Goal: Task Accomplishment & Management: Manage account settings

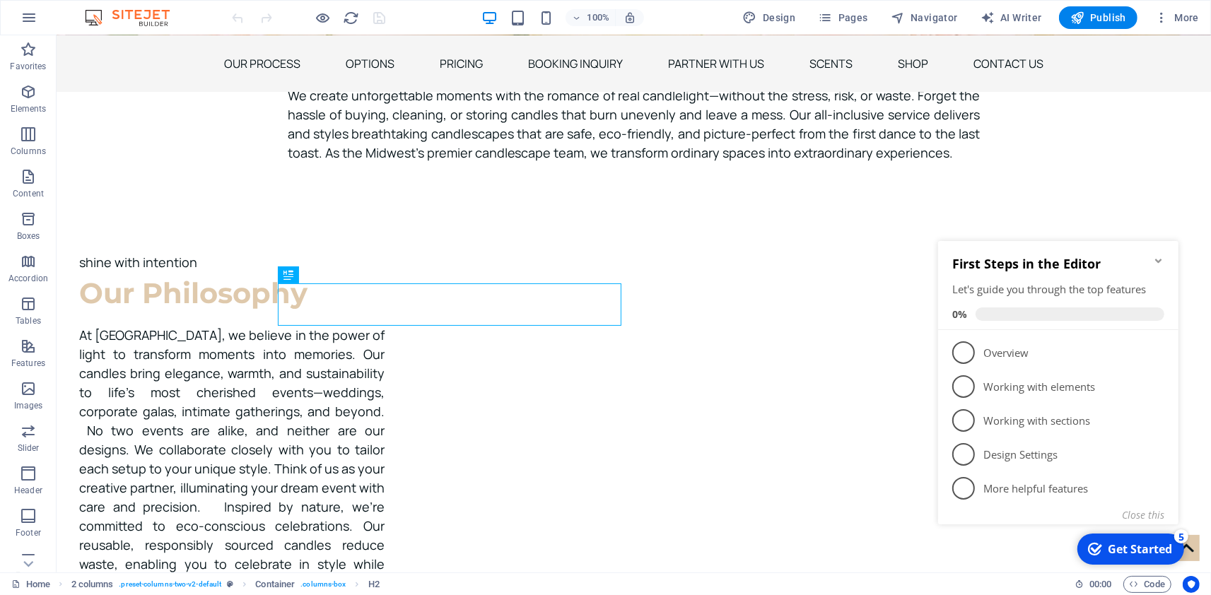
scroll to position [581, 0]
click at [840, 23] on span "Pages" at bounding box center [842, 18] width 49 height 14
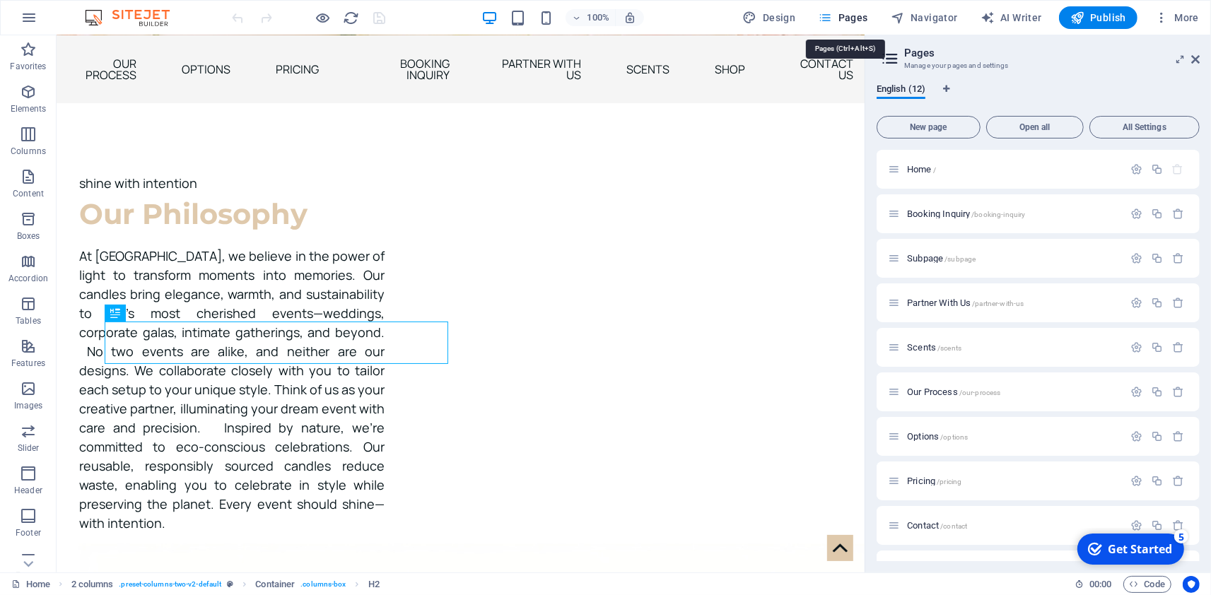
scroll to position [464, 0]
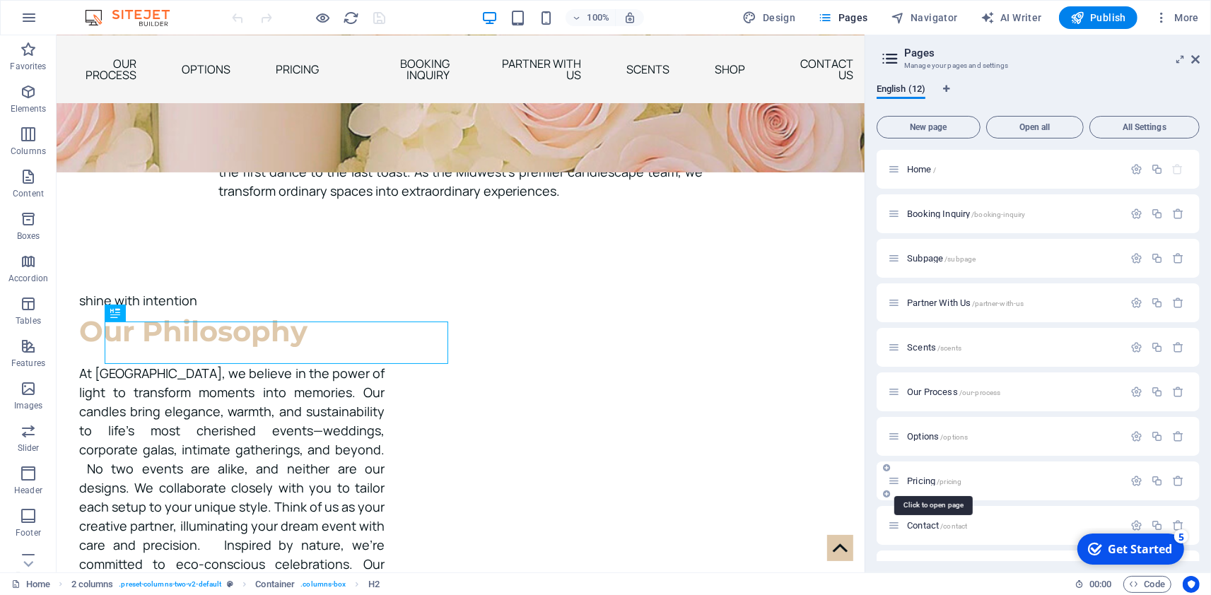
click at [917, 483] on span "Pricing /pricing" at bounding box center [934, 481] width 54 height 11
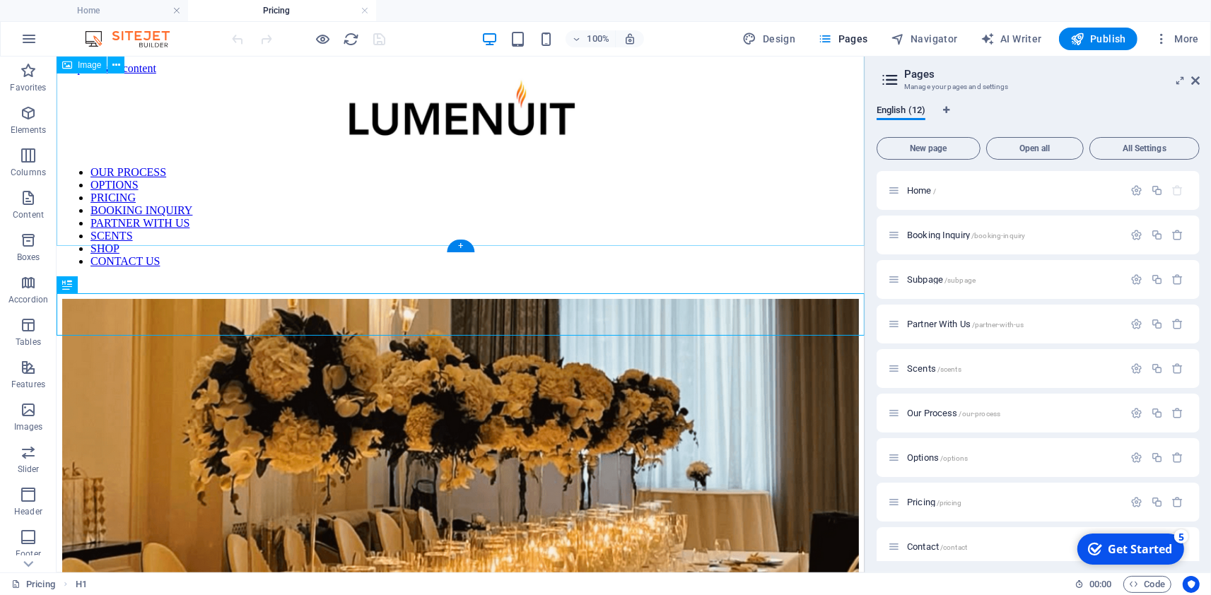
scroll to position [368, 0]
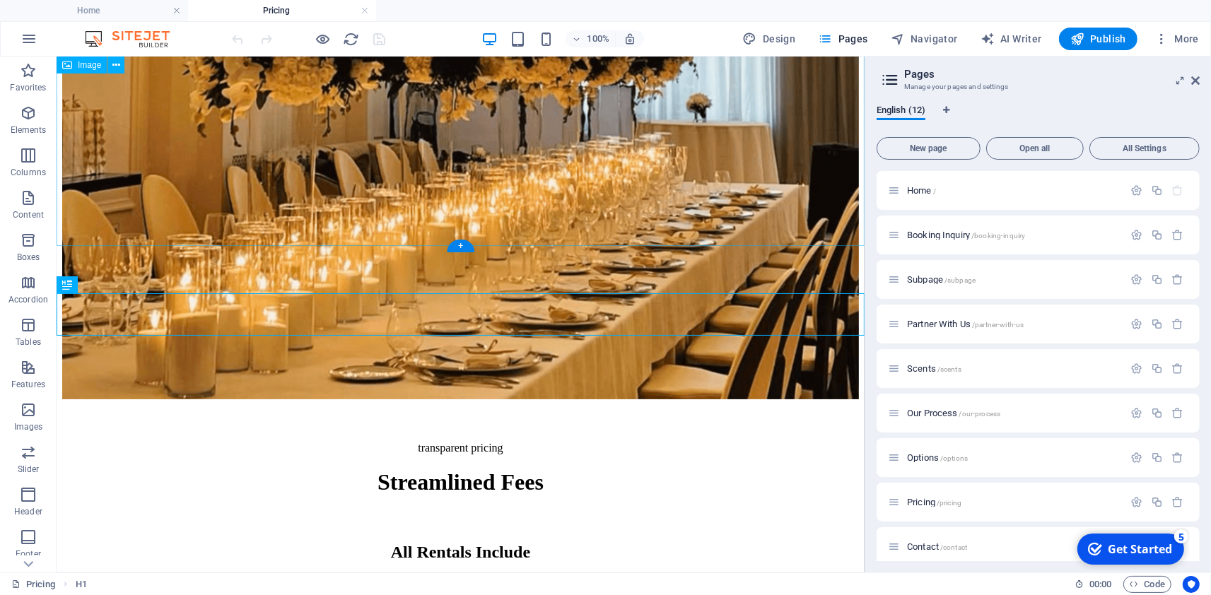
click at [676, 205] on figure at bounding box center [459, 162] width 796 height 478
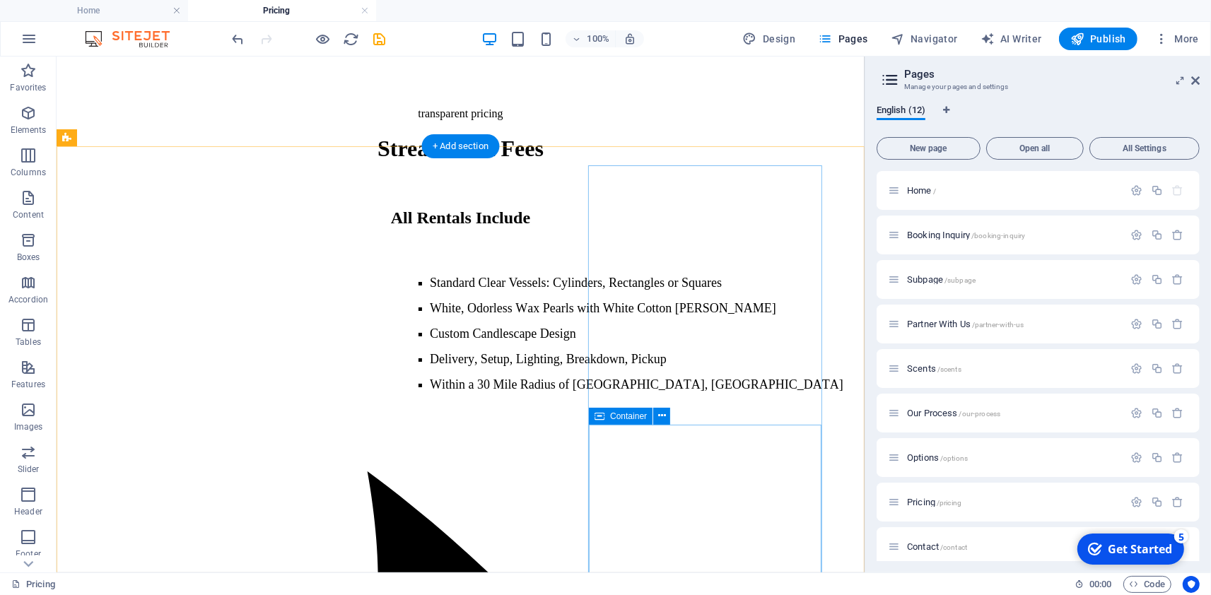
scroll to position [326, 0]
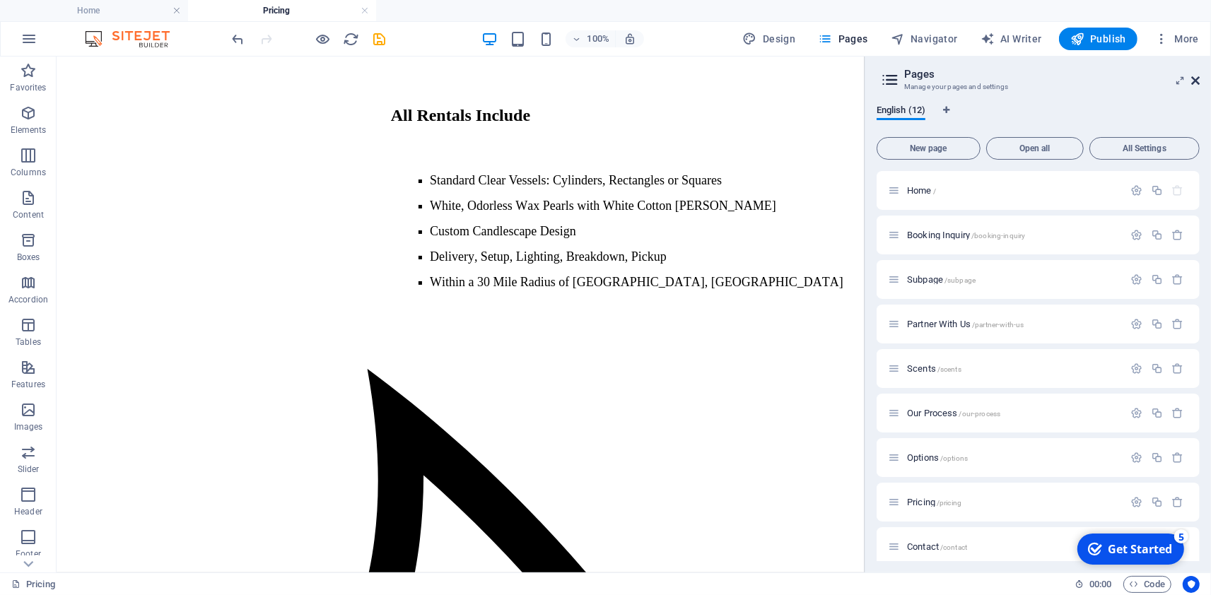
drag, startPoint x: 1197, startPoint y: 81, endPoint x: 1123, endPoint y: 25, distance: 93.3
click at [1197, 81] on icon at bounding box center [1195, 80] width 8 height 11
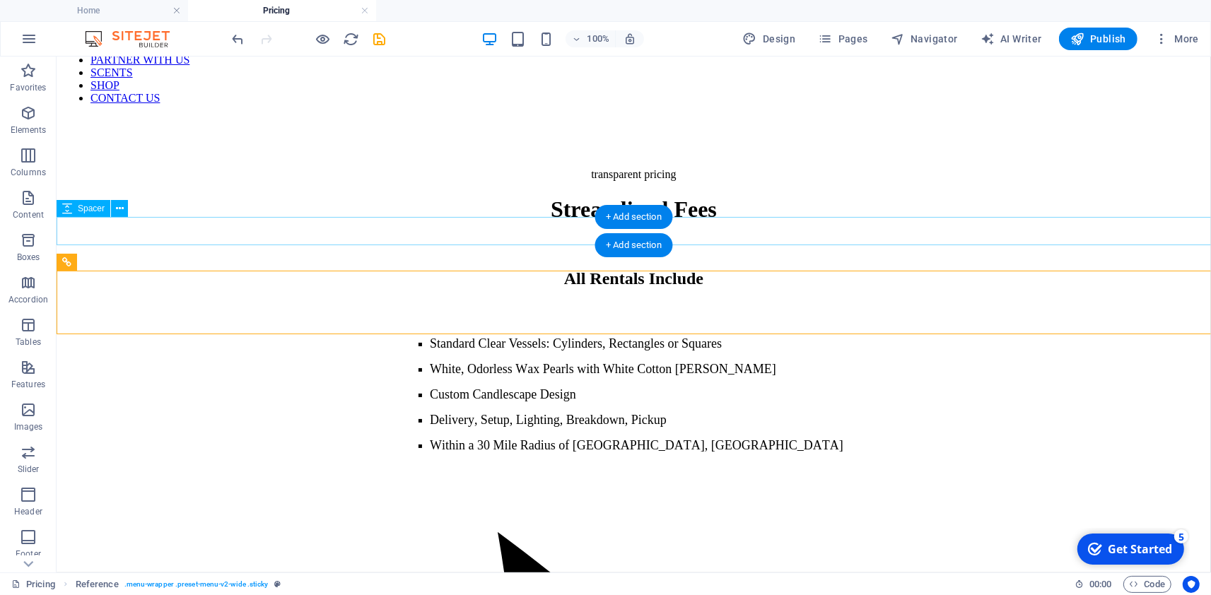
scroll to position [0, 0]
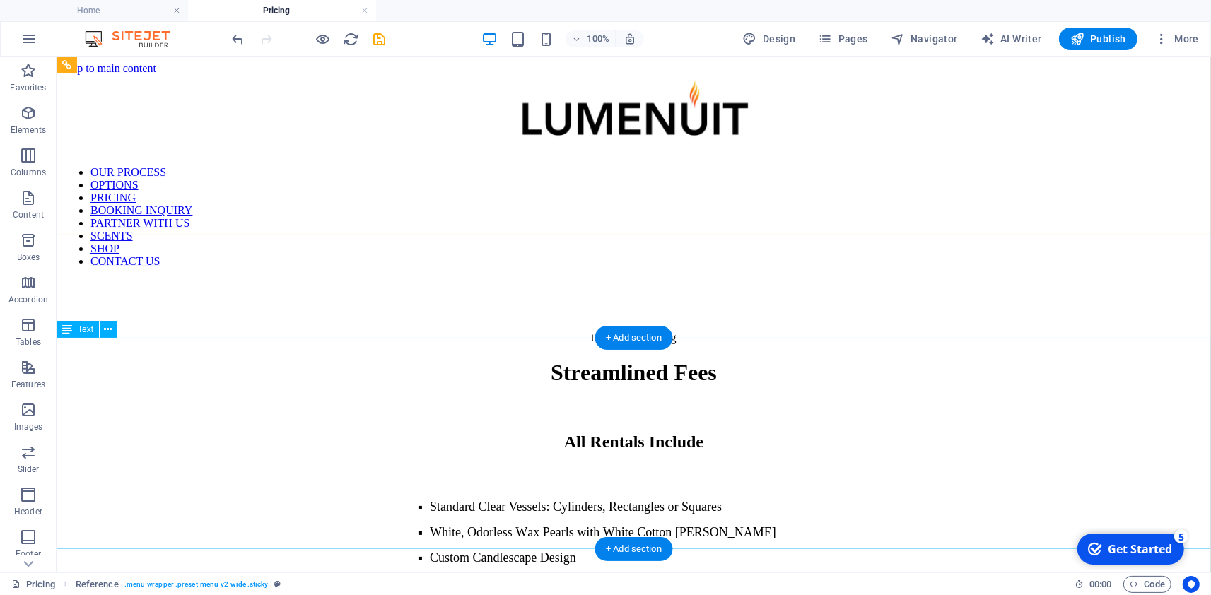
click at [387, 490] on div "All Rentals Include Standard Clear Vessels: Cylinders, Rectangles or Squares Wh…" at bounding box center [632, 522] width 1143 height 245
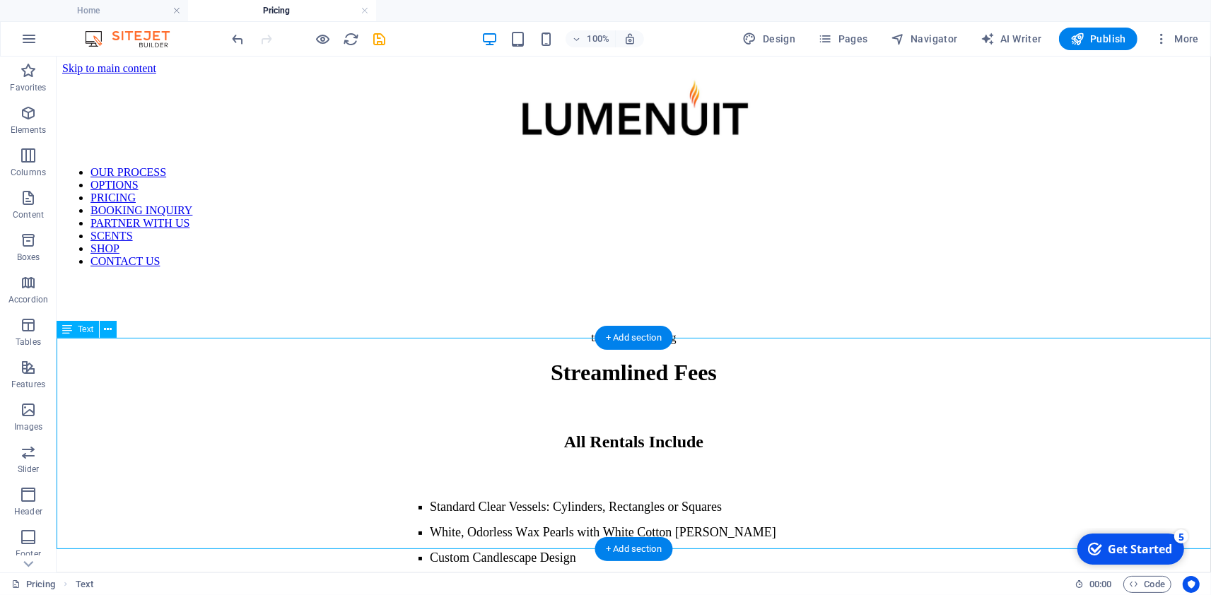
click at [387, 490] on div "All Rentals Include Standard Clear Vessels: Cylinders, Rectangles or Squares Wh…" at bounding box center [632, 522] width 1143 height 245
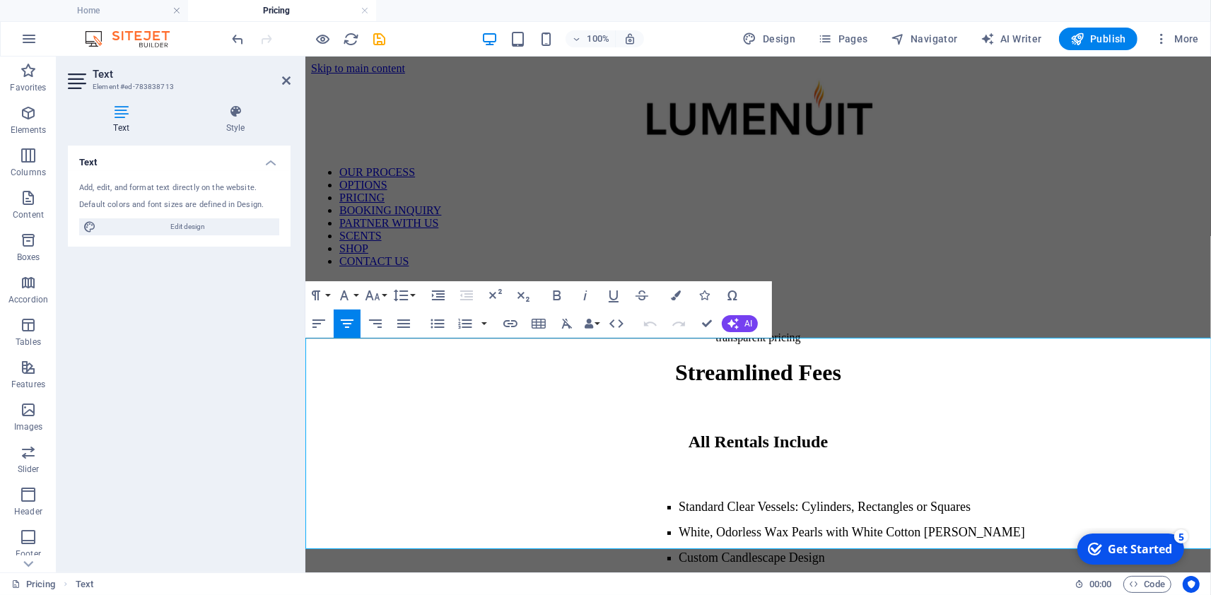
click at [678, 575] on span "Delivery, Setup, Lighting, Breakdown, Pickup" at bounding box center [796, 582] width 237 height 14
click at [974, 145] on figure at bounding box center [757, 114] width 894 height 80
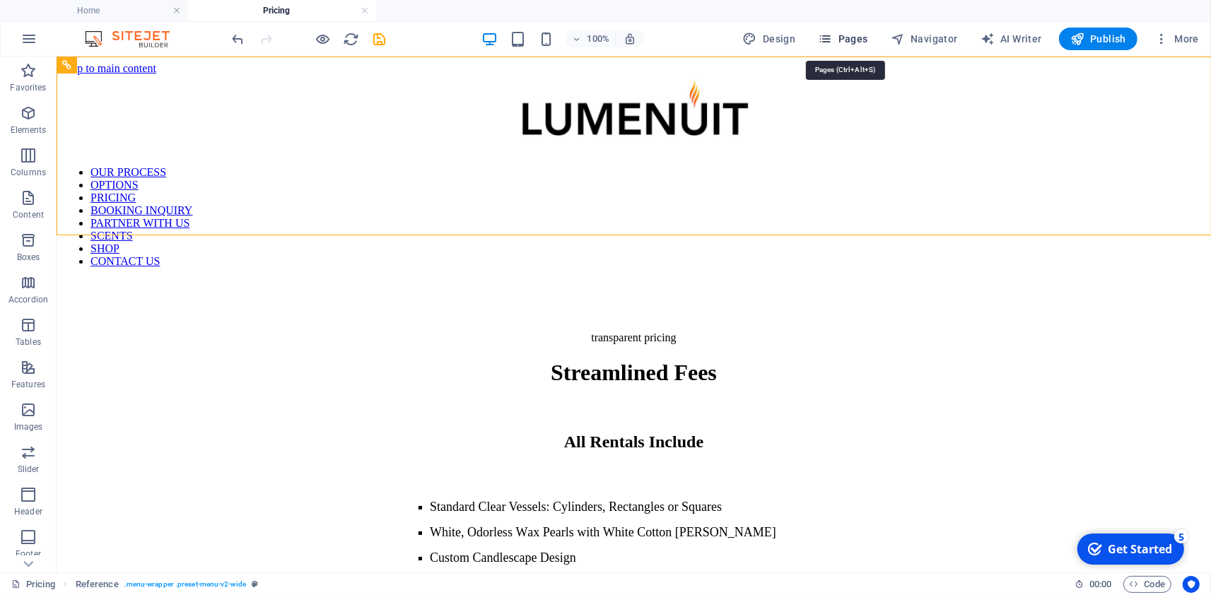
click at [849, 37] on span "Pages" at bounding box center [842, 39] width 49 height 14
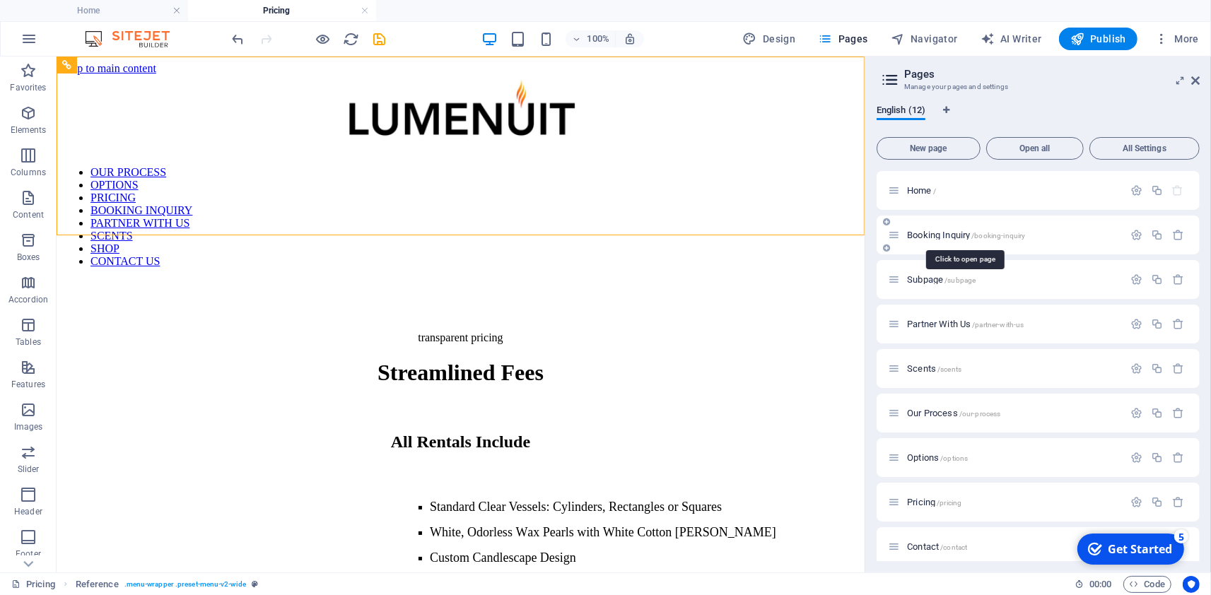
click at [966, 230] on span "Booking Inquiry /booking-inquiry" at bounding box center [966, 235] width 118 height 11
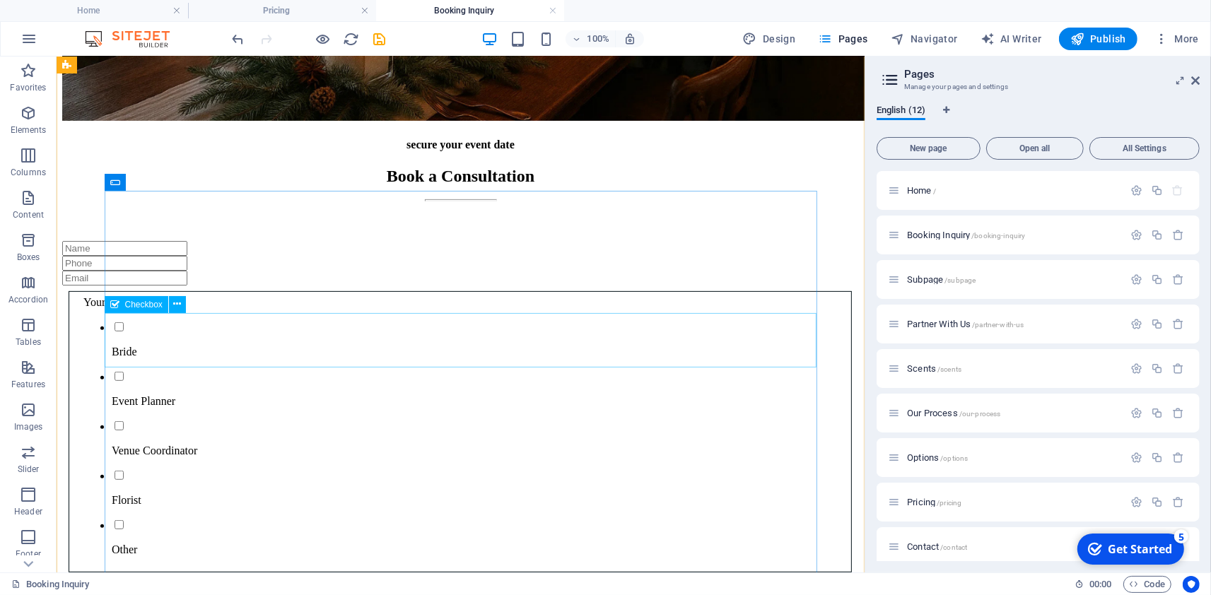
scroll to position [490, 0]
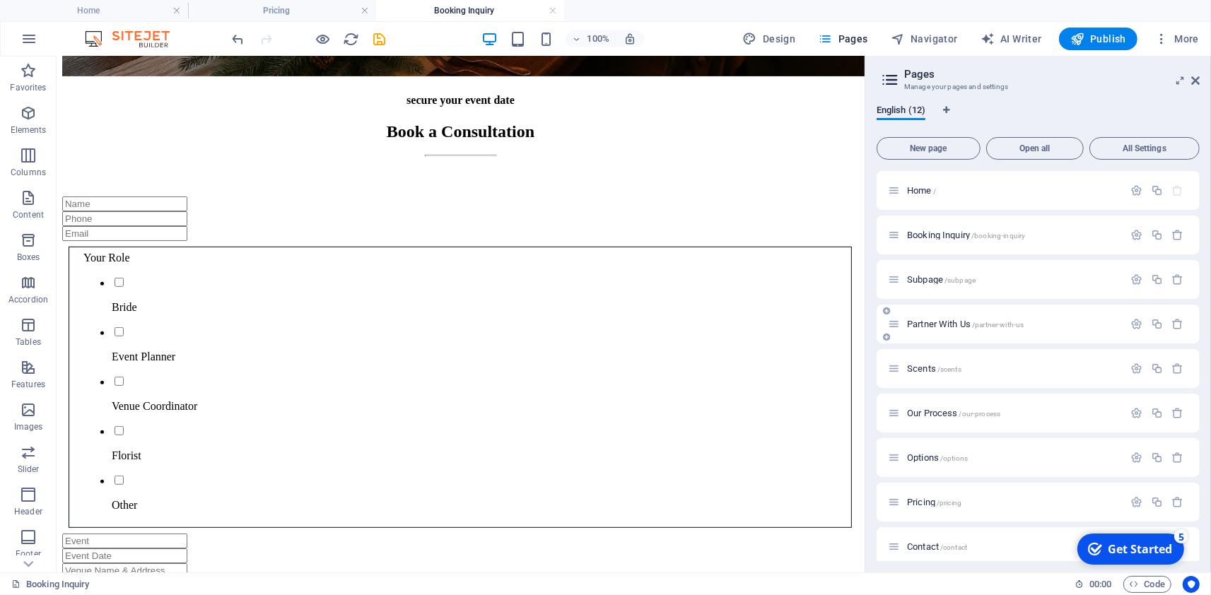
click at [958, 330] on div "Partner With Us /partner-with-us" at bounding box center [1005, 324] width 235 height 16
click at [931, 322] on span "Partner With Us /partner-with-us" at bounding box center [965, 324] width 117 height 11
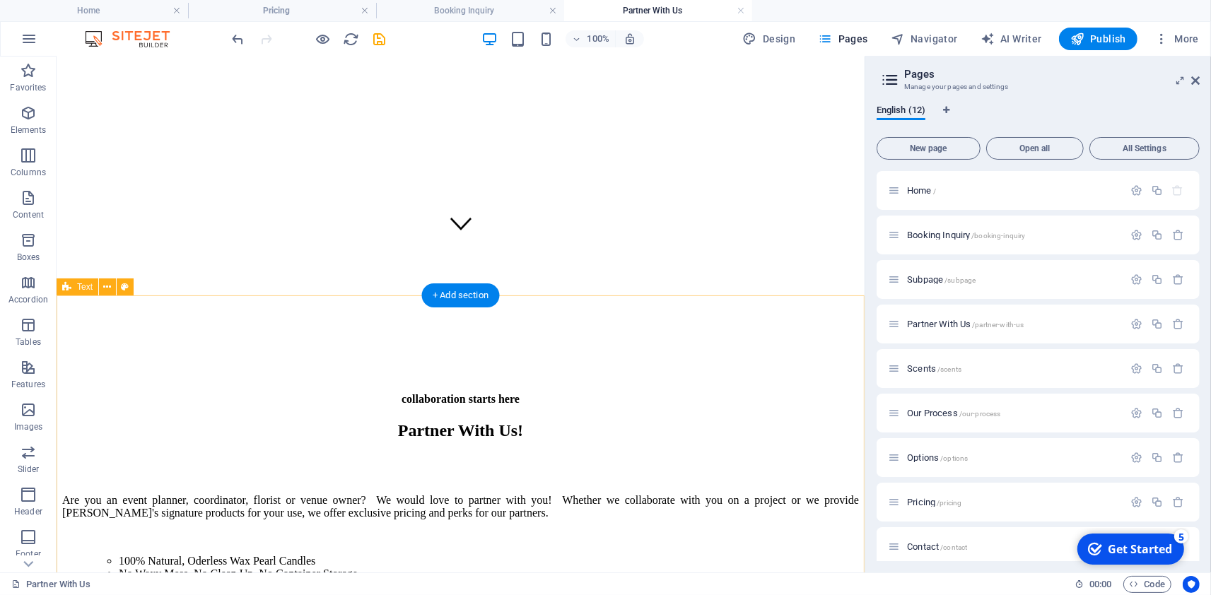
scroll to position [326, 0]
click at [1199, 78] on icon at bounding box center [1195, 80] width 8 height 11
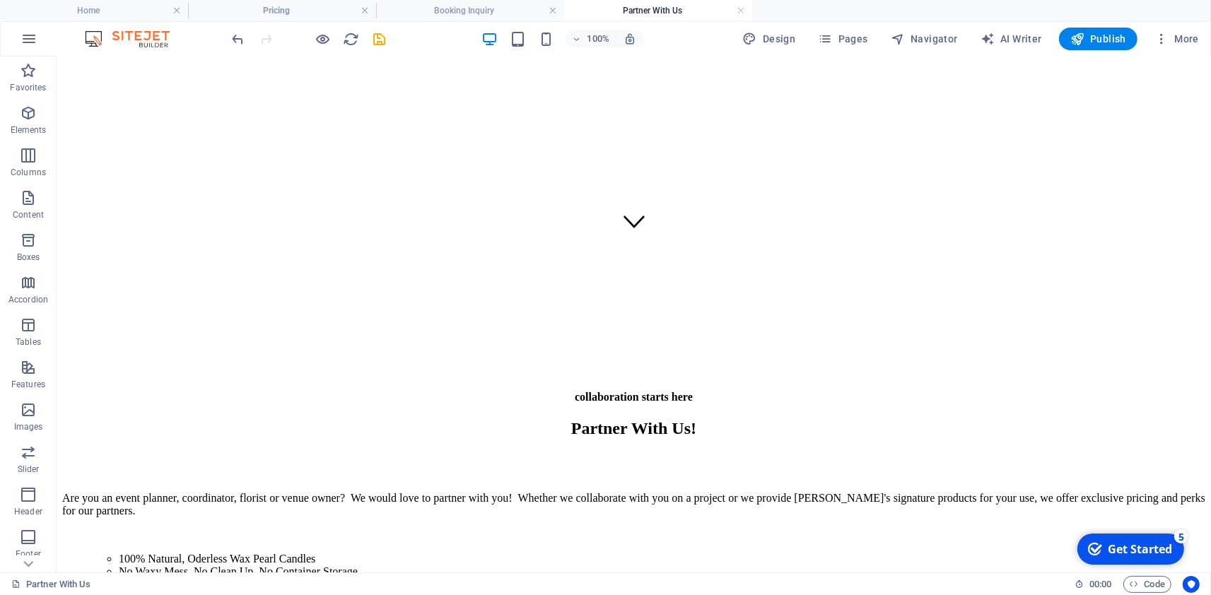
scroll to position [0, 0]
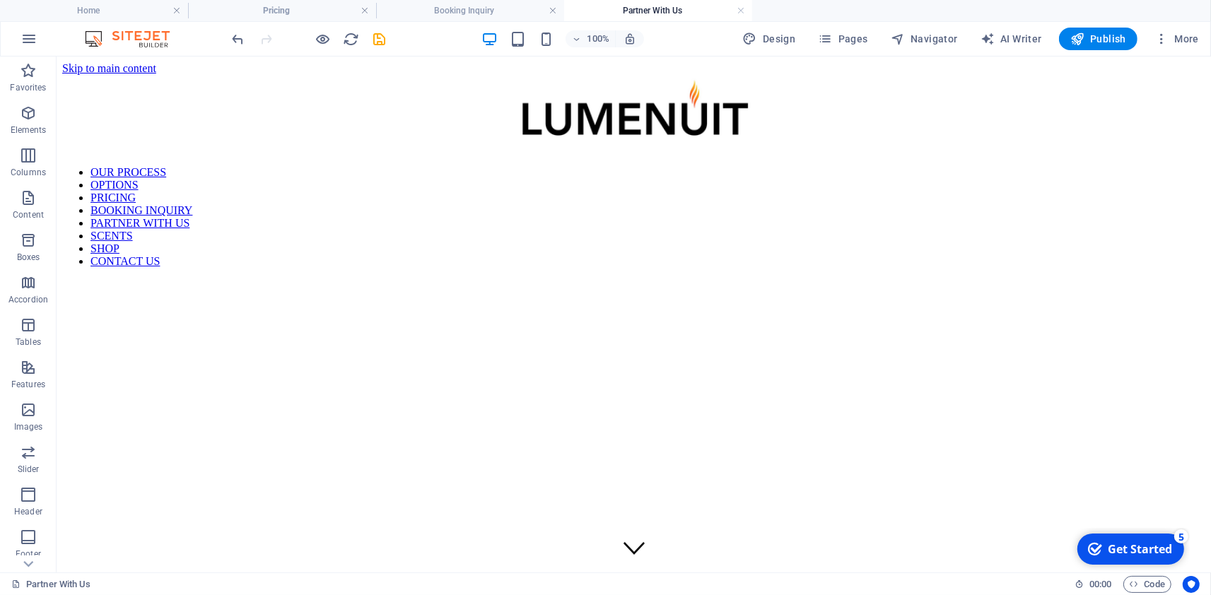
click at [507, 207] on figure at bounding box center [632, 207] width 1143 height 0
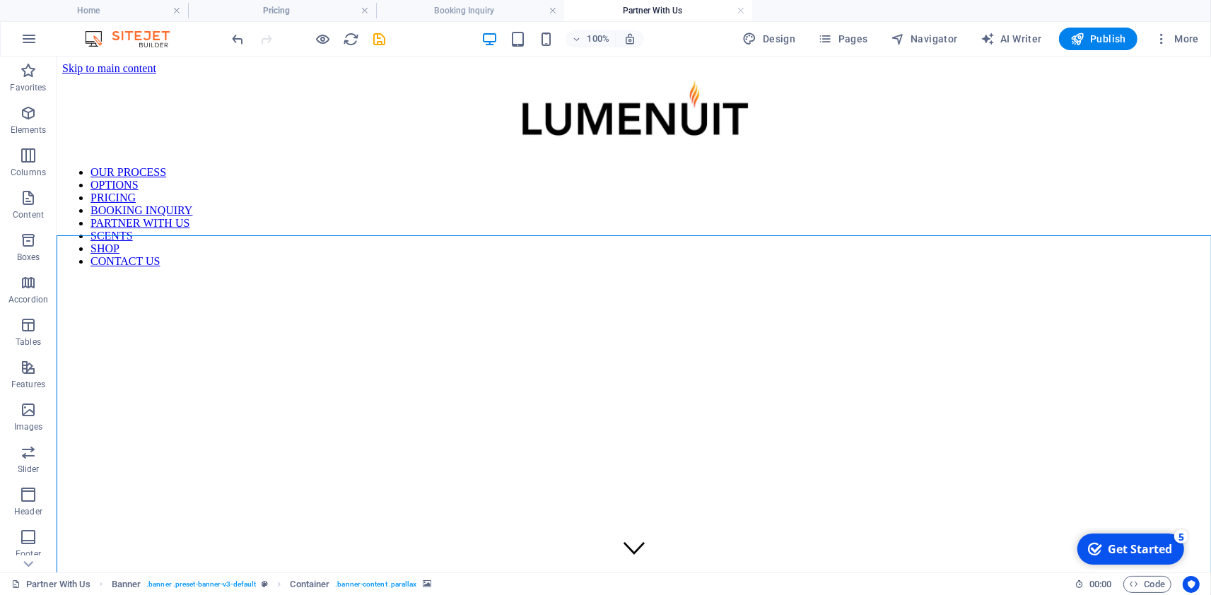
click at [292, 207] on figure at bounding box center [632, 207] width 1143 height 0
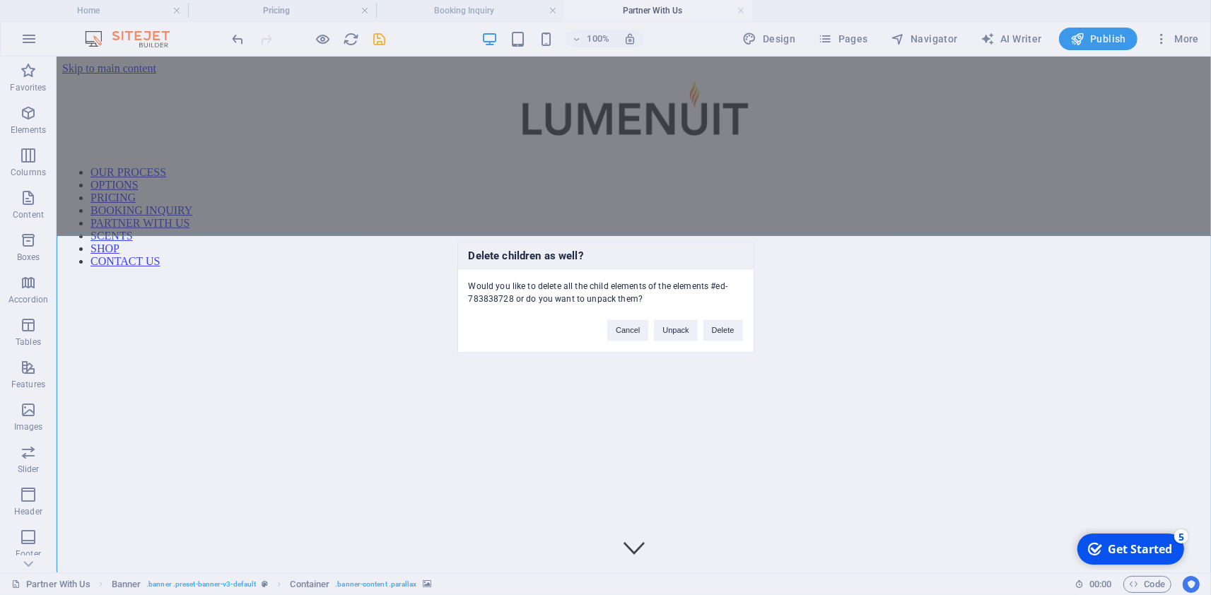
click at [733, 319] on div "Cancel Unpack Delete" at bounding box center [674, 324] width 156 height 36
click at [726, 331] on button "Delete" at bounding box center [723, 330] width 40 height 21
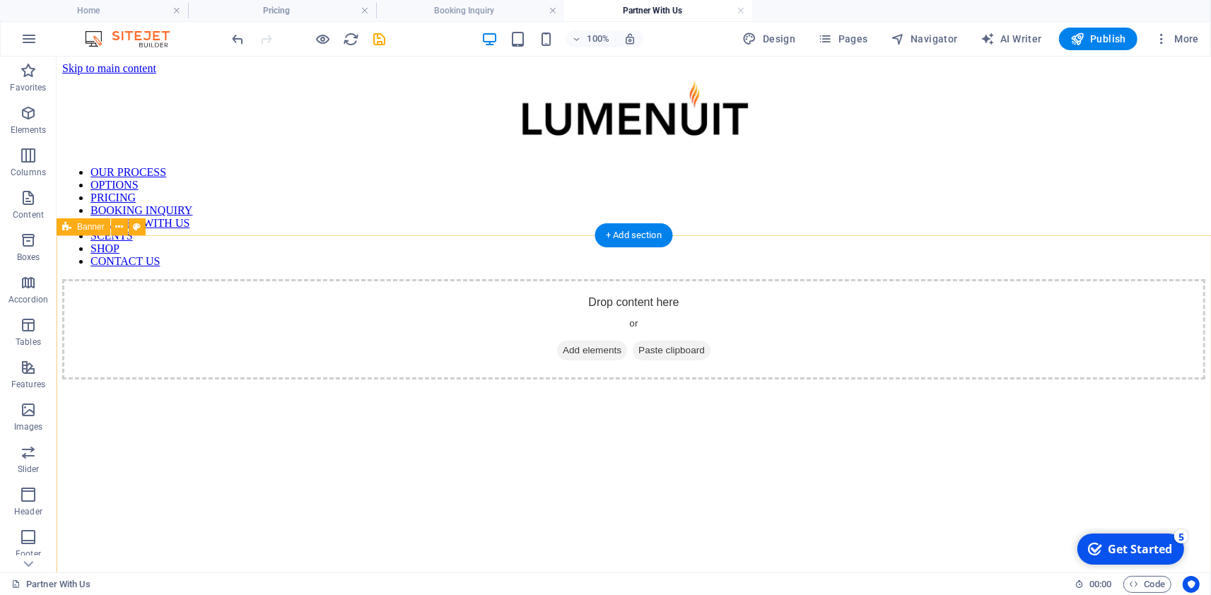
click at [288, 339] on div "Drop content here or Add elements Paste clipboard" at bounding box center [632, 458] width 1143 height 361
click at [196, 288] on div "Drop content here or Add elements Paste clipboard" at bounding box center [632, 328] width 1143 height 100
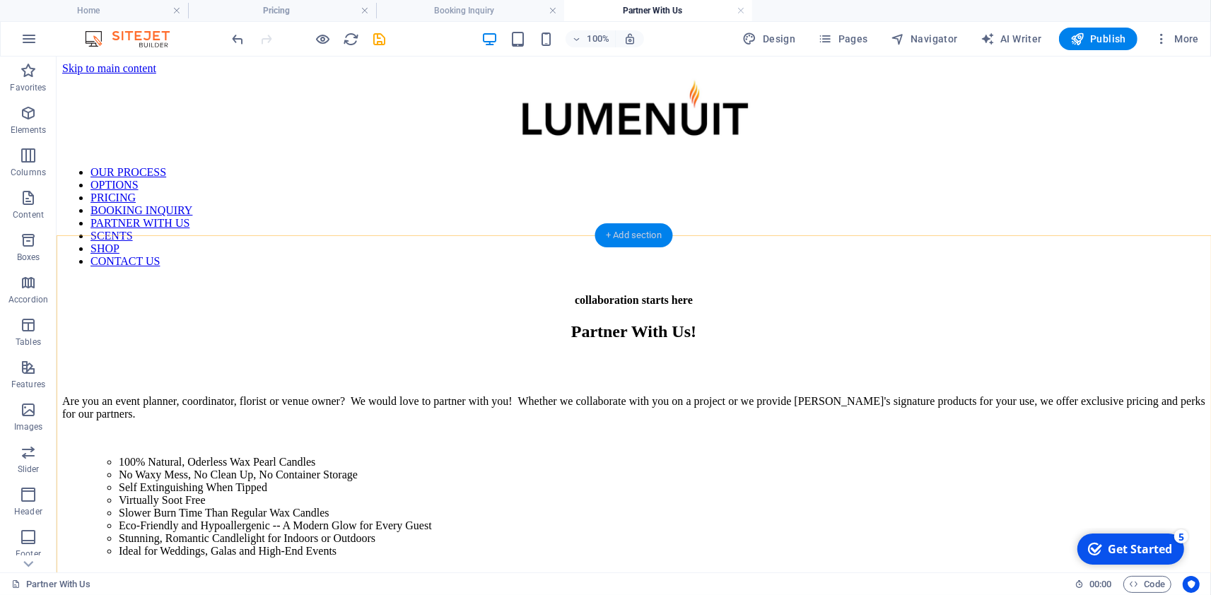
click at [632, 233] on div "+ Add section" at bounding box center [633, 235] width 78 height 24
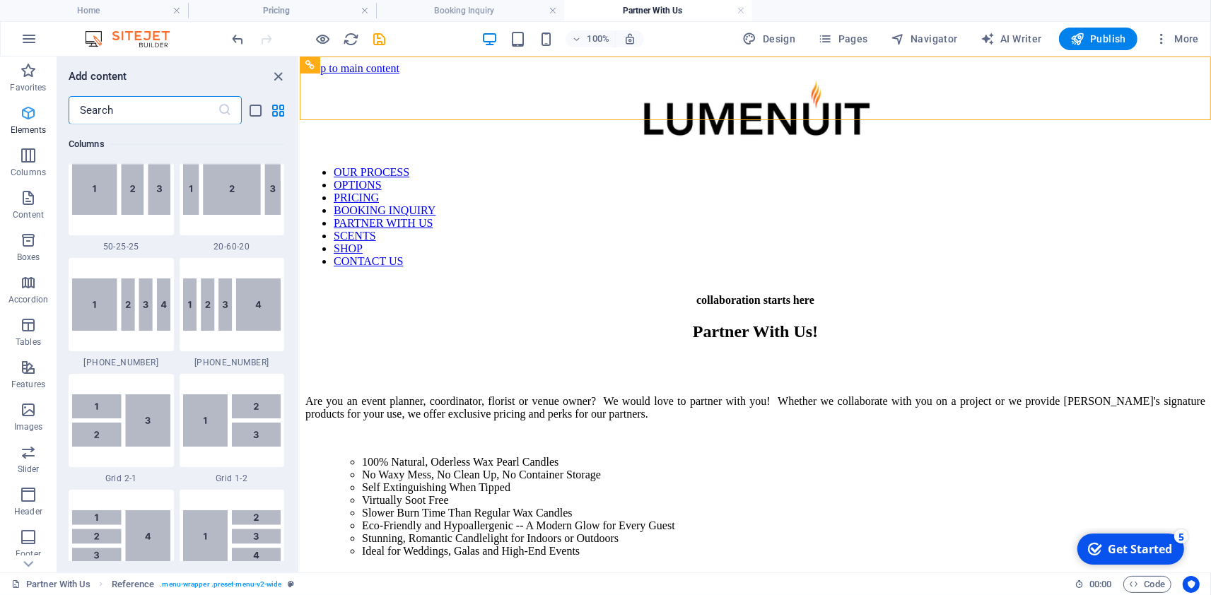
scroll to position [2472, 0]
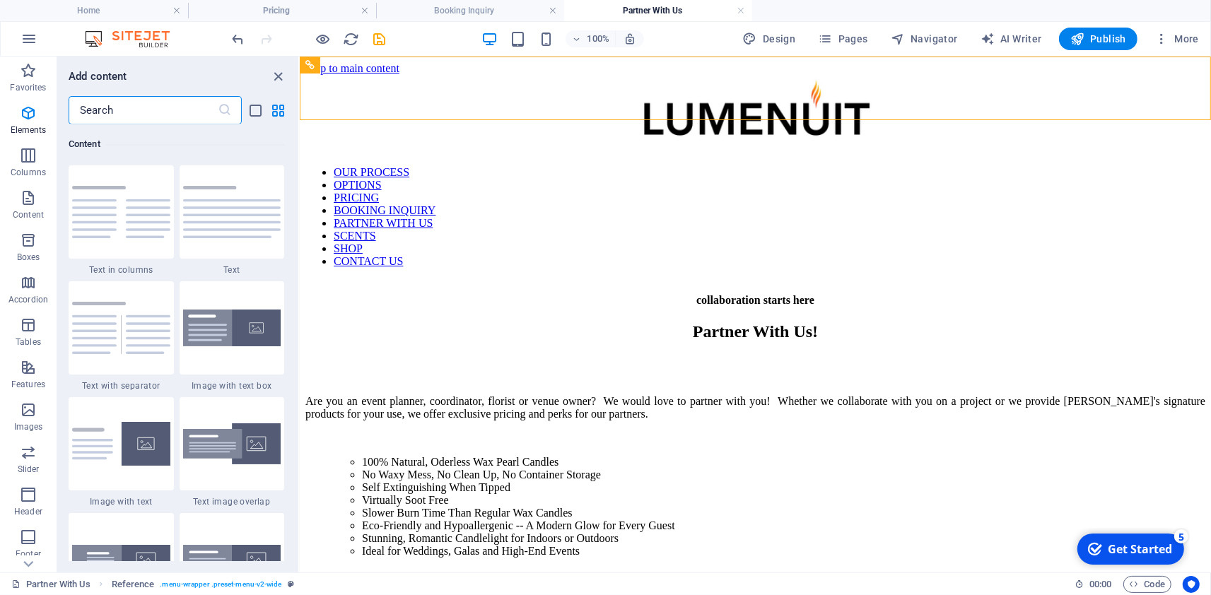
click at [101, 98] on input "text" at bounding box center [143, 110] width 149 height 28
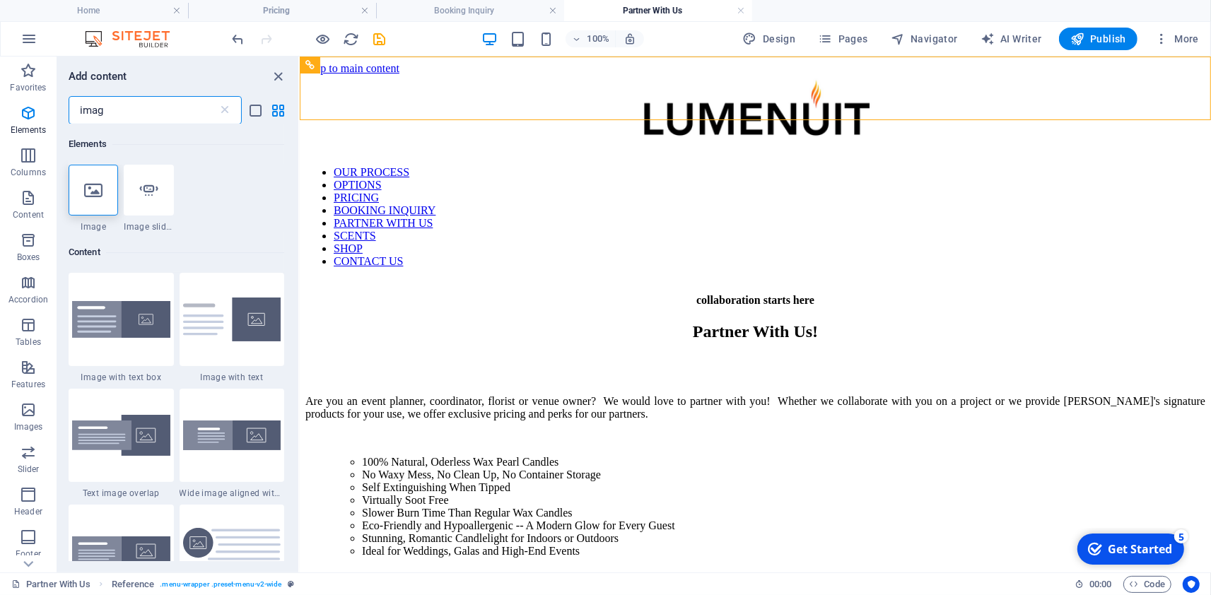
type input "image"
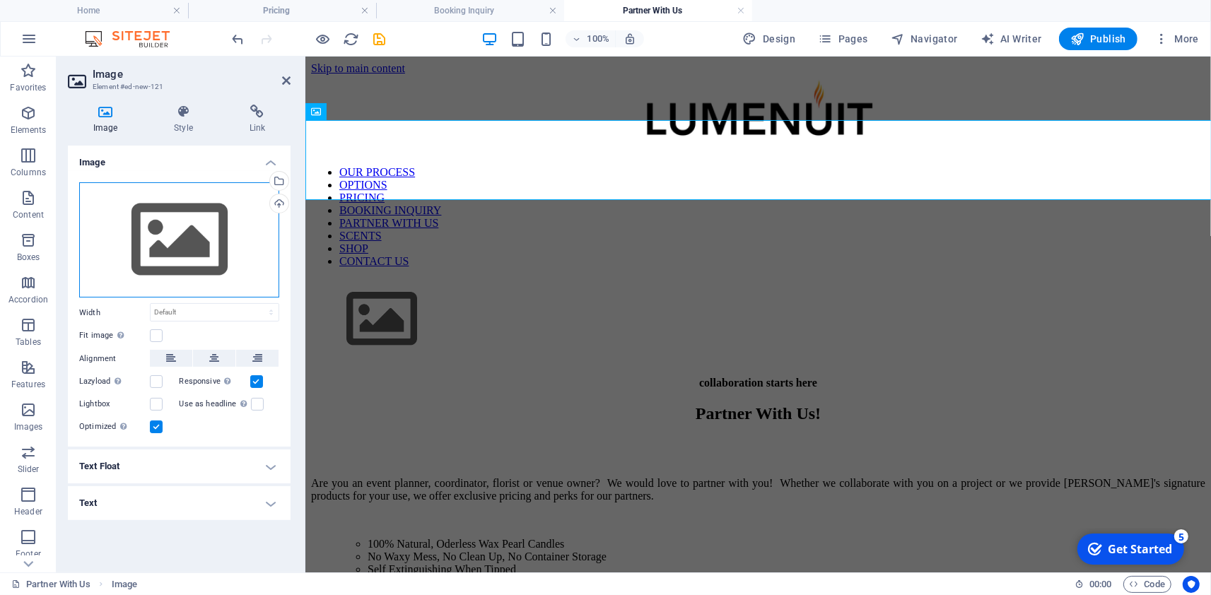
click at [175, 240] on div "Drag files here, click to choose files or select files from Files or our free s…" at bounding box center [179, 240] width 200 height 116
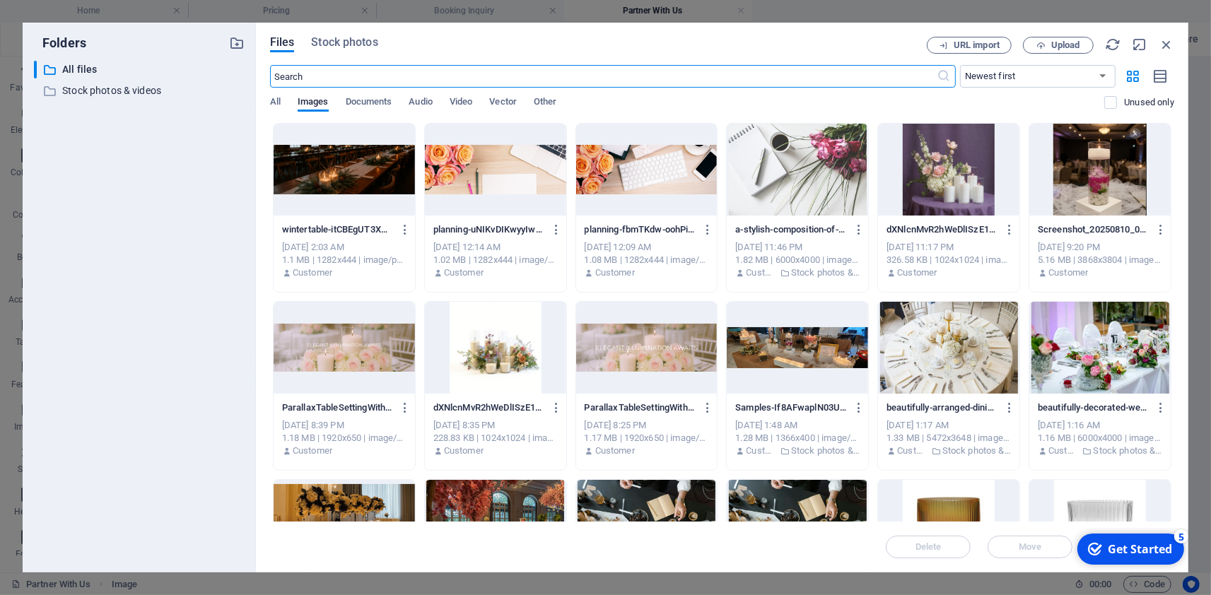
click at [1066, 36] on div "Files Stock photos URL import Upload ​ Newest first Oldest first Name (A-Z) Nam…" at bounding box center [722, 298] width 932 height 550
click at [1062, 43] on span "Upload" at bounding box center [1065, 45] width 29 height 8
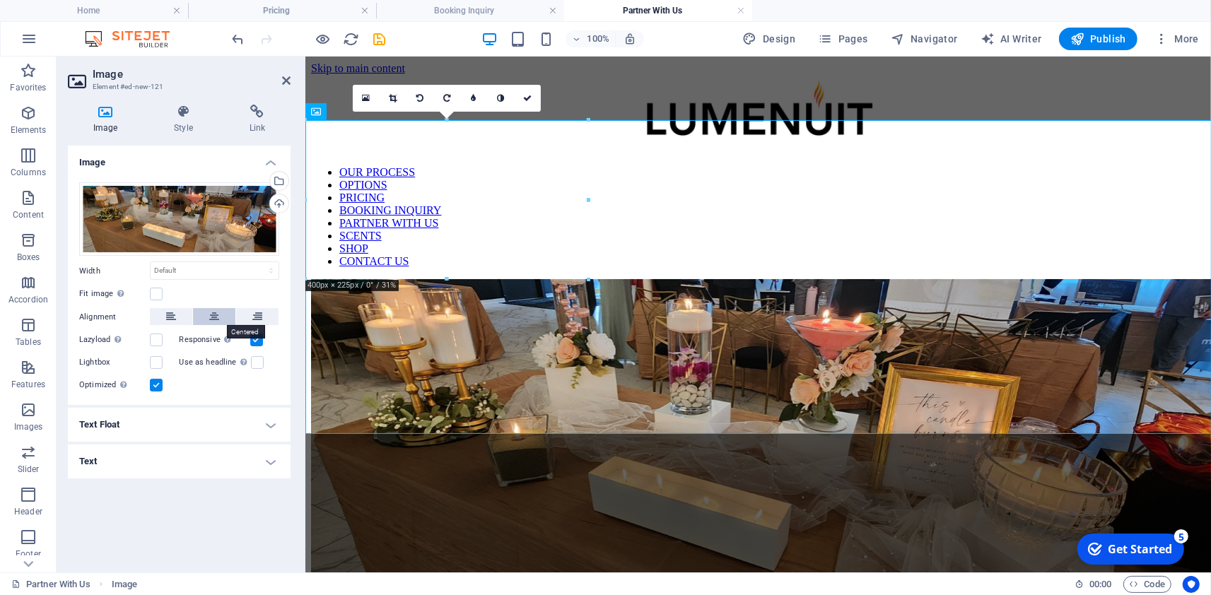
click at [208, 317] on button at bounding box center [214, 316] width 42 height 17
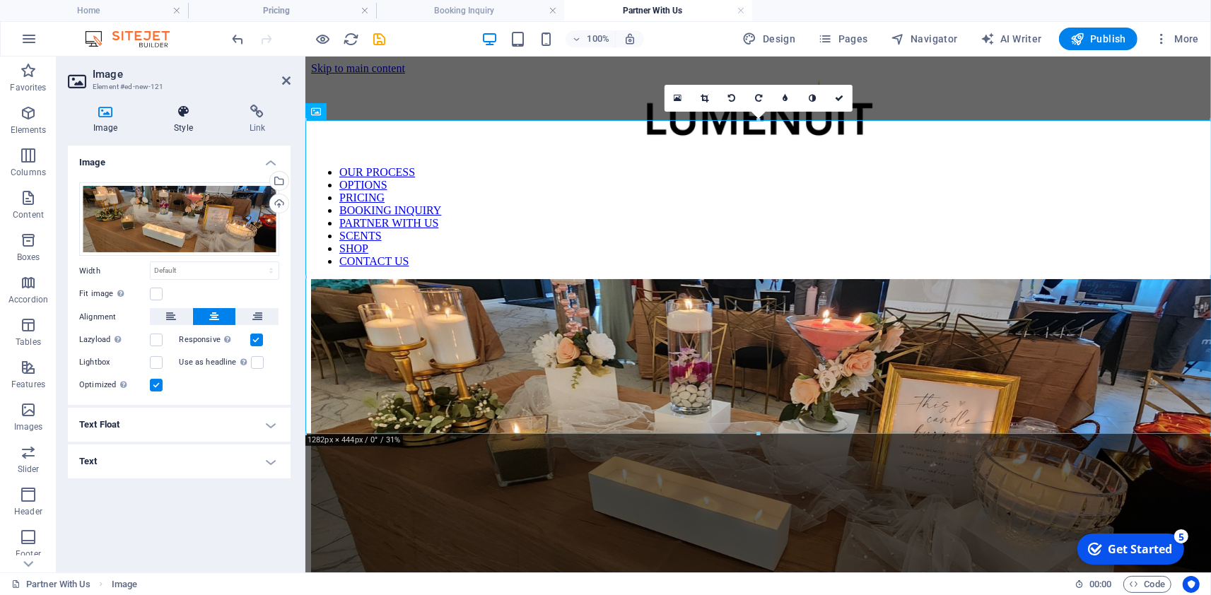
click at [186, 119] on h4 "Style" at bounding box center [185, 120] width 75 height 30
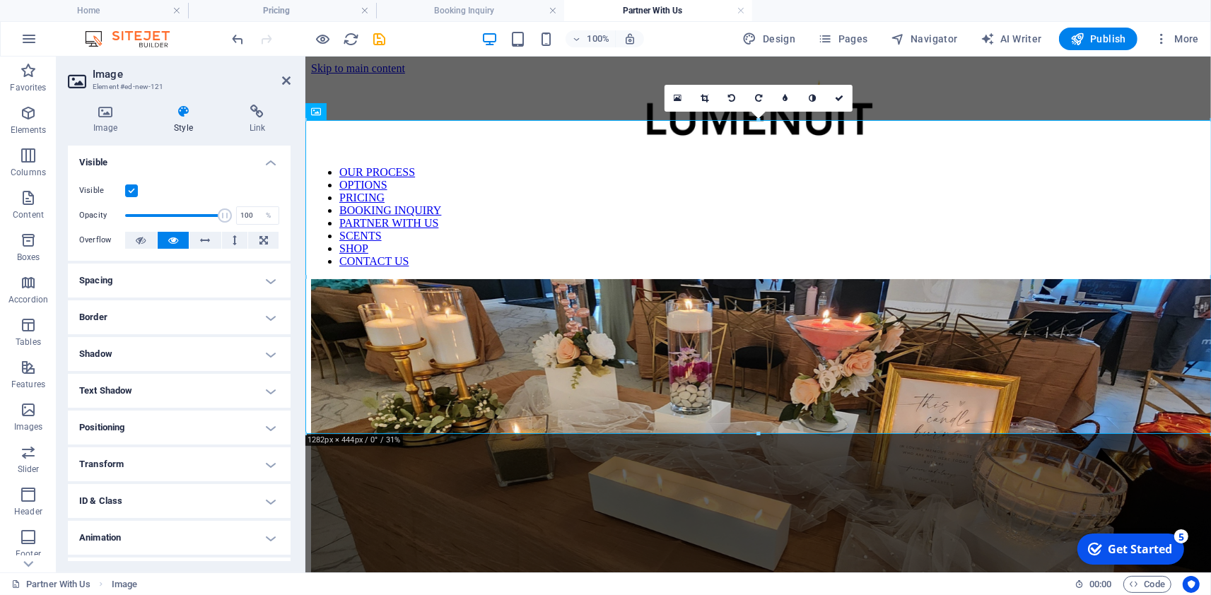
click at [100, 281] on h4 "Spacing" at bounding box center [179, 281] width 223 height 34
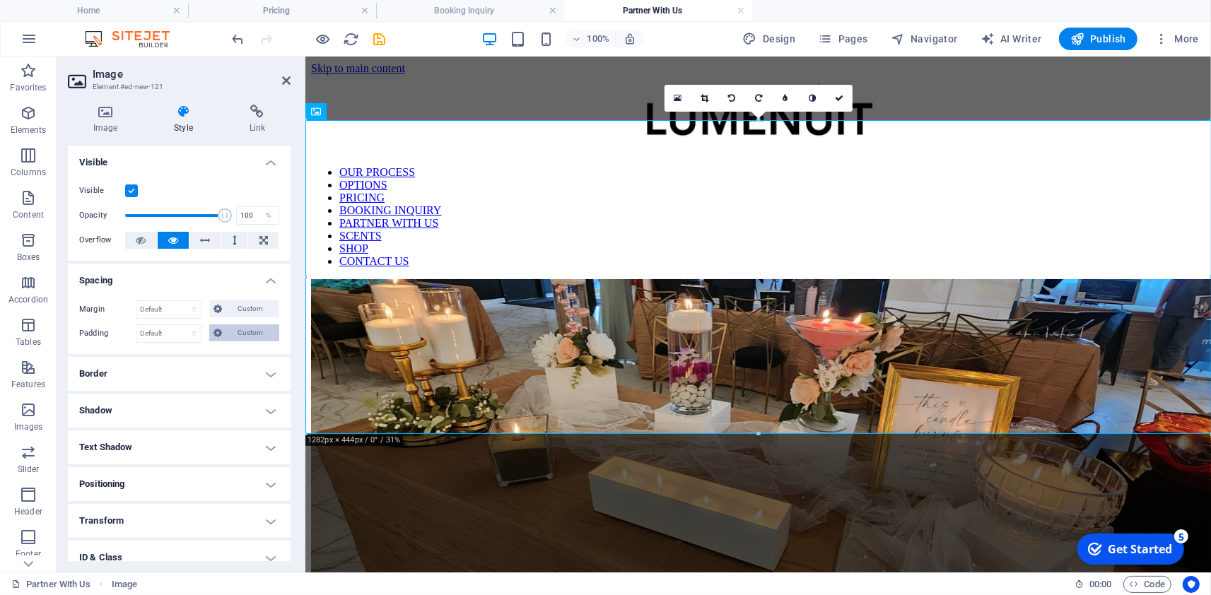
click at [252, 328] on span "Custom" at bounding box center [250, 332] width 49 height 17
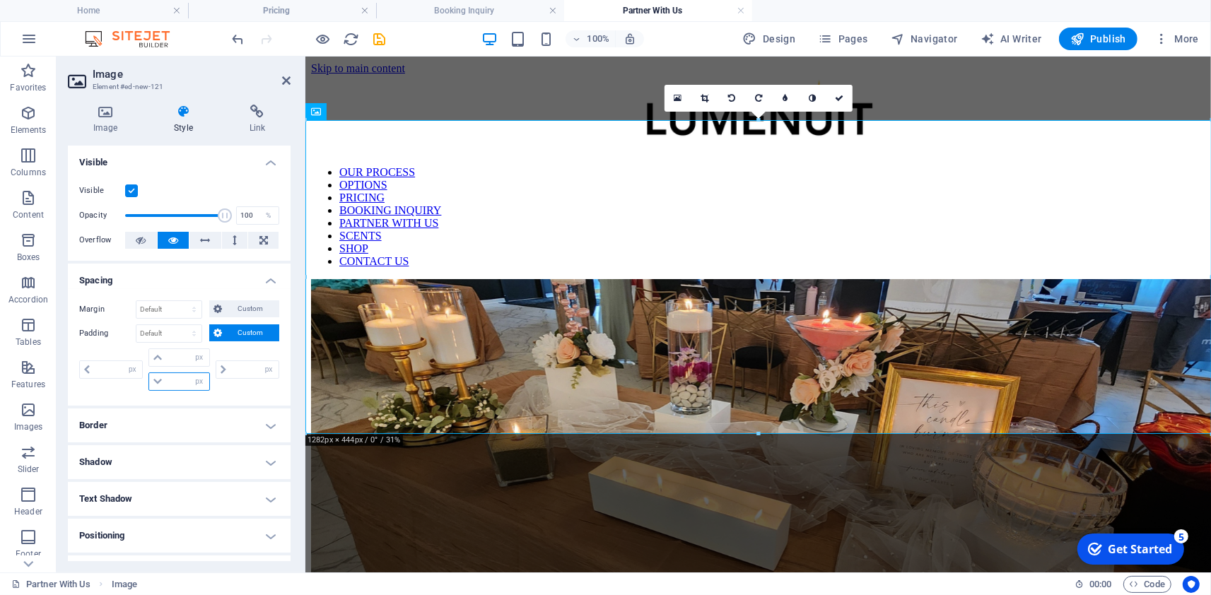
click at [167, 381] on input "number" at bounding box center [187, 381] width 42 height 17
click at [175, 360] on input "number" at bounding box center [187, 357] width 42 height 17
type input "10"
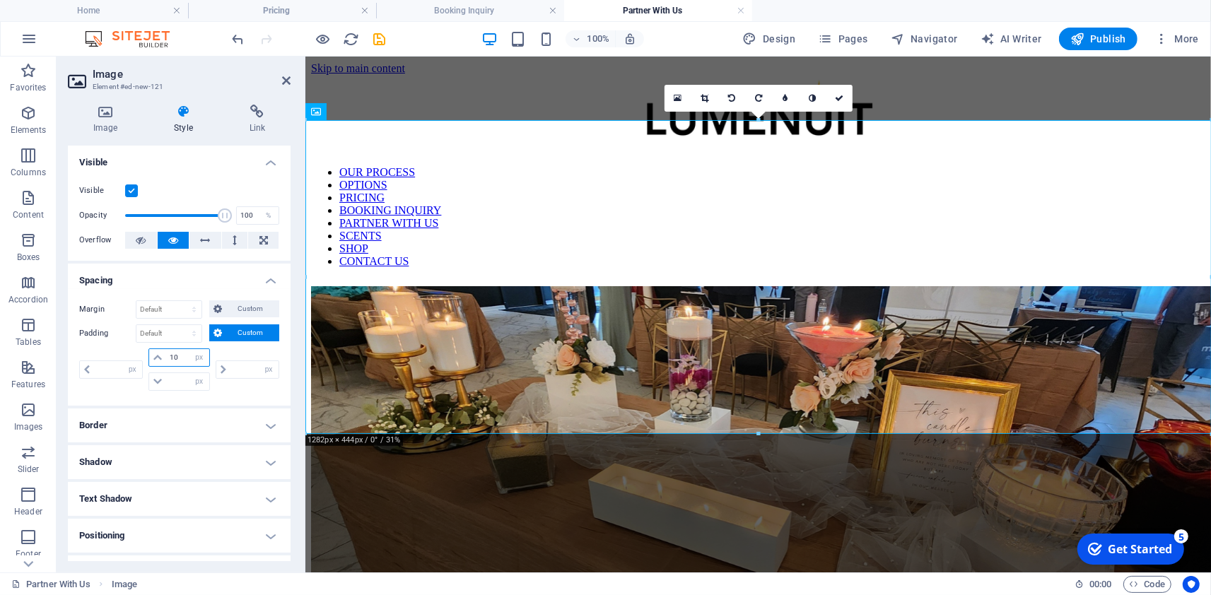
type input "0"
type input "10"
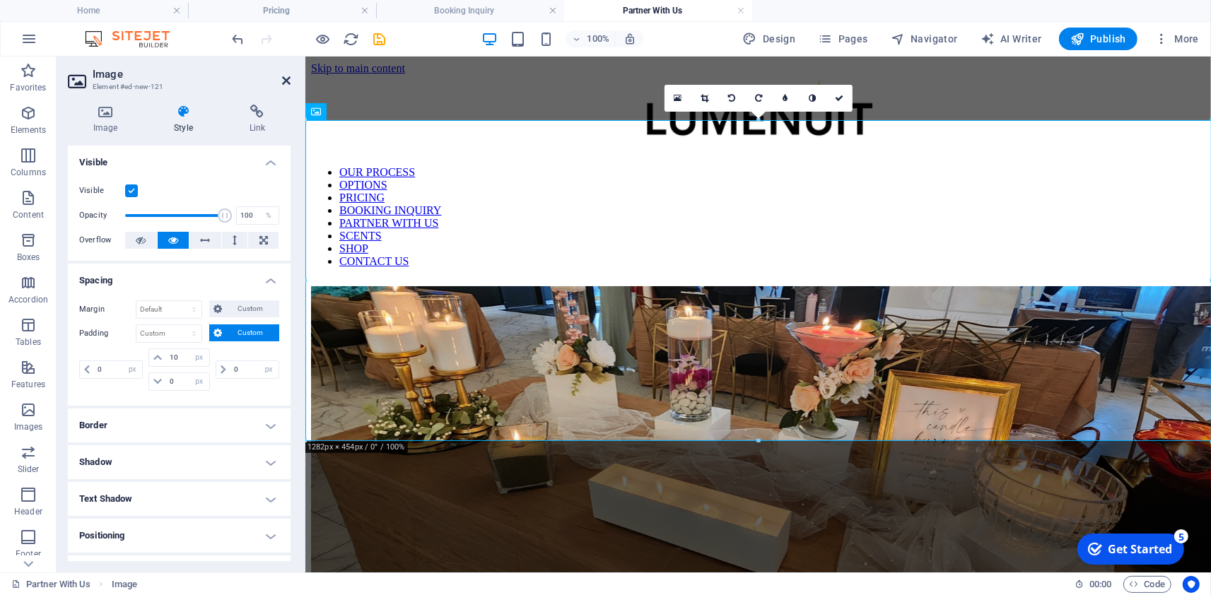
click at [286, 77] on icon at bounding box center [286, 80] width 8 height 11
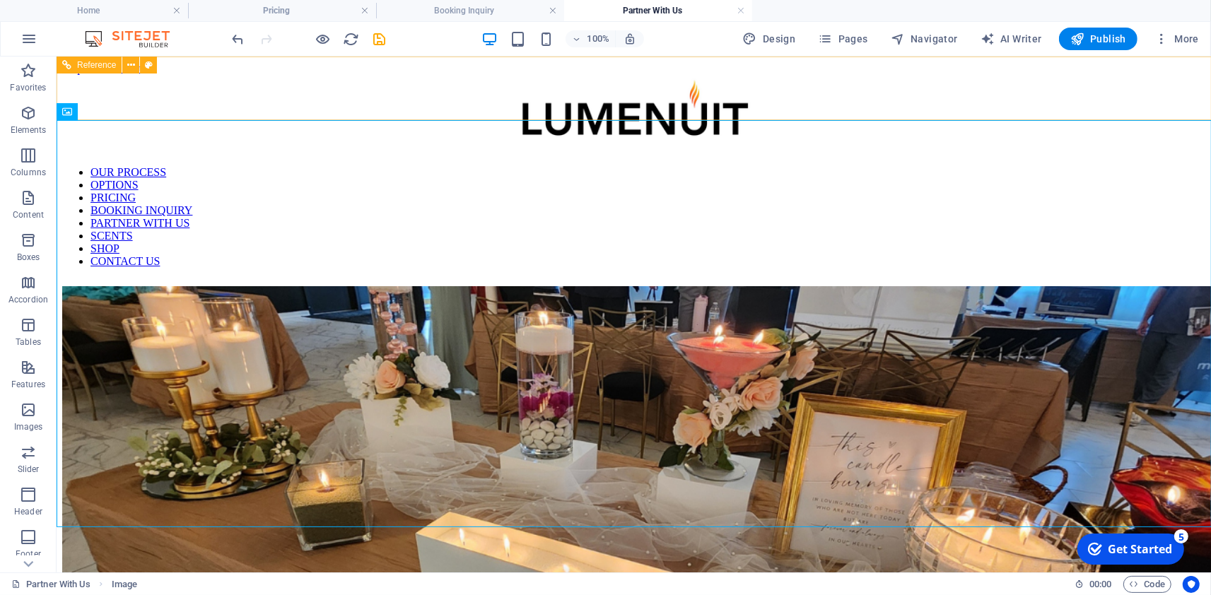
click at [853, 165] on nav "OUR PROCESS OPTIONS PRICING BOOKING INQUIRY PARTNER WITH US SCENTS SHOP CONTACT…" at bounding box center [632, 216] width 1143 height 102
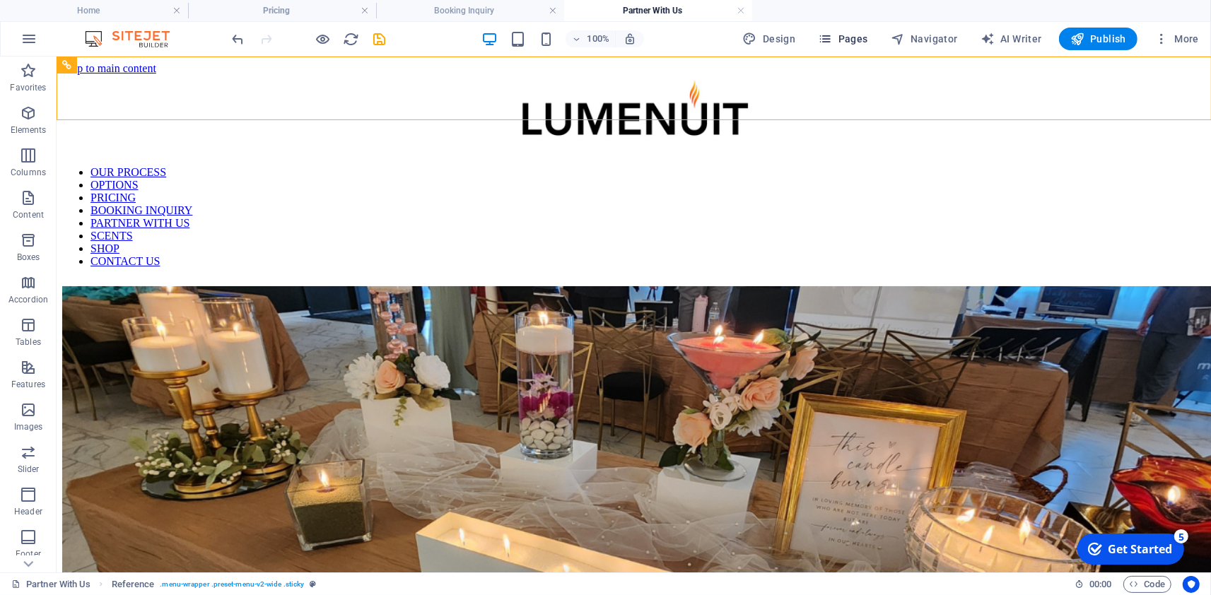
click at [851, 30] on button "Pages" at bounding box center [842, 39] width 61 height 23
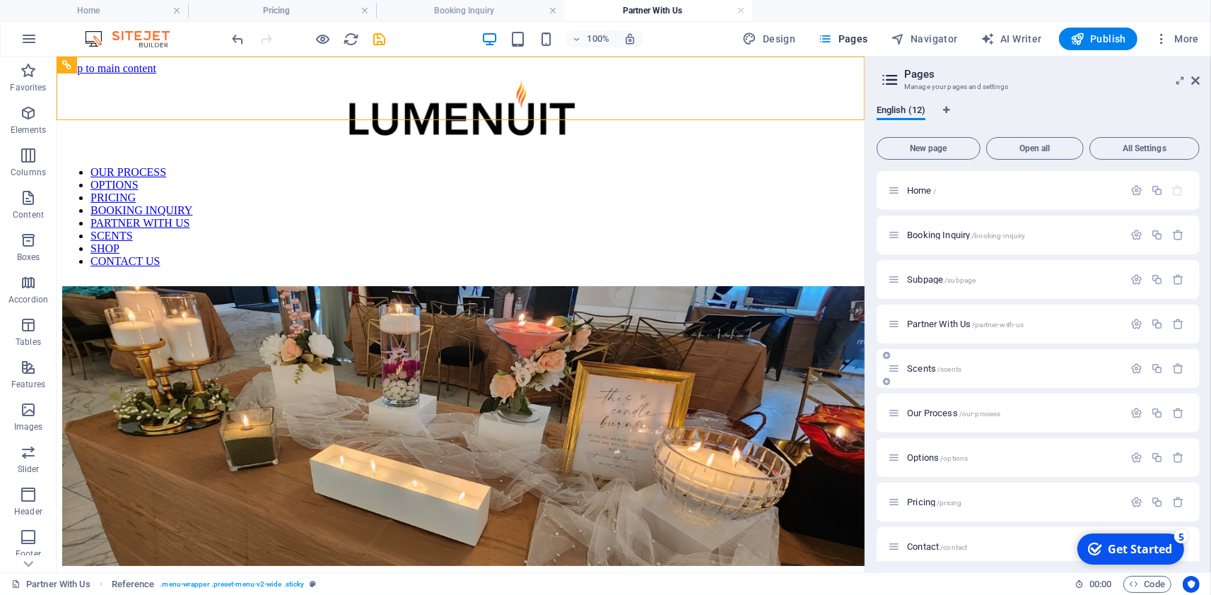
click at [1038, 365] on p "Scents /scents" at bounding box center [1013, 368] width 212 height 9
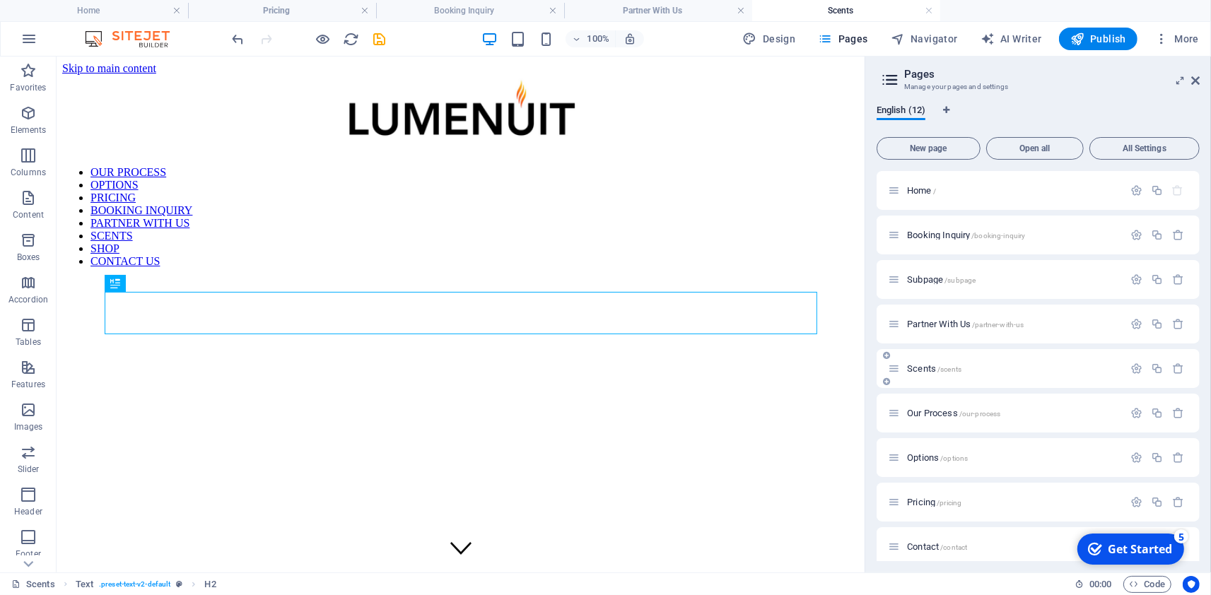
scroll to position [407, 0]
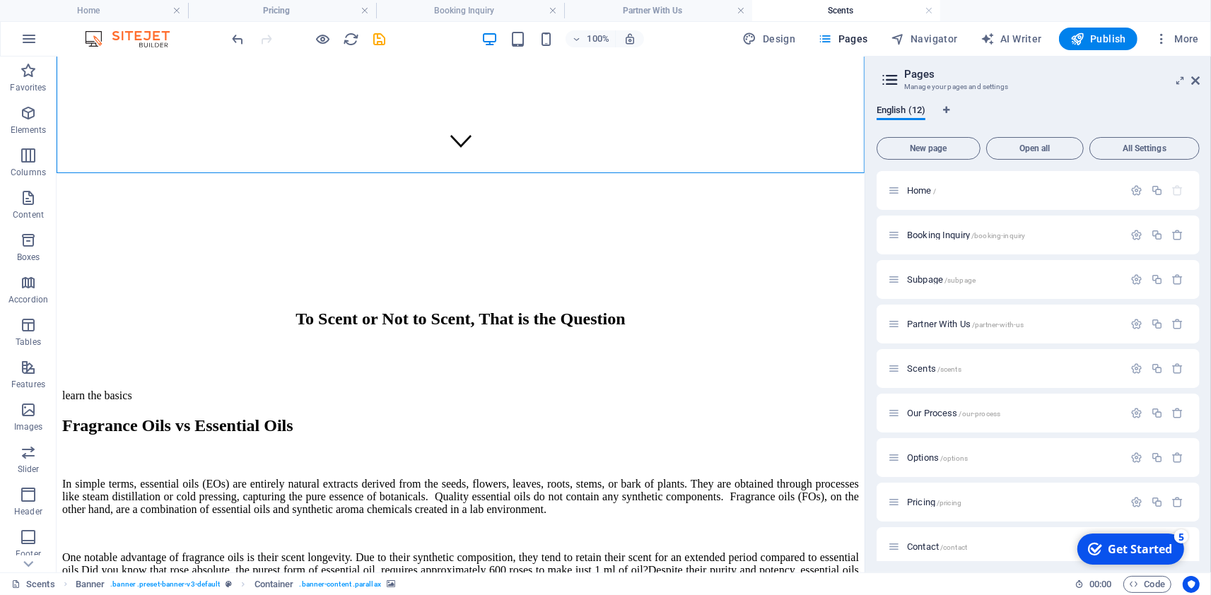
scroll to position [81, 0]
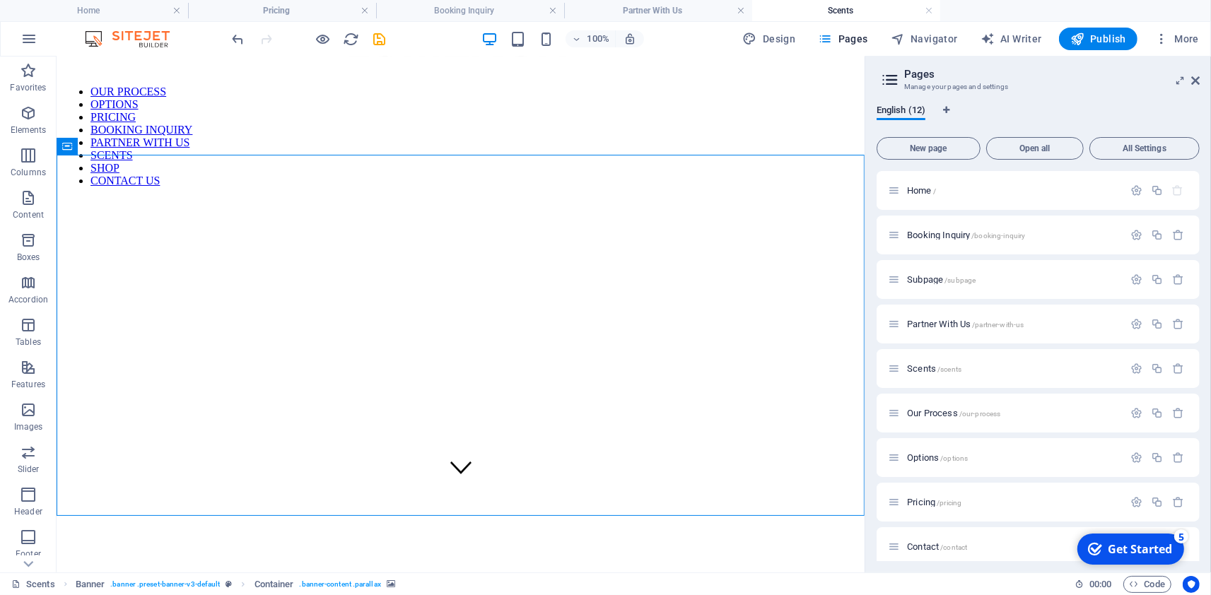
click at [483, 159] on figure at bounding box center [459, 159] width 796 height 0
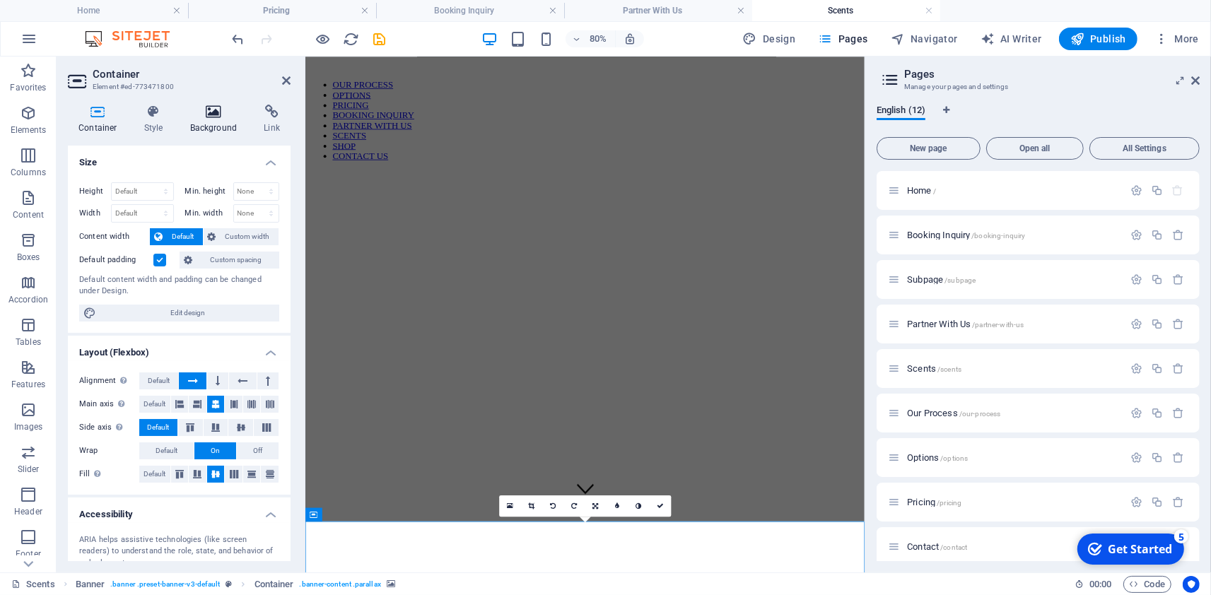
click at [225, 119] on h4 "Background" at bounding box center [216, 120] width 74 height 30
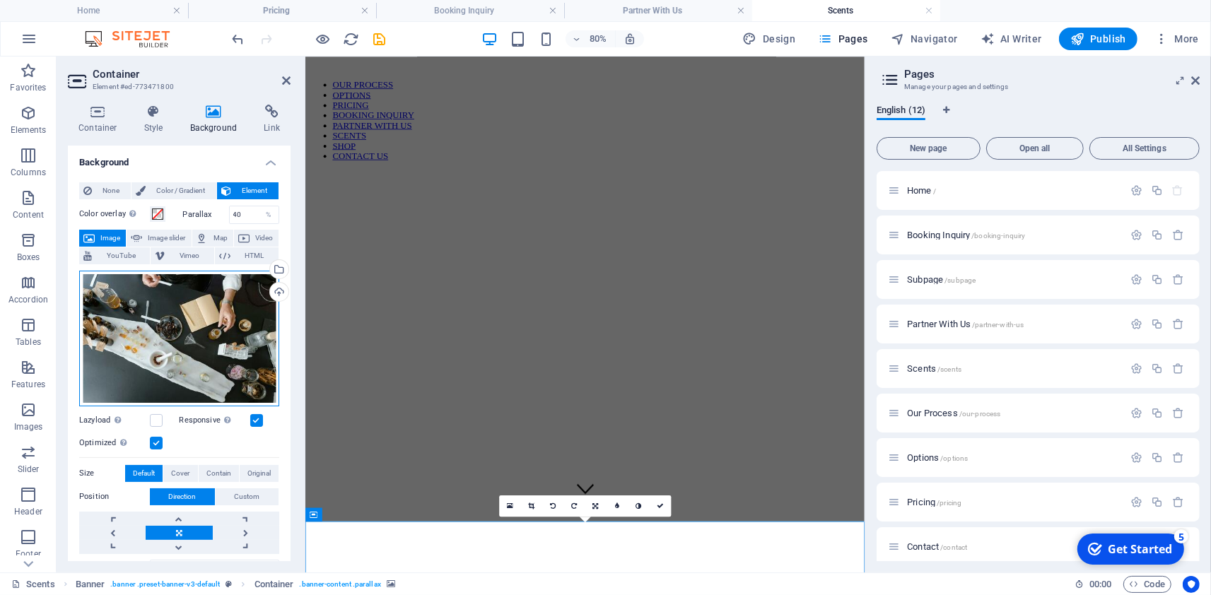
click at [228, 340] on div "Drag files here, click to choose files or select files from Files or our free s…" at bounding box center [179, 339] width 200 height 136
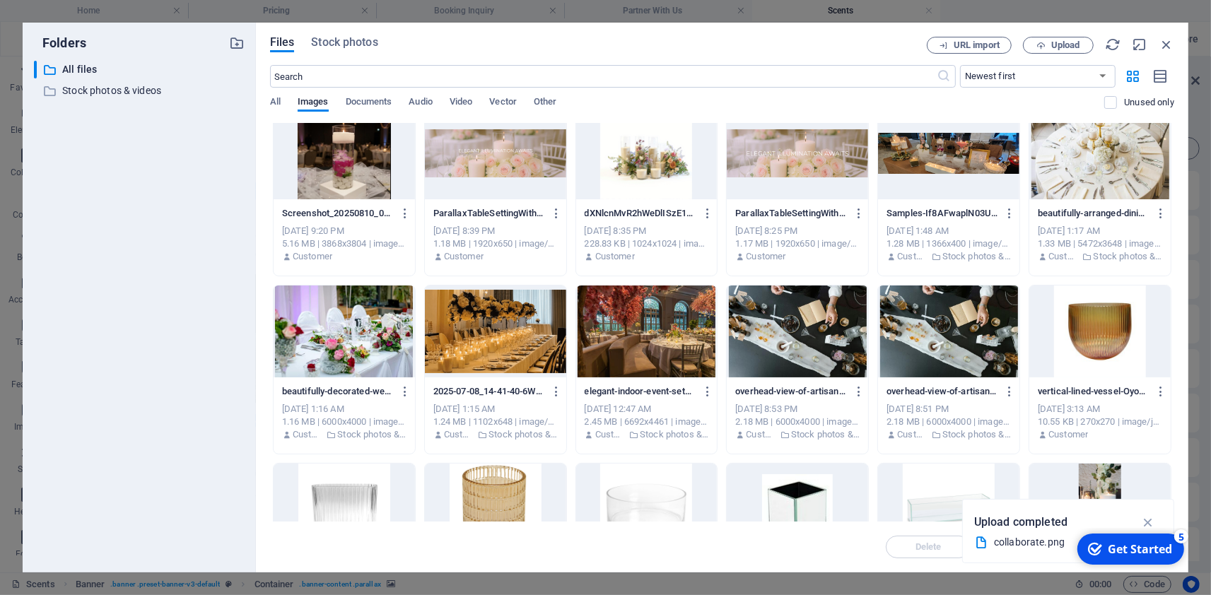
scroll to position [198, 0]
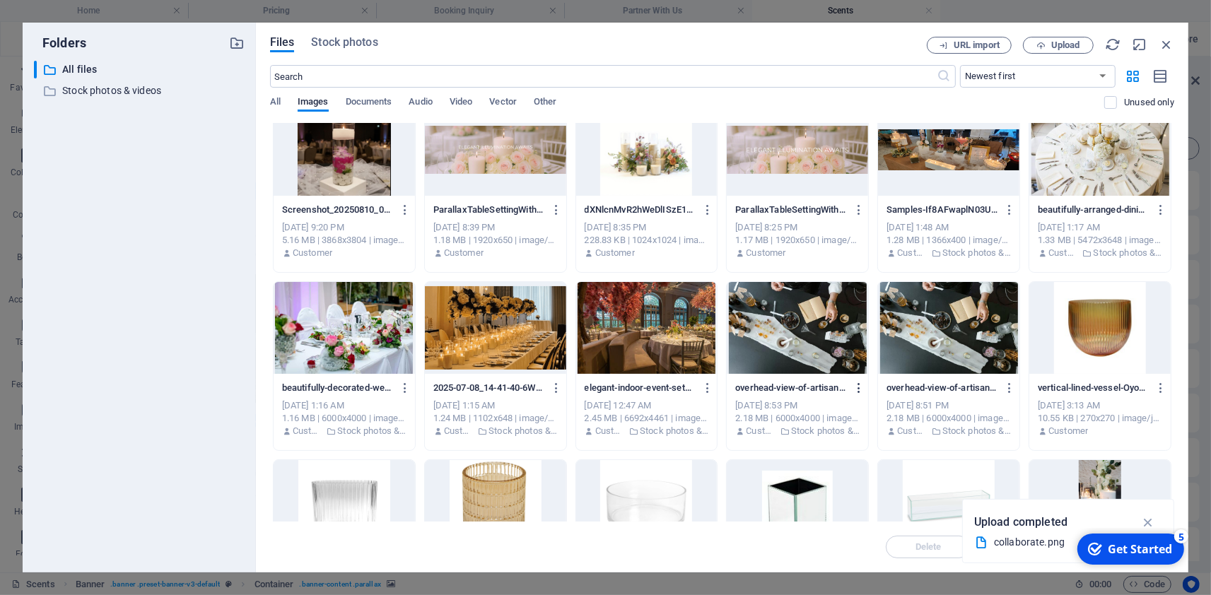
click at [859, 387] on icon "button" at bounding box center [858, 388] width 13 height 13
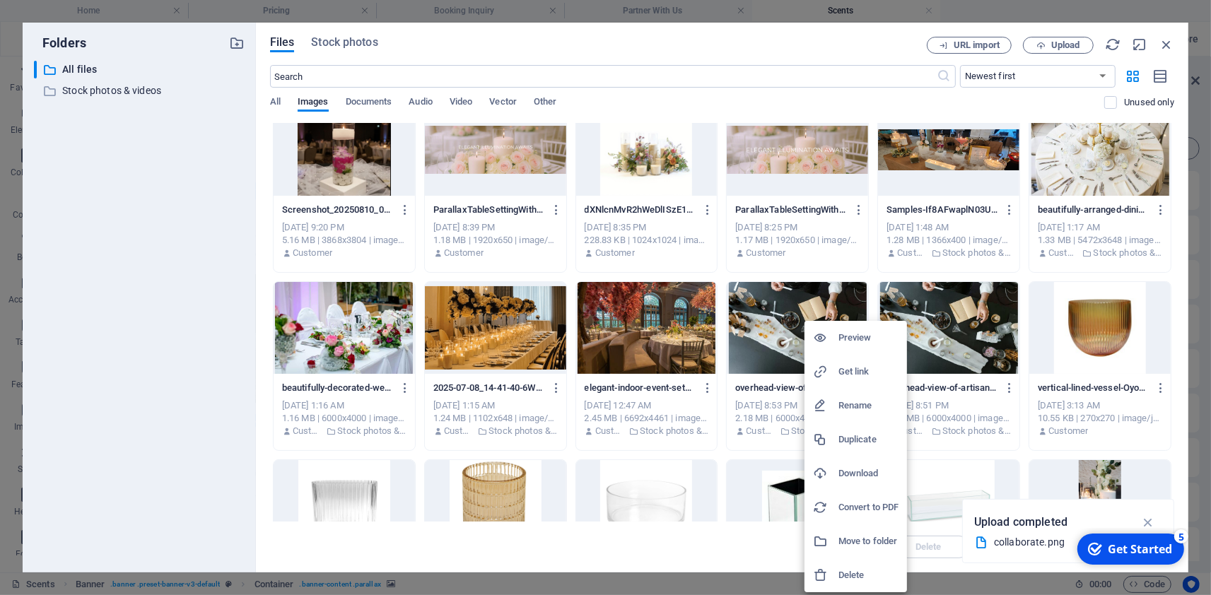
click at [856, 473] on h6 "Download" at bounding box center [868, 473] width 60 height 17
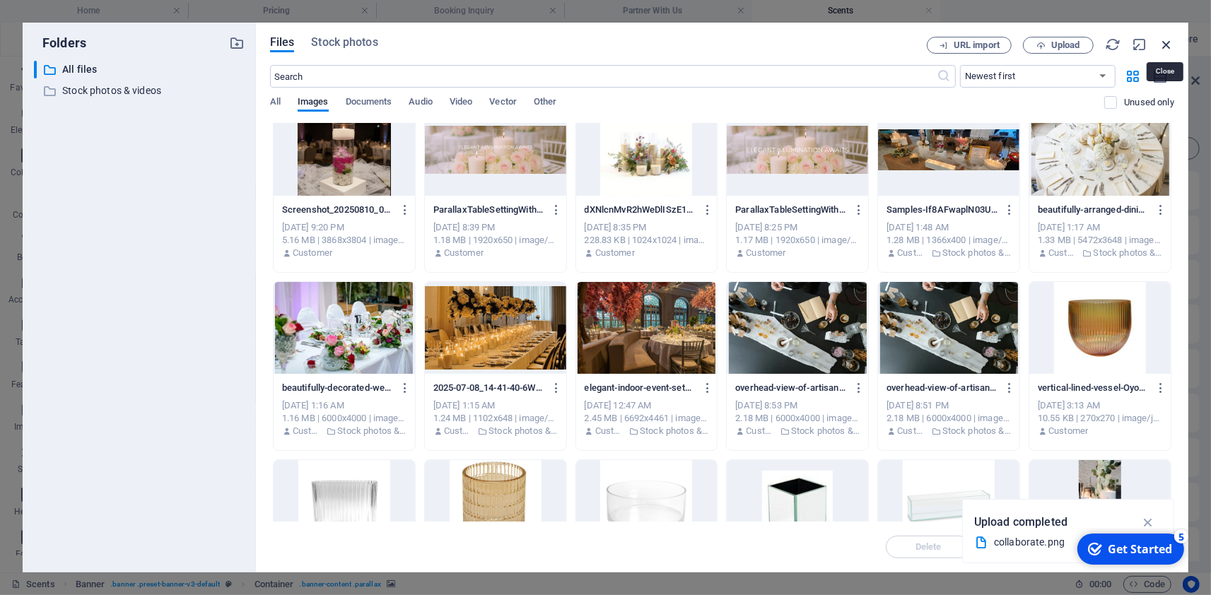
click at [1168, 45] on icon "button" at bounding box center [1166, 45] width 16 height 16
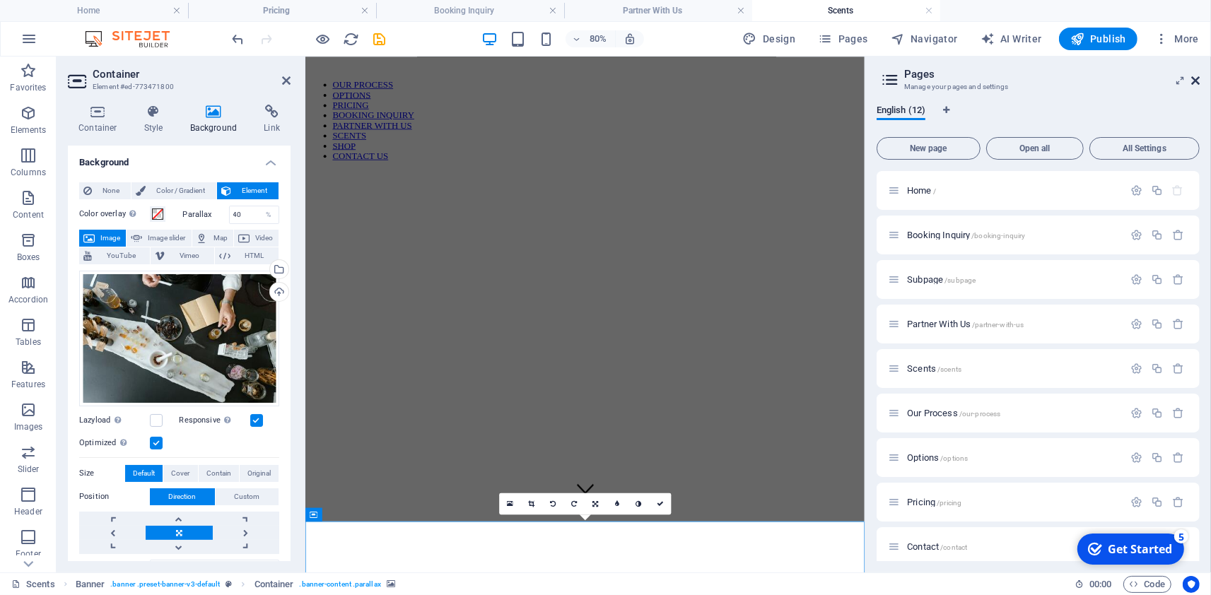
click at [1196, 78] on icon at bounding box center [1195, 80] width 8 height 11
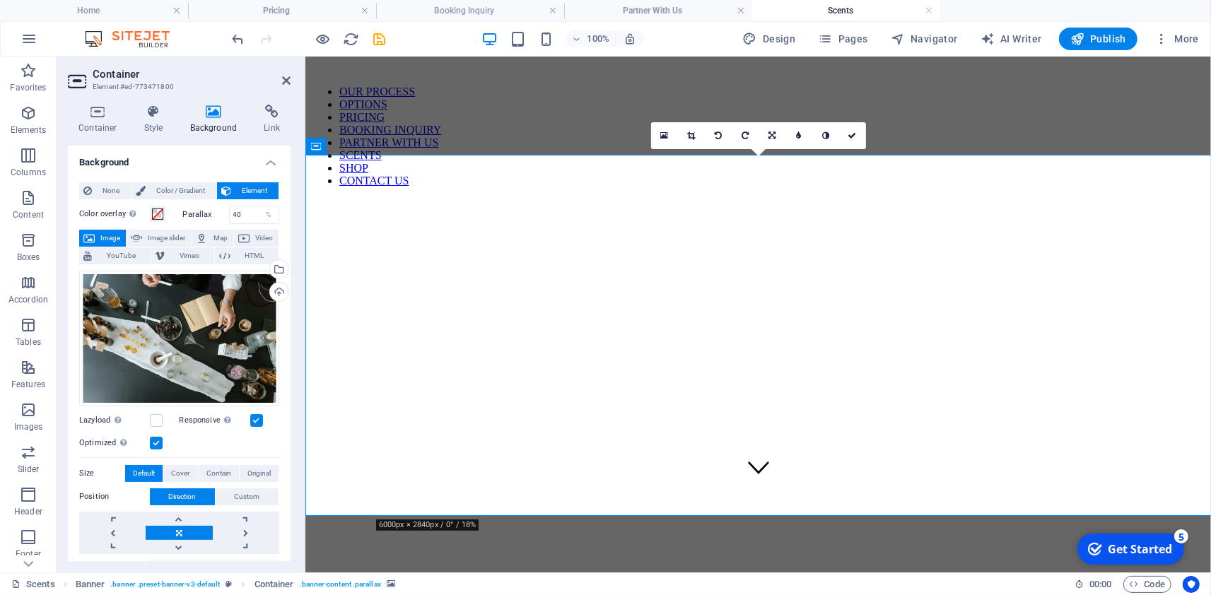
click at [638, 156] on figure at bounding box center [757, 156] width 894 height 0
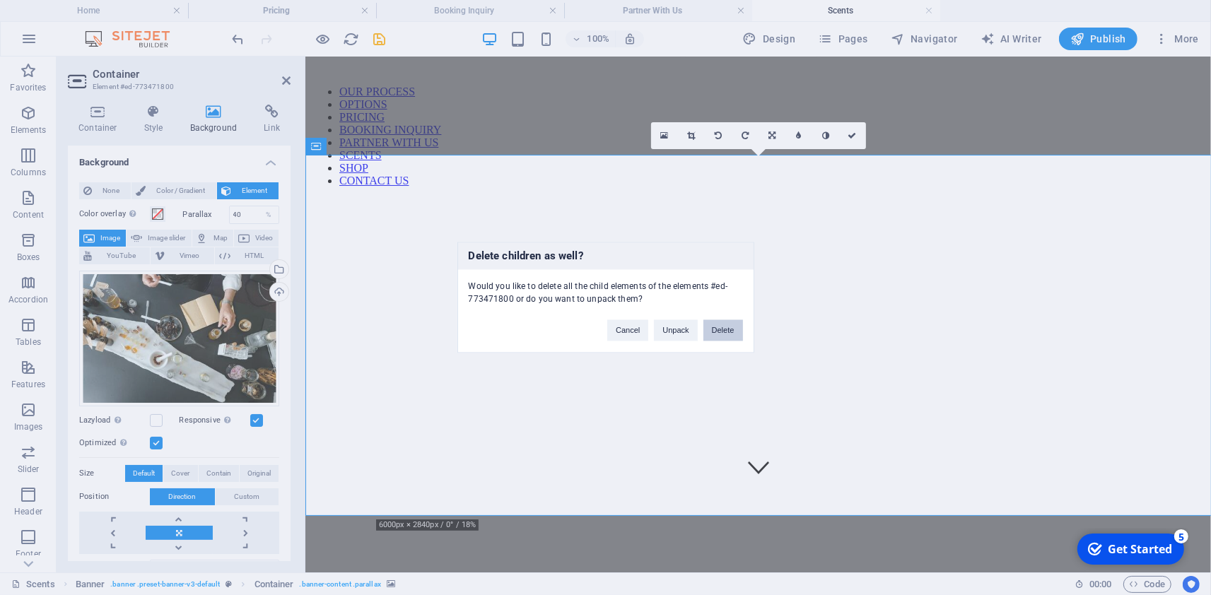
click at [736, 326] on button "Delete" at bounding box center [723, 330] width 40 height 21
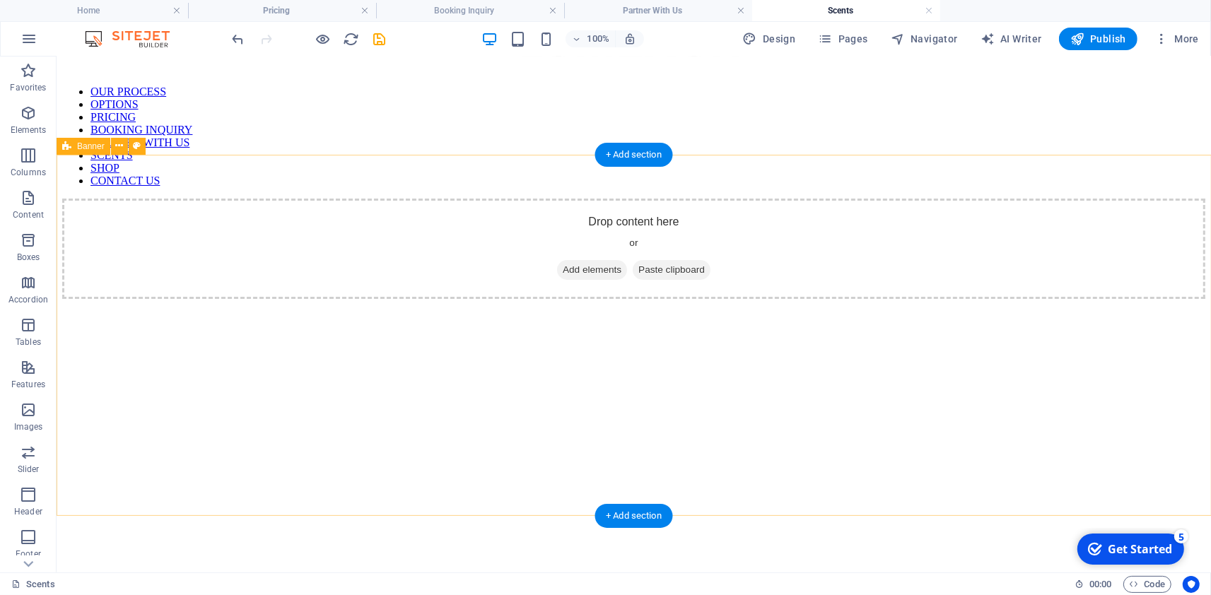
click at [354, 236] on div "Drop content here or Add elements Paste clipboard" at bounding box center [632, 248] width 1143 height 100
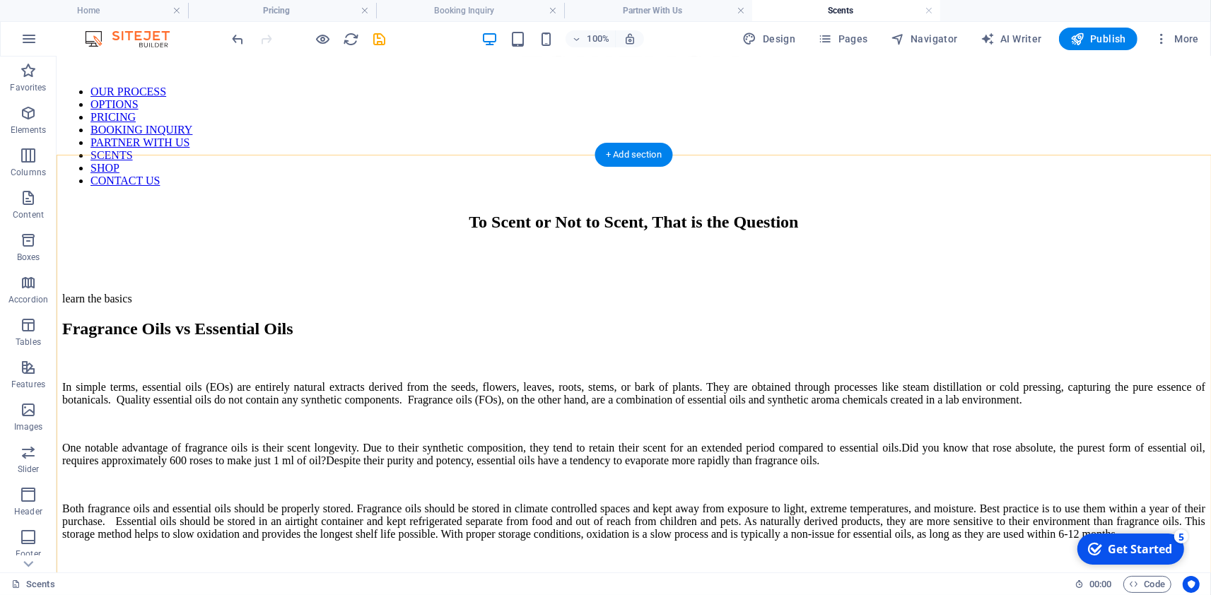
click at [640, 160] on div "+ Add section" at bounding box center [633, 155] width 78 height 24
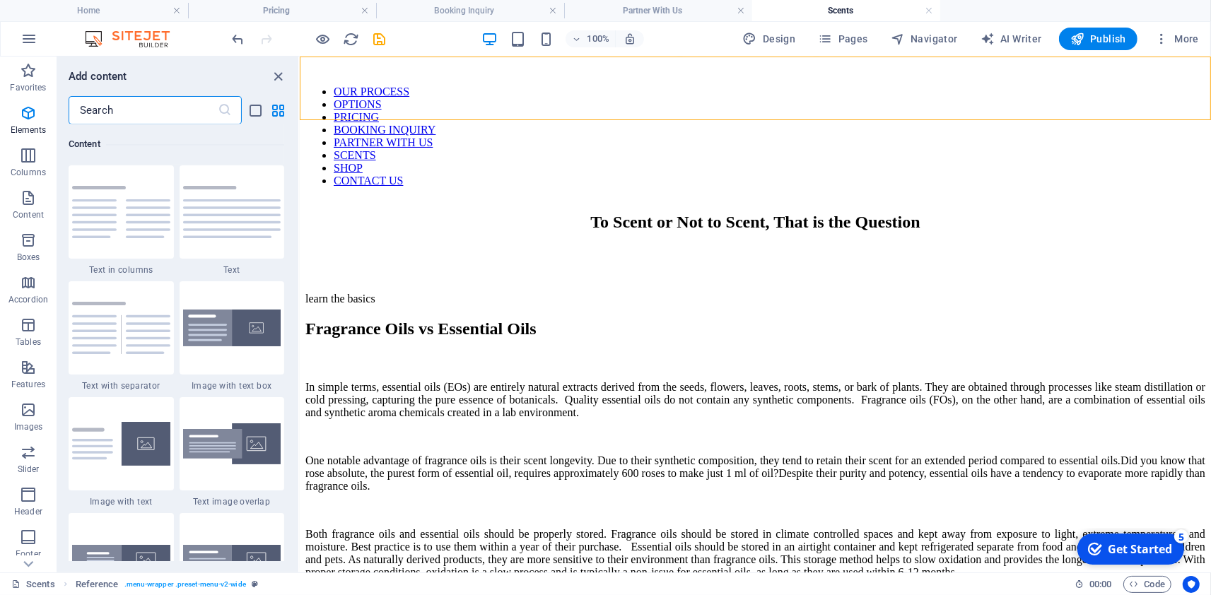
click at [130, 99] on input "text" at bounding box center [143, 110] width 149 height 28
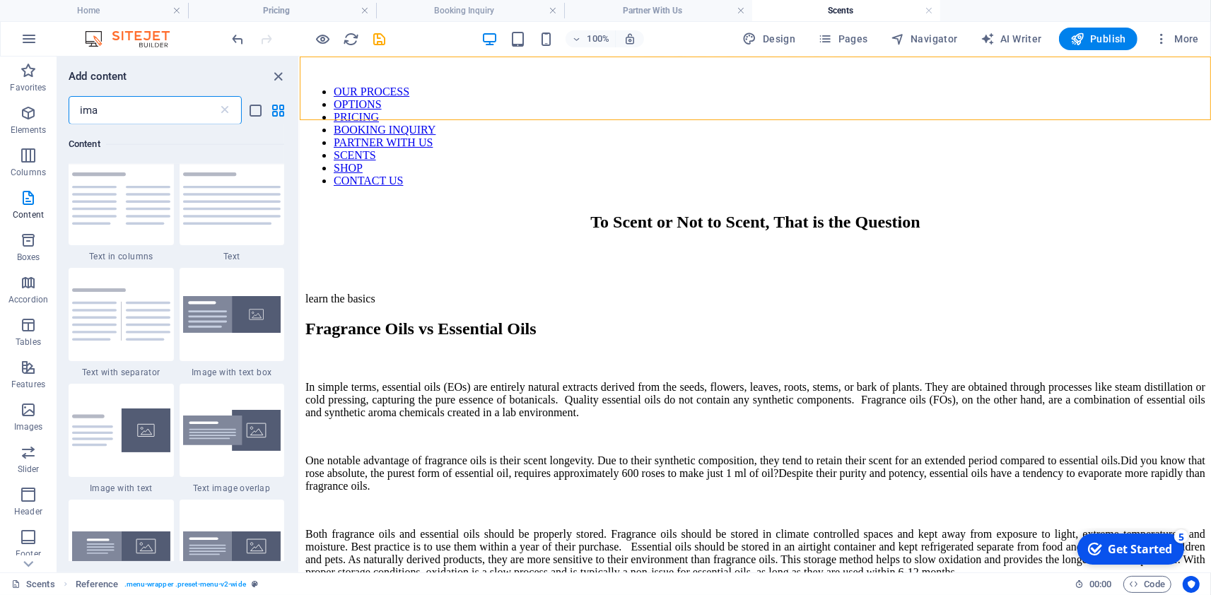
scroll to position [0, 0]
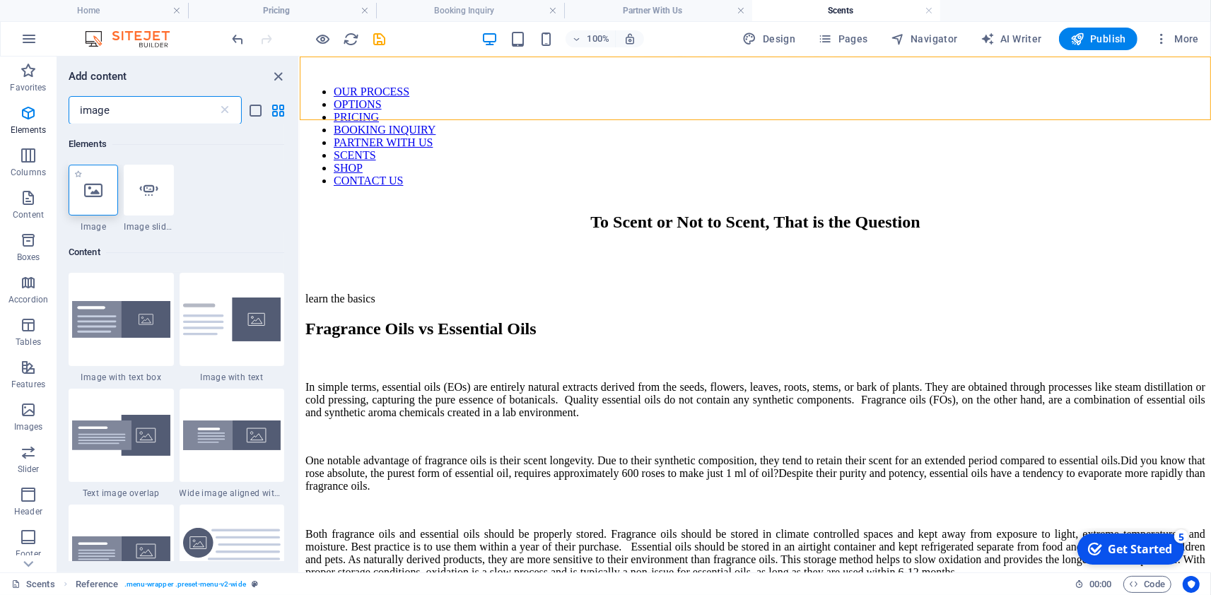
type input "image"
click at [84, 187] on div at bounding box center [93, 190] width 49 height 51
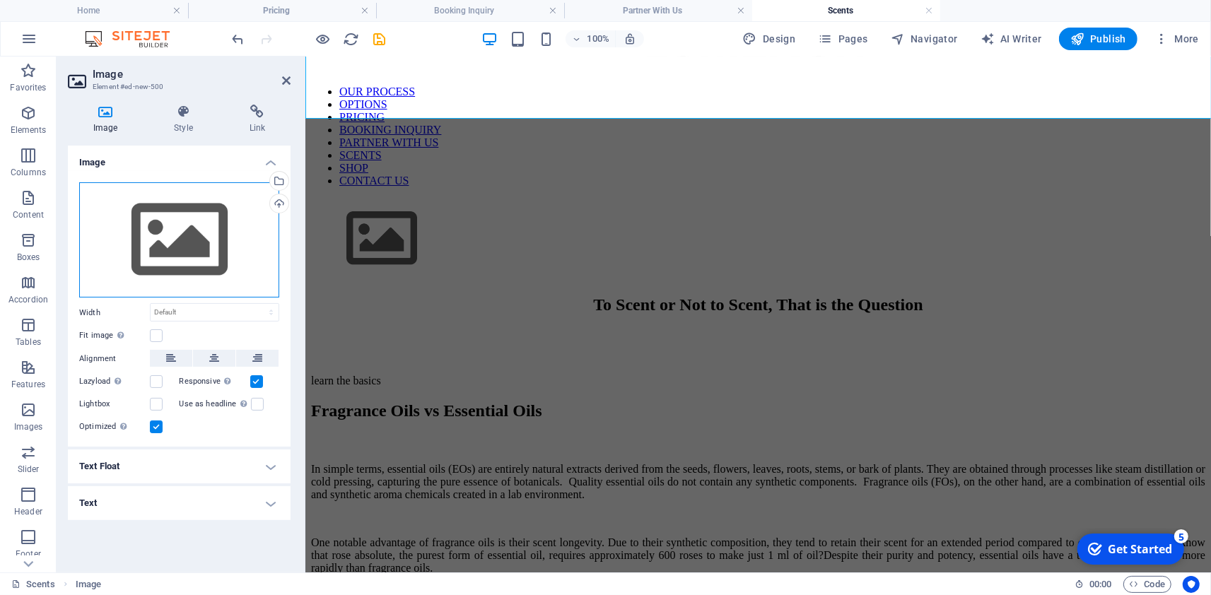
click at [199, 249] on div "Drag files here, click to choose files or select files from Files or our free s…" at bounding box center [179, 240] width 200 height 116
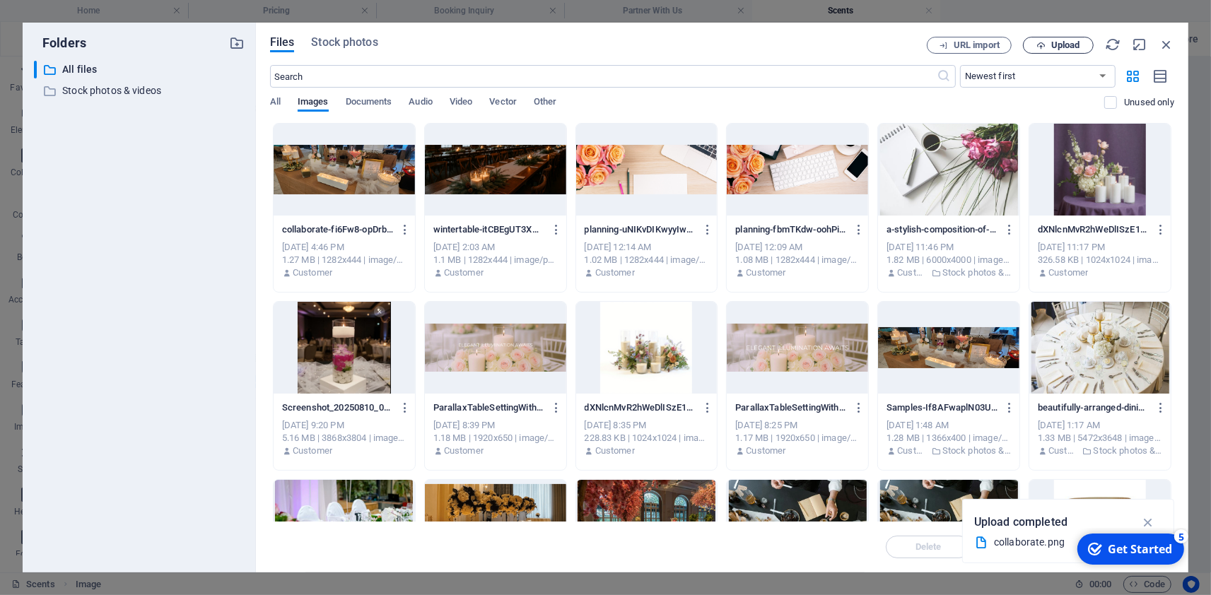
click at [1048, 42] on span "Upload" at bounding box center [1058, 45] width 58 height 9
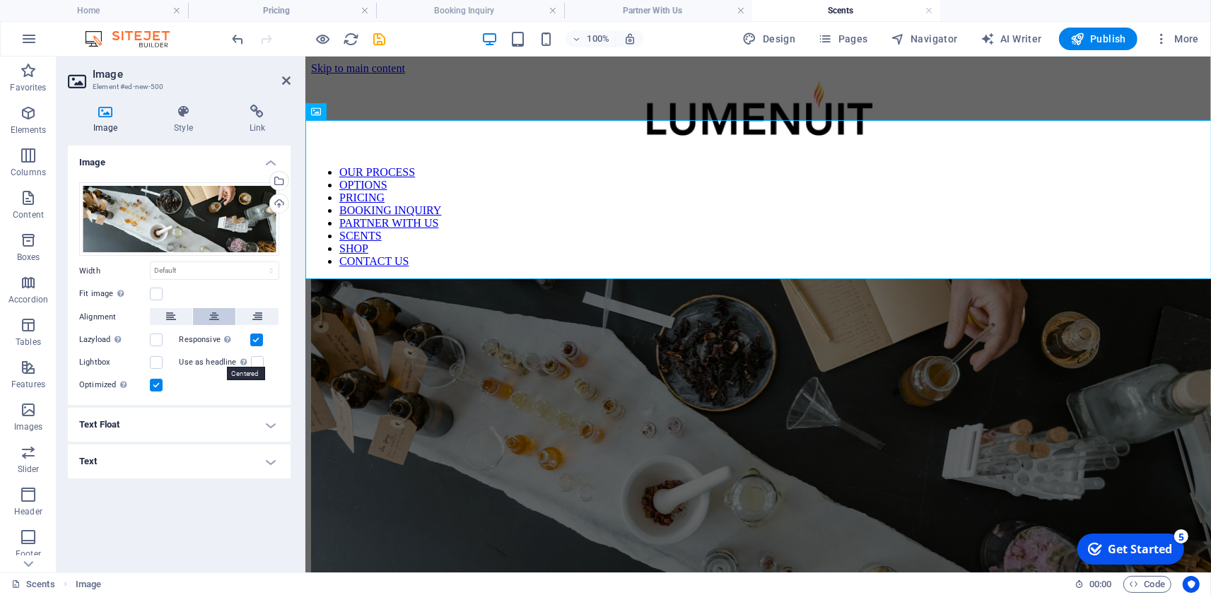
click at [218, 325] on icon at bounding box center [214, 316] width 10 height 17
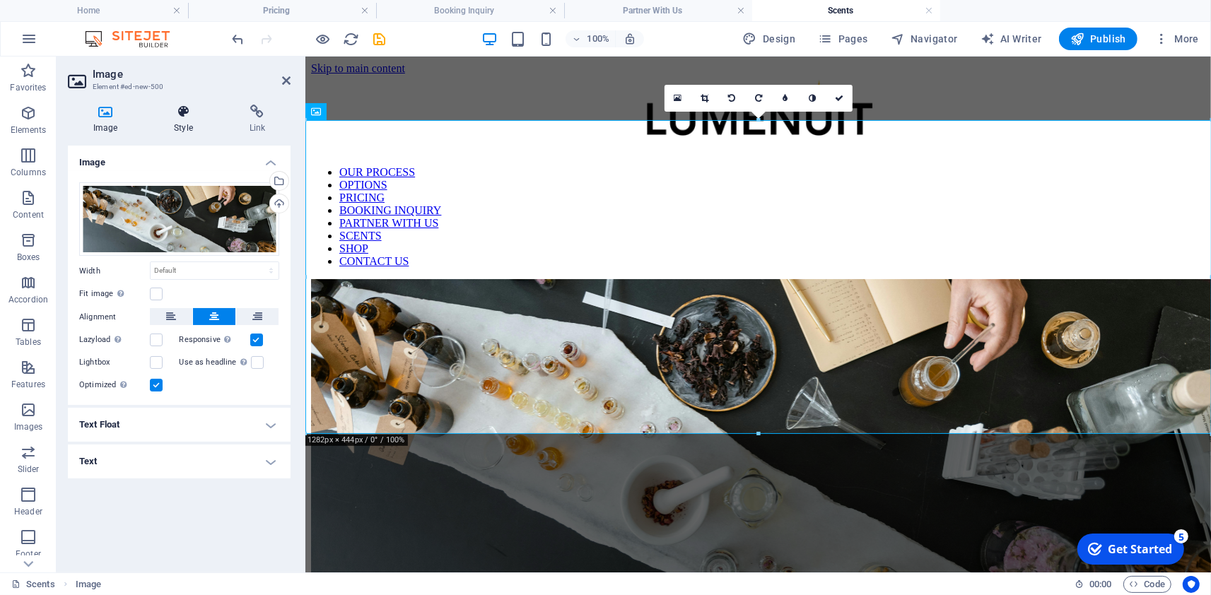
click at [184, 110] on icon at bounding box center [182, 112] width 69 height 14
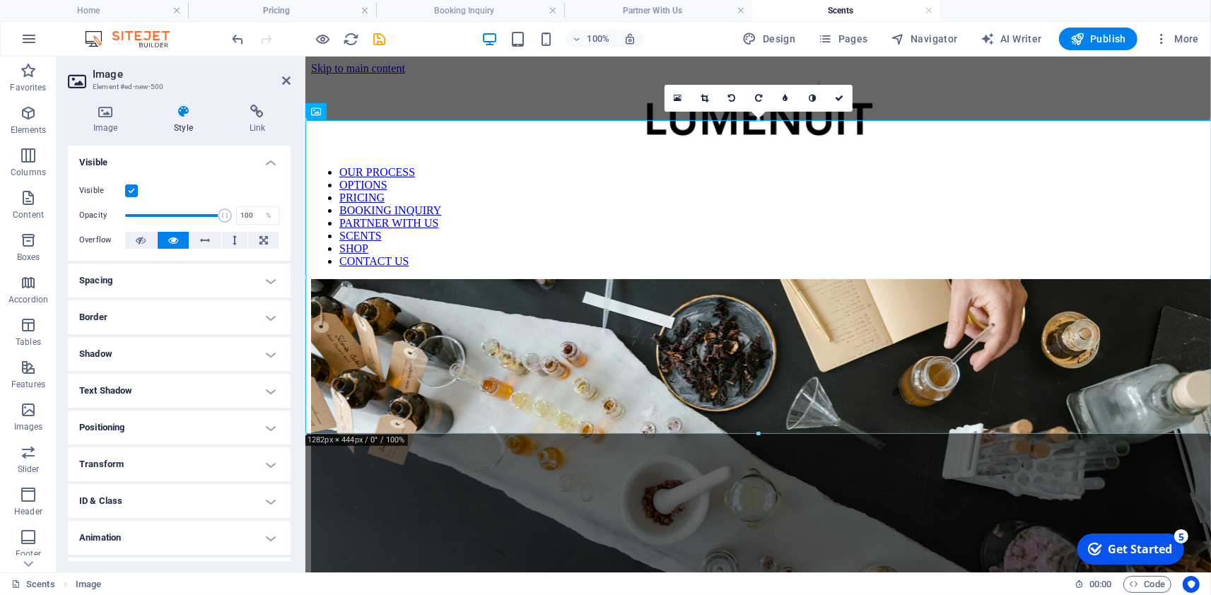
click at [114, 278] on h4 "Spacing" at bounding box center [179, 281] width 223 height 34
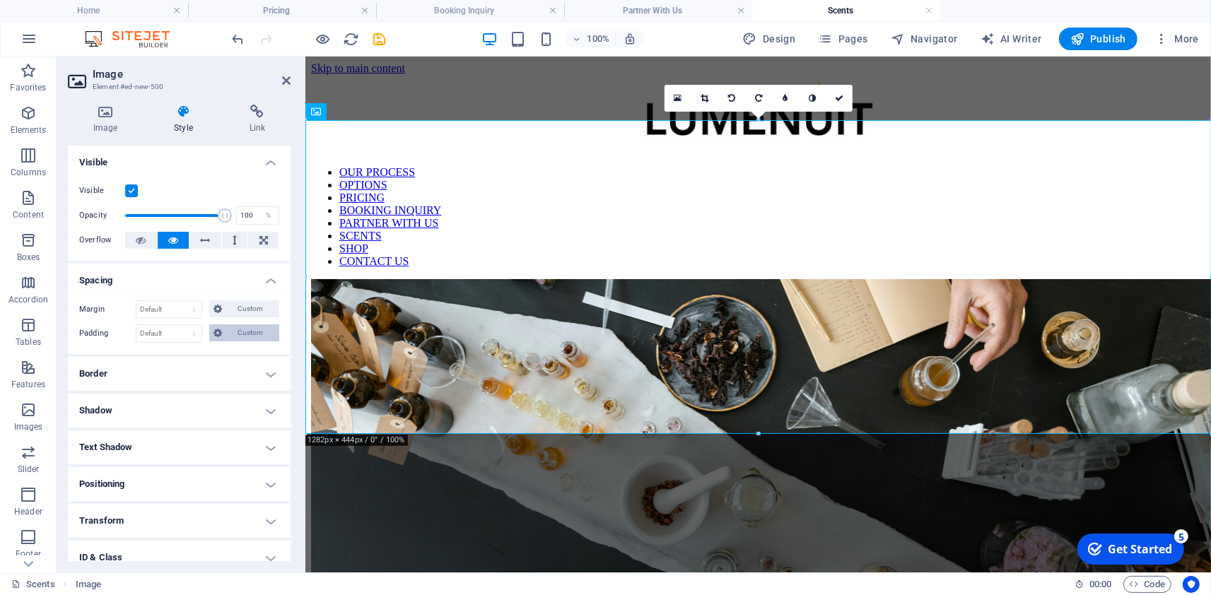
click at [252, 326] on span "Custom" at bounding box center [250, 332] width 49 height 17
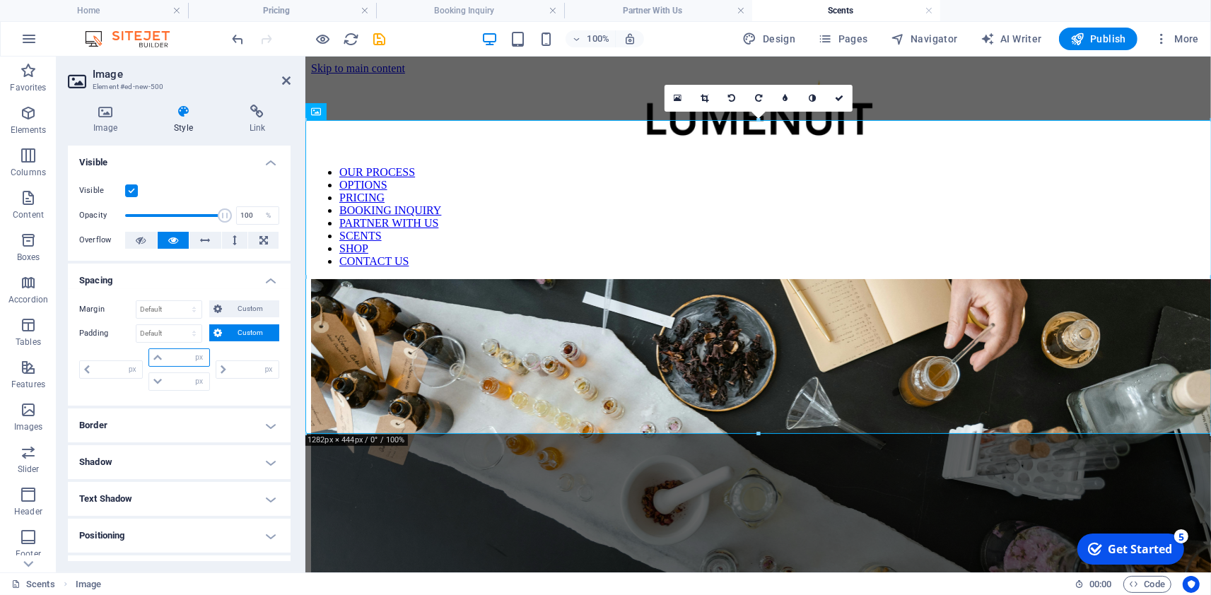
click at [167, 363] on input "number" at bounding box center [187, 357] width 42 height 17
type input "10"
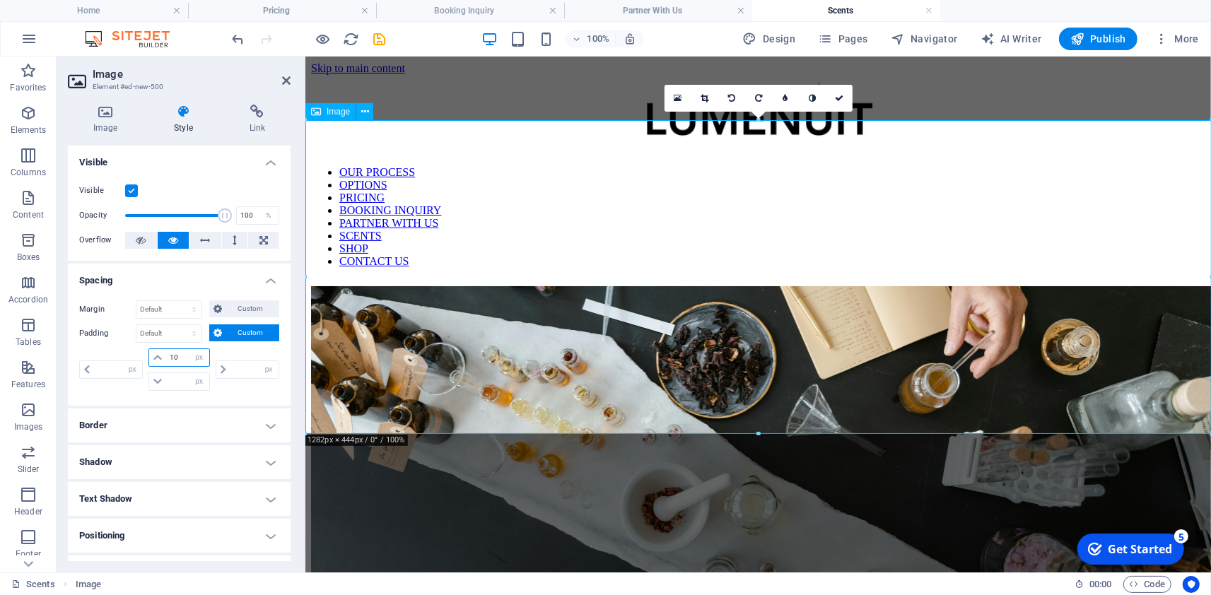
type input "0"
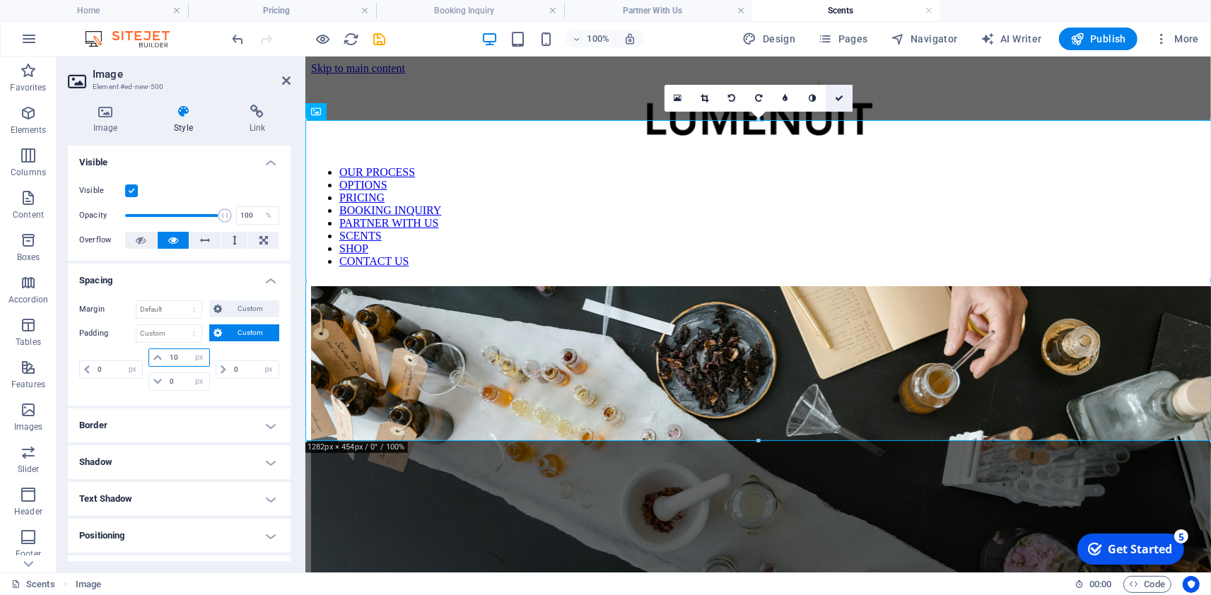
type input "10"
click at [840, 96] on icon at bounding box center [839, 98] width 8 height 8
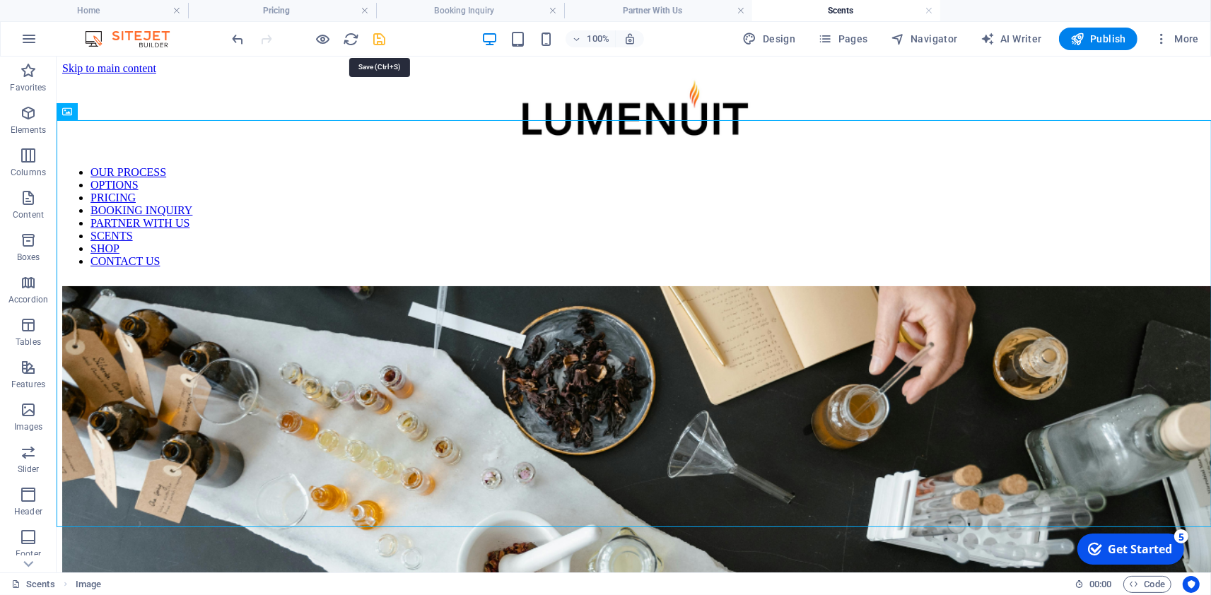
click at [381, 39] on icon "save" at bounding box center [380, 39] width 16 height 16
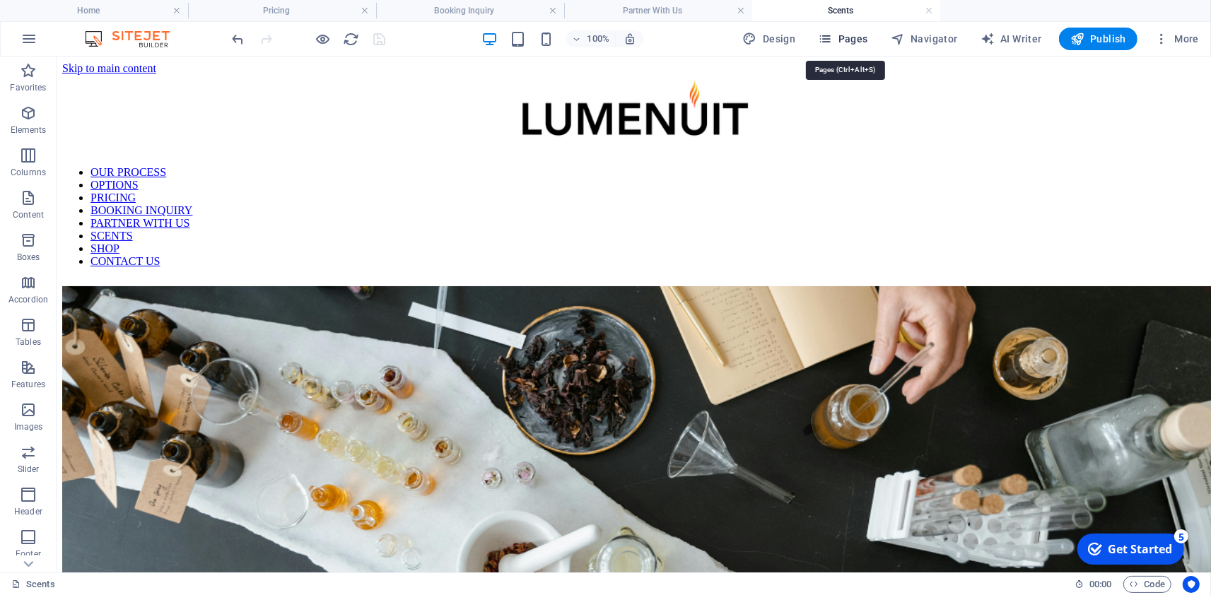
click at [844, 39] on span "Pages" at bounding box center [842, 39] width 49 height 14
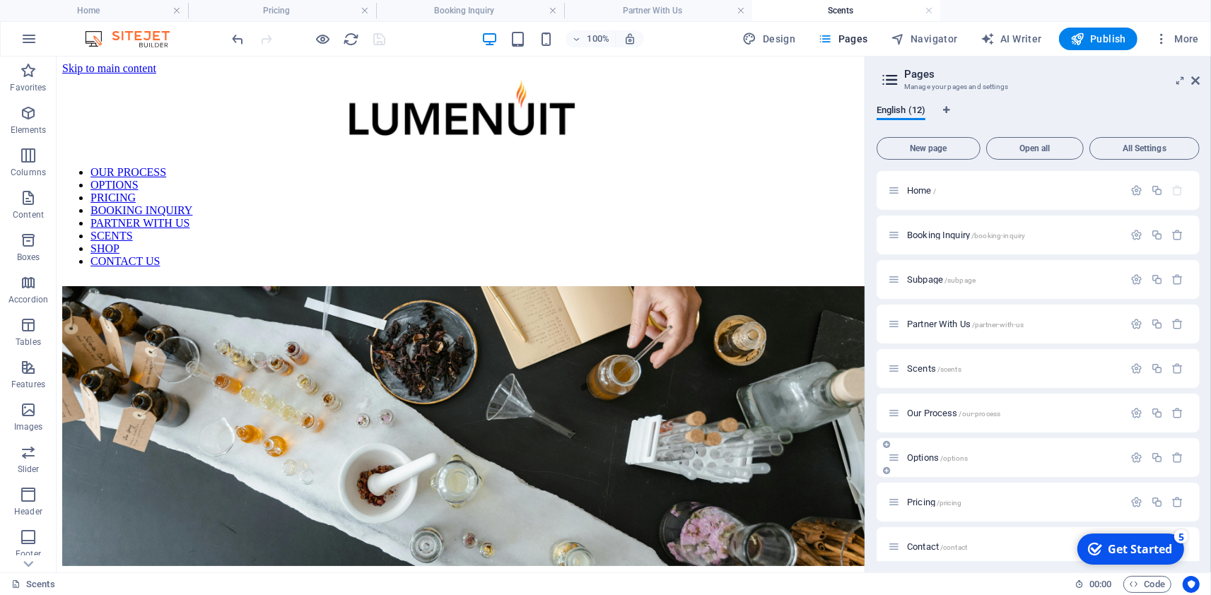
scroll to position [143, 0]
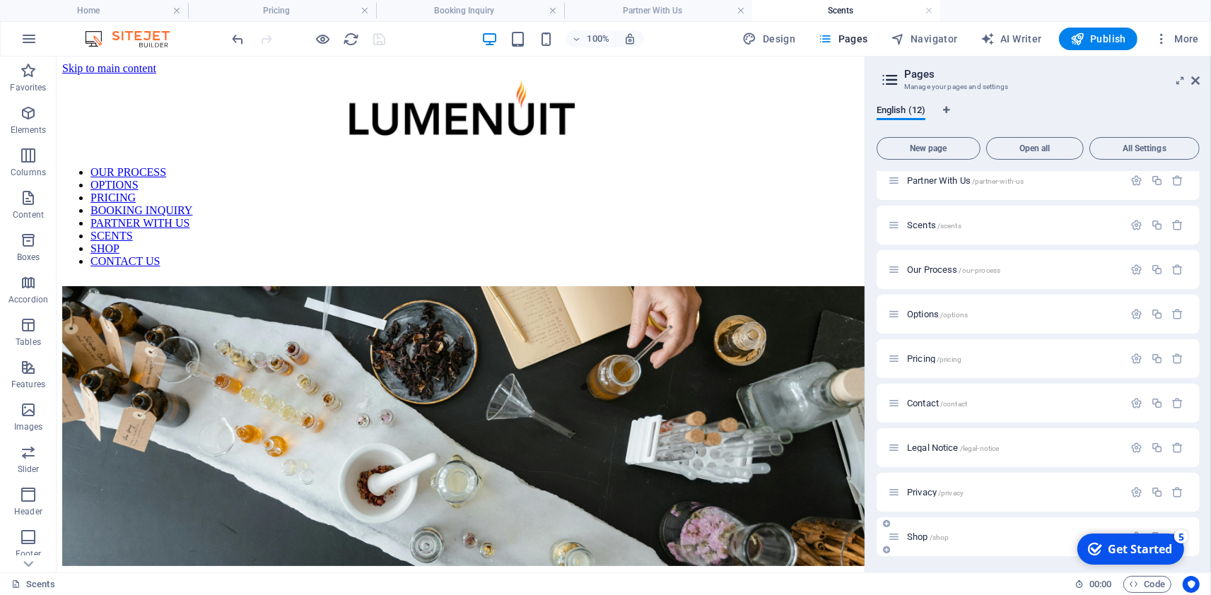
click at [915, 543] on div "Shop /shop" at bounding box center [1005, 537] width 235 height 16
click at [915, 538] on span "Shop /shop" at bounding box center [928, 536] width 42 height 11
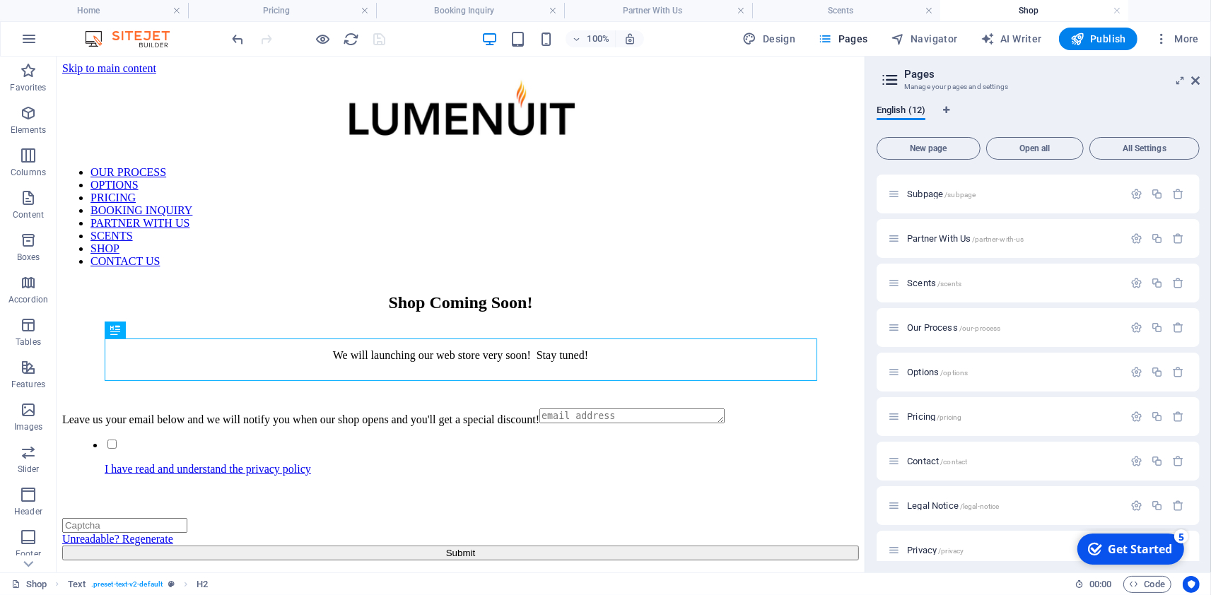
scroll to position [0, 0]
click at [859, 50] on button "Pages" at bounding box center [842, 39] width 61 height 23
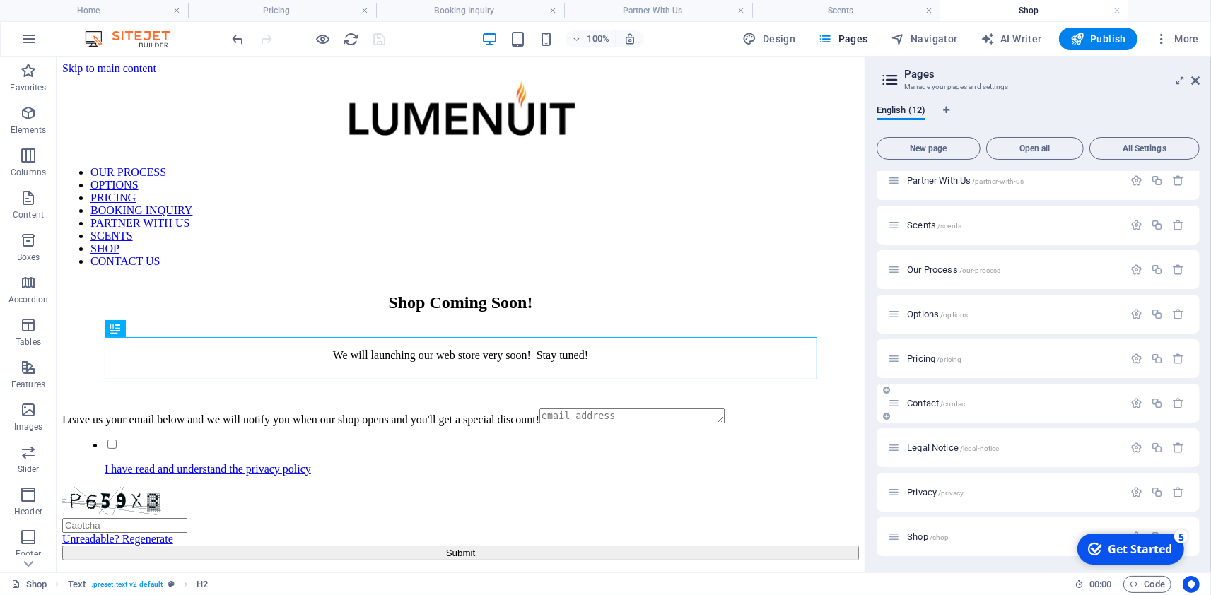
click at [929, 401] on span "Contact /contact" at bounding box center [937, 403] width 60 height 11
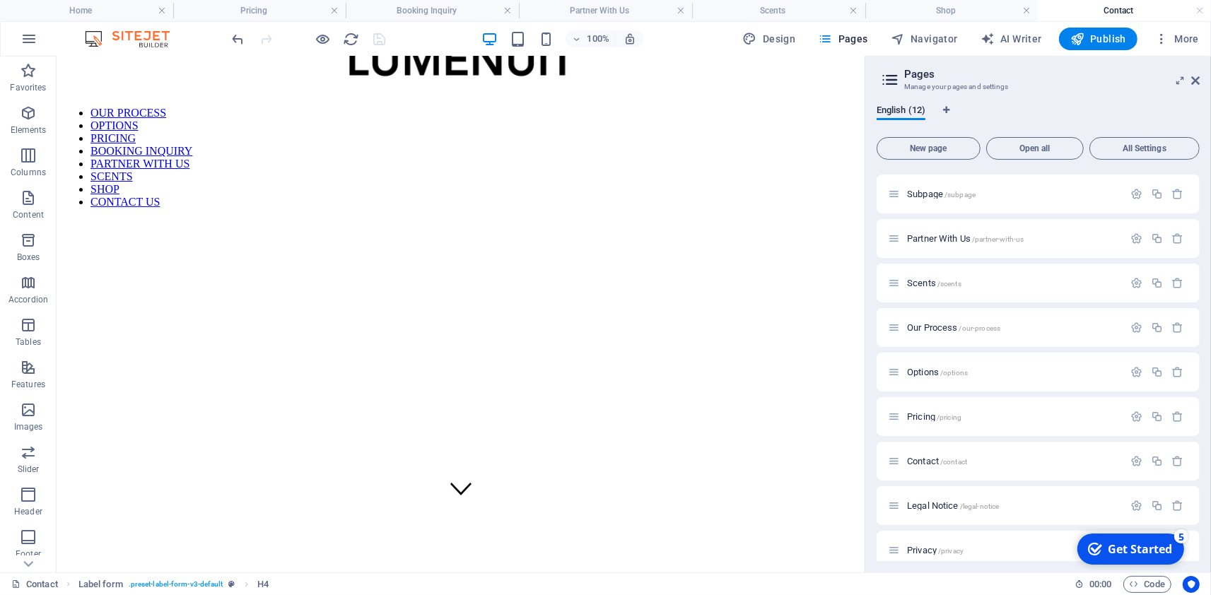
scroll to position [0, 0]
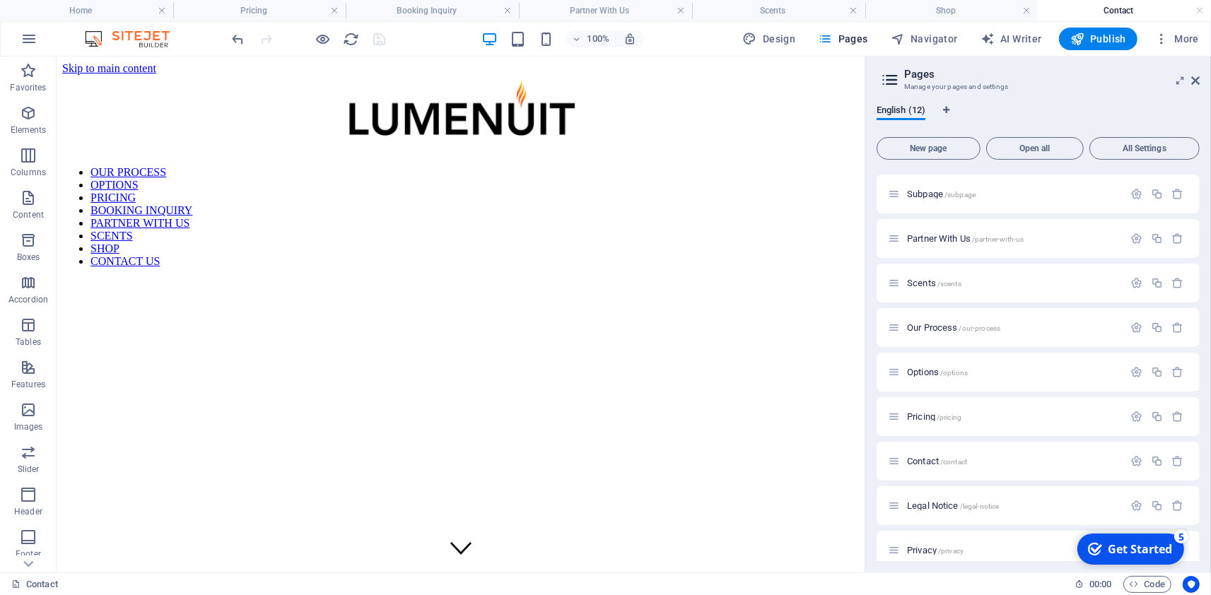
click at [519, 278] on figure at bounding box center [459, 278] width 796 height 0
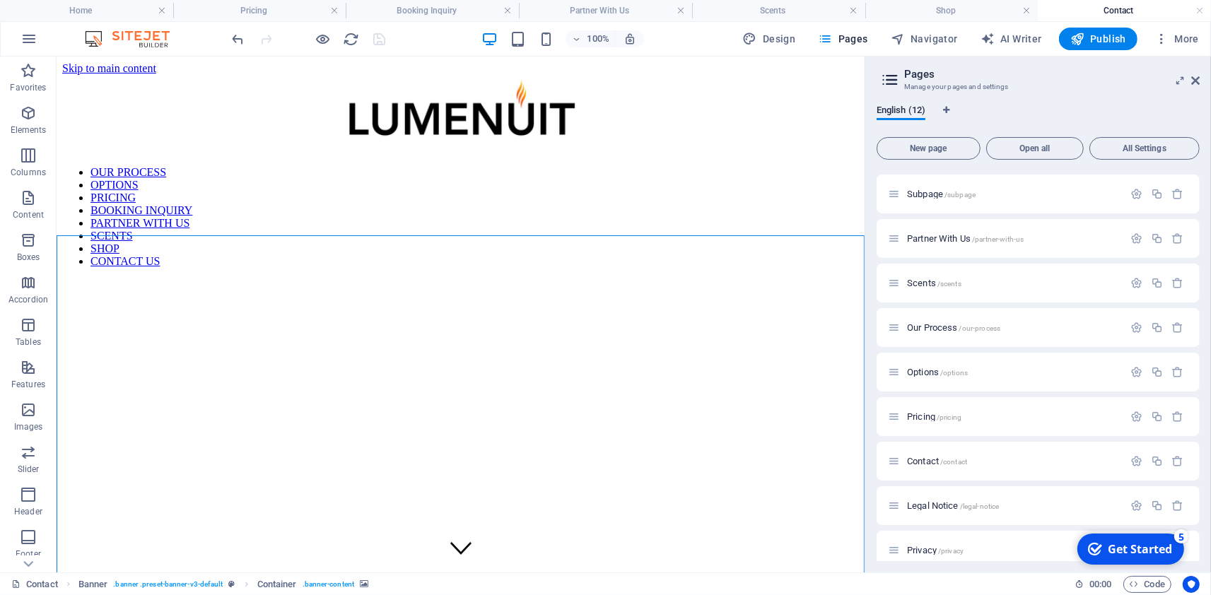
click at [518, 278] on figure at bounding box center [459, 278] width 796 height 0
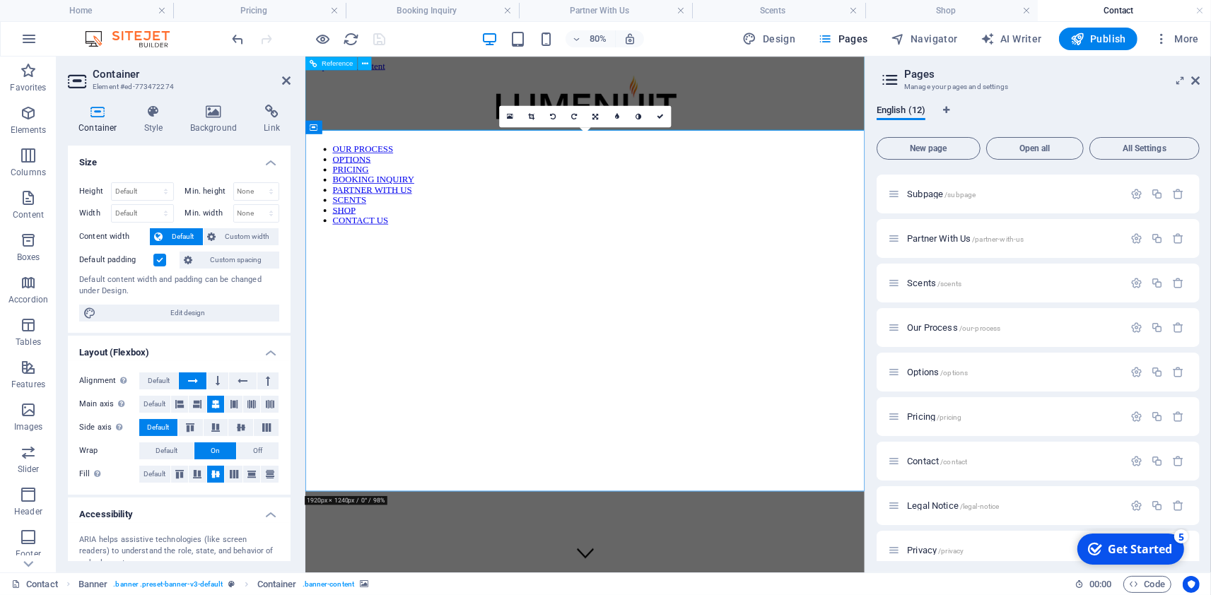
scroll to position [565, 0]
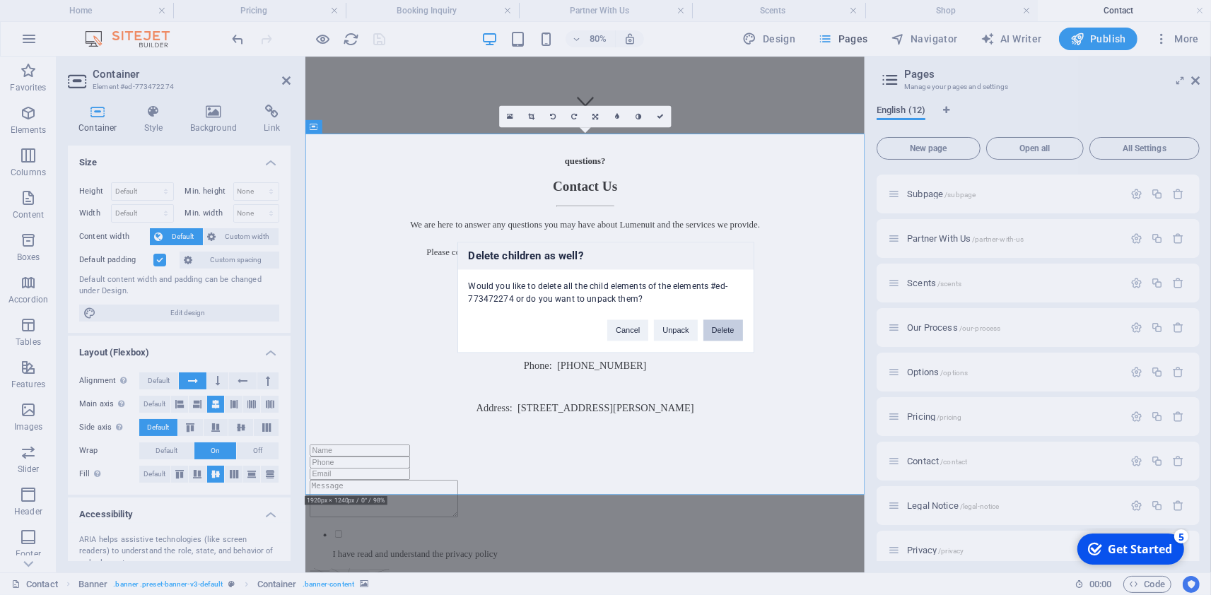
click at [732, 326] on button "Delete" at bounding box center [723, 330] width 40 height 21
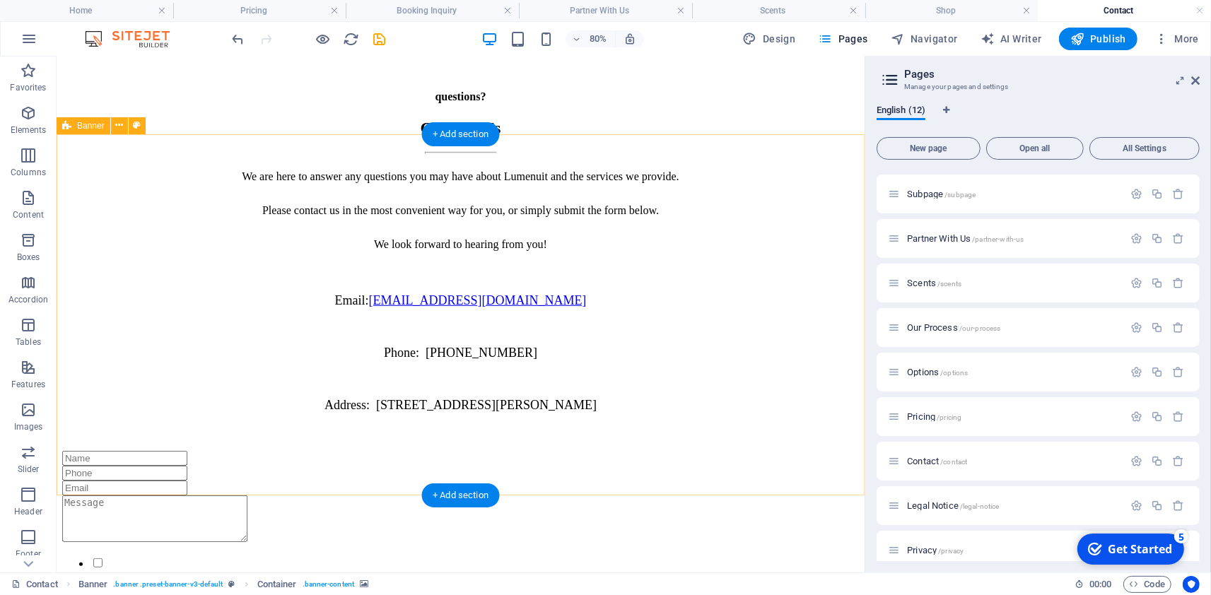
scroll to position [108, 0]
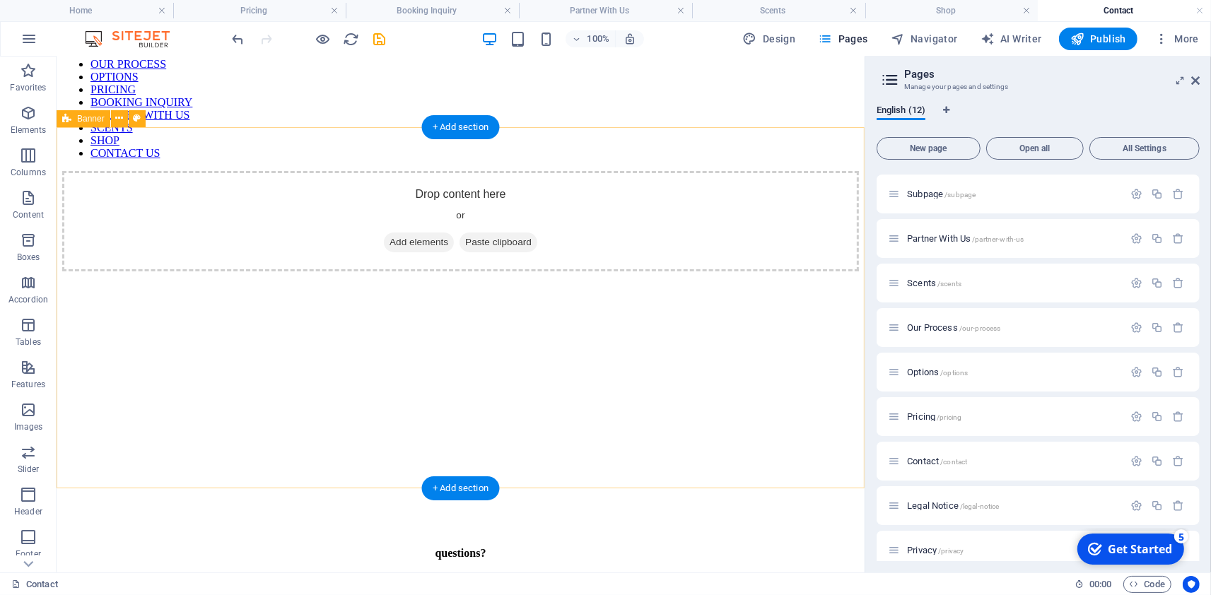
click at [199, 170] on div "Drop content here or Add elements Paste clipboard" at bounding box center [459, 220] width 796 height 100
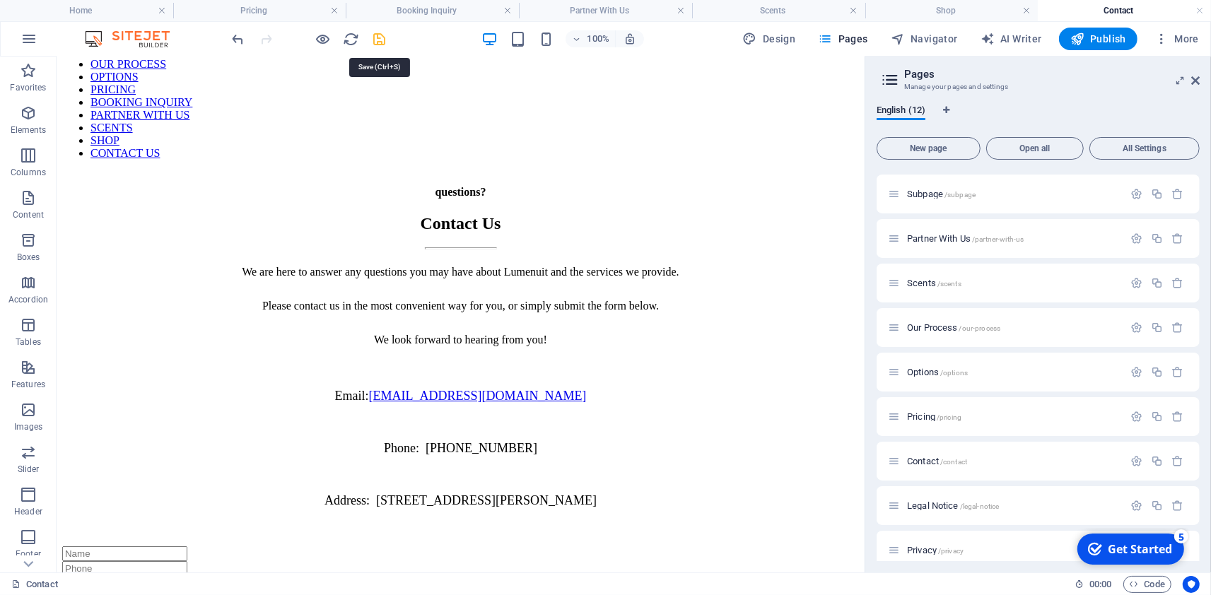
click at [384, 40] on icon "save" at bounding box center [380, 39] width 16 height 16
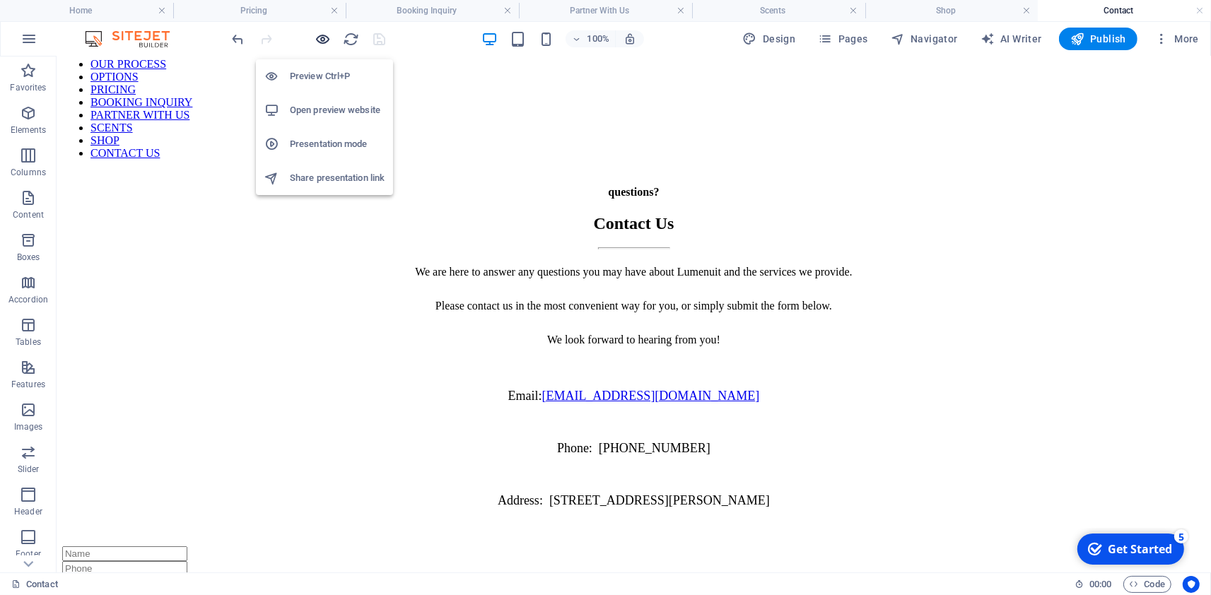
click at [322, 38] on icon "button" at bounding box center [323, 39] width 16 height 16
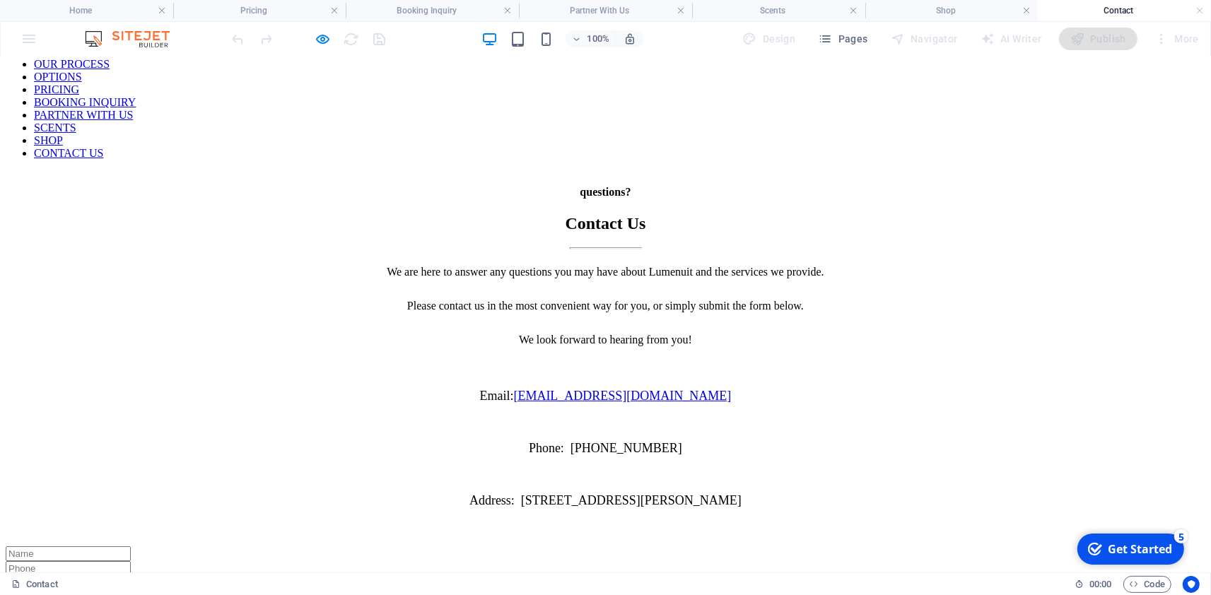
scroll to position [0, 0]
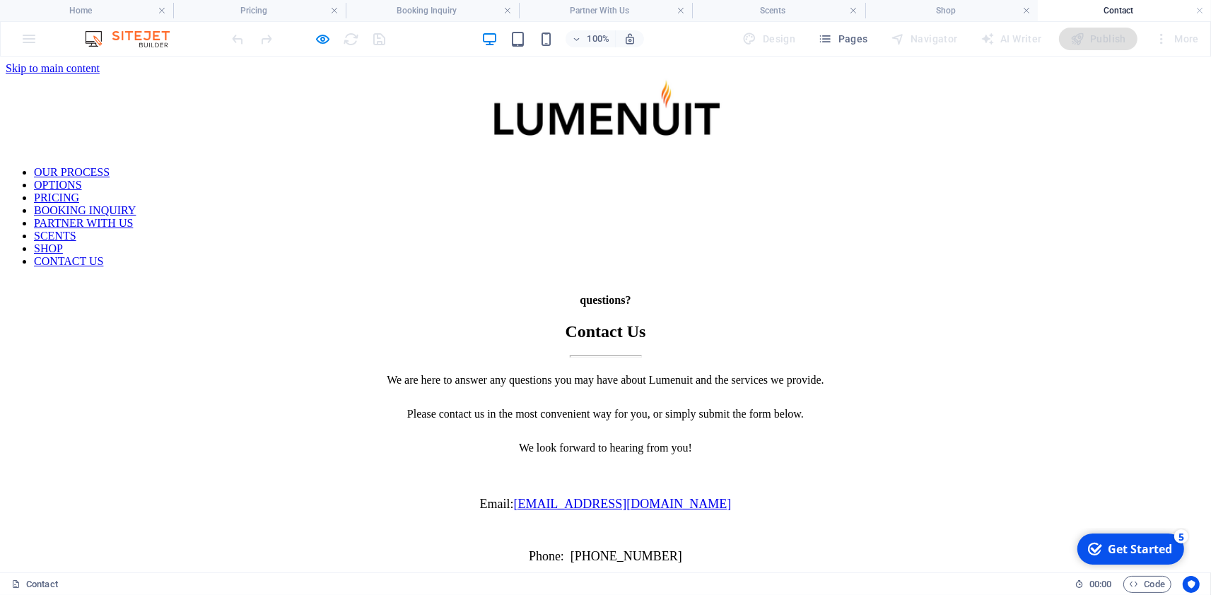
click at [110, 165] on link "OUR PROCESS" at bounding box center [72, 171] width 76 height 12
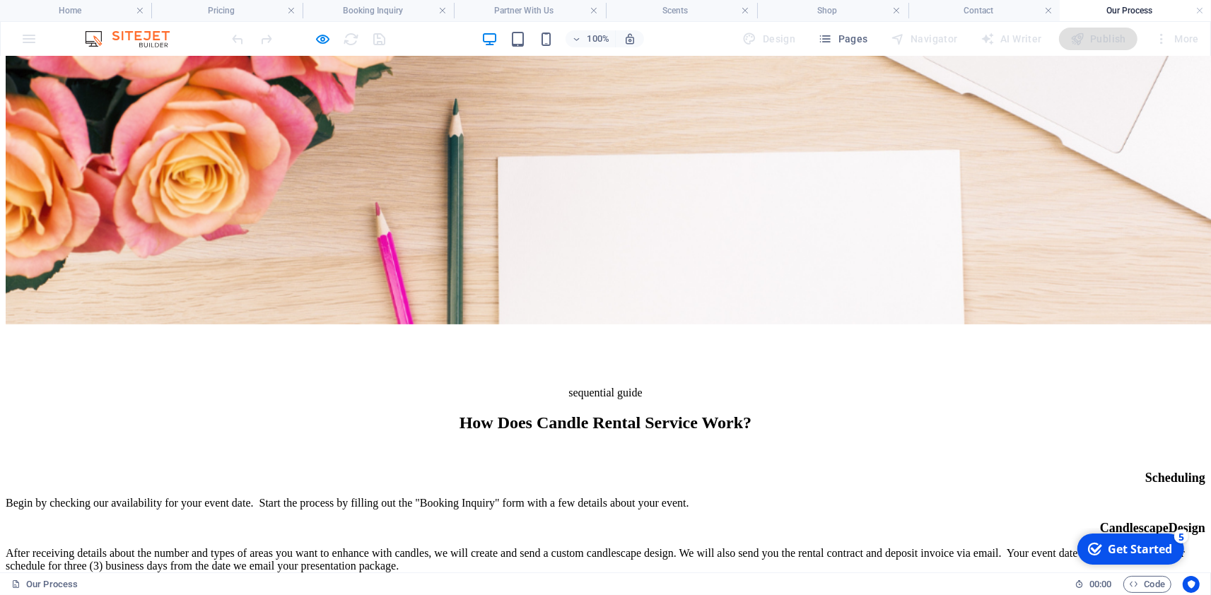
scroll to position [408, 0]
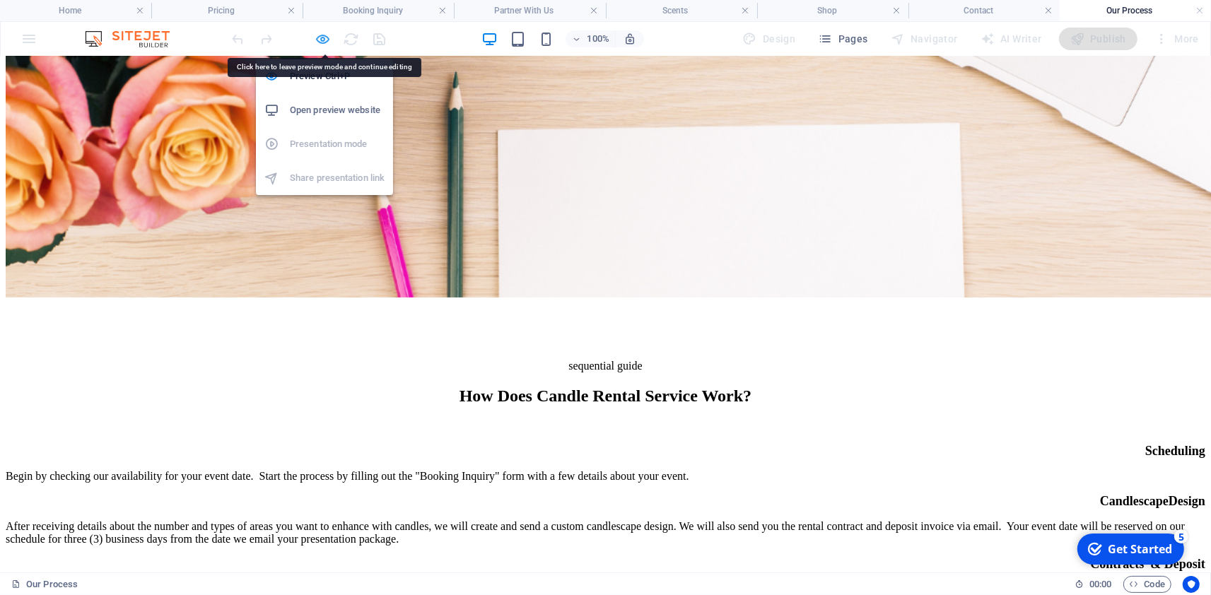
click at [323, 41] on icon "button" at bounding box center [323, 39] width 16 height 16
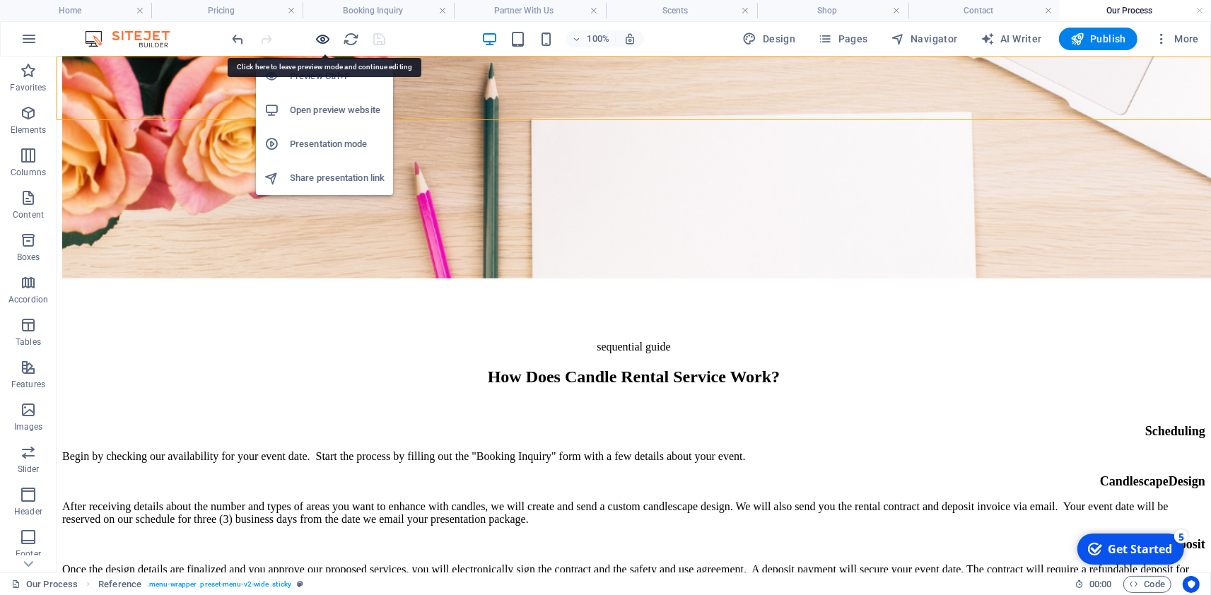
click at [321, 42] on icon "button" at bounding box center [323, 39] width 16 height 16
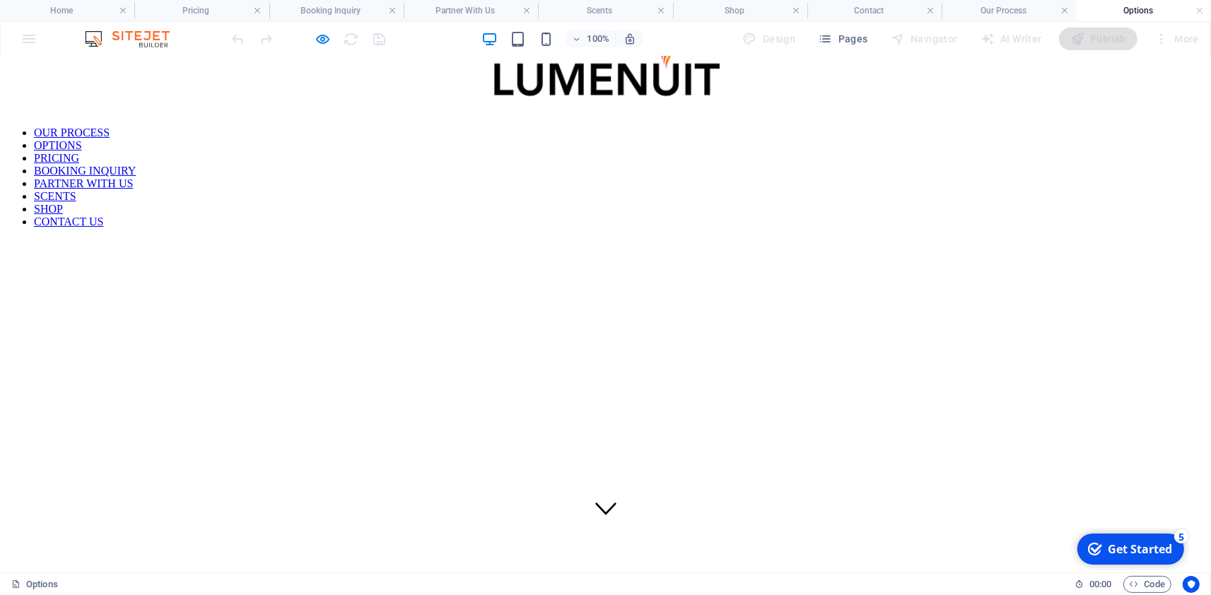
scroll to position [0, 0]
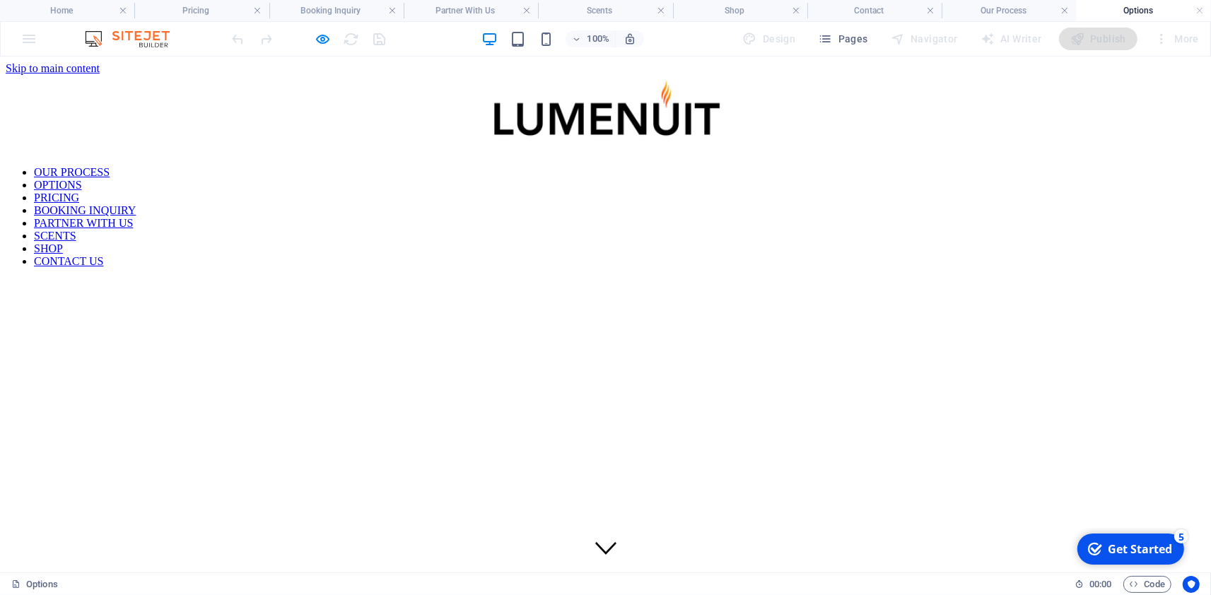
click at [421, 203] on nav "OUR PROCESS OPTIONS PRICING BOOKING INQUIRY PARTNER WITH US SCENTS SHOP CONTACT…" at bounding box center [605, 216] width 1199 height 102
click at [430, 203] on nav "OUR PROCESS OPTIONS PRICING BOOKING INQUIRY PARTNER WITH US SCENTS SHOP CONTACT…" at bounding box center [605, 216] width 1199 height 102
click at [322, 41] on icon "button" at bounding box center [323, 39] width 16 height 16
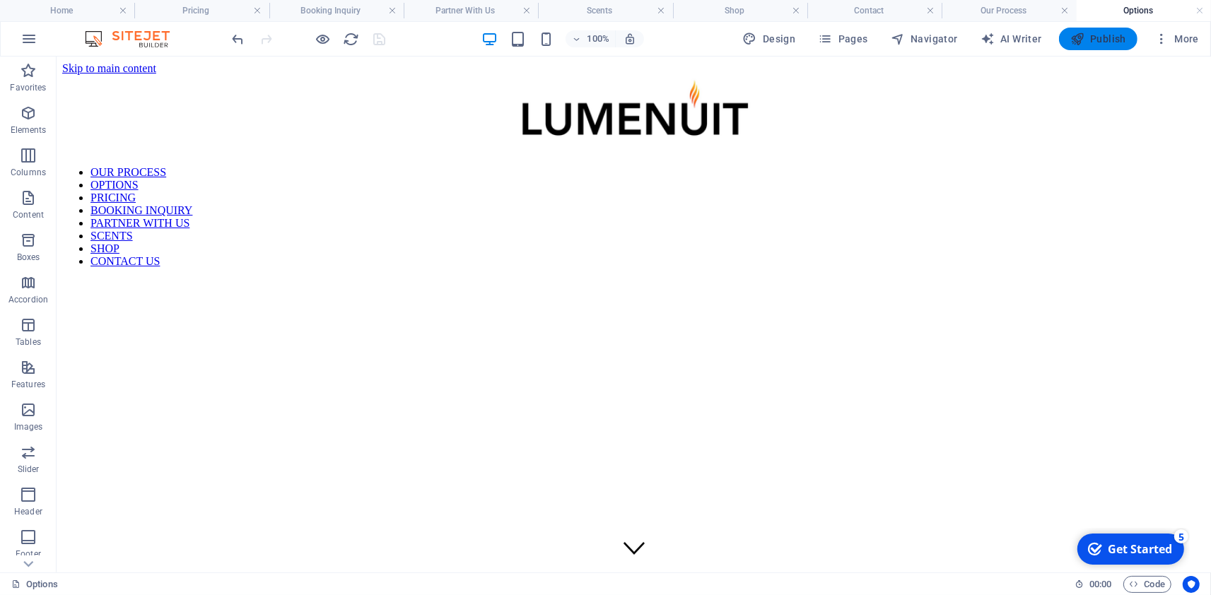
click at [1091, 38] on span "Publish" at bounding box center [1098, 39] width 56 height 14
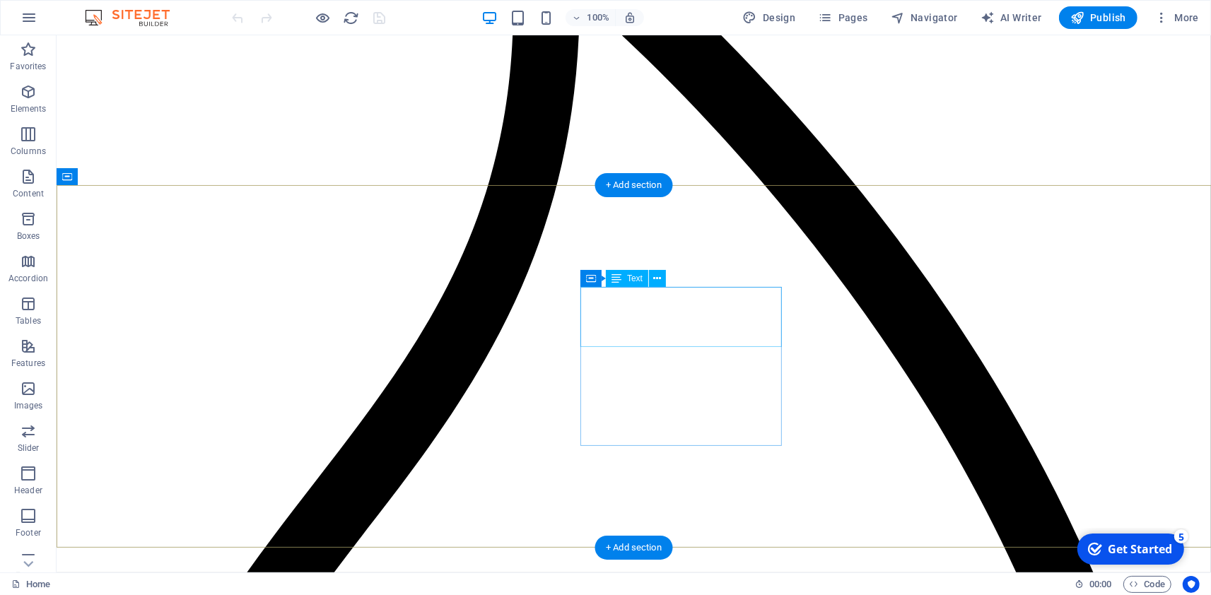
scroll to position [2829, 0]
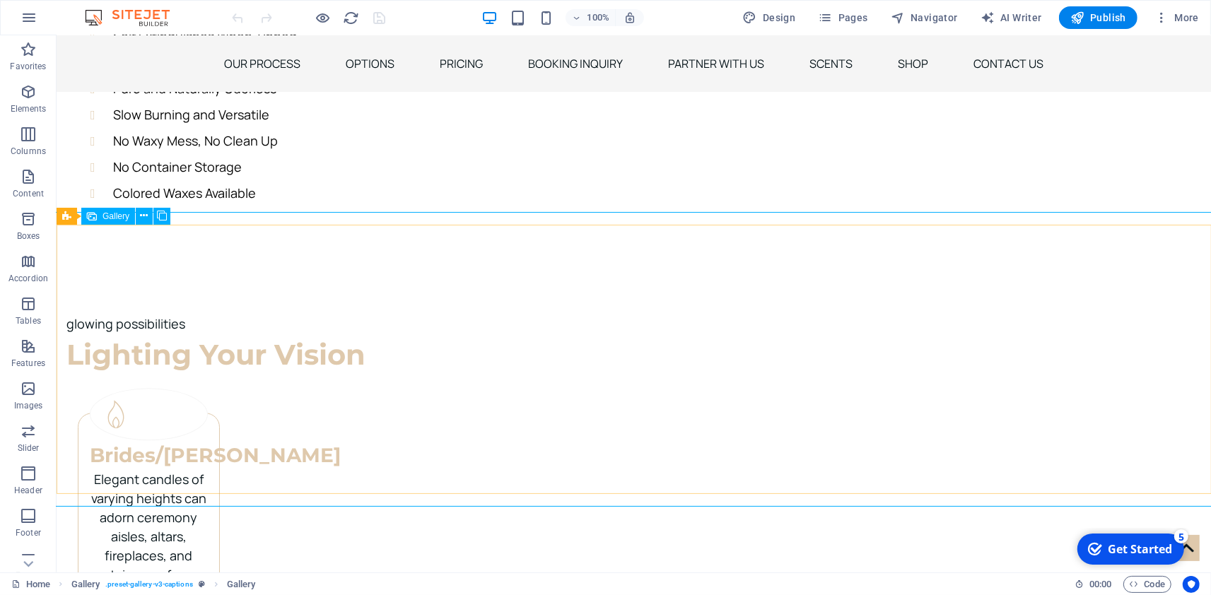
click at [95, 221] on icon at bounding box center [92, 216] width 10 height 17
select select "4"
select select "px"
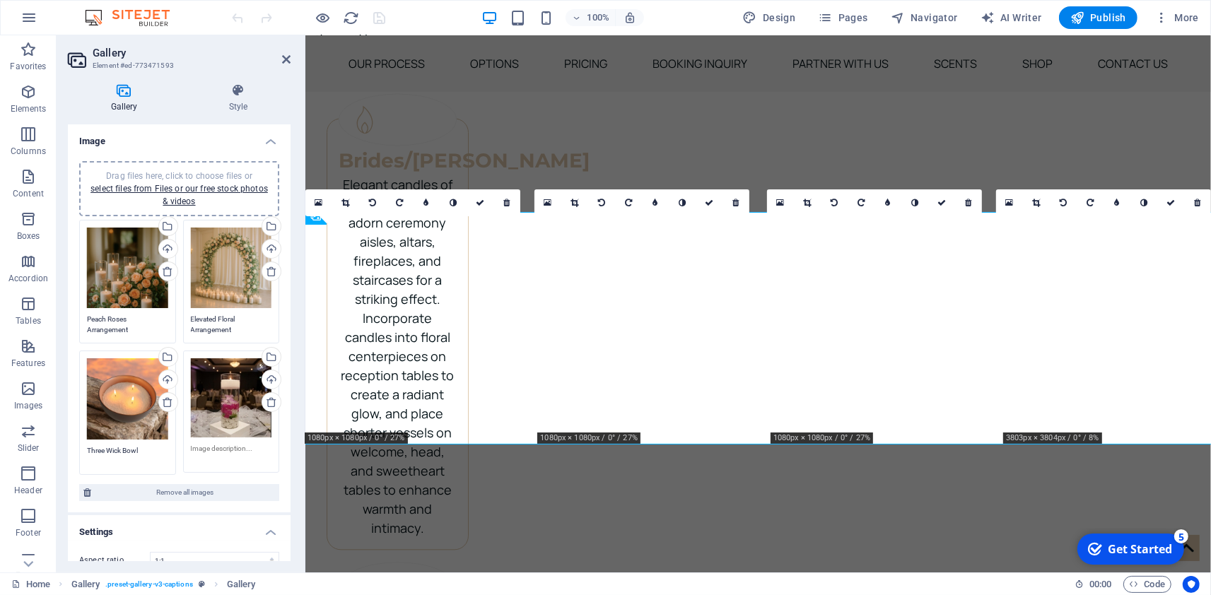
scroll to position [2782, 0]
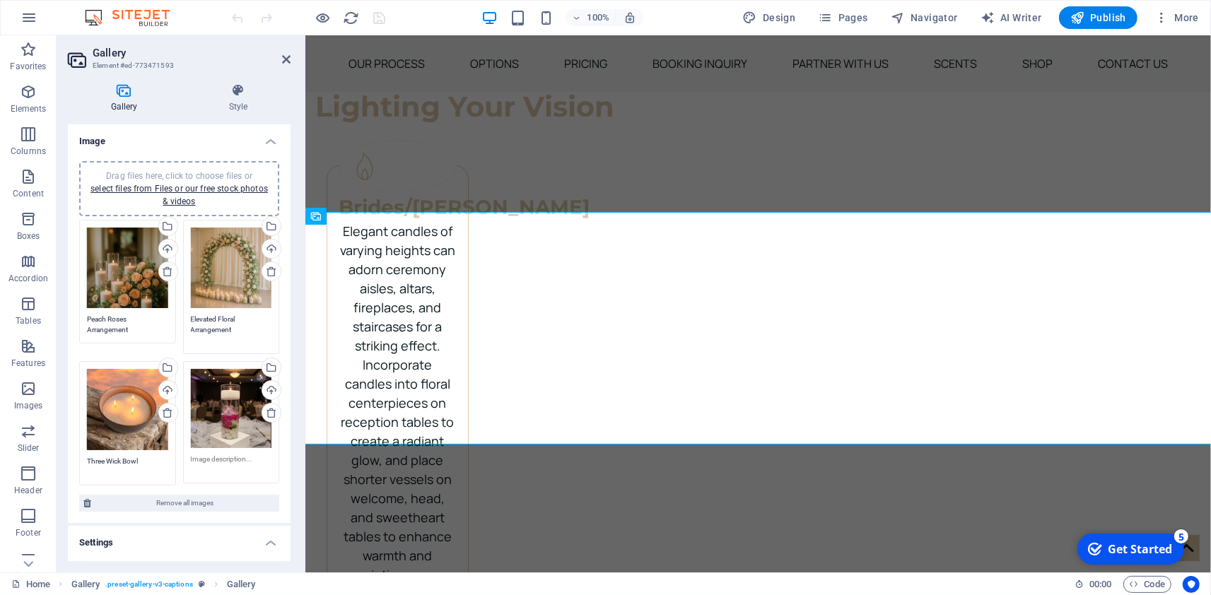
click at [218, 317] on textarea "Elevated Floral Arrangement" at bounding box center [231, 330] width 81 height 32
drag, startPoint x: 239, startPoint y: 321, endPoint x: 179, endPoint y: 317, distance: 60.2
click at [160, 315] on div "Drag files here, click to choose files or select files from Files or our free s…" at bounding box center [179, 352] width 207 height 273
click at [190, 317] on div "Drag files here, click to choose files or select files from Files or our free s…" at bounding box center [231, 287] width 104 height 142
click at [211, 319] on textarea "Elevated Floral Arrangement" at bounding box center [231, 330] width 81 height 32
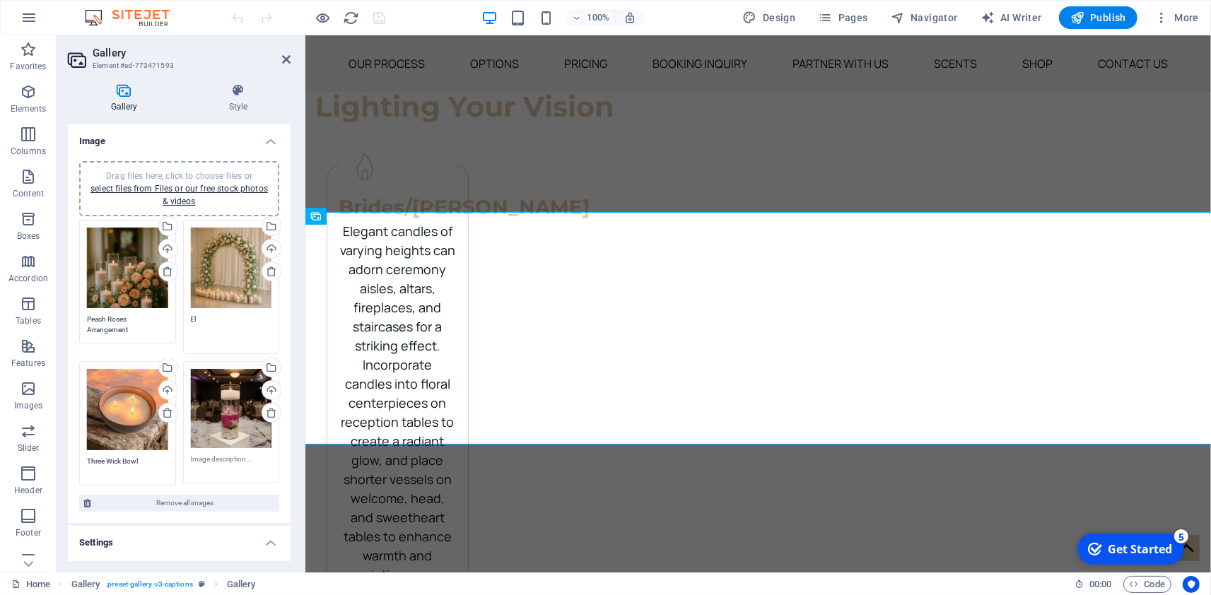
type textarea "E"
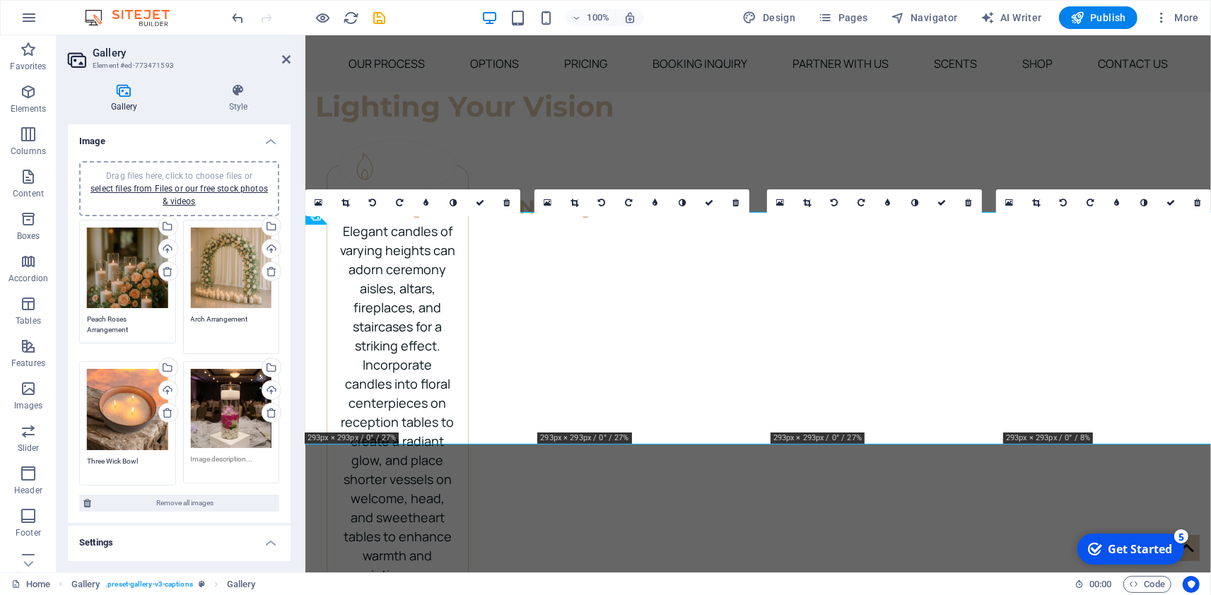
type textarea "Arch Arrangement"
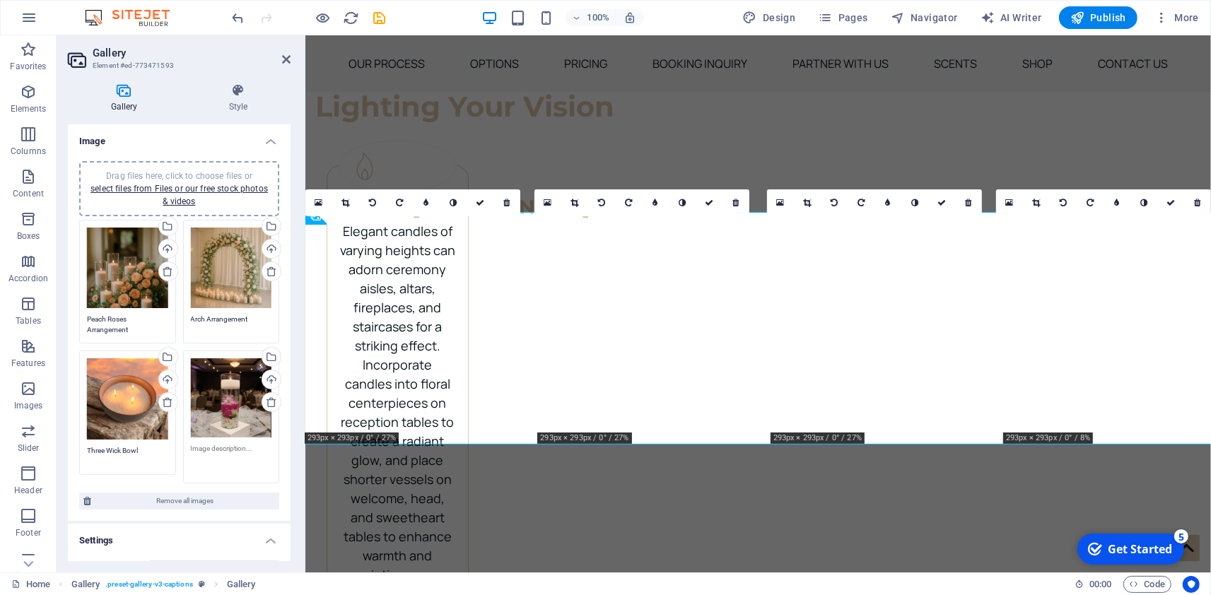
click at [196, 459] on textarea at bounding box center [231, 459] width 81 height 32
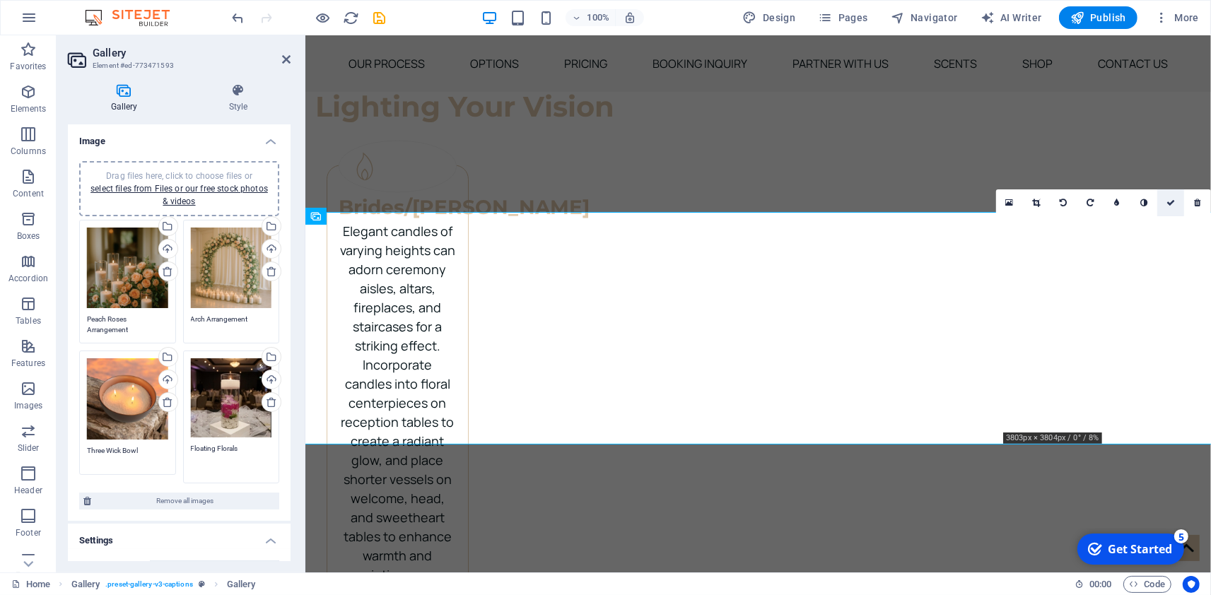
type textarea "Floating Florals"
click at [1168, 206] on icon at bounding box center [1170, 203] width 8 height 8
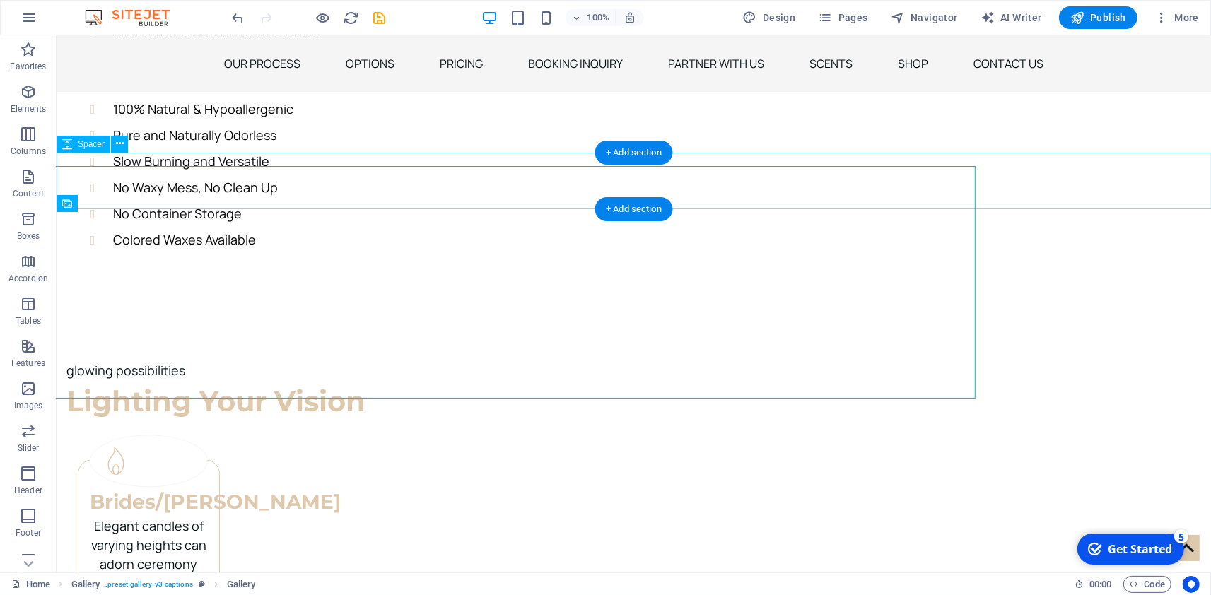
scroll to position [2829, 0]
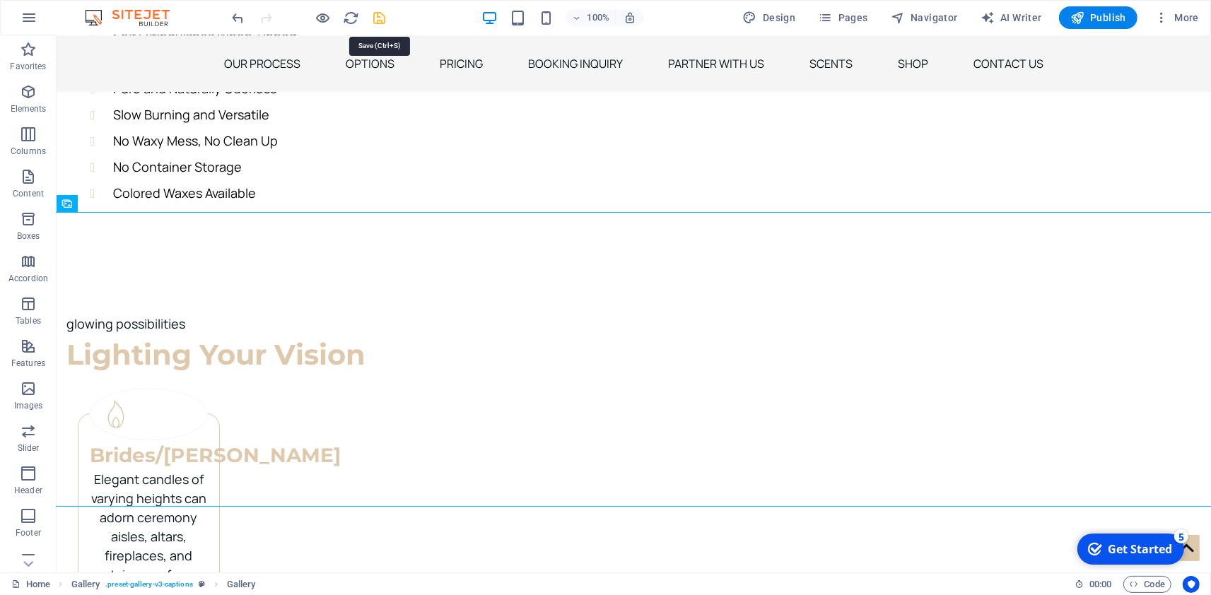
click at [385, 20] on icon "save" at bounding box center [380, 18] width 16 height 16
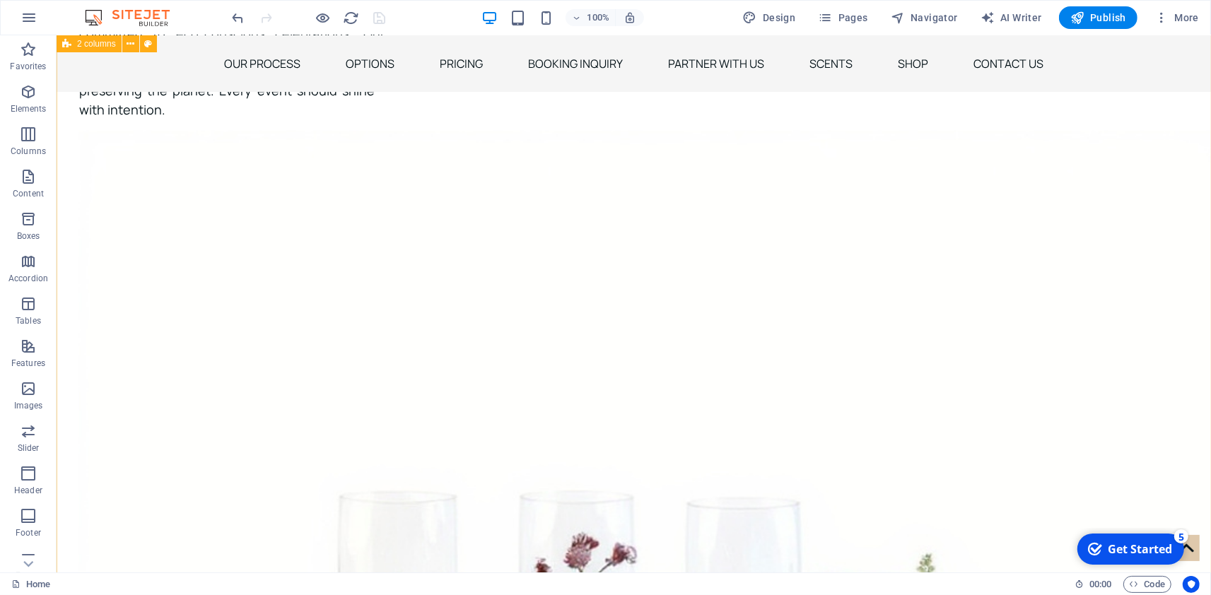
scroll to position [0, 0]
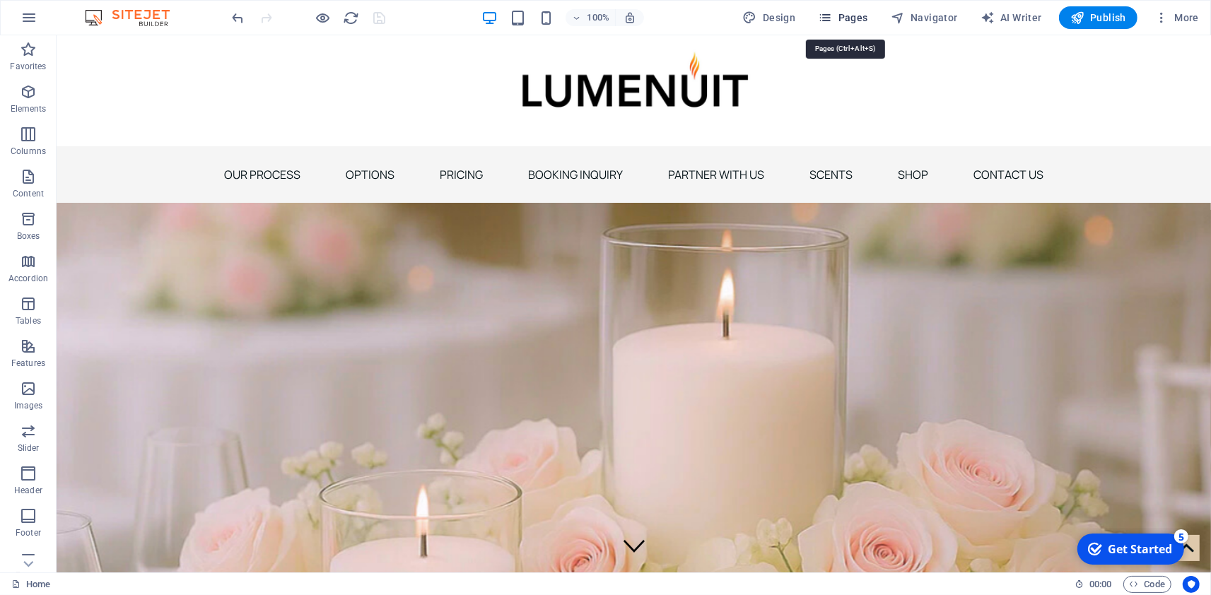
click at [850, 12] on span "Pages" at bounding box center [842, 18] width 49 height 14
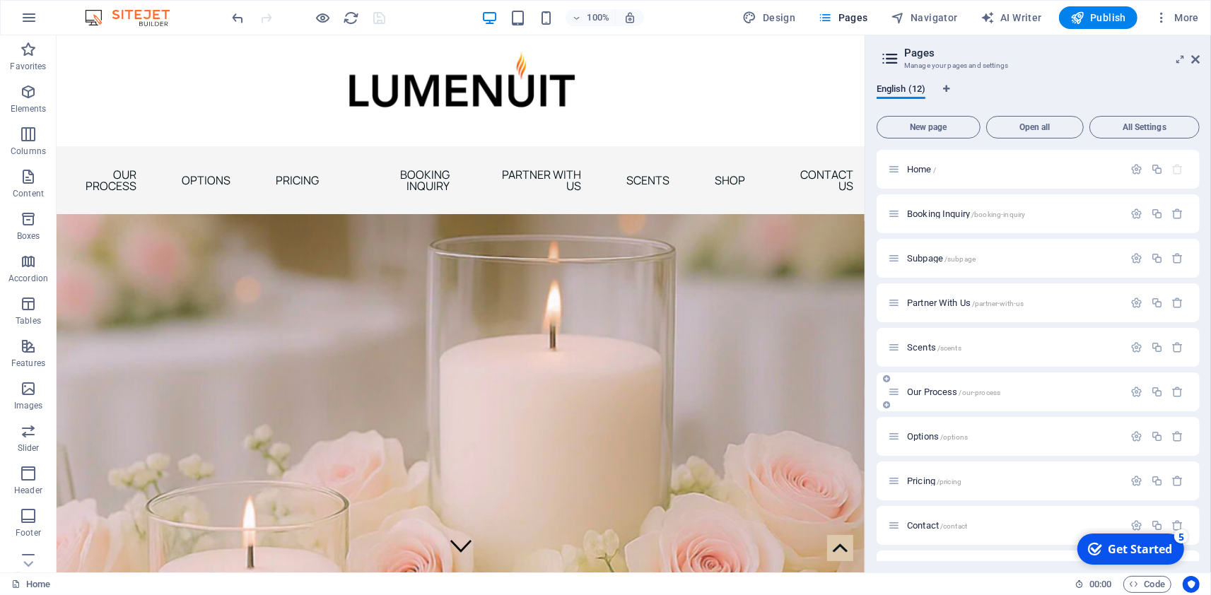
click at [944, 399] on div "Our Process /our-process" at bounding box center [1005, 392] width 235 height 16
click at [939, 389] on span "Our Process /our-process" at bounding box center [953, 392] width 93 height 11
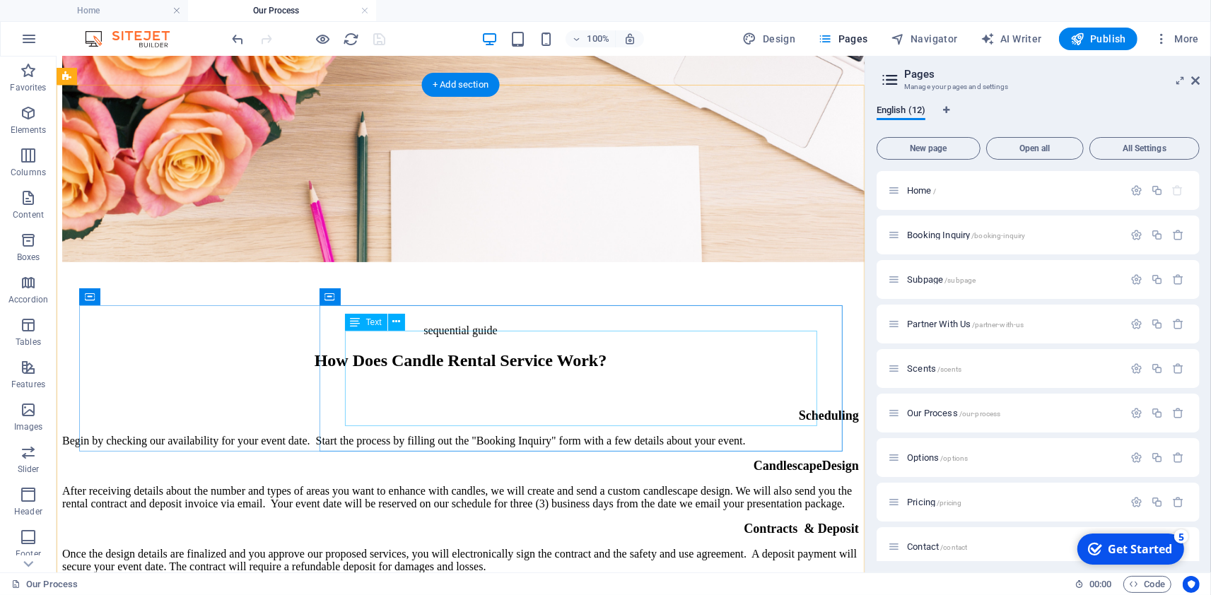
scroll to position [326, 0]
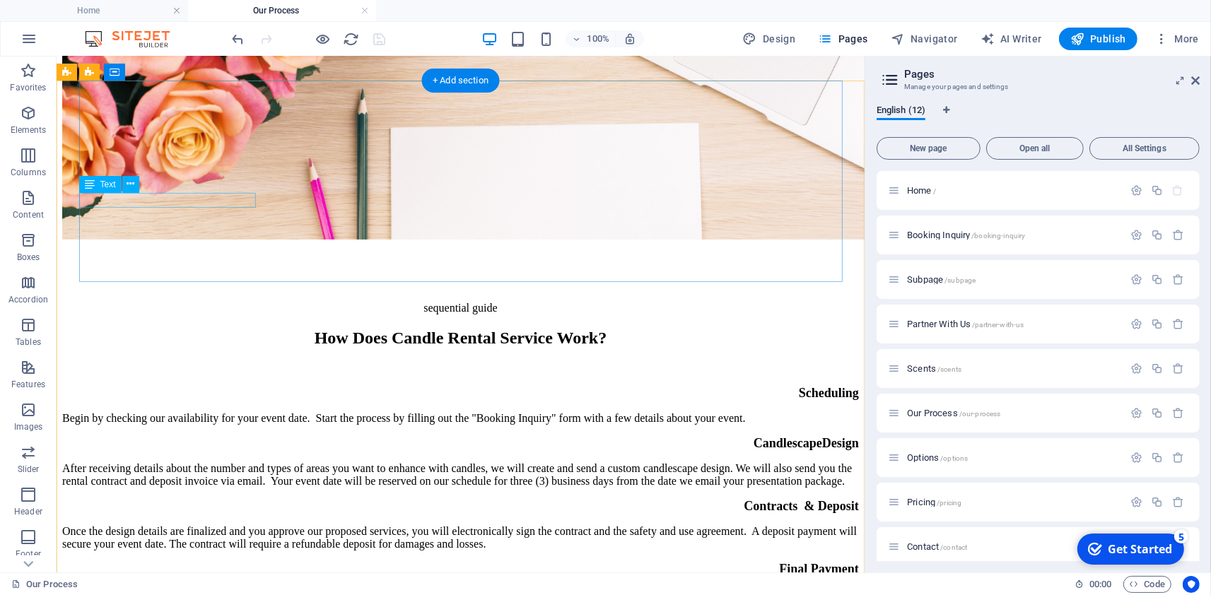
click at [223, 385] on div "Scheduling" at bounding box center [459, 392] width 796 height 15
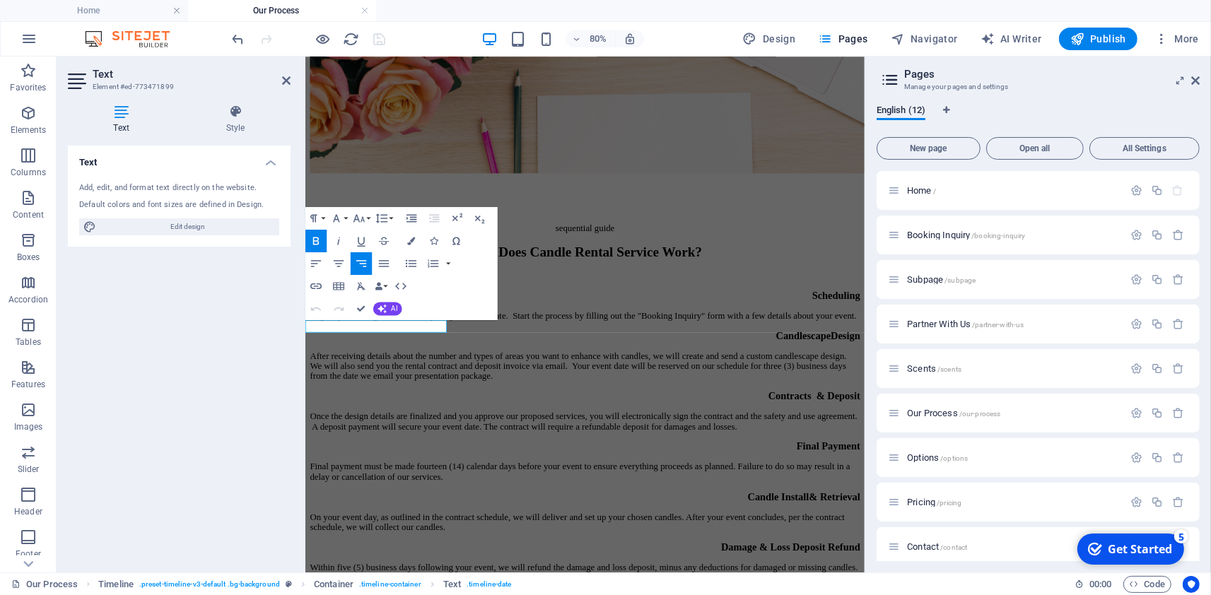
scroll to position [674, 0]
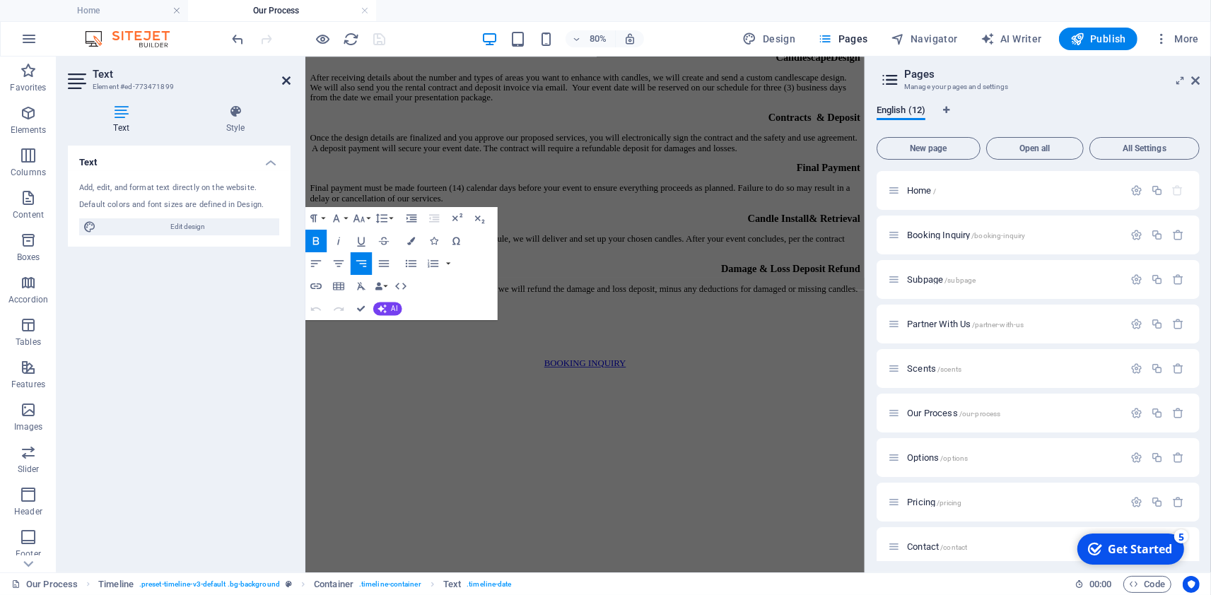
click at [290, 83] on icon at bounding box center [286, 80] width 8 height 11
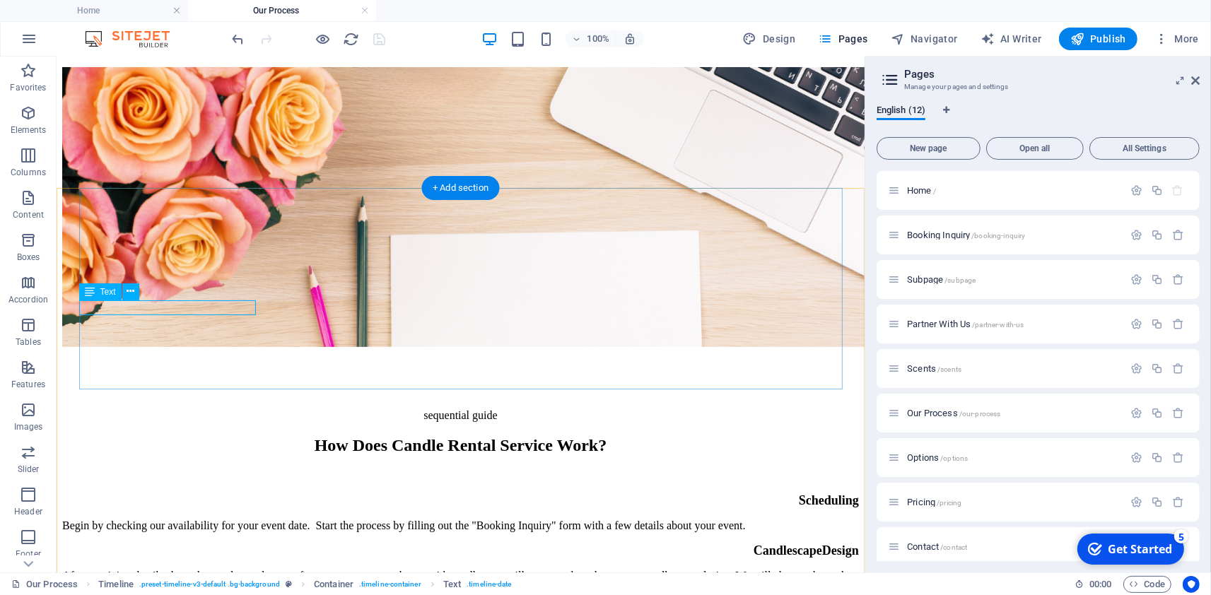
click at [179, 493] on div "Scheduling" at bounding box center [459, 500] width 796 height 15
click at [199, 493] on div "Scheduling" at bounding box center [459, 500] width 796 height 15
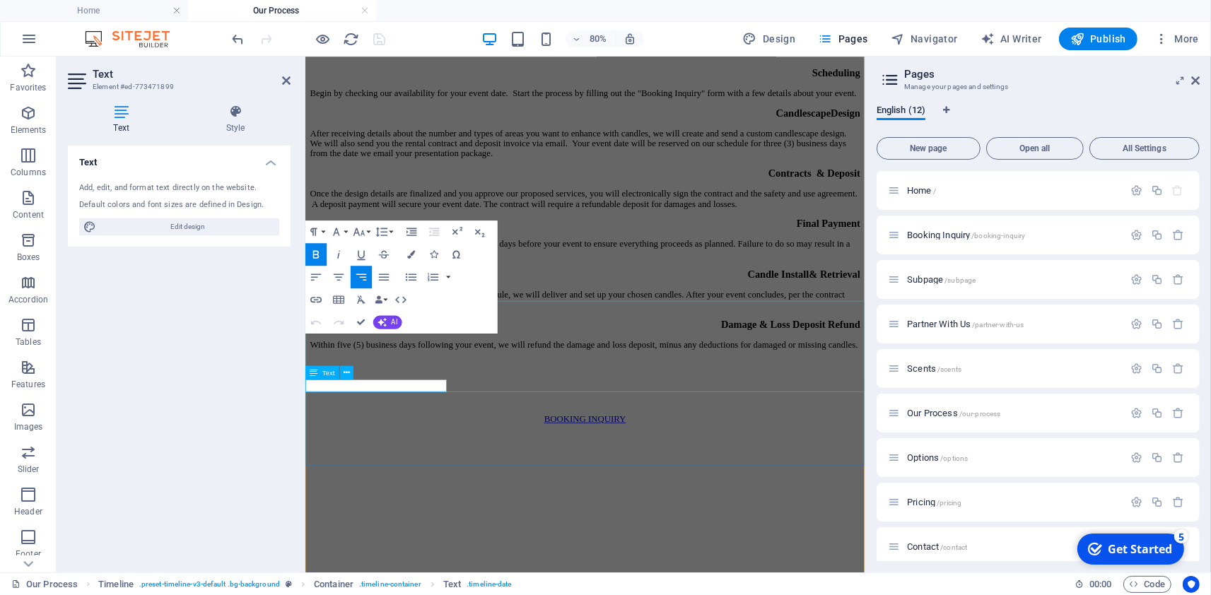
click at [375, 83] on div "Scheduling" at bounding box center [654, 76] width 688 height 15
click at [938, 83] on span "Scheduling" at bounding box center [968, 76] width 60 height 14
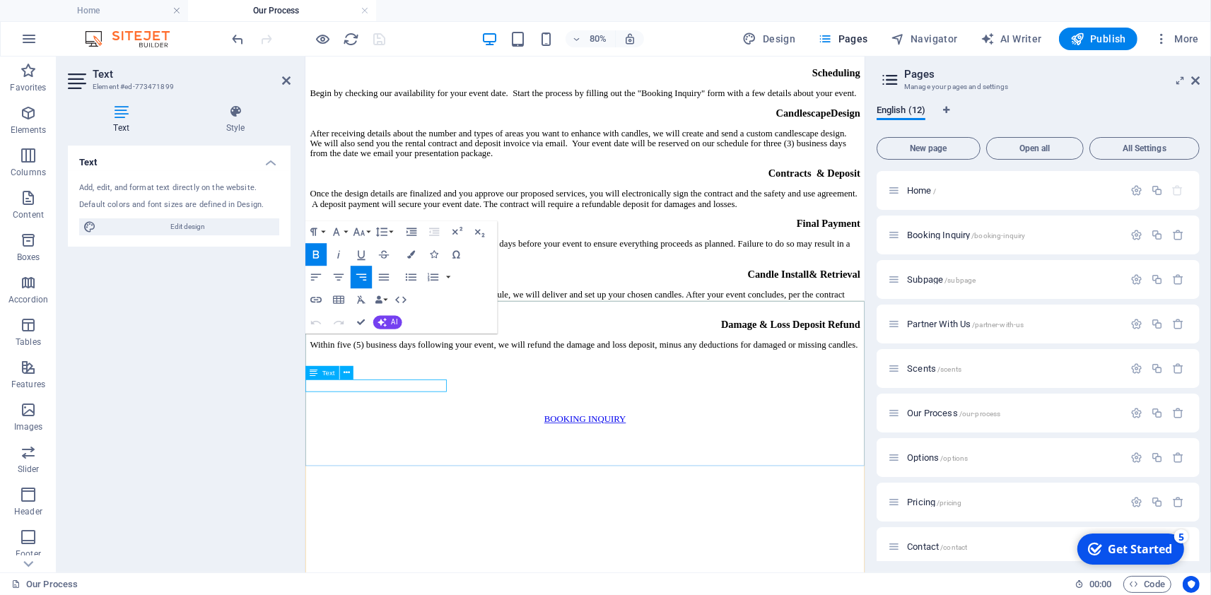
drag, startPoint x: 357, startPoint y: 468, endPoint x: 319, endPoint y: 467, distance: 38.2
click at [318, 83] on div "Scheduling" at bounding box center [654, 76] width 688 height 15
click at [938, 83] on span "Scheduling" at bounding box center [968, 76] width 60 height 14
drag, startPoint x: 308, startPoint y: 471, endPoint x: 401, endPoint y: 473, distance: 93.3
click at [401, 83] on div "Scheduling" at bounding box center [654, 76] width 688 height 15
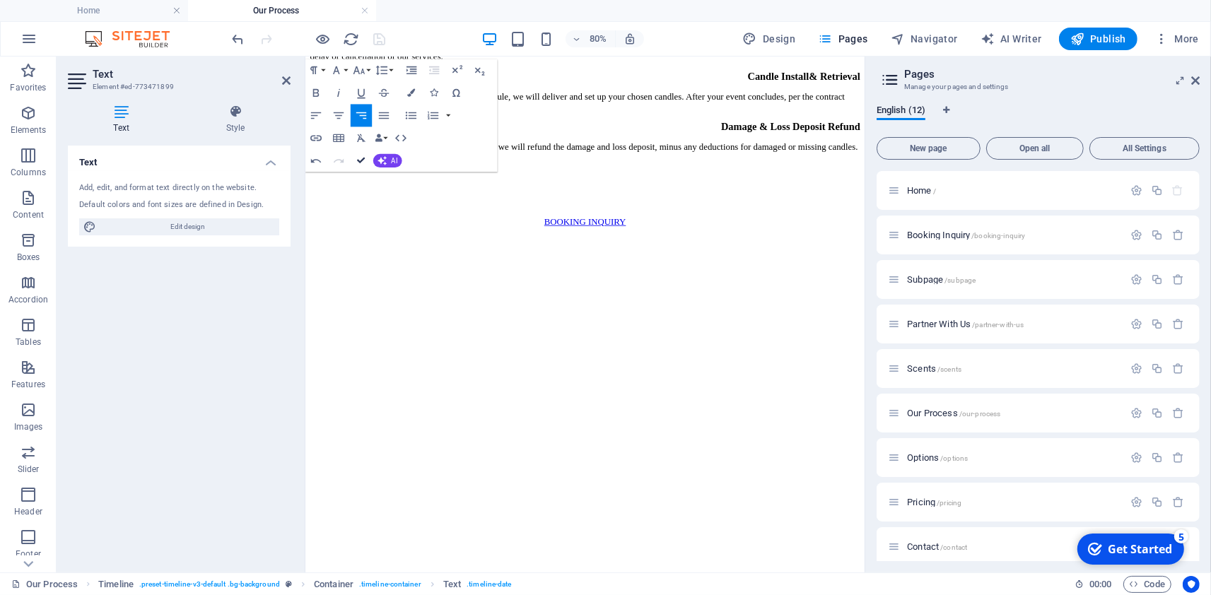
scroll to position [219, 0]
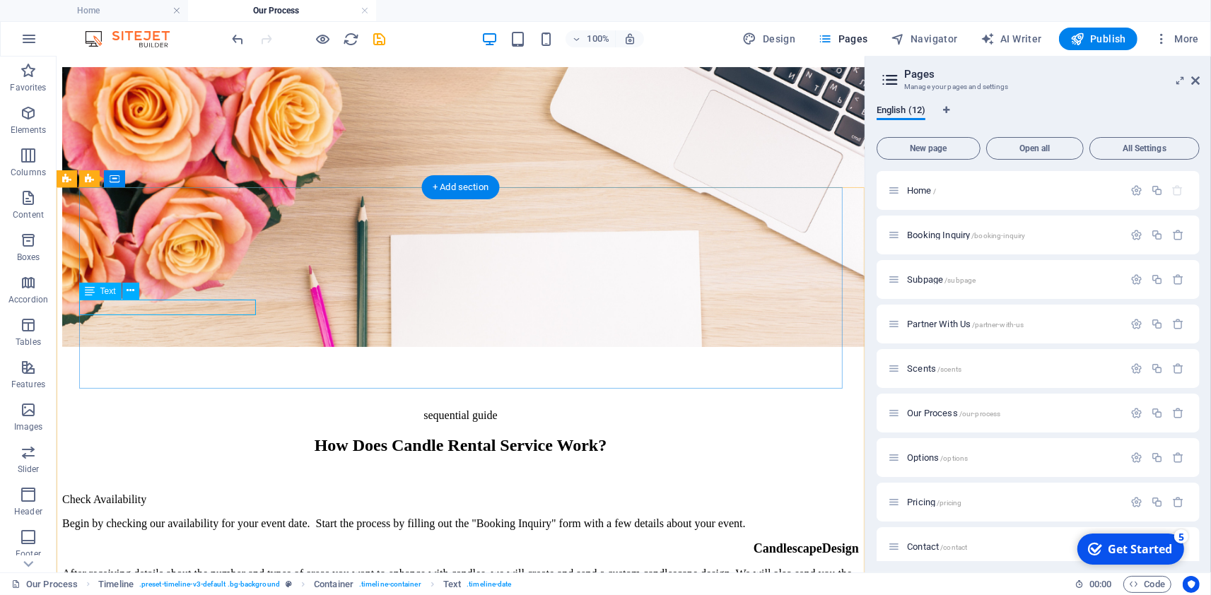
click at [160, 493] on div "Check Availability" at bounding box center [459, 499] width 796 height 13
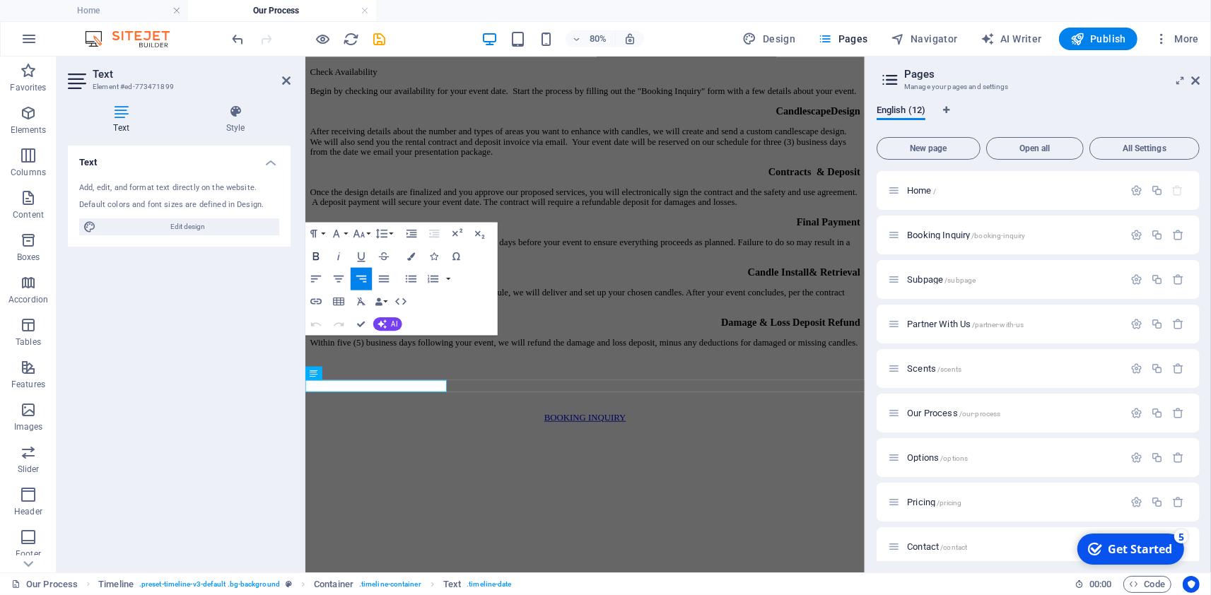
click at [313, 256] on icon "button" at bounding box center [316, 255] width 13 height 13
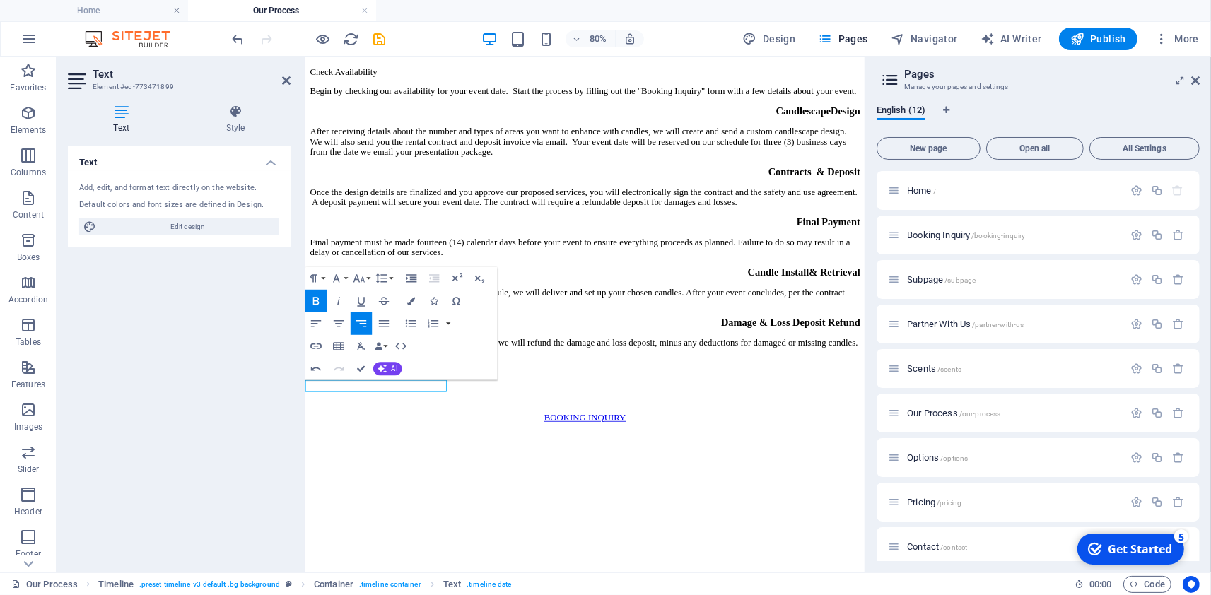
drag, startPoint x: 416, startPoint y: 465, endPoint x: 360, endPoint y: 464, distance: 56.6
click at [360, 81] on div "​ Check Availability" at bounding box center [654, 75] width 688 height 13
click at [351, 81] on p "​ Check Availability" at bounding box center [654, 75] width 688 height 13
click at [411, 81] on div "​ Check Availability" at bounding box center [654, 75] width 688 height 13
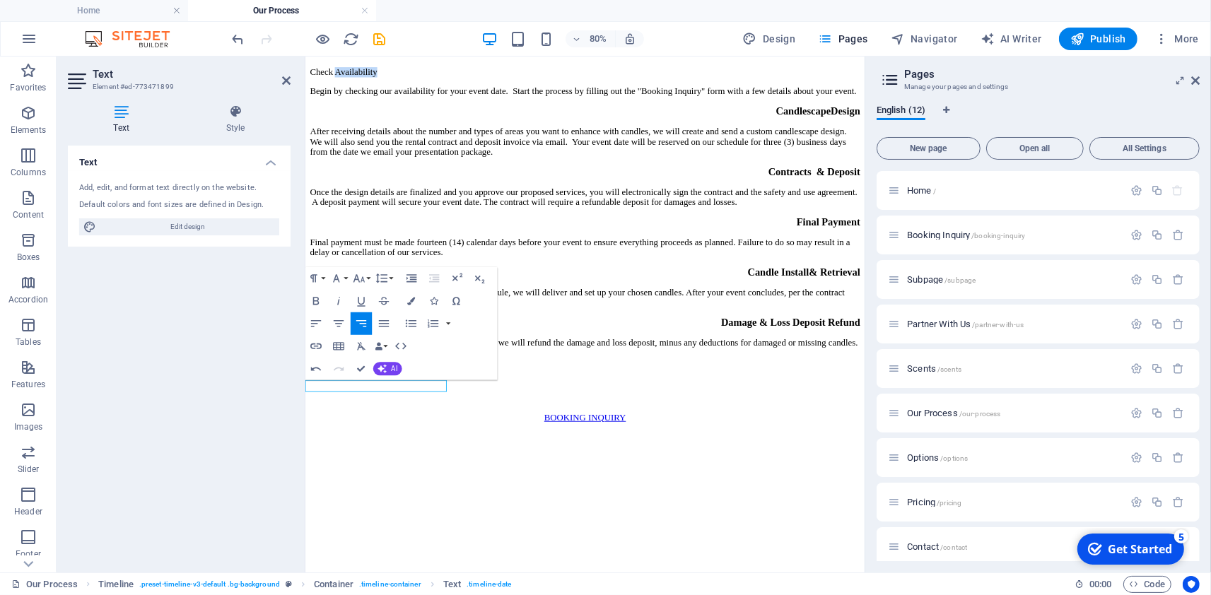
click at [405, 81] on p "​ Check Availability" at bounding box center [654, 75] width 688 height 13
drag, startPoint x: 408, startPoint y: 469, endPoint x: 326, endPoint y: 469, distance: 81.3
click at [325, 81] on div "​ Check Availability" at bounding box center [654, 75] width 688 height 13
drag, startPoint x: 306, startPoint y: 470, endPoint x: 430, endPoint y: 472, distance: 123.7
click at [429, 81] on div "​ Check Availability" at bounding box center [654, 75] width 688 height 13
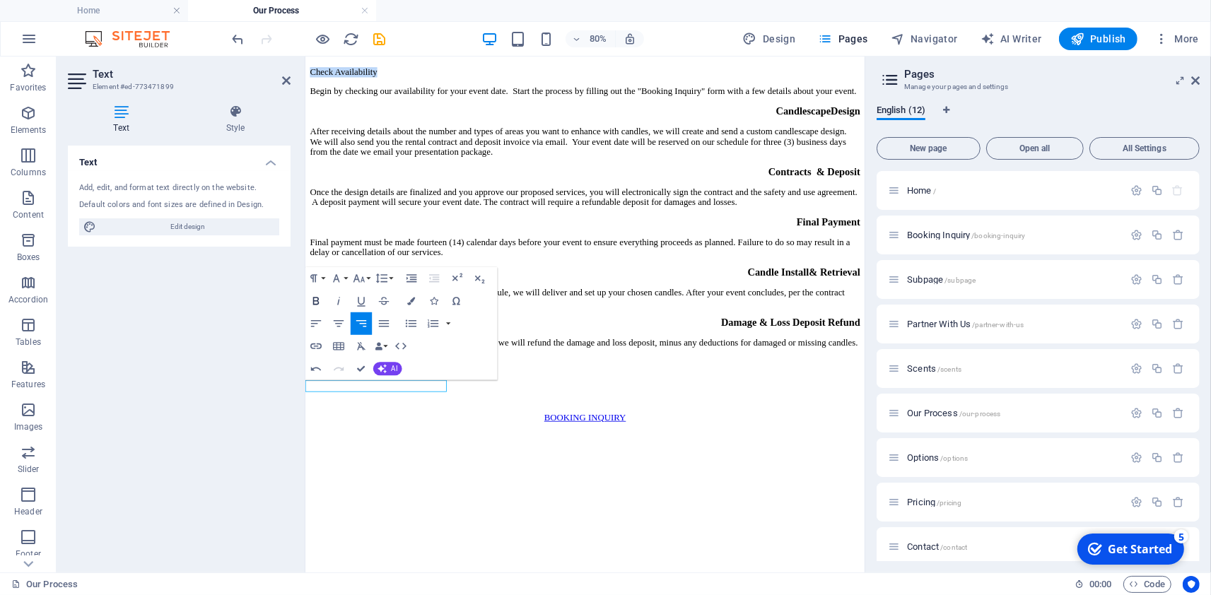
click at [310, 300] on icon "button" at bounding box center [316, 300] width 13 height 13
click at [411, 299] on icon "button" at bounding box center [411, 301] width 8 height 8
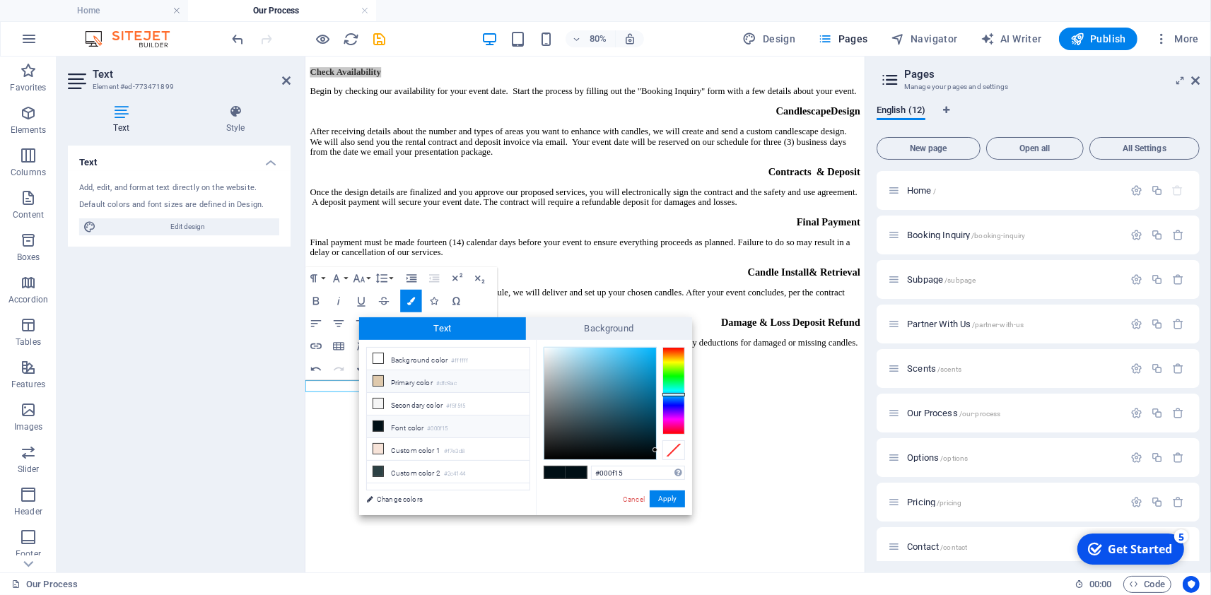
click at [401, 387] on li "Primary color #dfc9ac" at bounding box center [448, 381] width 163 height 23
type input "#dfc9ac"
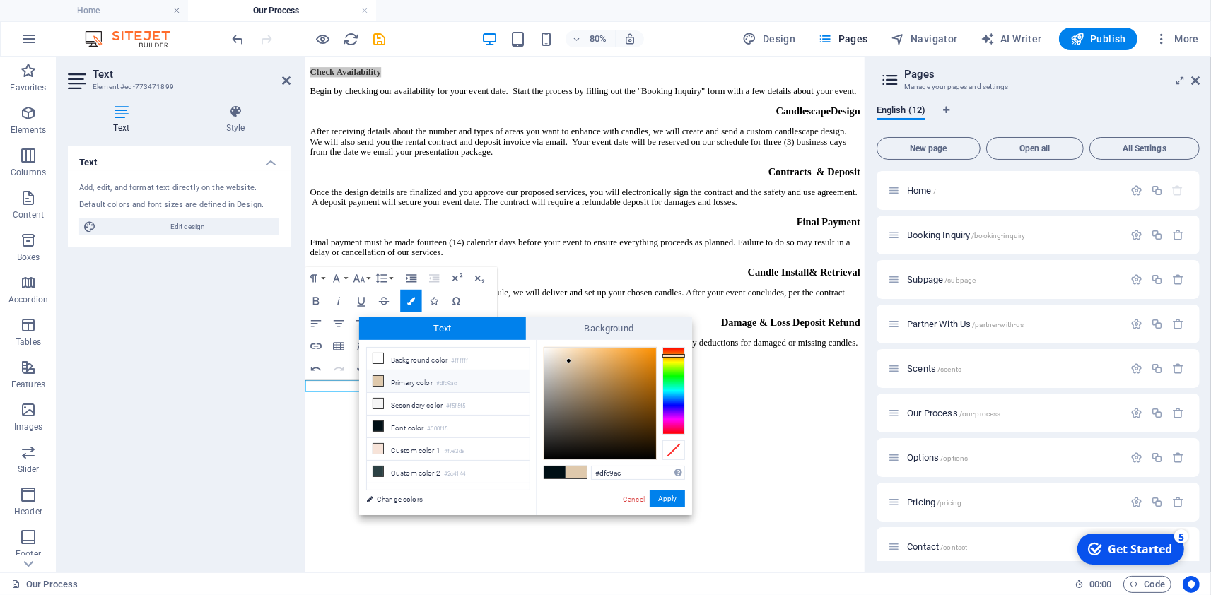
click at [399, 380] on li "Primary color #dfc9ac" at bounding box center [448, 381] width 163 height 23
click at [665, 499] on button "Apply" at bounding box center [666, 498] width 35 height 17
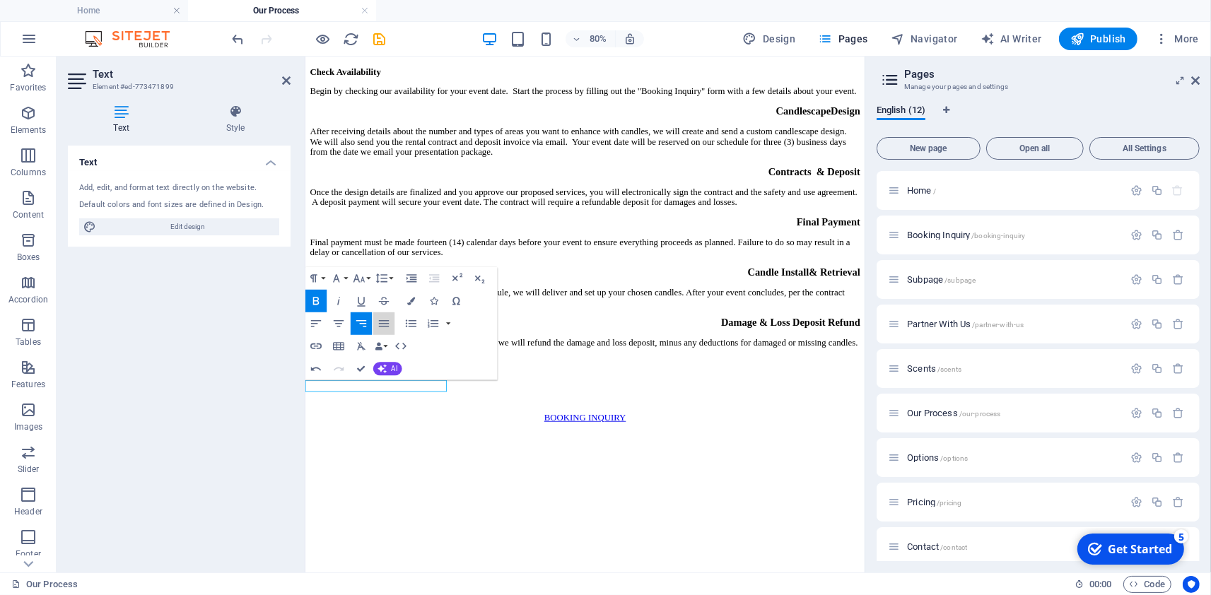
drag, startPoint x: 377, startPoint y: 323, endPoint x: 355, endPoint y: 323, distance: 22.6
click at [356, 324] on div "Align Left Align Center Align Right Align Justify" at bounding box center [349, 323] width 89 height 23
click at [357, 323] on icon "button" at bounding box center [361, 323] width 13 height 13
click at [360, 324] on icon "button" at bounding box center [361, 323] width 13 height 13
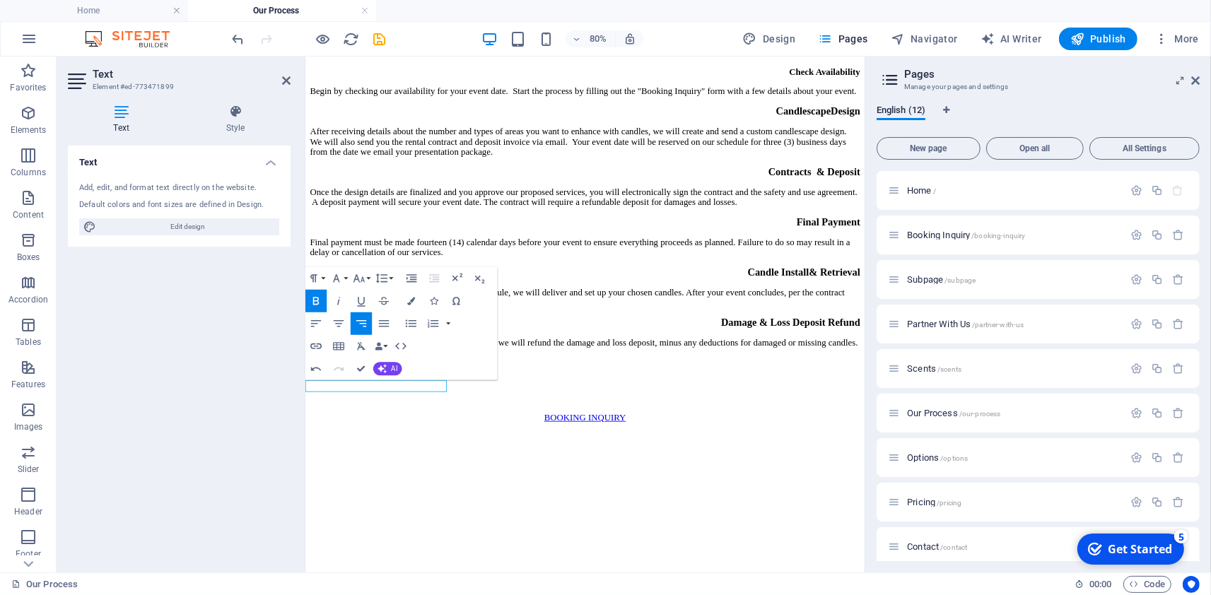
click at [360, 324] on icon "button" at bounding box center [361, 323] width 13 height 13
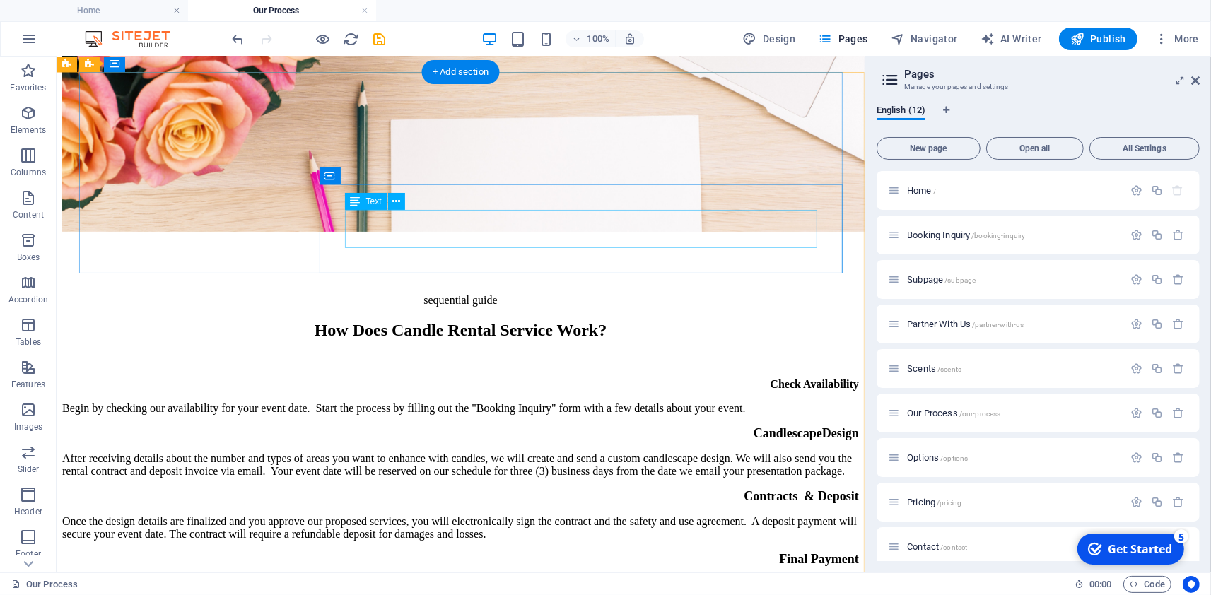
scroll to position [212, 0]
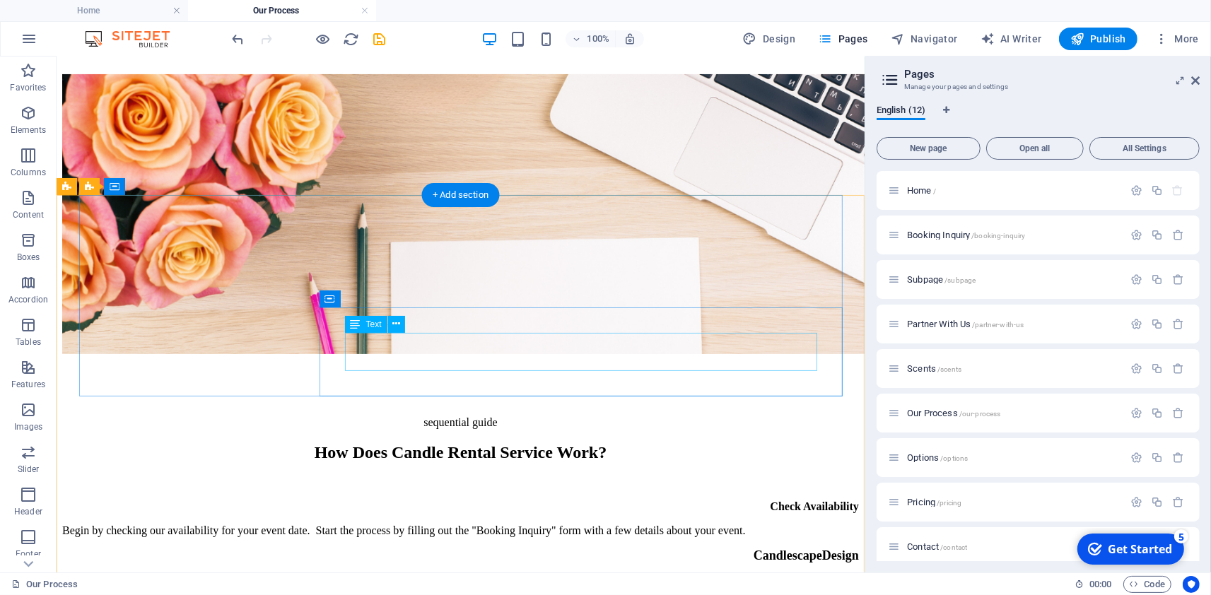
click at [430, 524] on div "Begin by checking our availability for your event date. Start the process by fi…" at bounding box center [459, 530] width 796 height 13
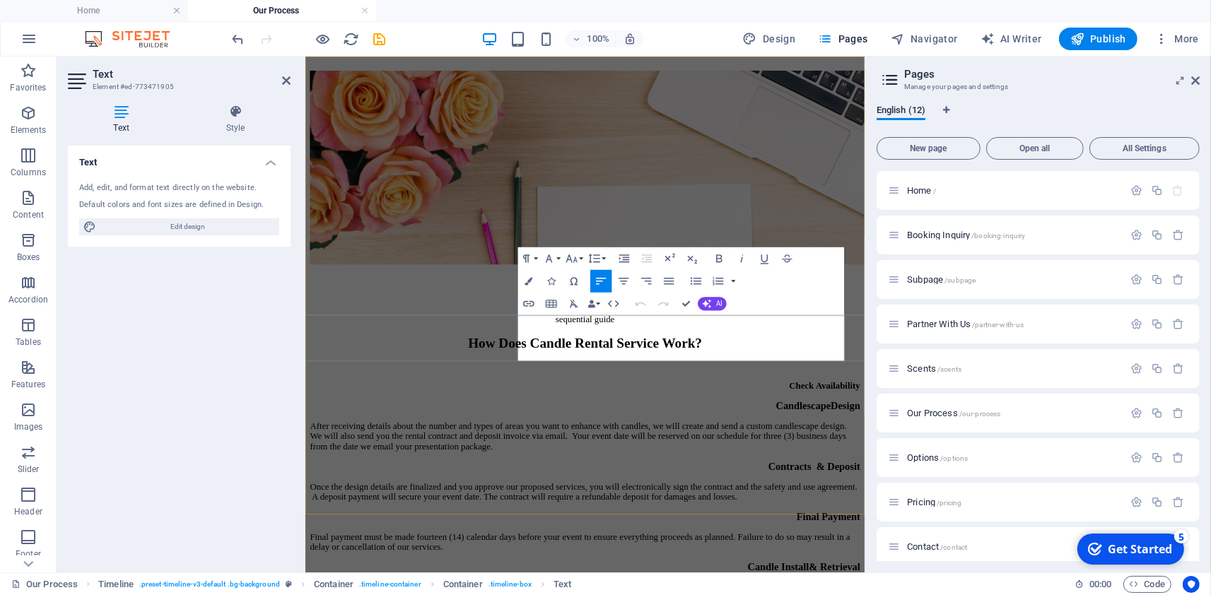
scroll to position [623, 0]
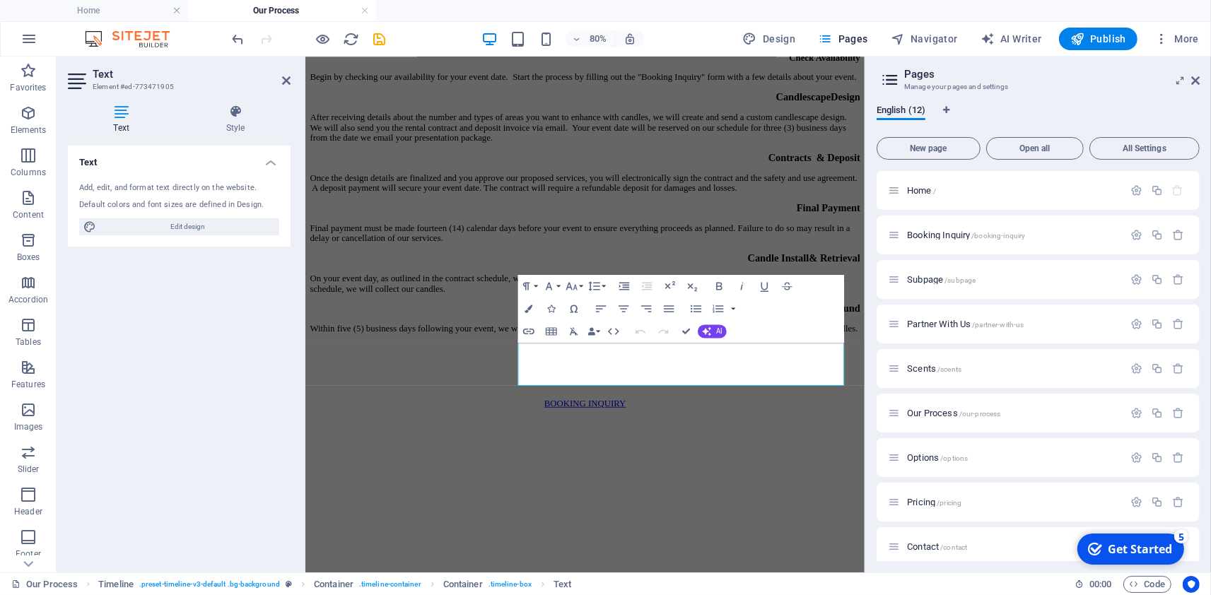
click at [281, 81] on header "Text Element #ed-773471905" at bounding box center [179, 75] width 223 height 37
click at [288, 81] on icon at bounding box center [286, 80] width 8 height 11
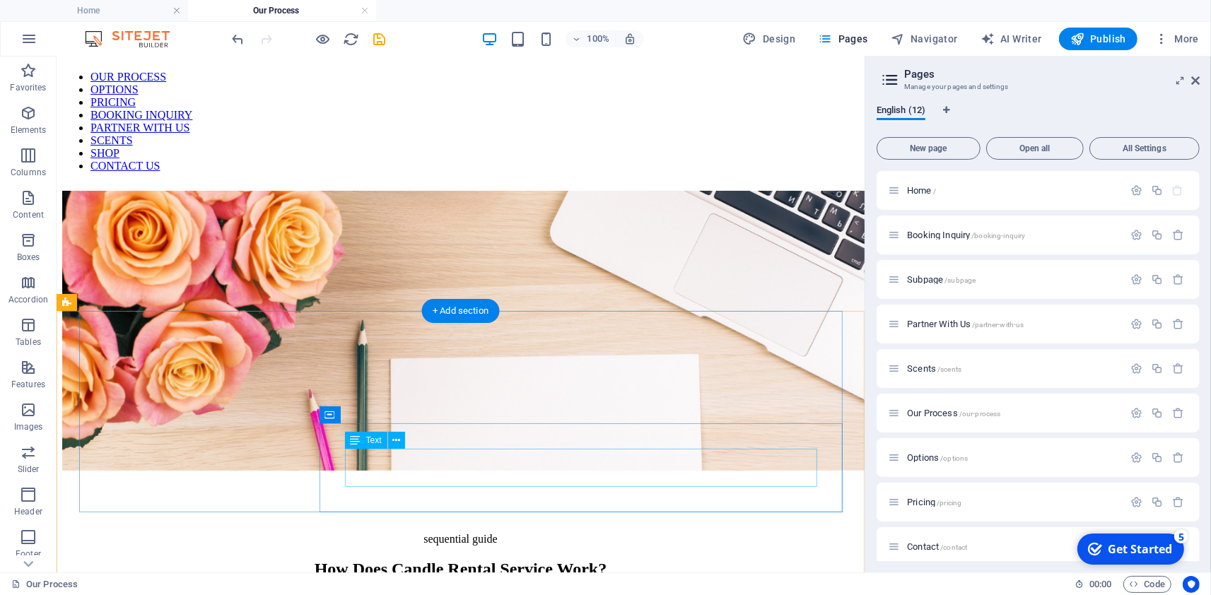
scroll to position [0, 0]
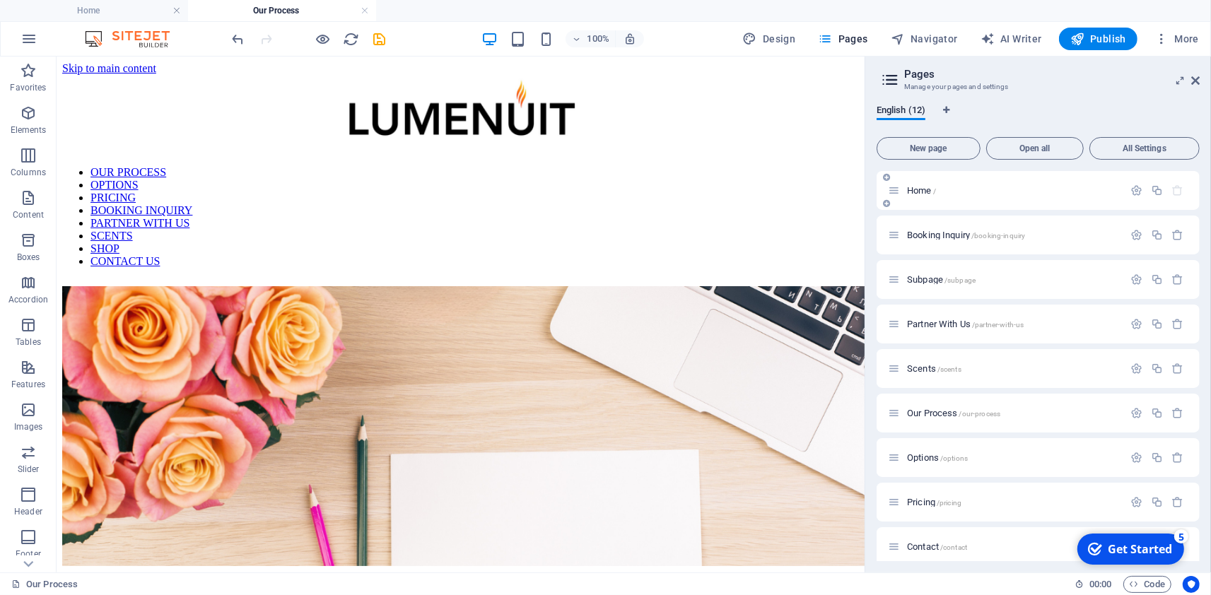
click at [946, 191] on p "Home /" at bounding box center [1013, 190] width 212 height 9
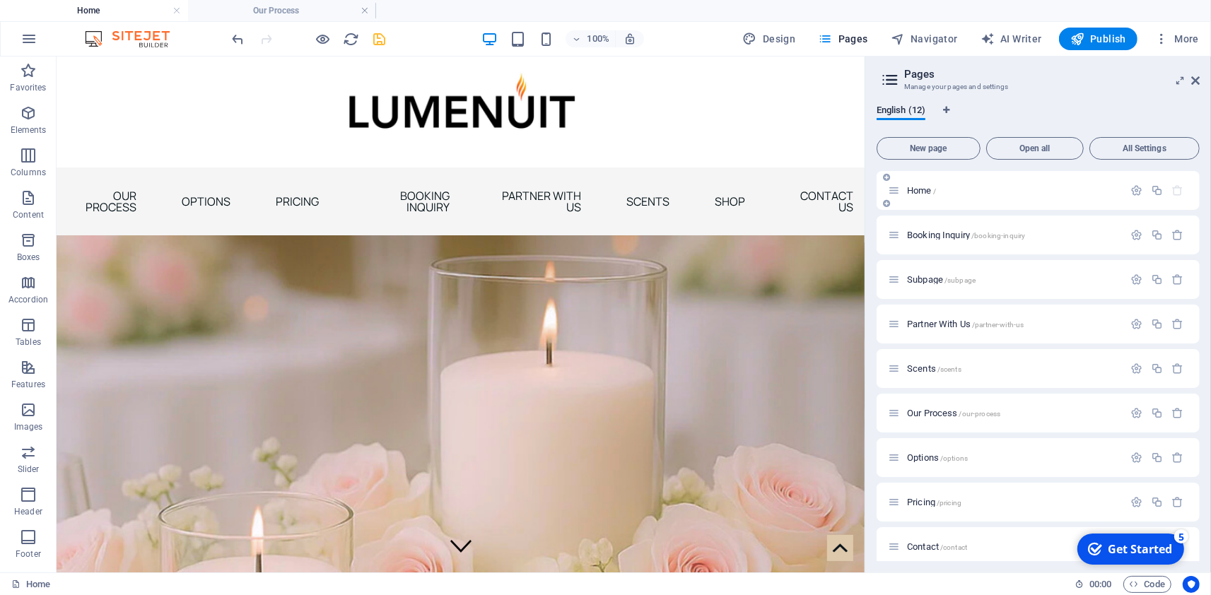
click at [917, 194] on span "Home /" at bounding box center [921, 190] width 29 height 11
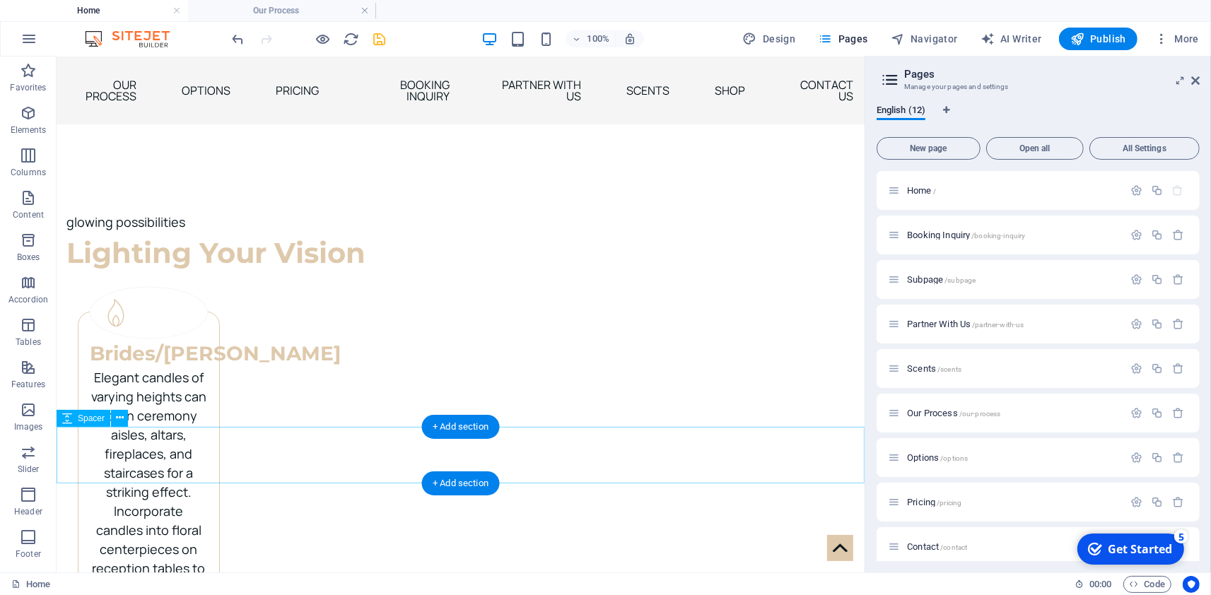
scroll to position [2497, 0]
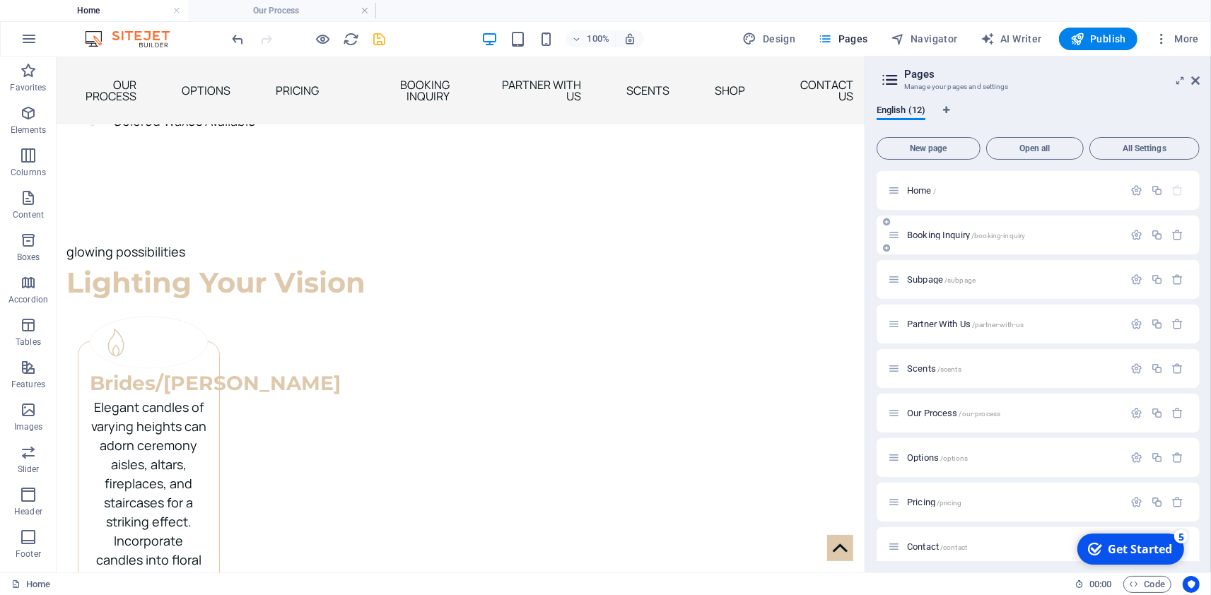
click at [934, 237] on span "Booking Inquiry /booking-inquiry" at bounding box center [966, 235] width 118 height 11
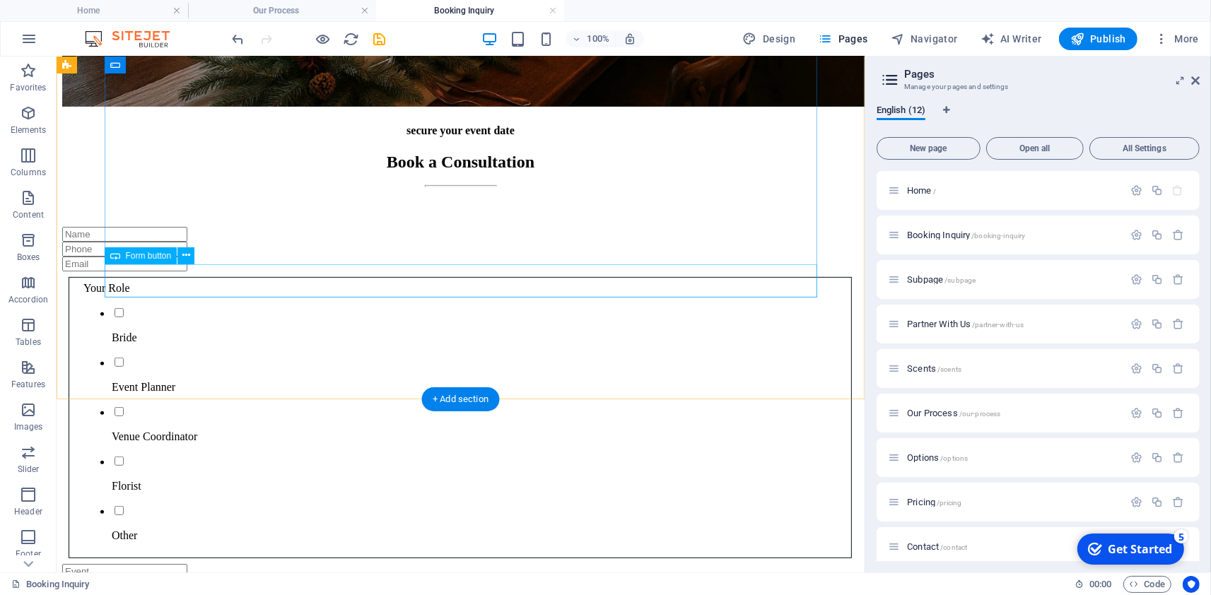
scroll to position [0, 0]
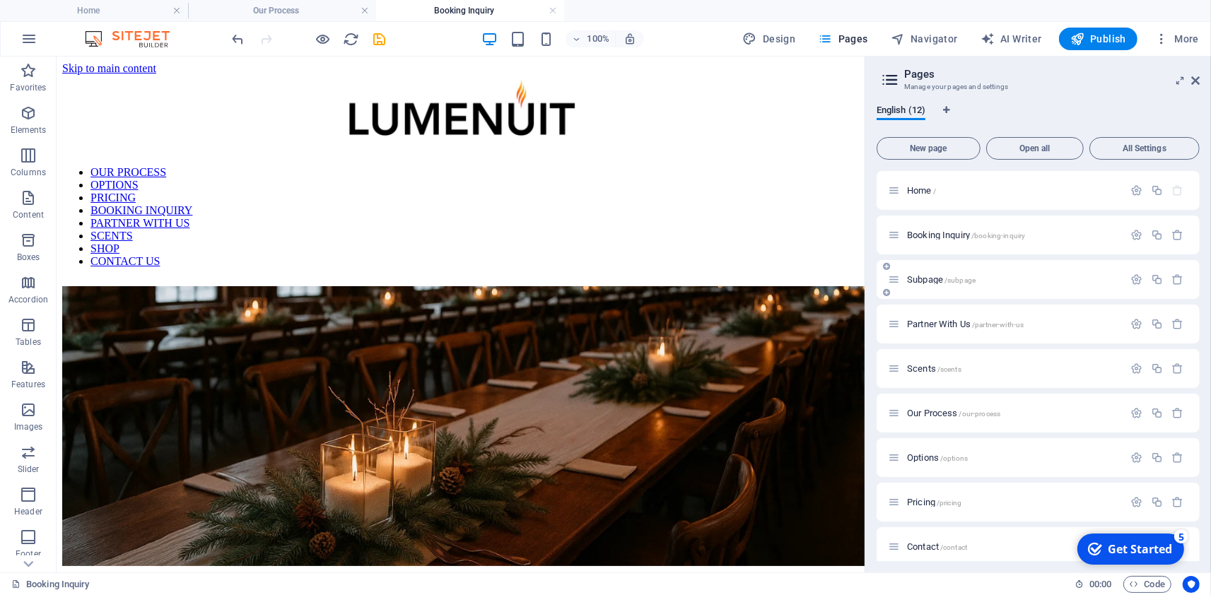
click at [920, 277] on span "Subpage /subpage" at bounding box center [941, 279] width 69 height 11
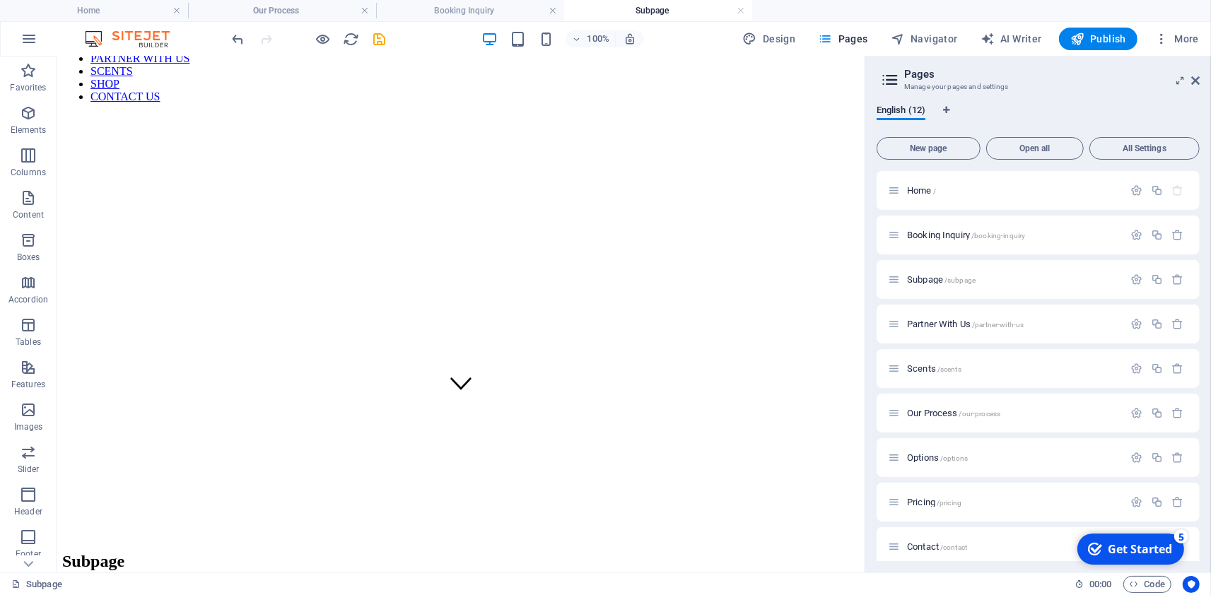
scroll to position [490, 0]
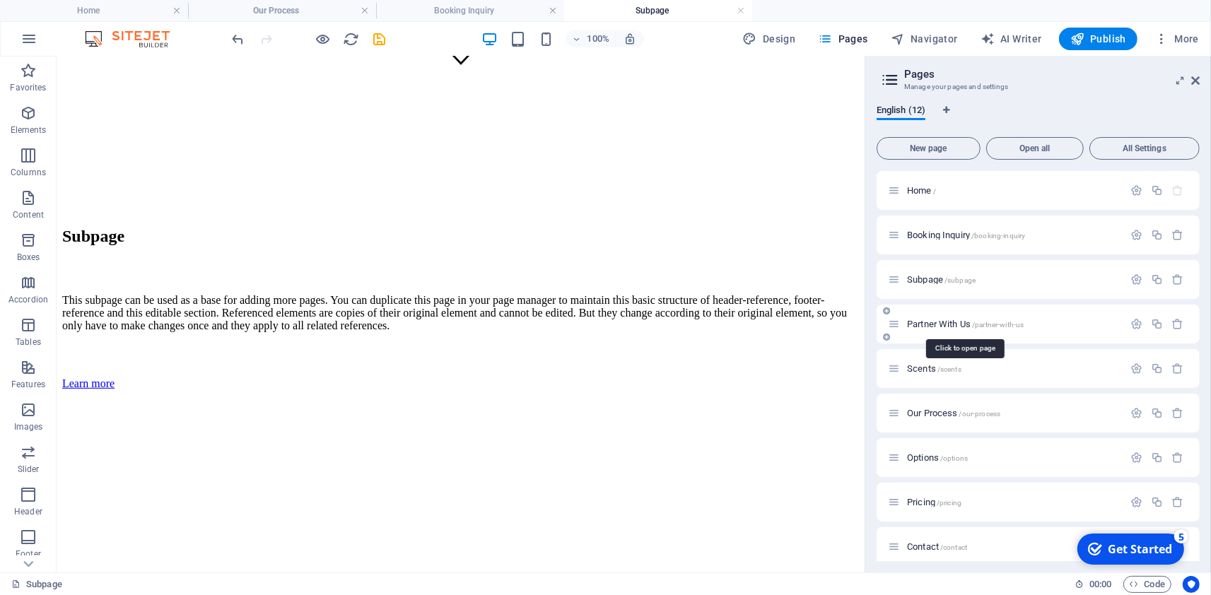
click at [929, 323] on span "Partner With Us /partner-with-us" at bounding box center [965, 324] width 117 height 11
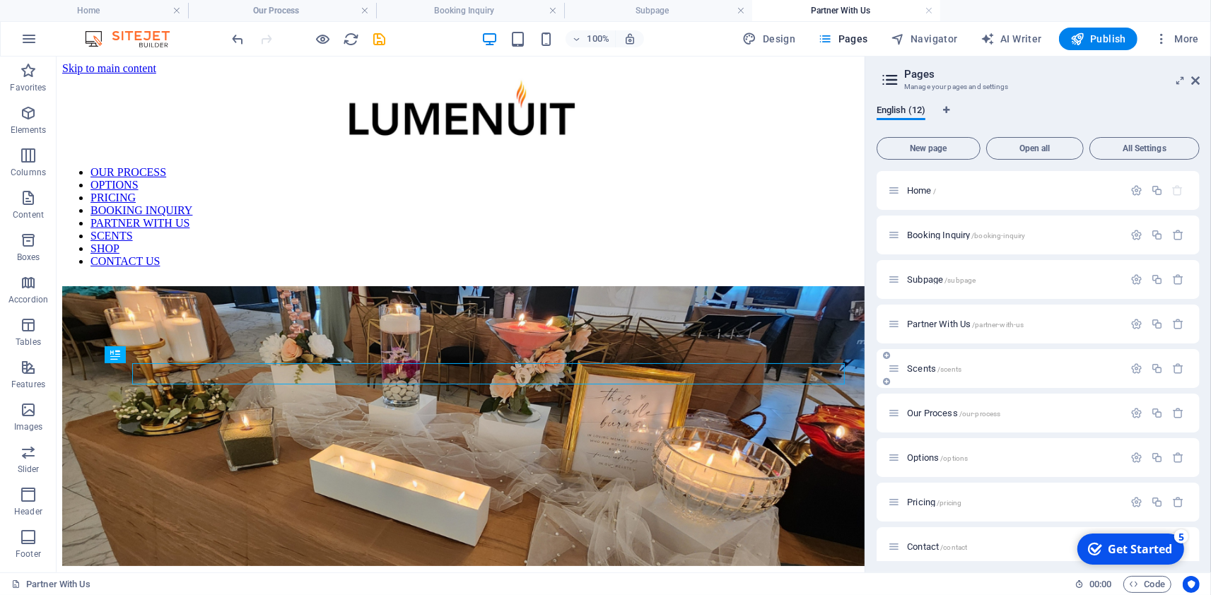
scroll to position [319, 0]
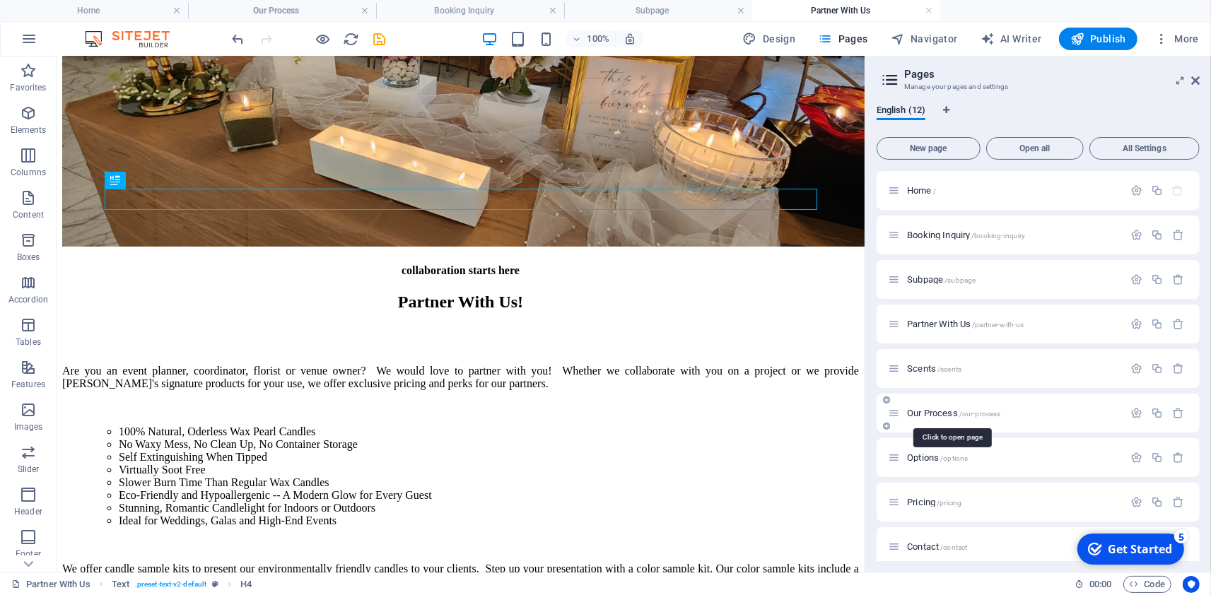
click at [929, 415] on span "Our Process /our-process" at bounding box center [953, 413] width 93 height 11
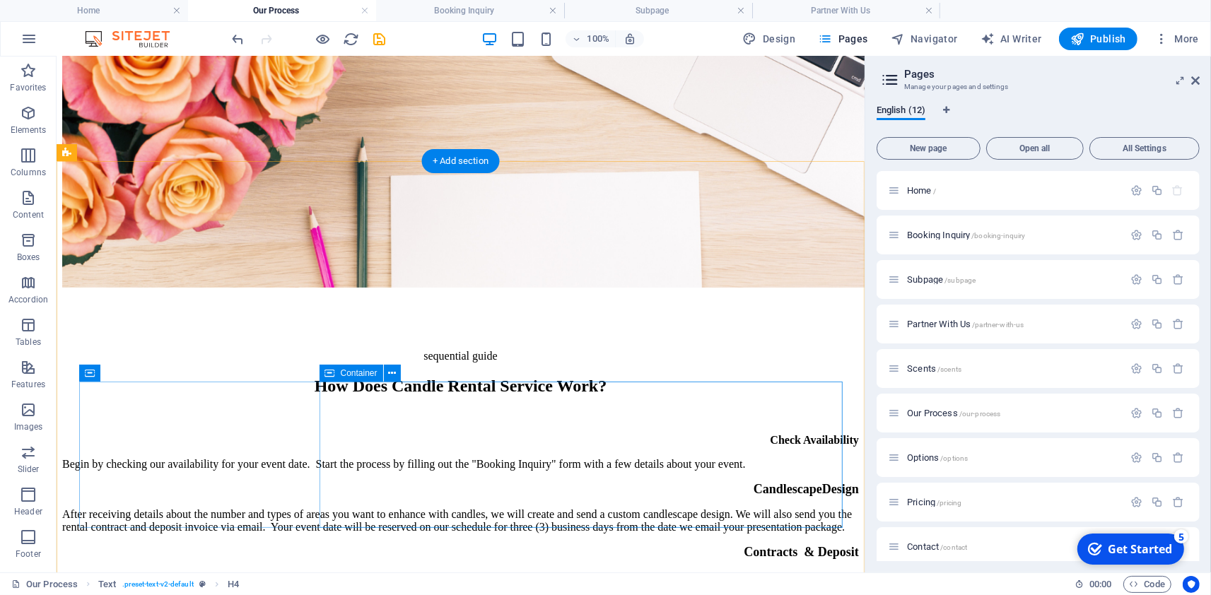
scroll to position [245, 0]
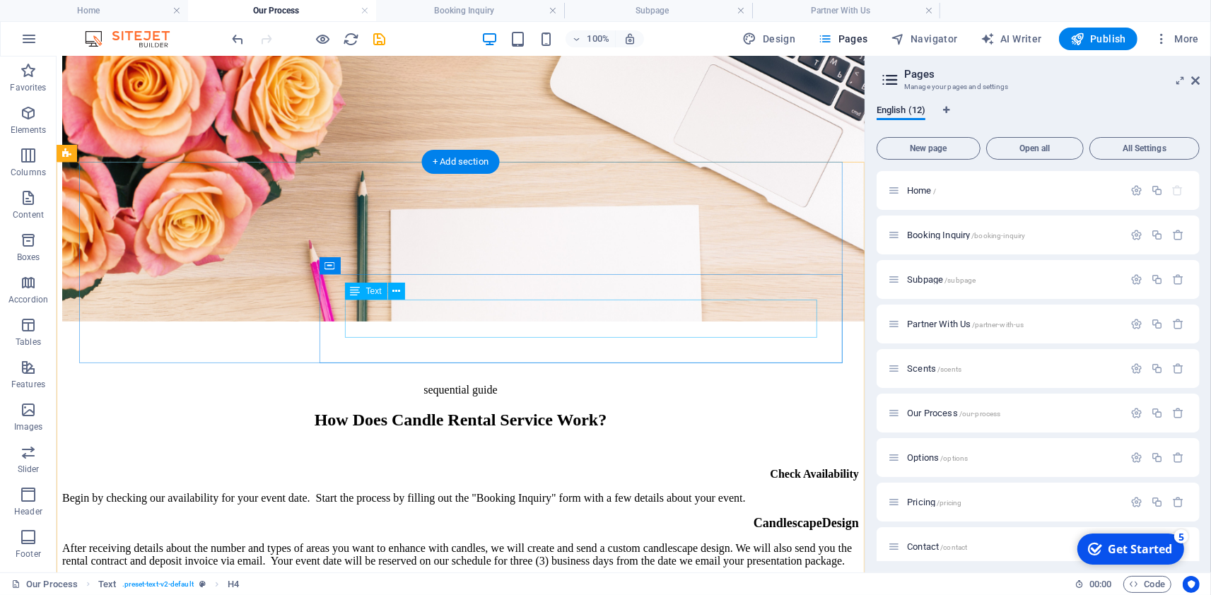
click at [417, 491] on div "Begin by checking our availability for your event date. Start the process by fi…" at bounding box center [459, 497] width 796 height 13
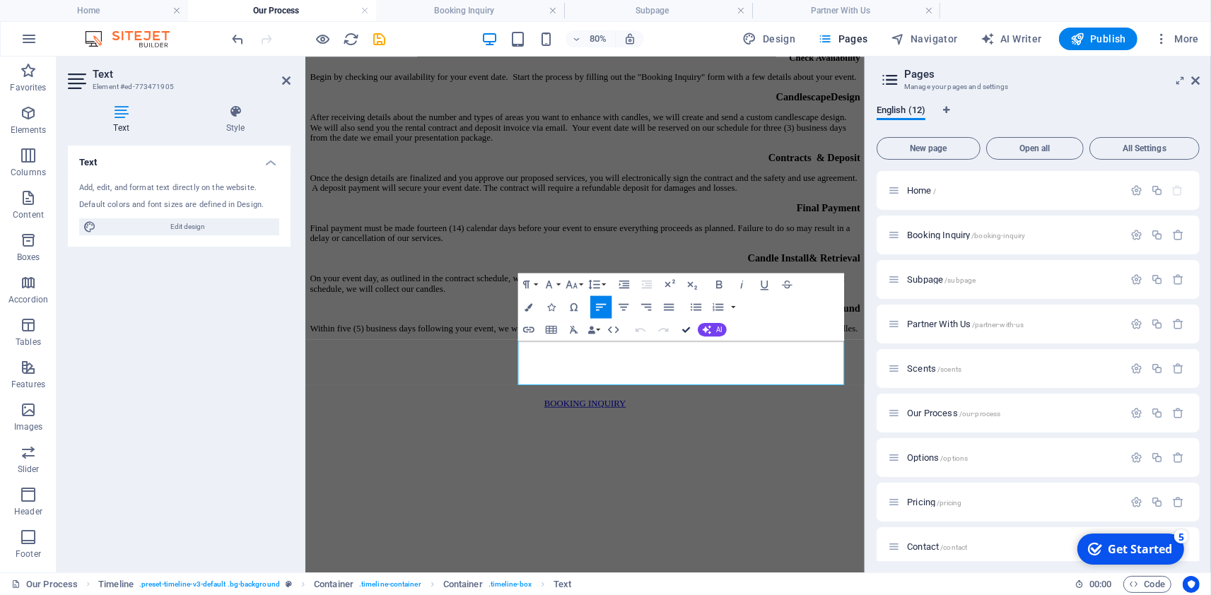
scroll to position [256, 0]
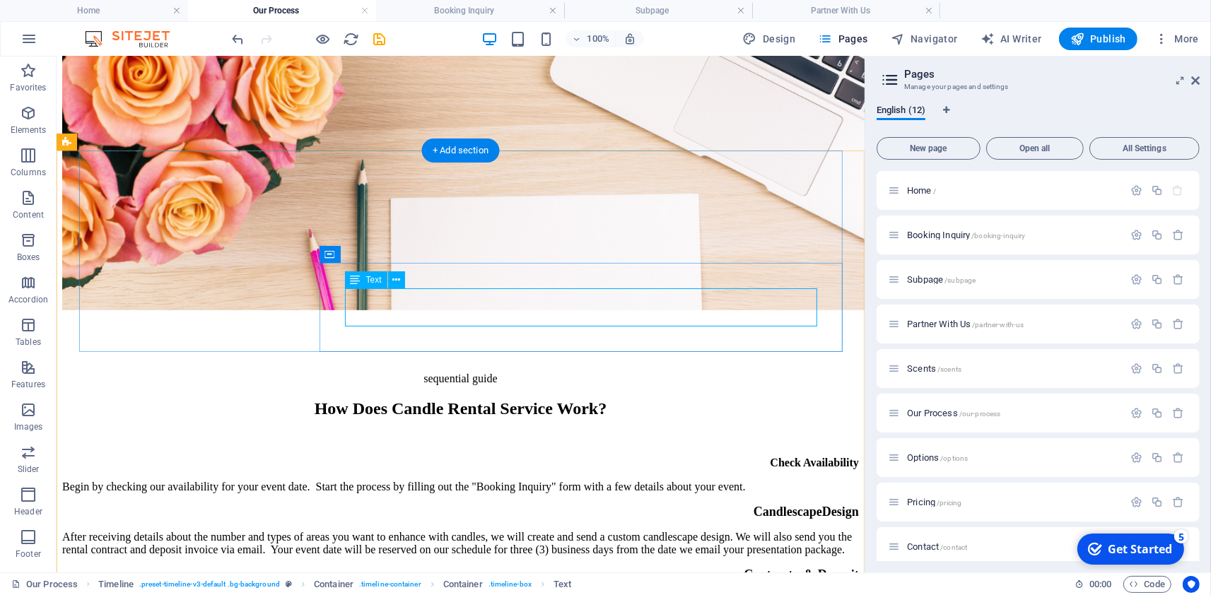
click at [425, 480] on div "Begin by checking our availability for your event date. Start the process by fi…" at bounding box center [459, 486] width 796 height 13
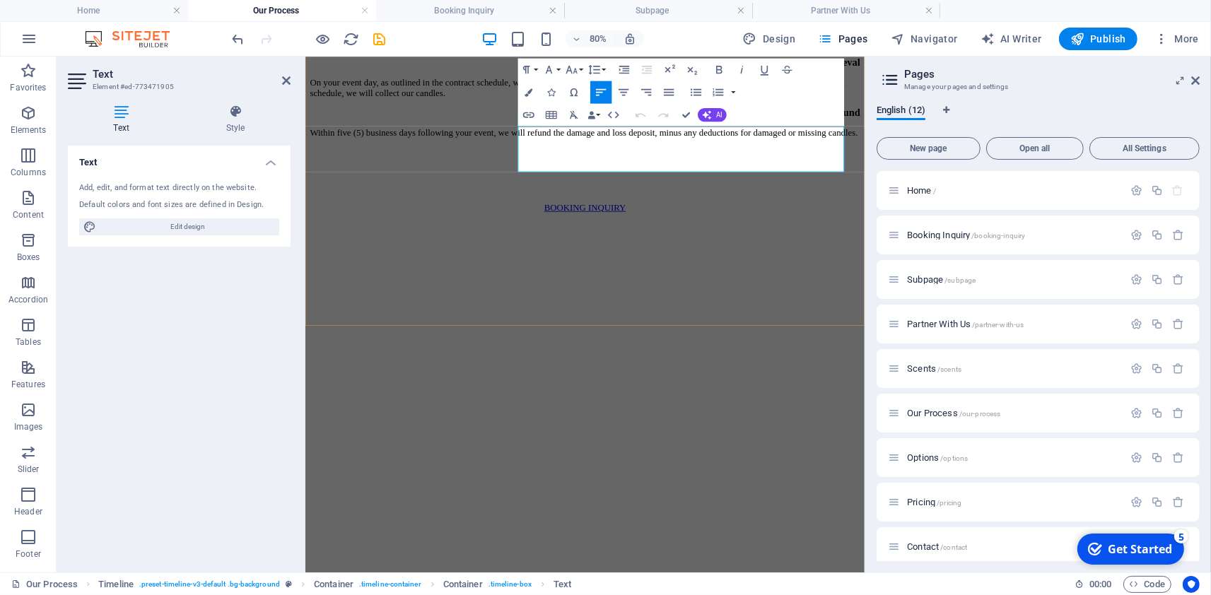
scroll to position [949, 0]
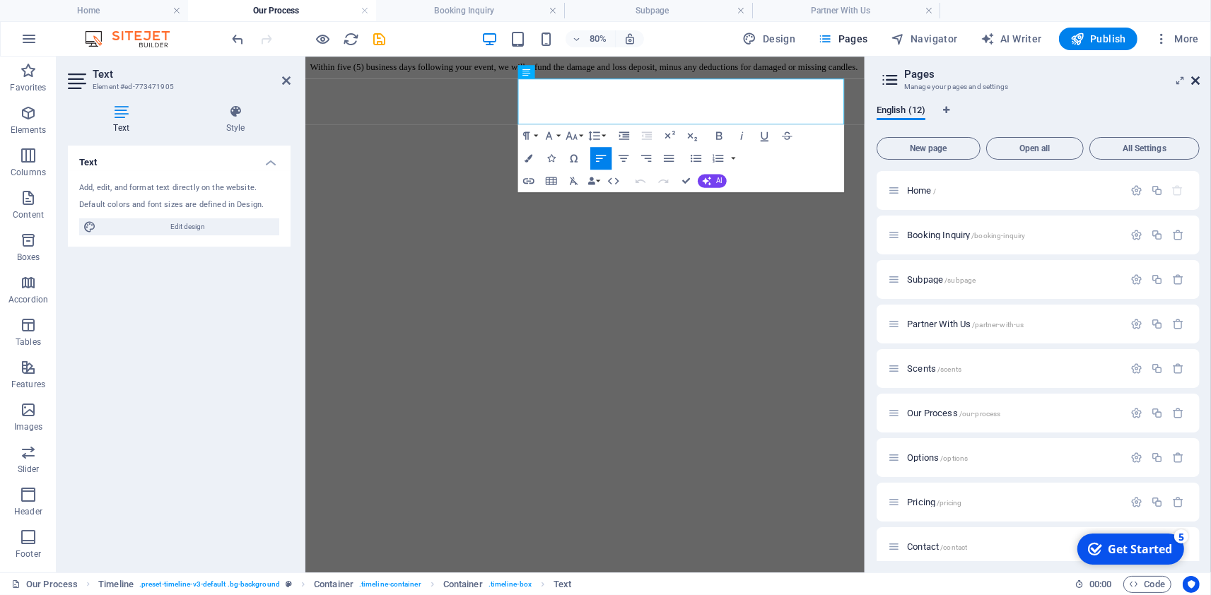
click at [1194, 83] on icon at bounding box center [1195, 80] width 8 height 11
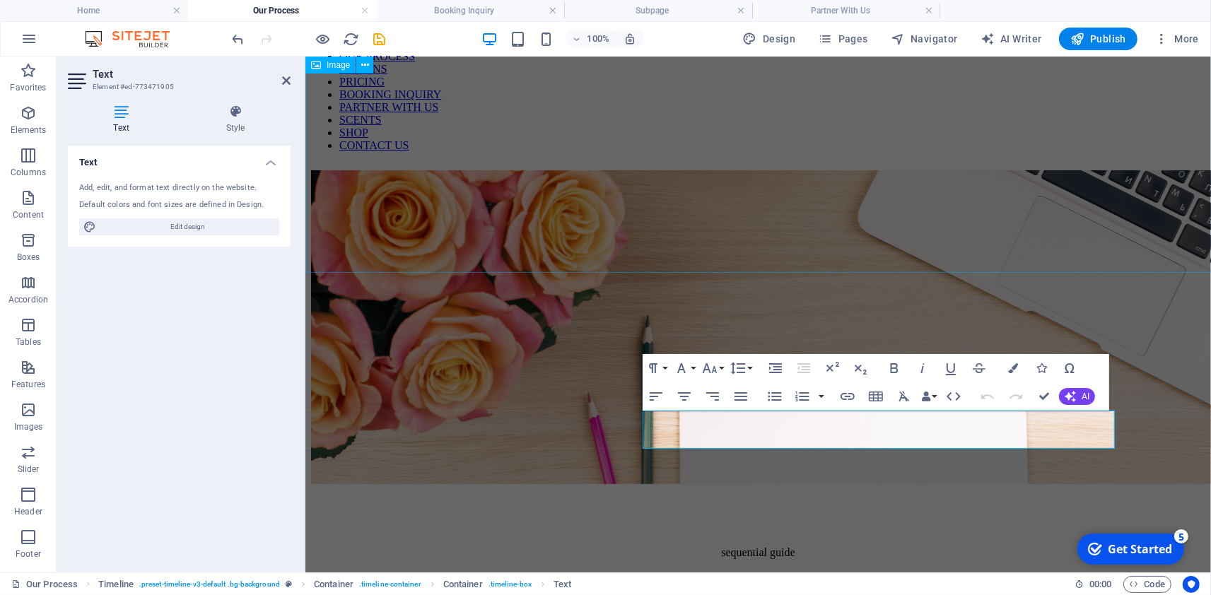
scroll to position [86, 0]
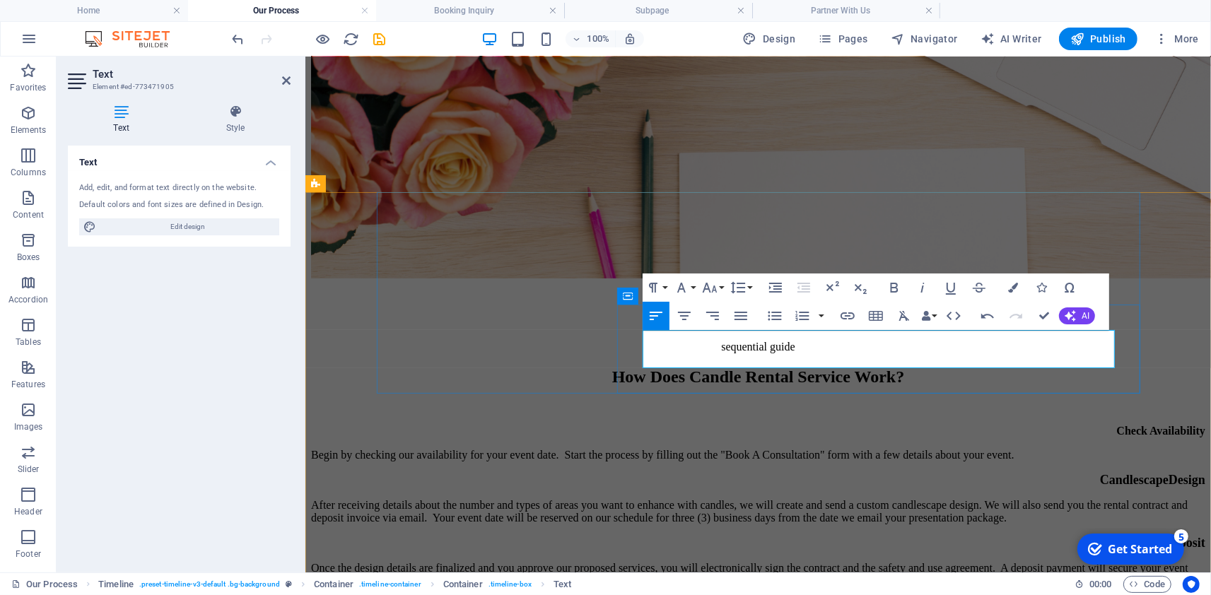
scroll to position [331, 0]
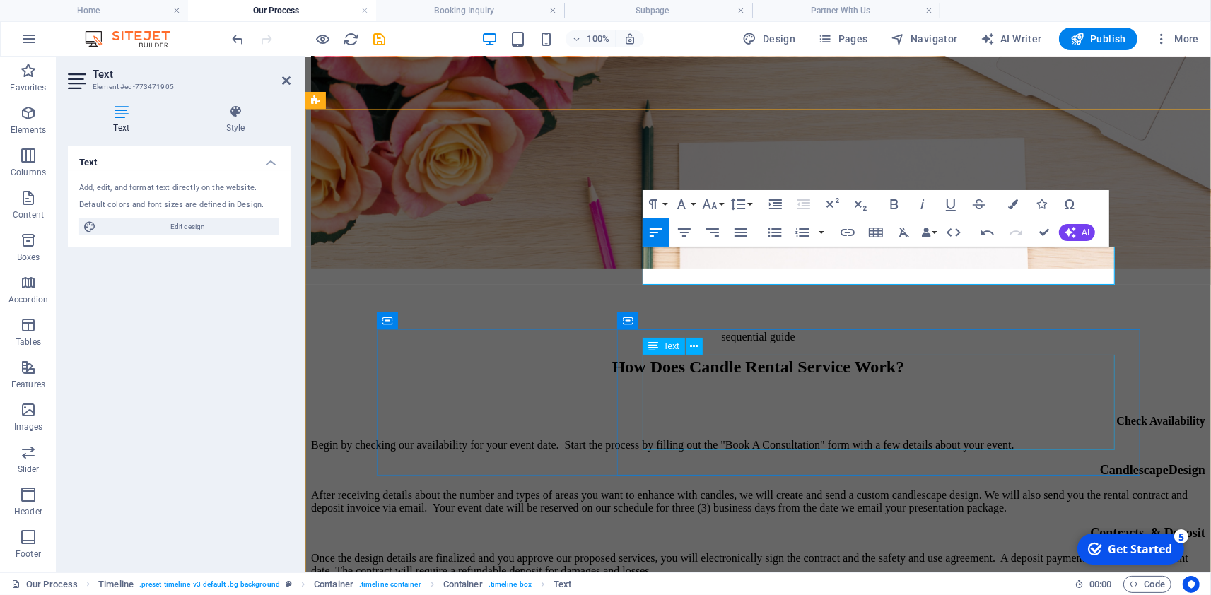
click at [771, 488] on div "After receiving details about the number and types of areas you want to enhance…" at bounding box center [757, 500] width 894 height 25
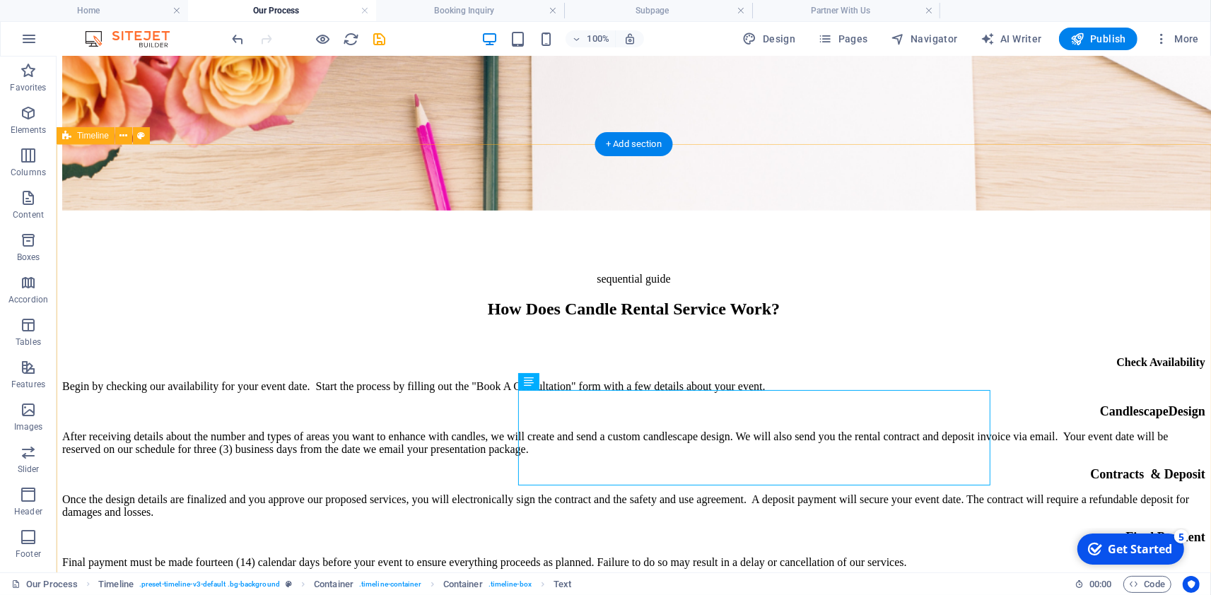
scroll to position [495, 0]
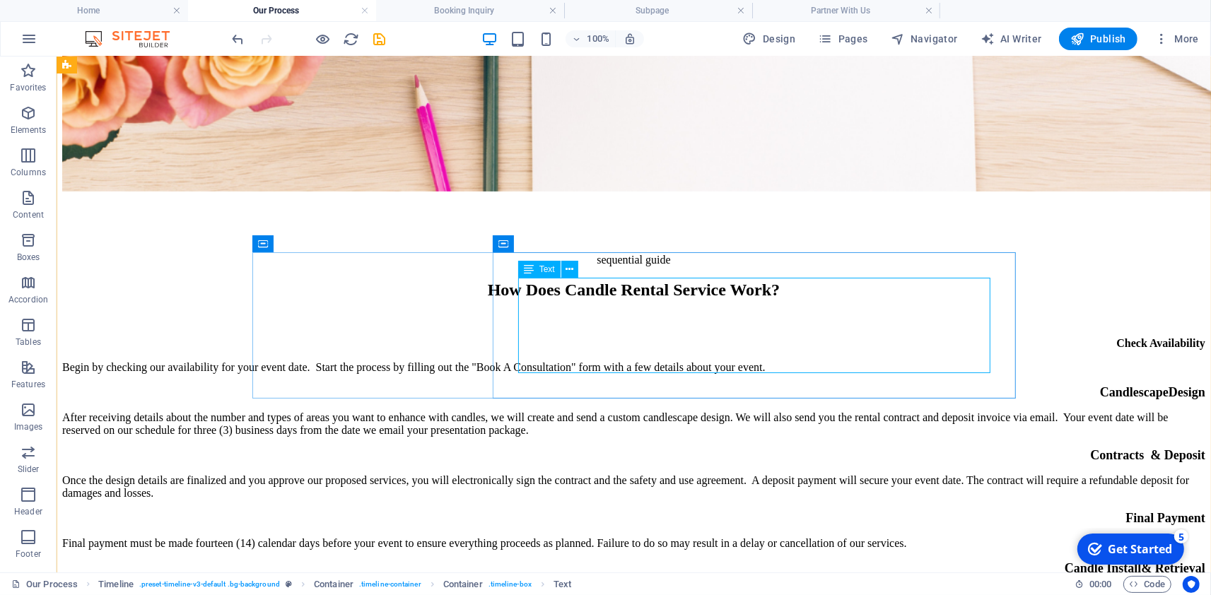
click at [917, 411] on div "After receiving details about the number and types of areas you want to enhance…" at bounding box center [632, 423] width 1143 height 25
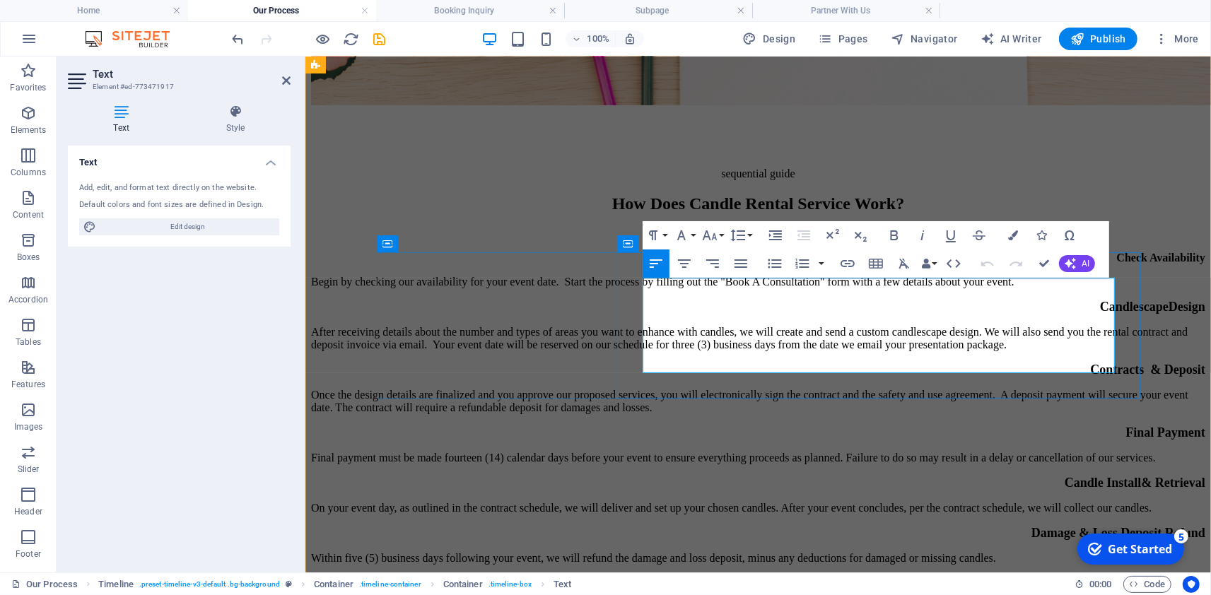
scroll to position [408, 0]
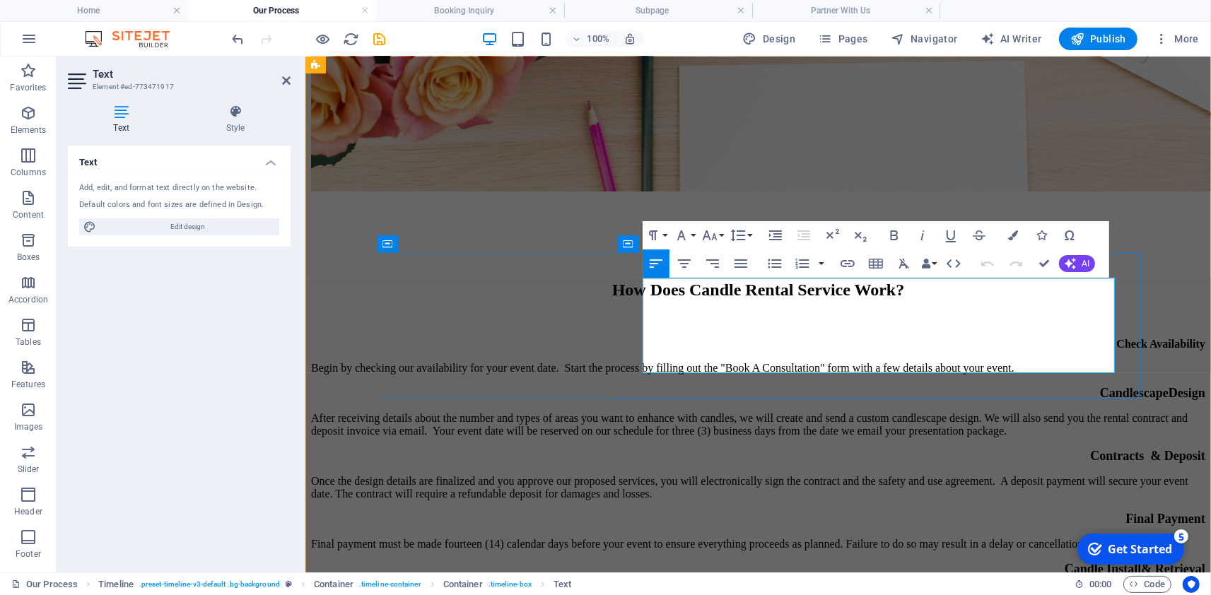
click at [1042, 411] on p "After receiving details about the number and types of areas you want to enhance…" at bounding box center [757, 423] width 894 height 25
click at [1173, 321] on div "sequential guide How Does Candle Rental Service Work? Check Availability Begin …" at bounding box center [757, 462] width 894 height 536
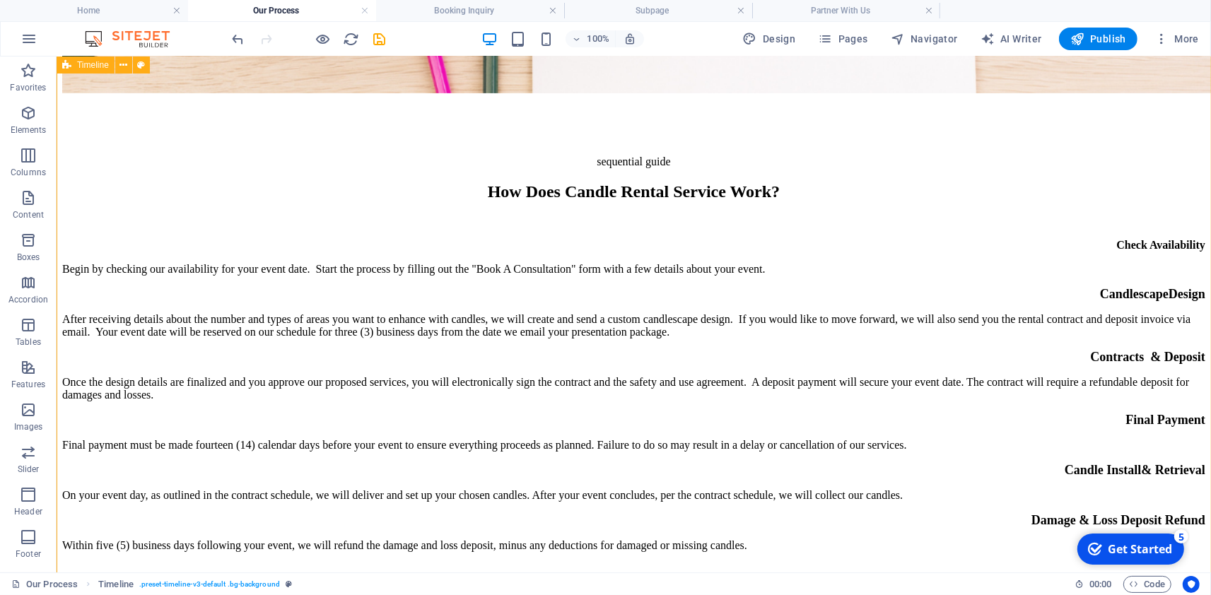
scroll to position [576, 0]
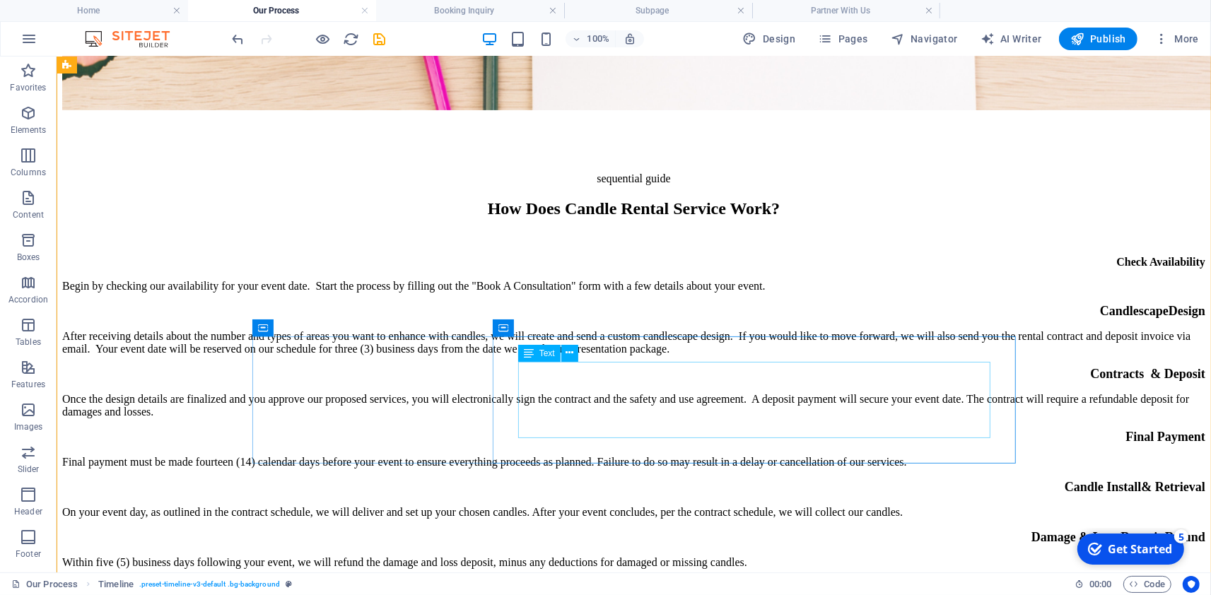
click at [926, 392] on div "Once the design details are finalized and you approve our proposed services, yo…" at bounding box center [632, 404] width 1143 height 25
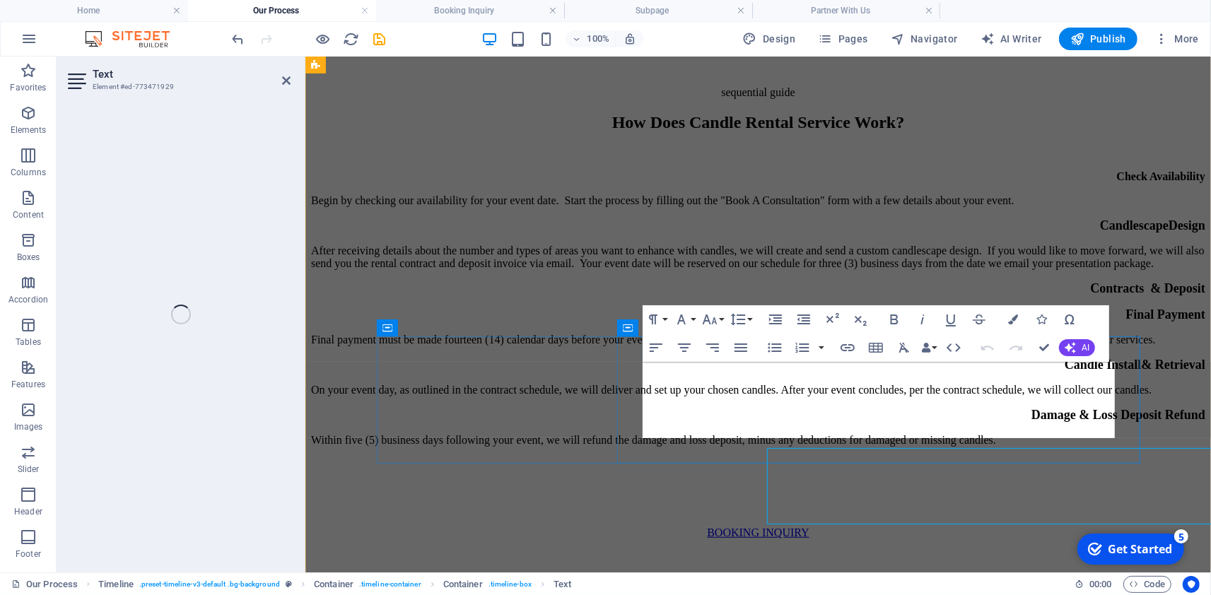
scroll to position [490, 0]
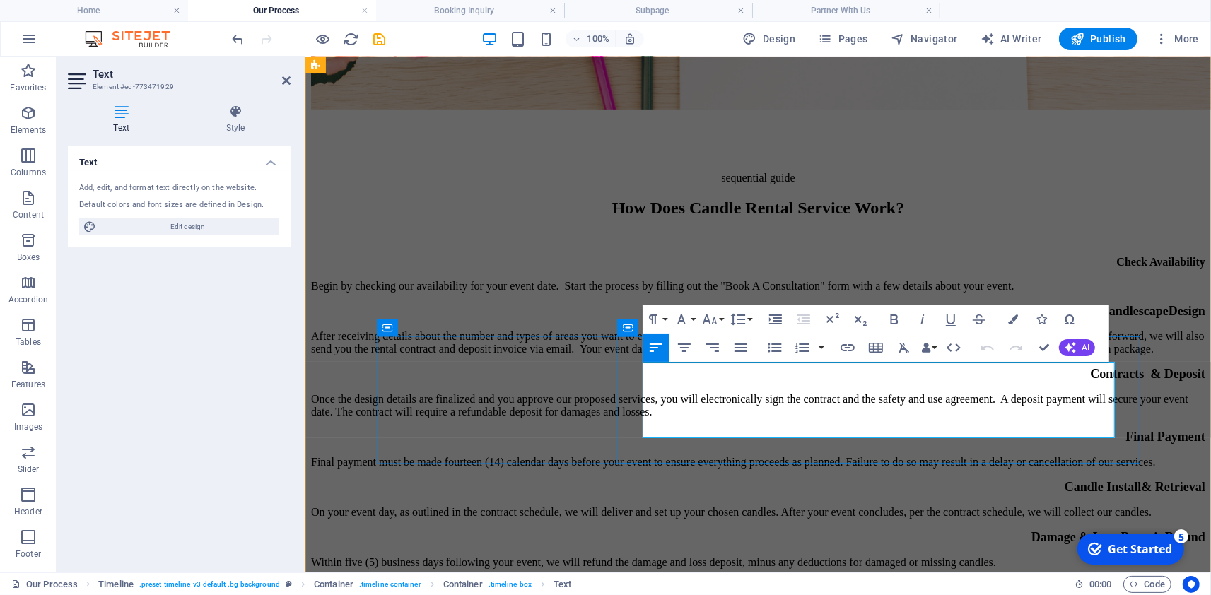
click at [645, 392] on p "Once the design details are finalized and you approve our proposed services, yo…" at bounding box center [757, 404] width 894 height 25
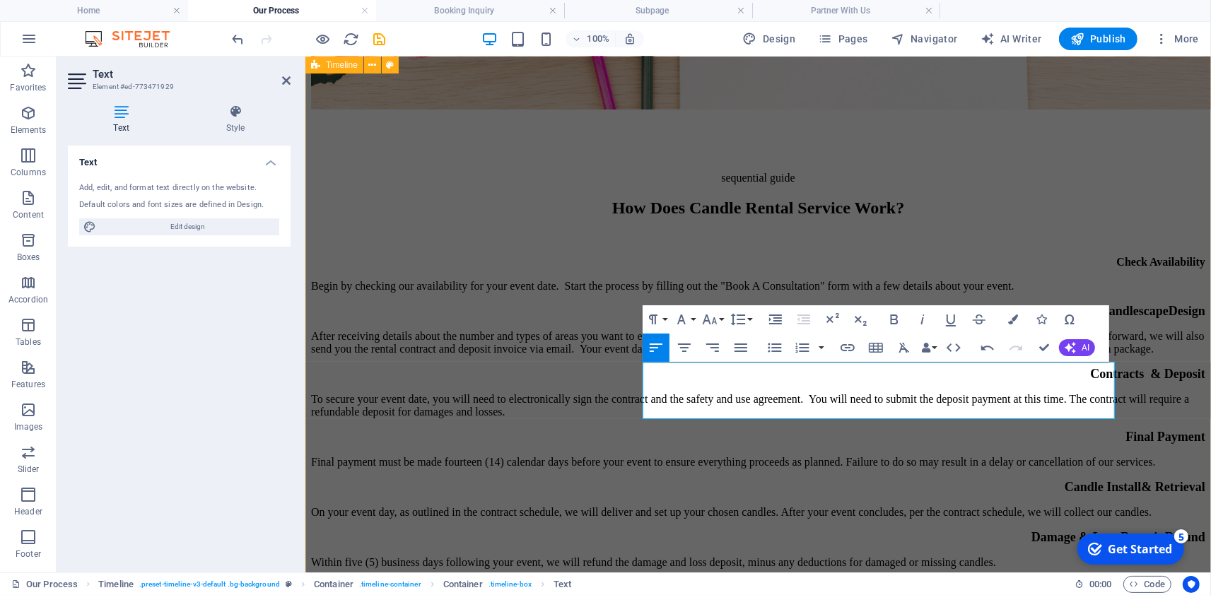
click at [1173, 396] on div "sequential guide How Does Candle Rental Service Work? Check Availability Begin …" at bounding box center [757, 380] width 894 height 536
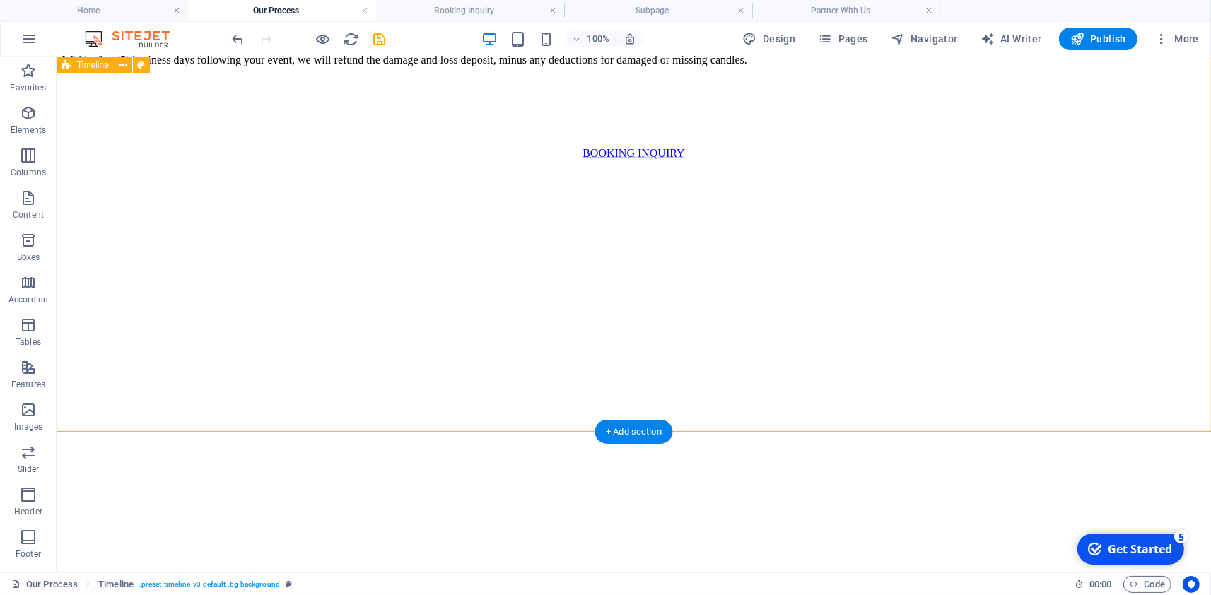
scroll to position [1066, 0]
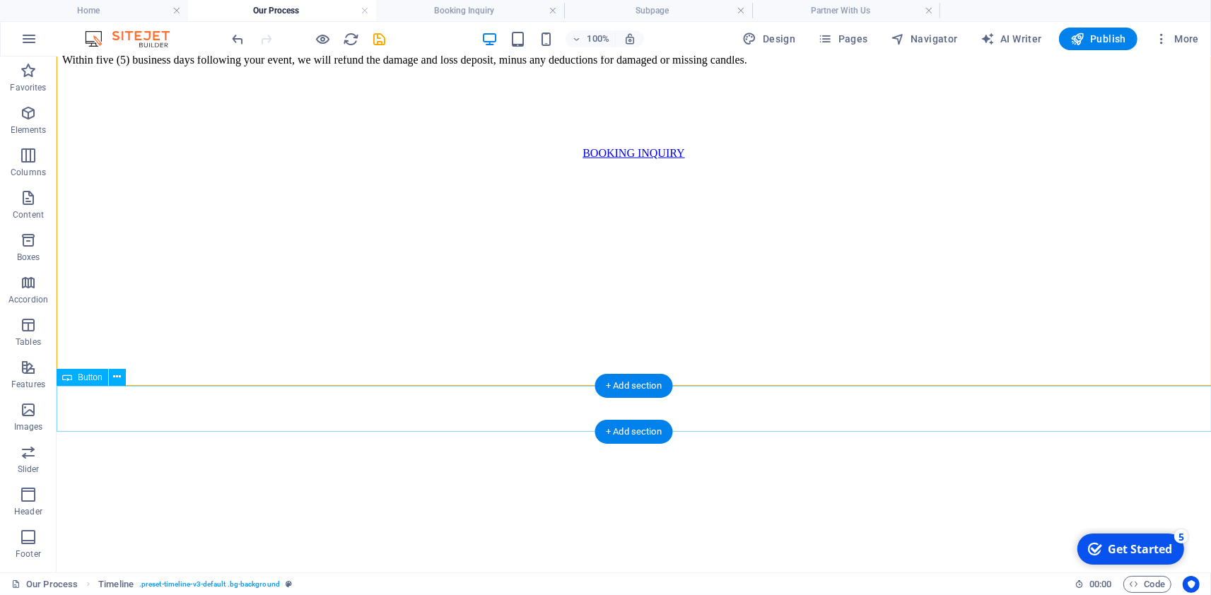
click at [656, 159] on div "BOOKING INQUIRY" at bounding box center [632, 152] width 1143 height 13
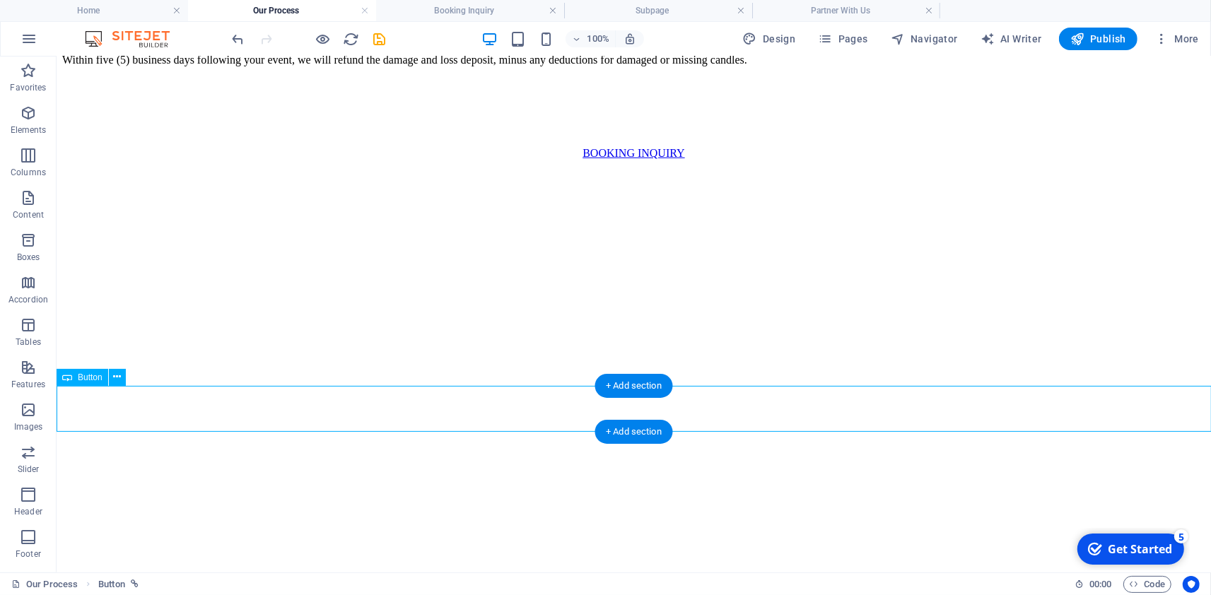
click at [656, 159] on div "BOOKING INQUIRY" at bounding box center [632, 152] width 1143 height 13
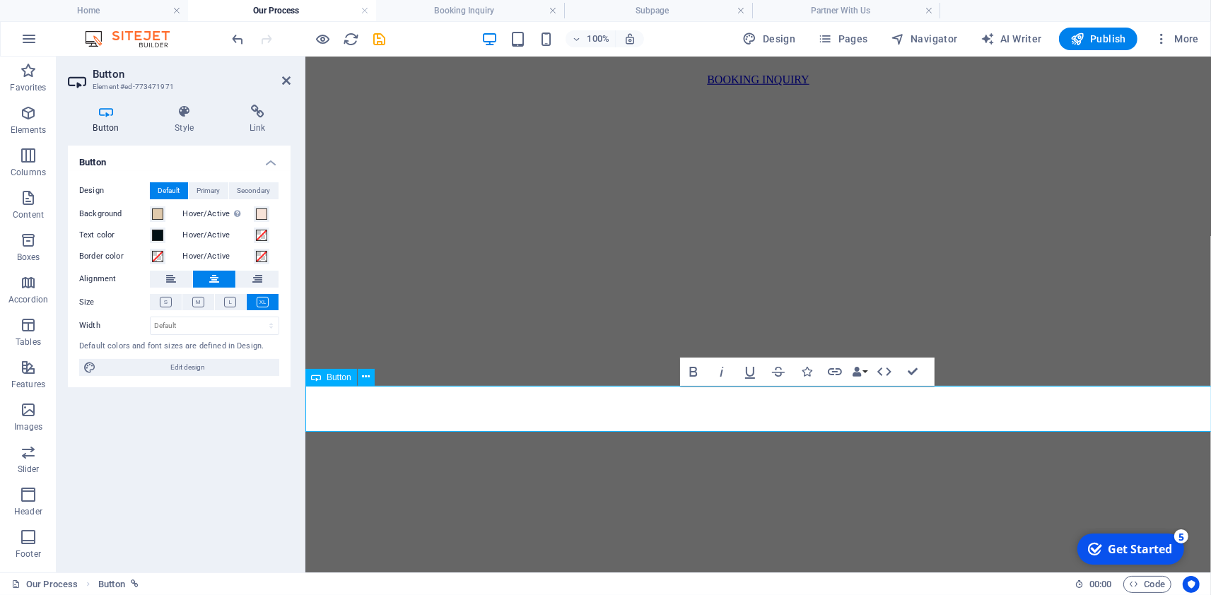
scroll to position [980, 0]
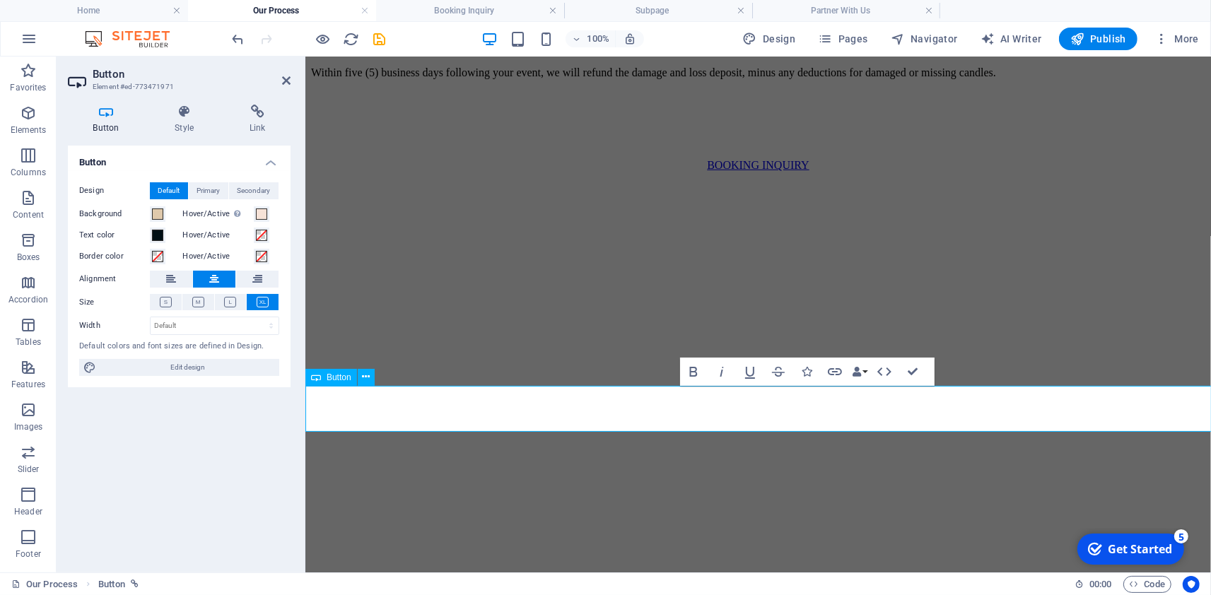
click at [738, 170] on link "BOOKING INQUIRY" at bounding box center [757, 164] width 102 height 12
click at [801, 170] on link "BOOKING INQUIRY" at bounding box center [757, 164] width 102 height 12
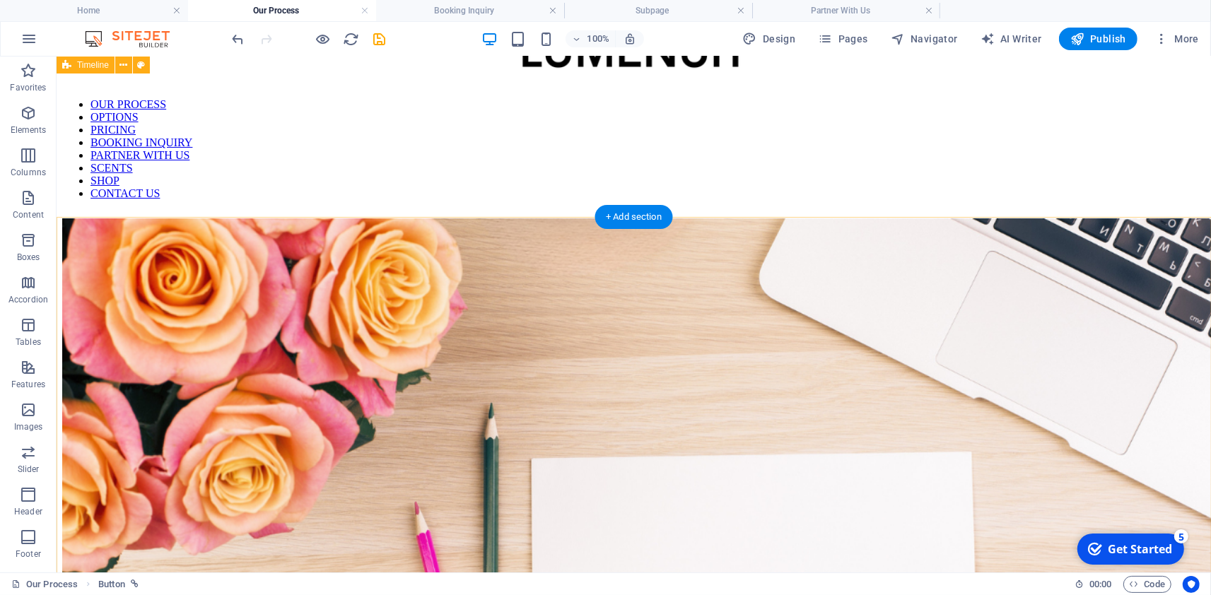
scroll to position [0, 0]
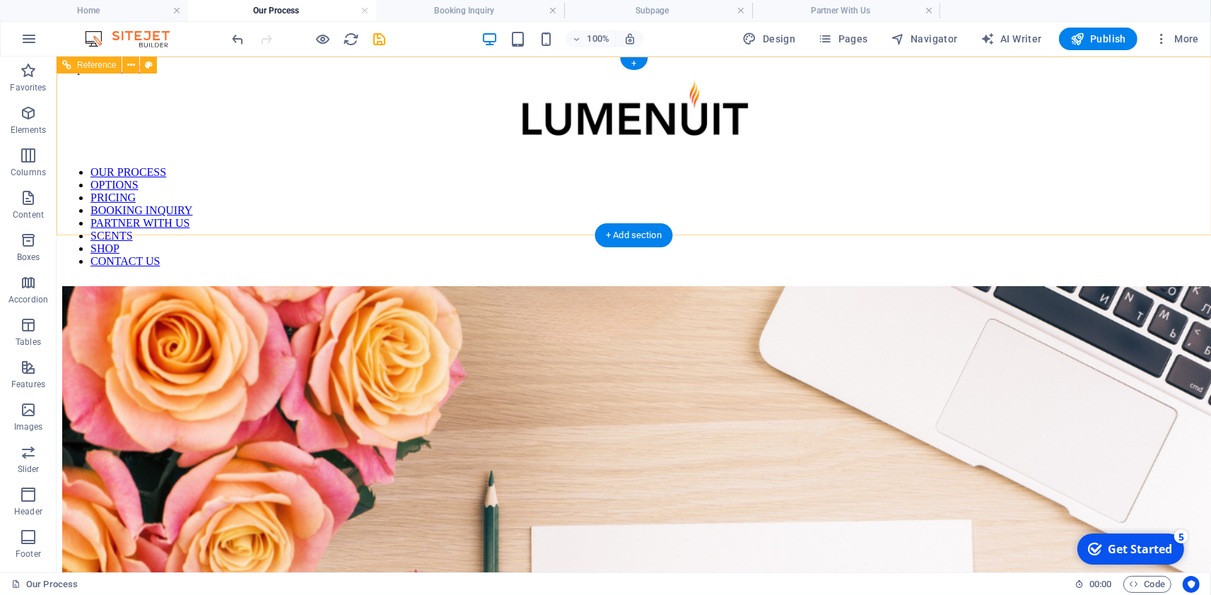
click at [574, 202] on nav "OUR PROCESS OPTIONS PRICING BOOKING INQUIRY PARTNER WITH US SCENTS SHOP CONTACT…" at bounding box center [632, 216] width 1143 height 102
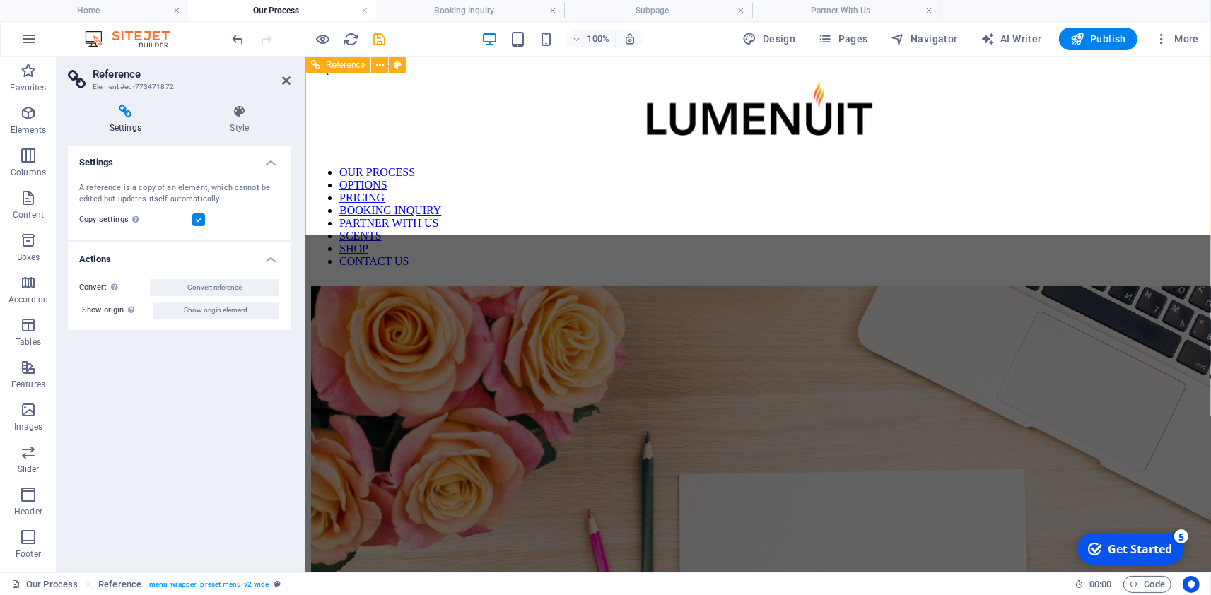
click at [594, 217] on nav "OUR PROCESS OPTIONS PRICING BOOKING INQUIRY PARTNER WITH US SCENTS SHOP CONTACT…" at bounding box center [757, 216] width 894 height 102
click at [729, 208] on nav "OUR PROCESS OPTIONS PRICING BOOKING INQUIRY PARTNER WITH US SCENTS SHOP CONTACT…" at bounding box center [757, 216] width 894 height 102
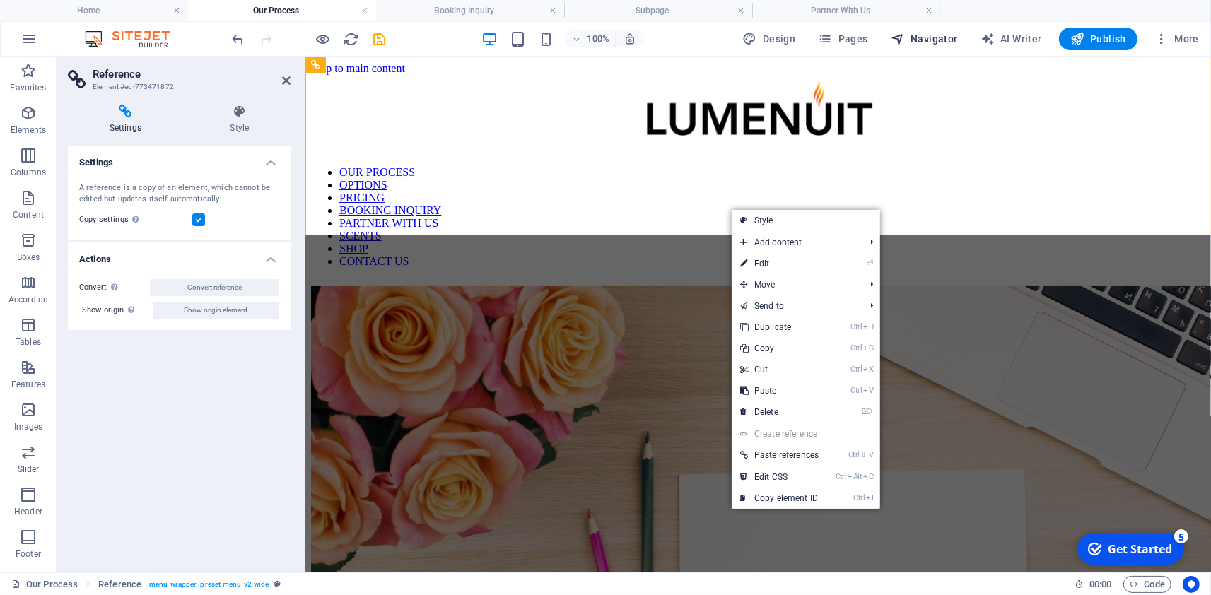
click at [904, 49] on button "Navigator" at bounding box center [924, 39] width 78 height 23
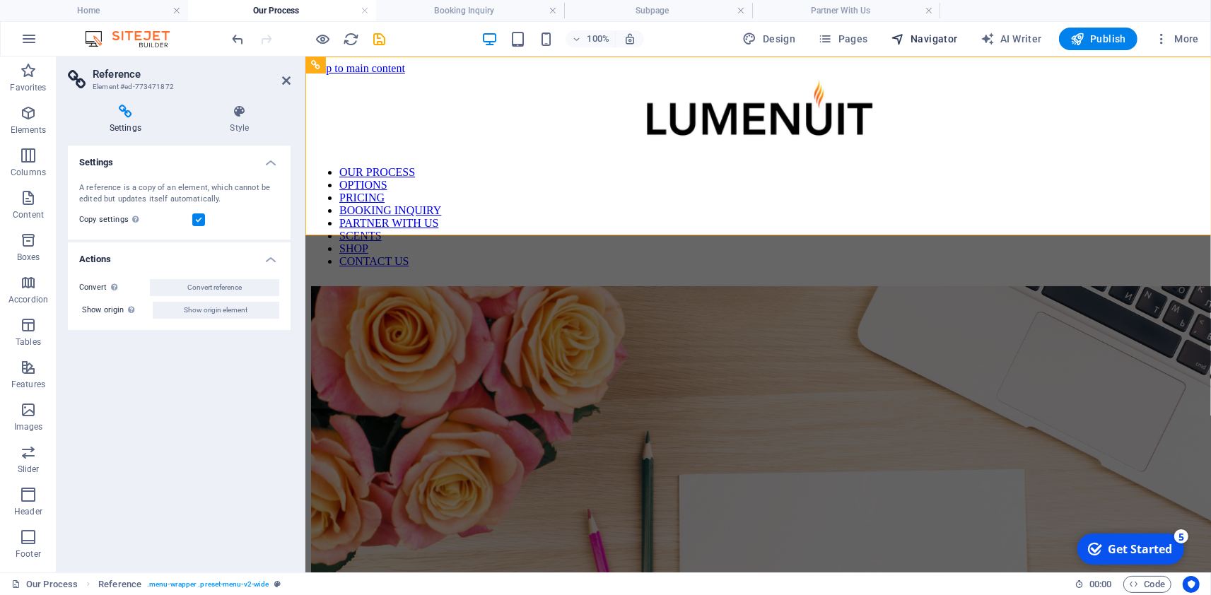
select select "15006019-en"
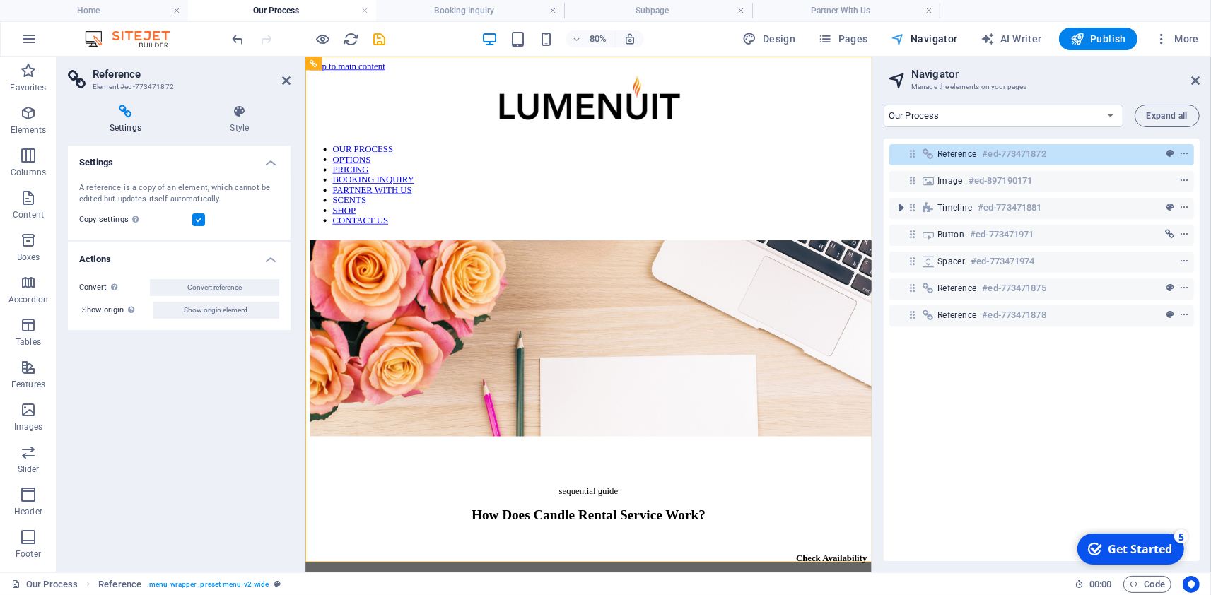
click at [926, 38] on span "Navigator" at bounding box center [923, 39] width 67 height 14
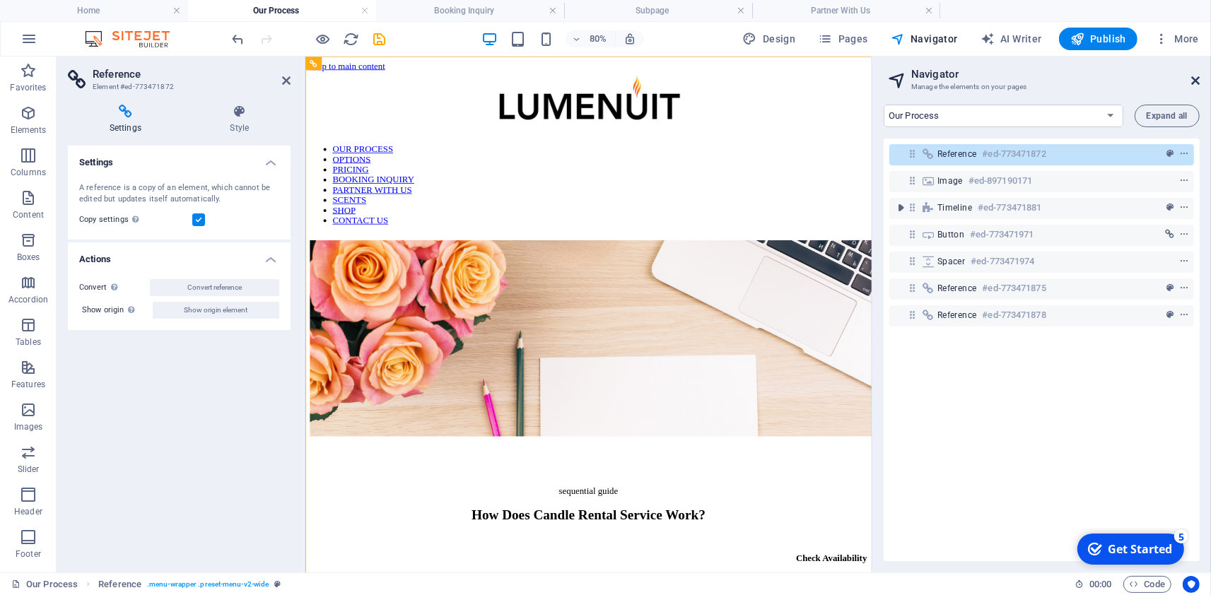
click at [1194, 81] on icon at bounding box center [1195, 80] width 8 height 11
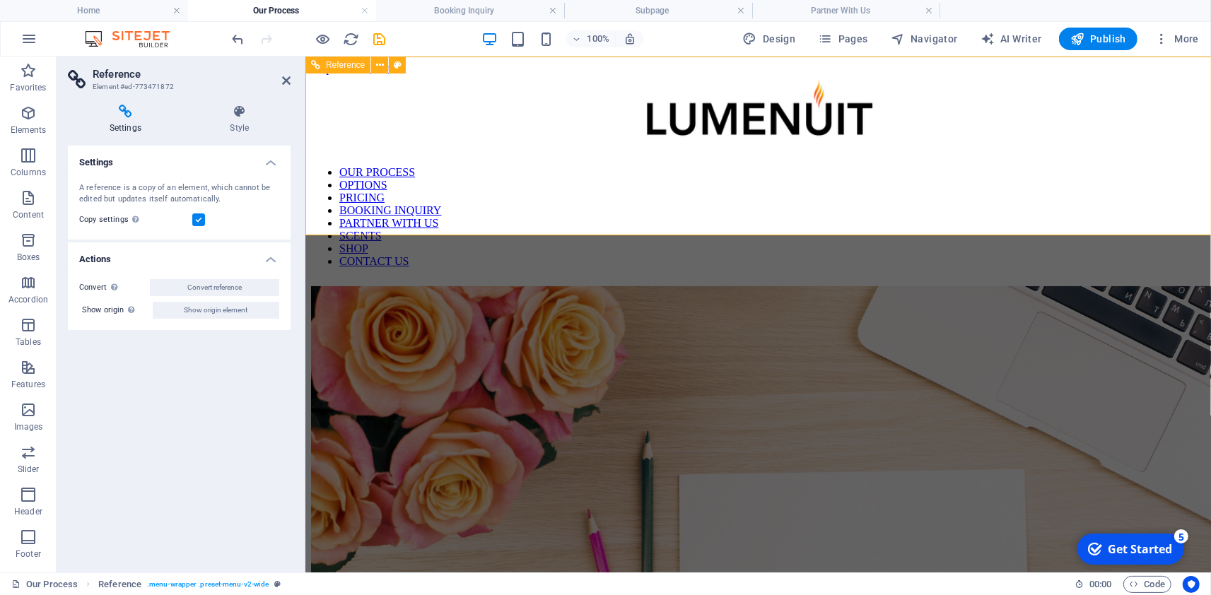
click at [705, 201] on nav "OUR PROCESS OPTIONS PRICING BOOKING INQUIRY PARTNER WITH US SCENTS SHOP CONTACT…" at bounding box center [757, 216] width 894 height 102
click at [235, 113] on icon at bounding box center [240, 112] width 102 height 14
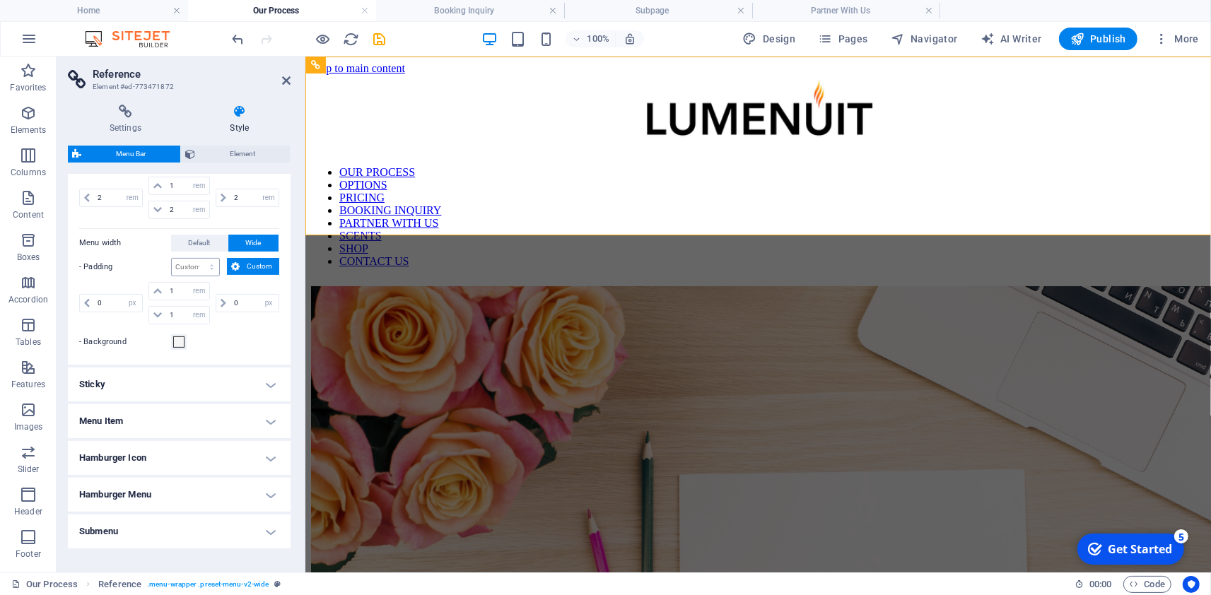
scroll to position [438, 0]
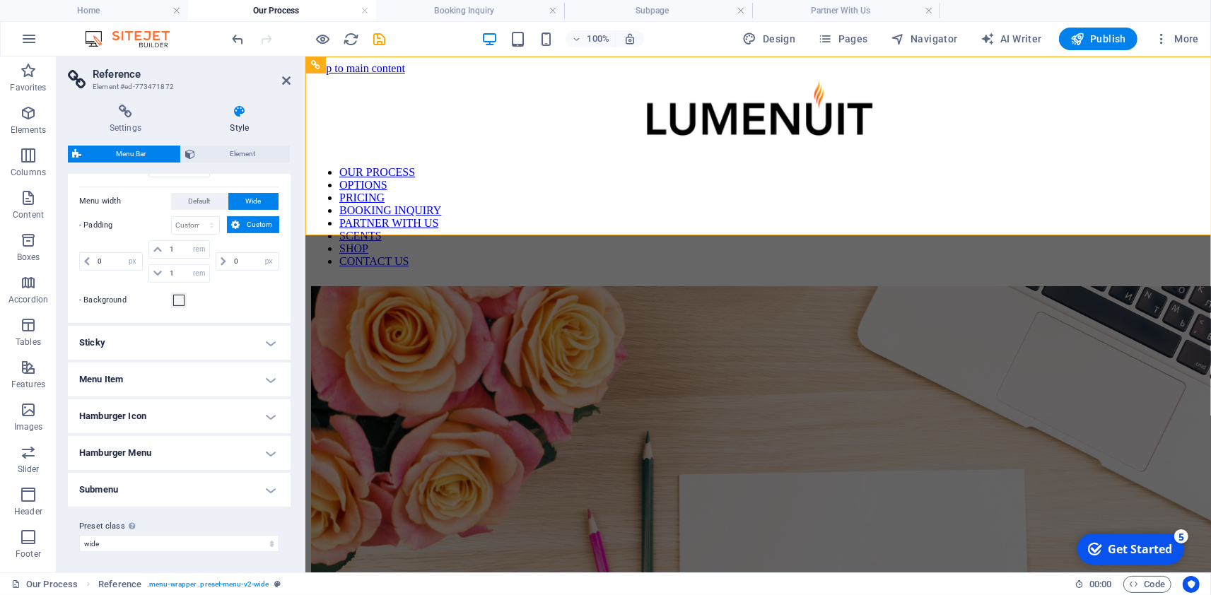
click at [123, 381] on h4 "Menu Item" at bounding box center [179, 380] width 223 height 34
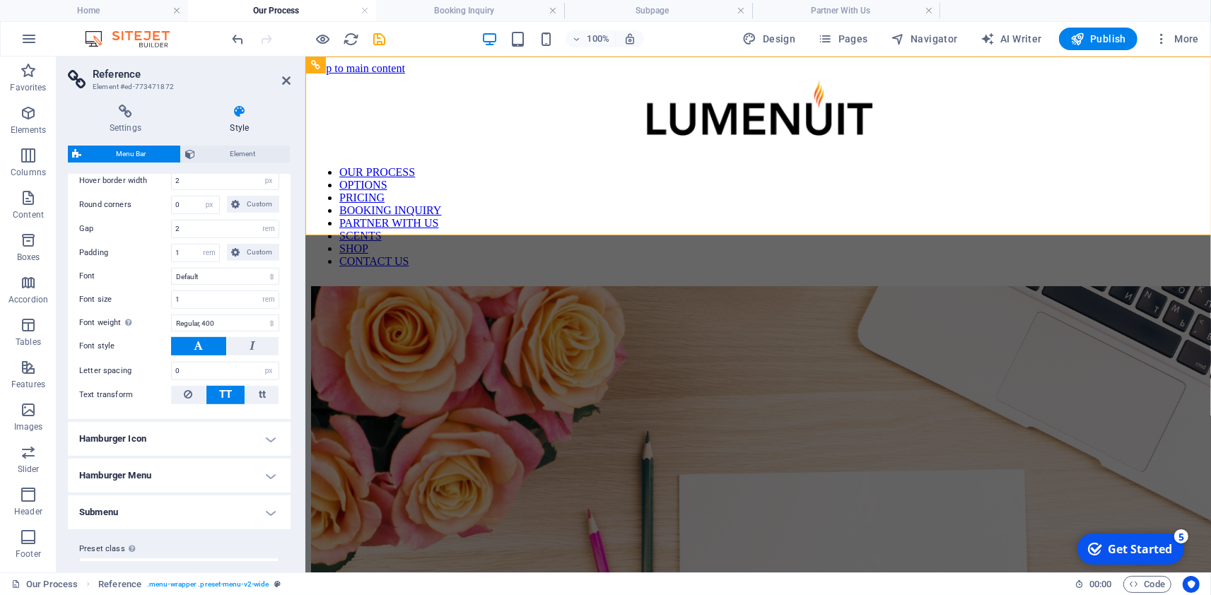
scroll to position [804, 0]
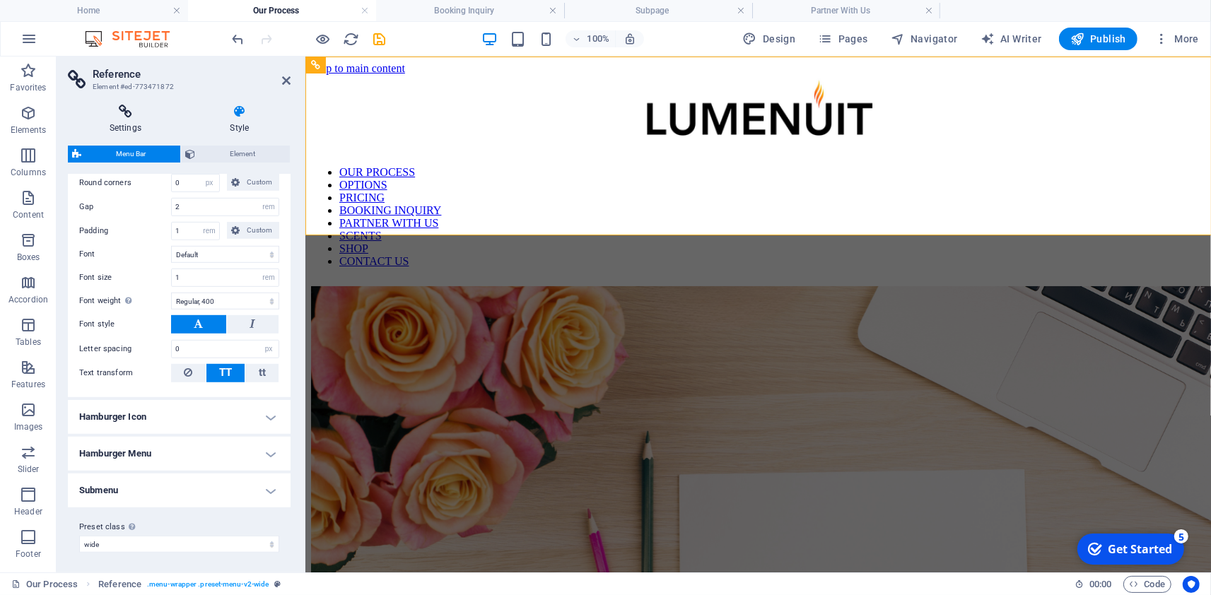
click at [121, 115] on icon at bounding box center [125, 112] width 115 height 14
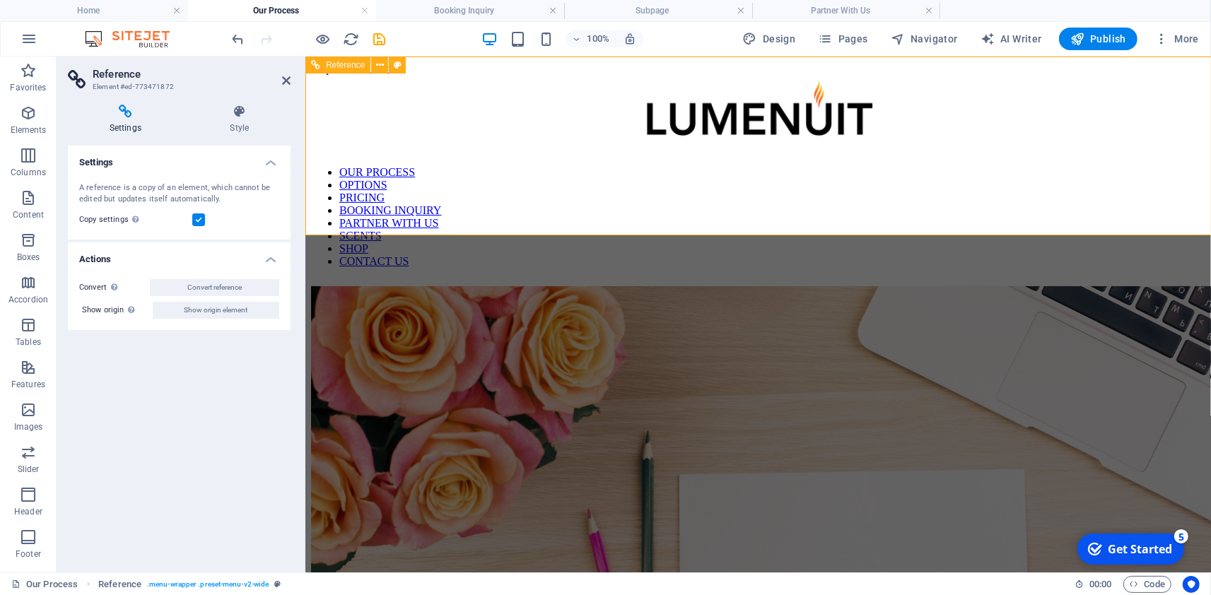
click at [431, 154] on figure at bounding box center [757, 114] width 894 height 80
click at [437, 180] on nav "OUR PROCESS OPTIONS PRICING BOOKING INQUIRY PARTNER WITH US SCENTS SHOP CONTACT…" at bounding box center [757, 216] width 894 height 102
click at [774, 204] on nav "OUR PROCESS OPTIONS PRICING BOOKING INQUIRY PARTNER WITH US SCENTS SHOP CONTACT…" at bounding box center [757, 216] width 894 height 102
click at [774, 35] on span "Design" at bounding box center [769, 39] width 53 height 14
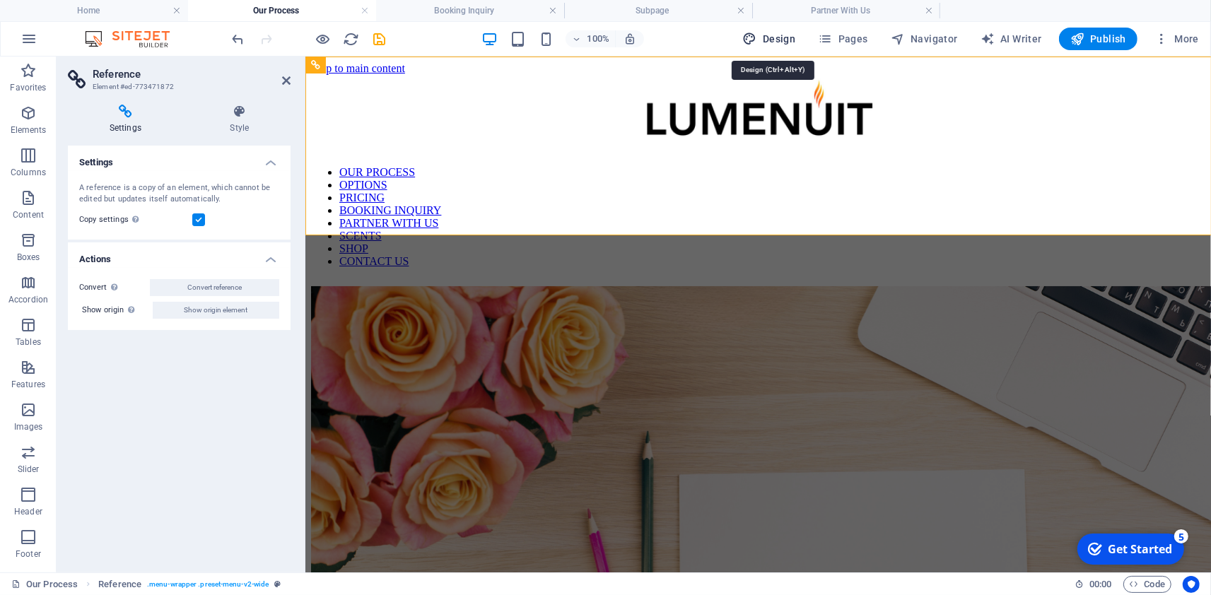
select select "px"
select select "400"
select select "px"
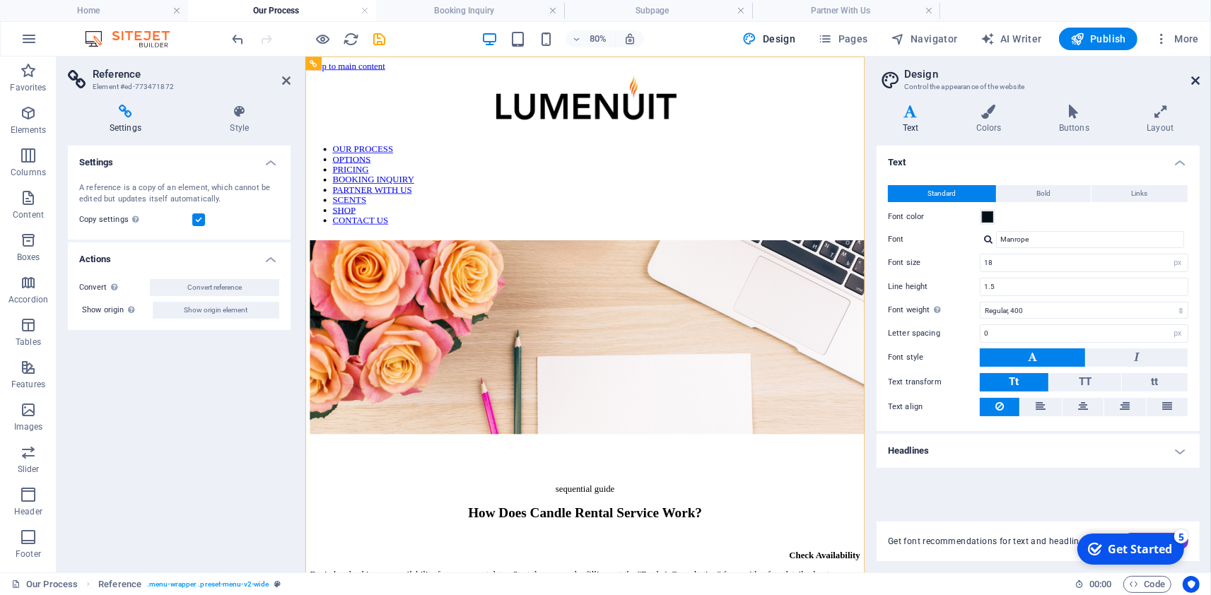
click at [1193, 78] on icon at bounding box center [1195, 80] width 8 height 11
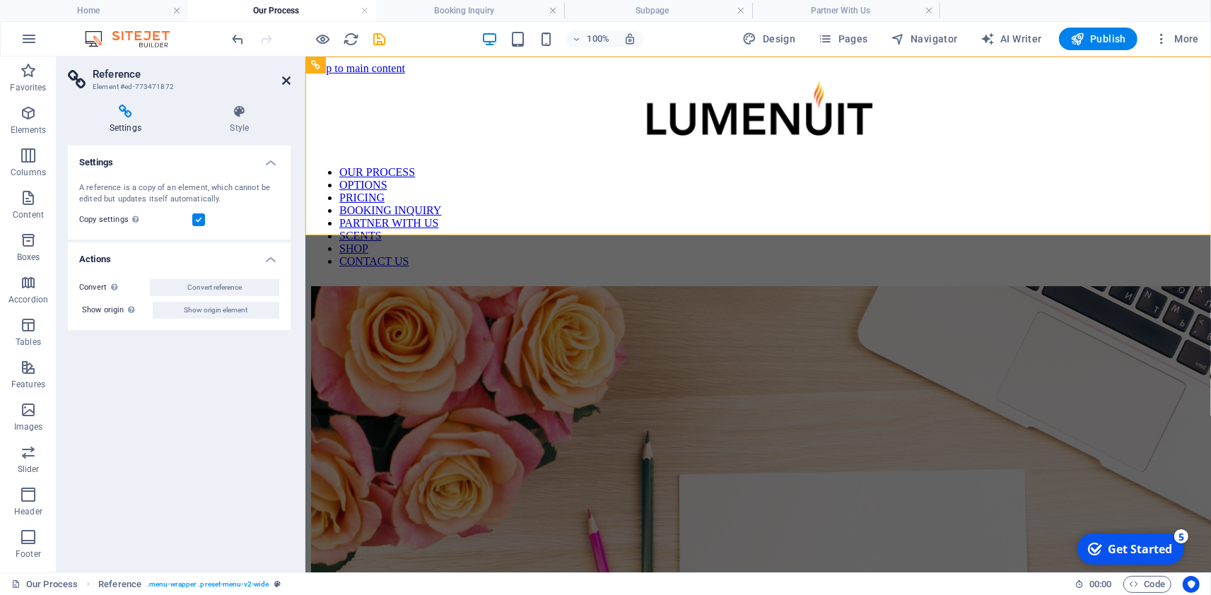
click at [284, 77] on icon at bounding box center [286, 80] width 8 height 11
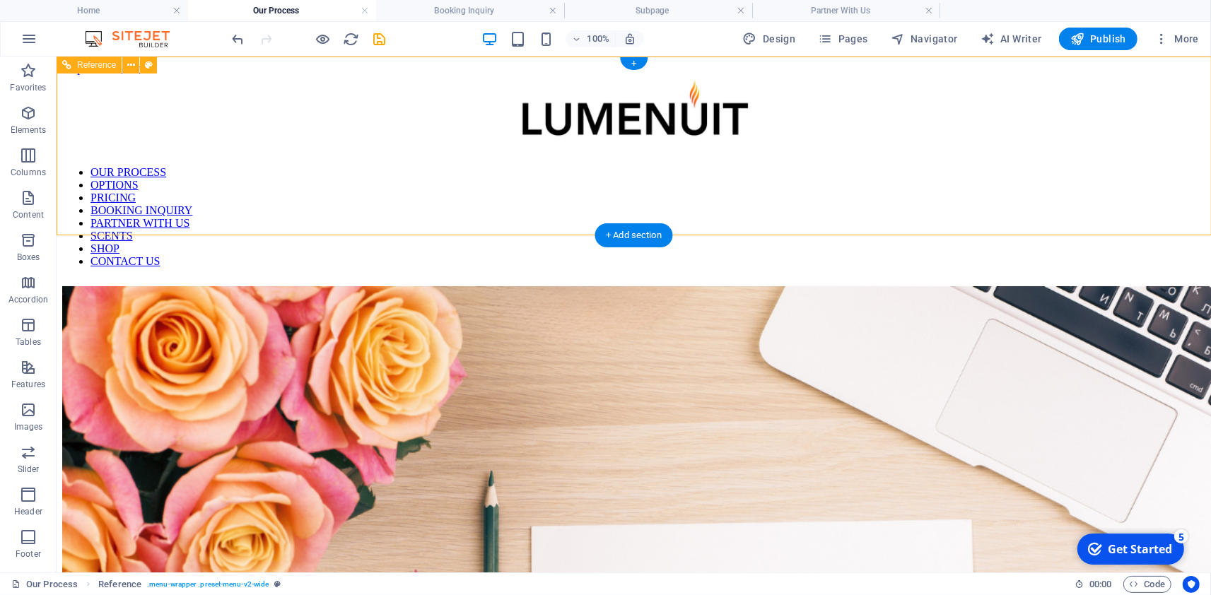
click at [105, 199] on nav "OUR PROCESS OPTIONS PRICING BOOKING INQUIRY PARTNER WITH US SCENTS SHOP CONTACT…" at bounding box center [632, 216] width 1143 height 102
click at [89, 62] on span "Reference" at bounding box center [96, 65] width 39 height 8
click at [129, 66] on icon at bounding box center [131, 65] width 8 height 15
click at [93, 66] on span "Reference" at bounding box center [96, 65] width 39 height 8
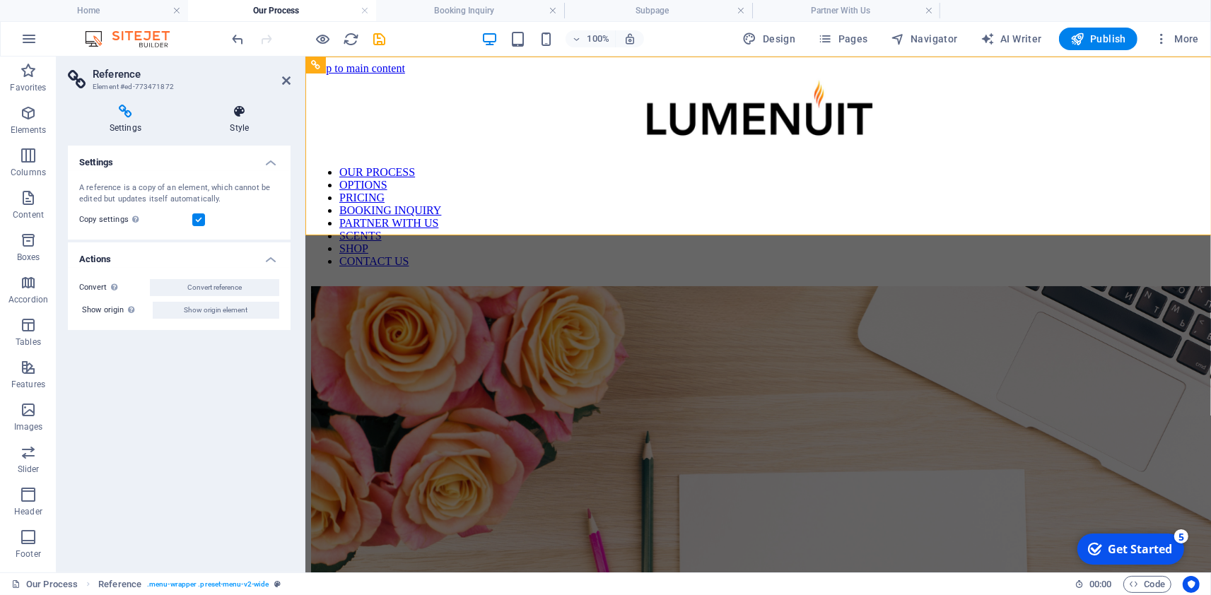
click at [242, 117] on icon at bounding box center [240, 112] width 102 height 14
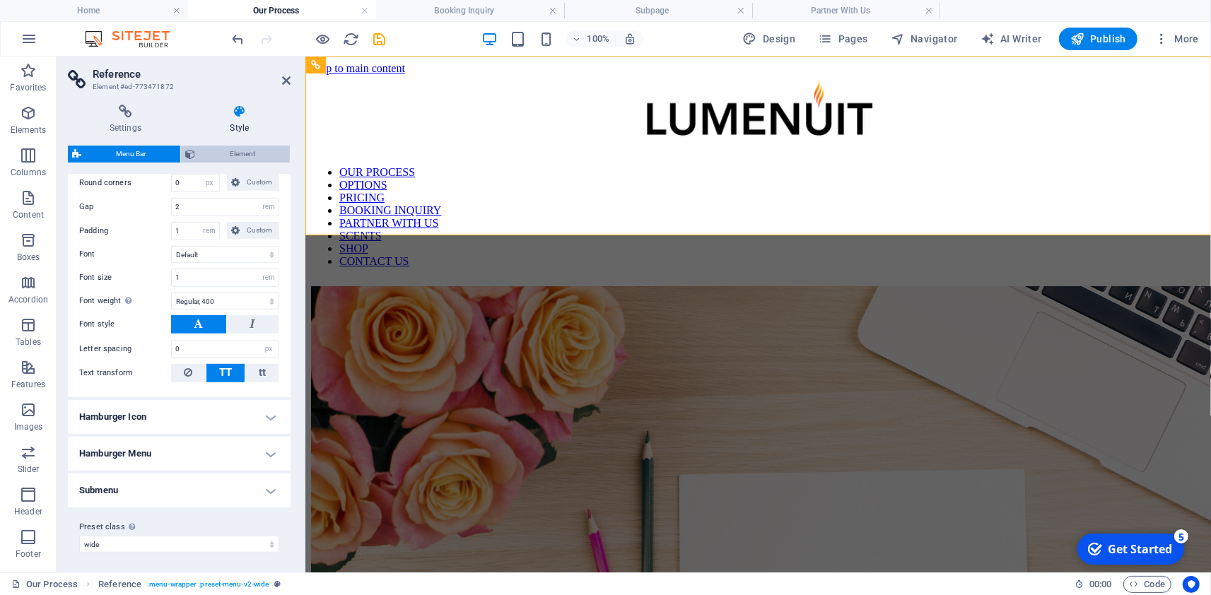
click at [249, 151] on span "Element" at bounding box center [242, 154] width 86 height 17
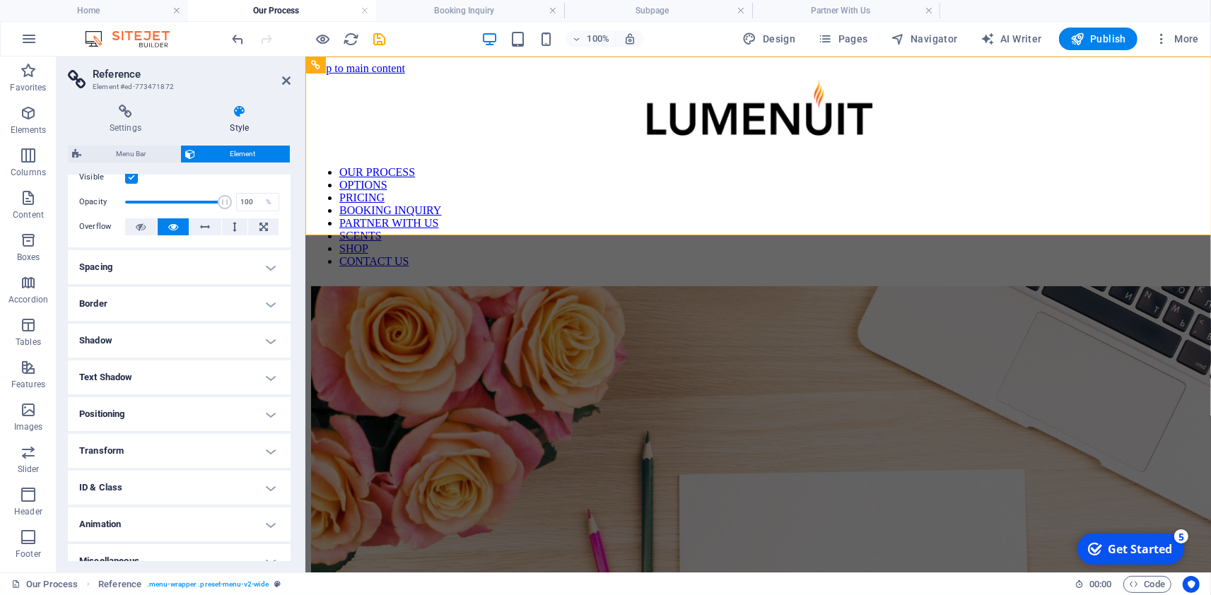
scroll to position [58, 0]
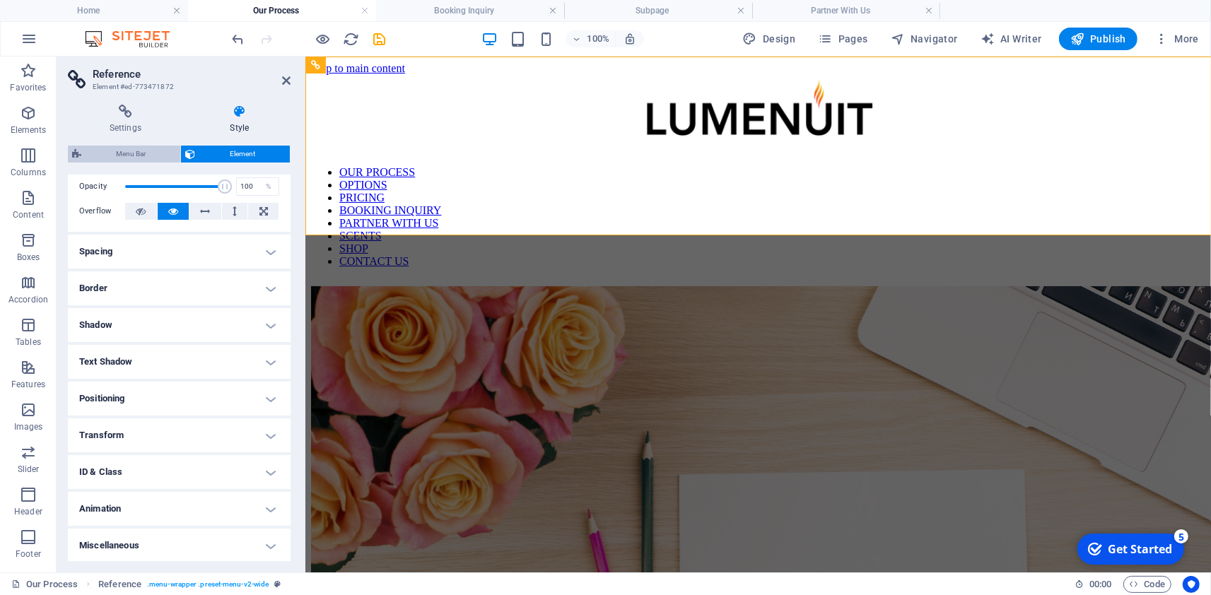
click at [109, 147] on span "Menu Bar" at bounding box center [131, 154] width 90 height 17
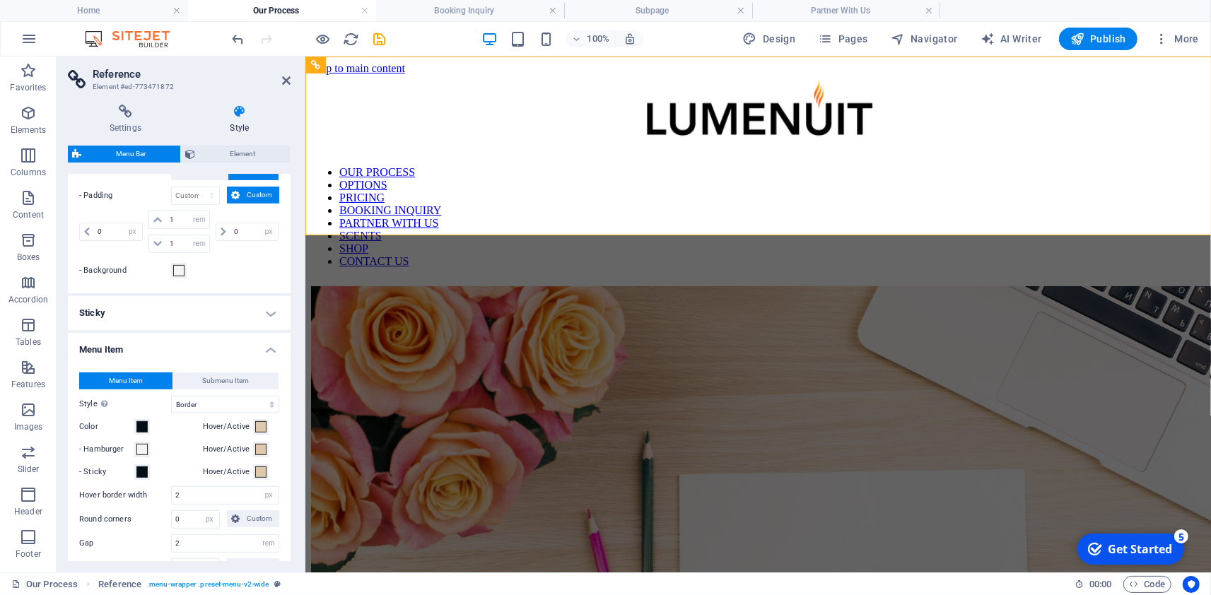
scroll to position [342, 0]
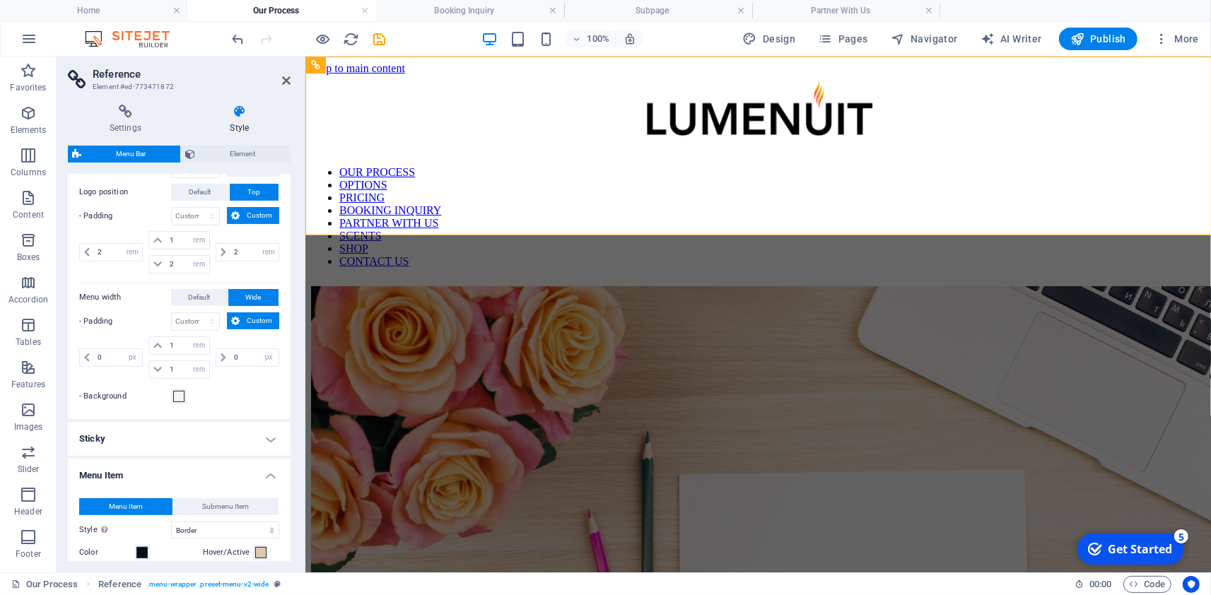
click at [98, 439] on h4 "Sticky" at bounding box center [179, 439] width 223 height 34
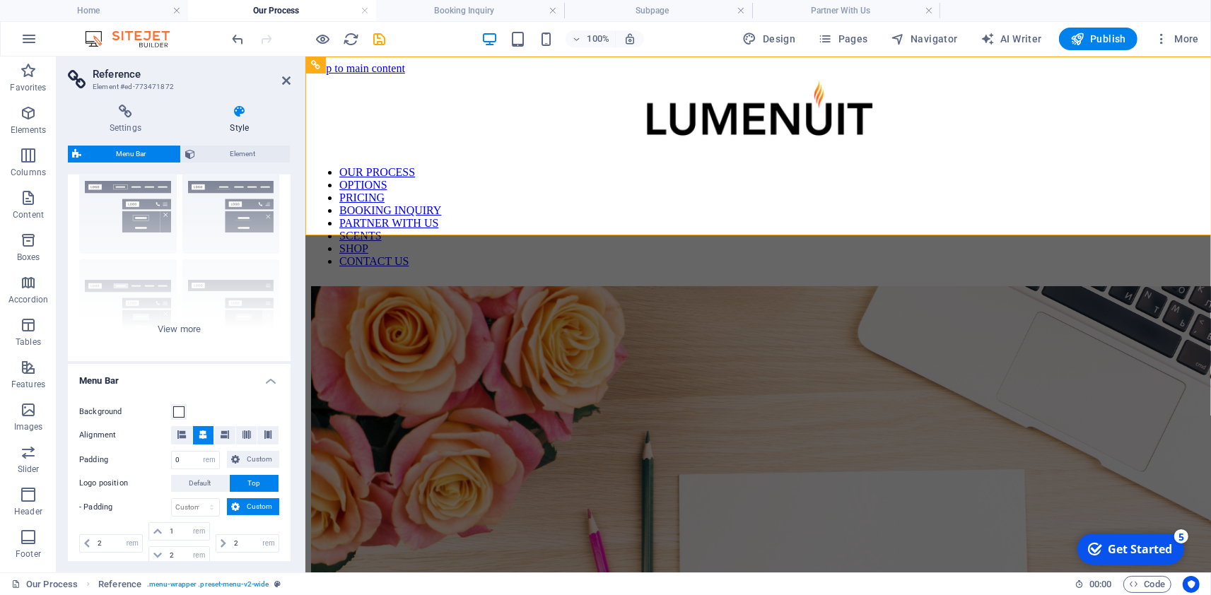
scroll to position [0, 0]
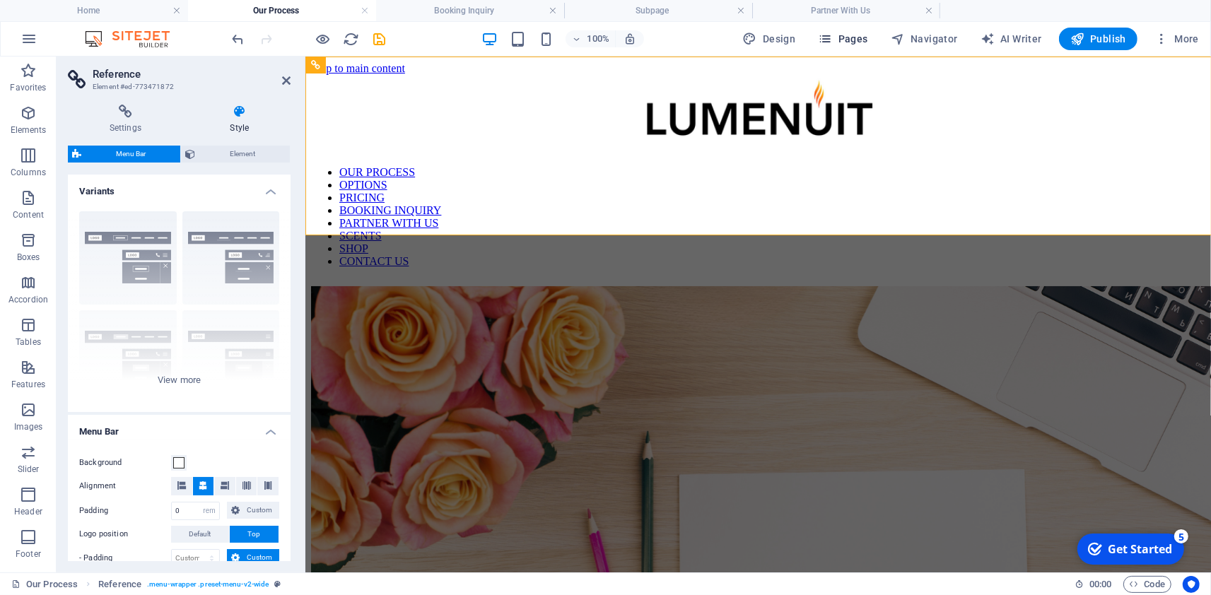
click at [842, 38] on span "Pages" at bounding box center [842, 39] width 49 height 14
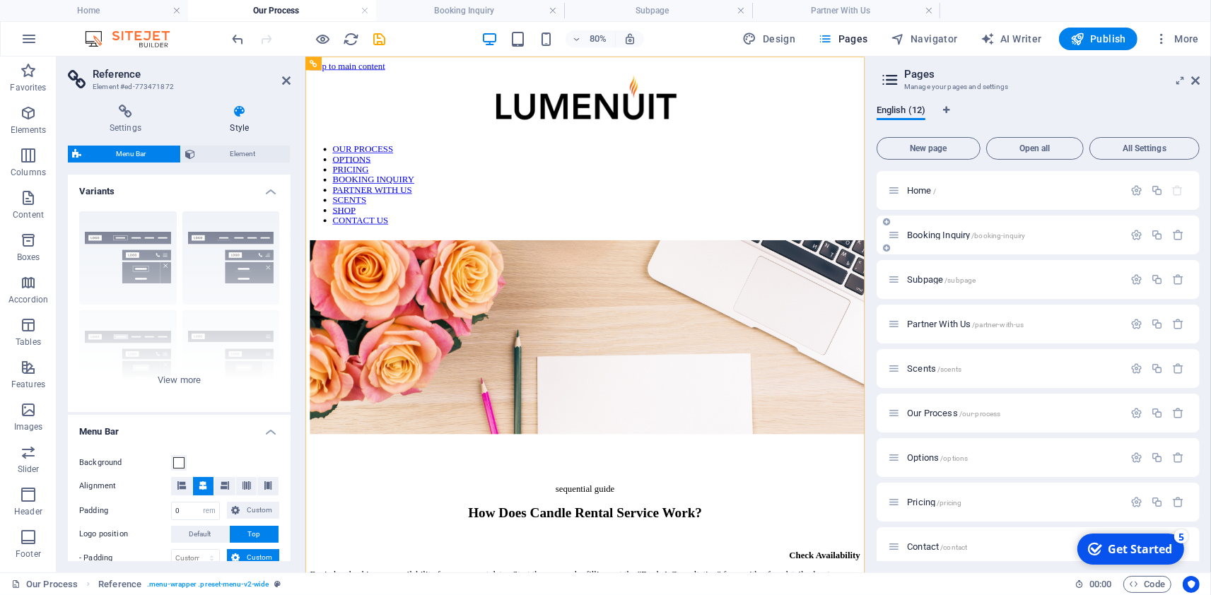
click at [945, 233] on span "Booking Inquiry /booking-inquiry" at bounding box center [966, 235] width 118 height 11
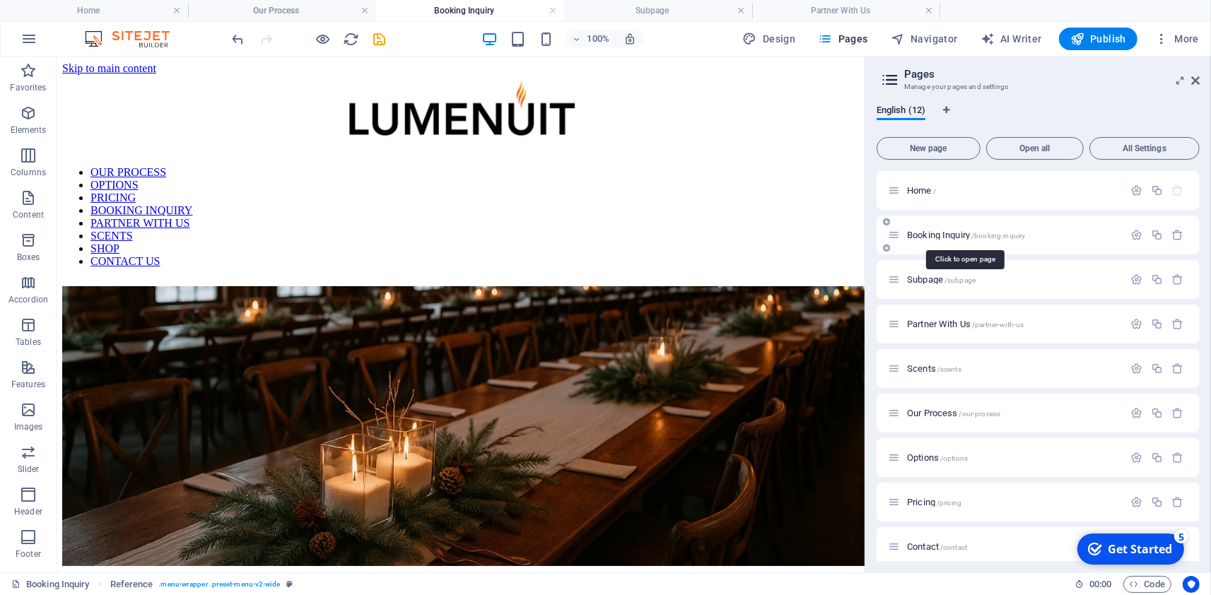
click at [945, 233] on span "Booking Inquiry /booking-inquiry" at bounding box center [966, 235] width 118 height 11
click at [929, 236] on span "Booking Inquiry /booking-inquiry" at bounding box center [966, 235] width 118 height 11
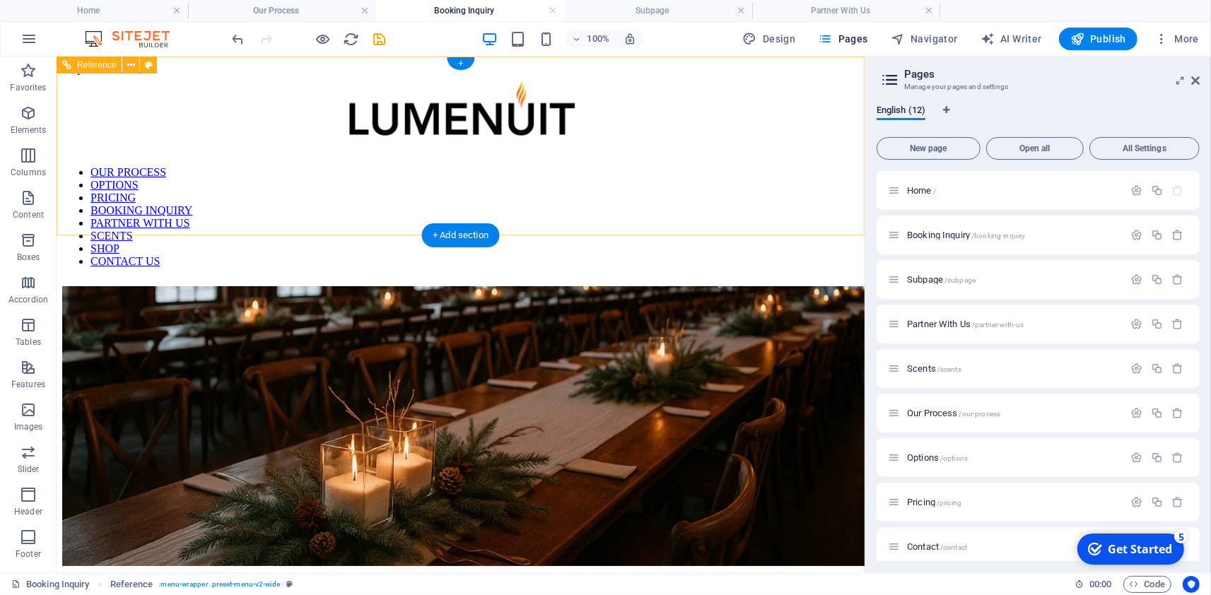
click at [473, 207] on nav "OUR PROCESS OPTIONS PRICING BOOKING INQUIRY PARTNER WITH US SCENTS SHOP CONTACT…" at bounding box center [459, 216] width 796 height 102
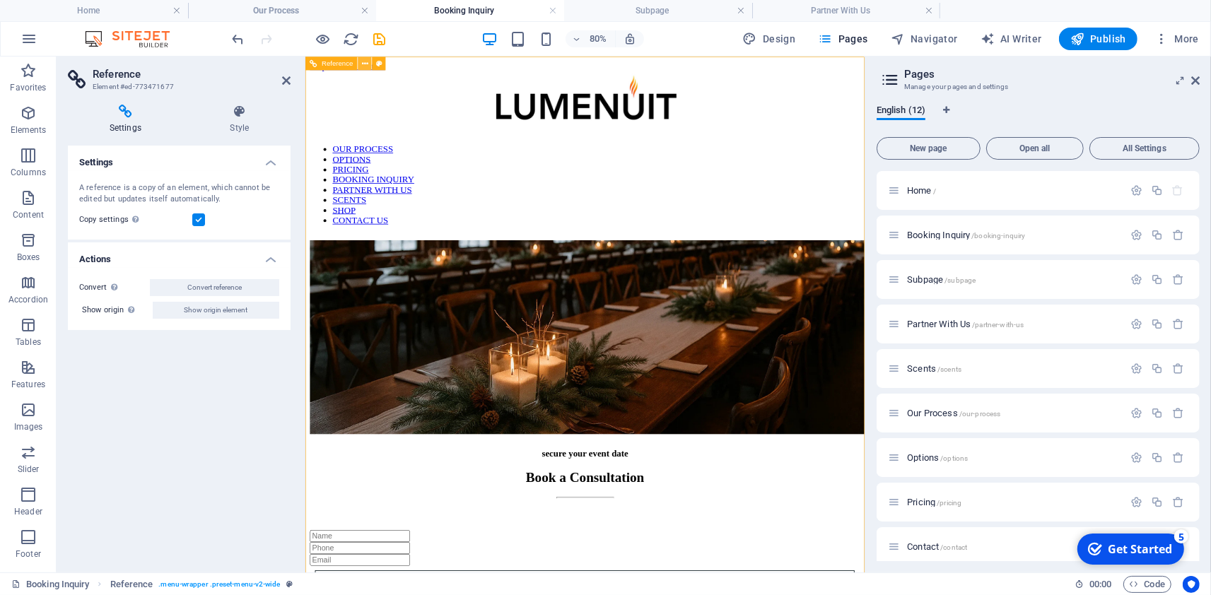
click at [362, 66] on button at bounding box center [364, 63] width 13 height 13
click at [1186, 40] on span "More" at bounding box center [1176, 39] width 45 height 14
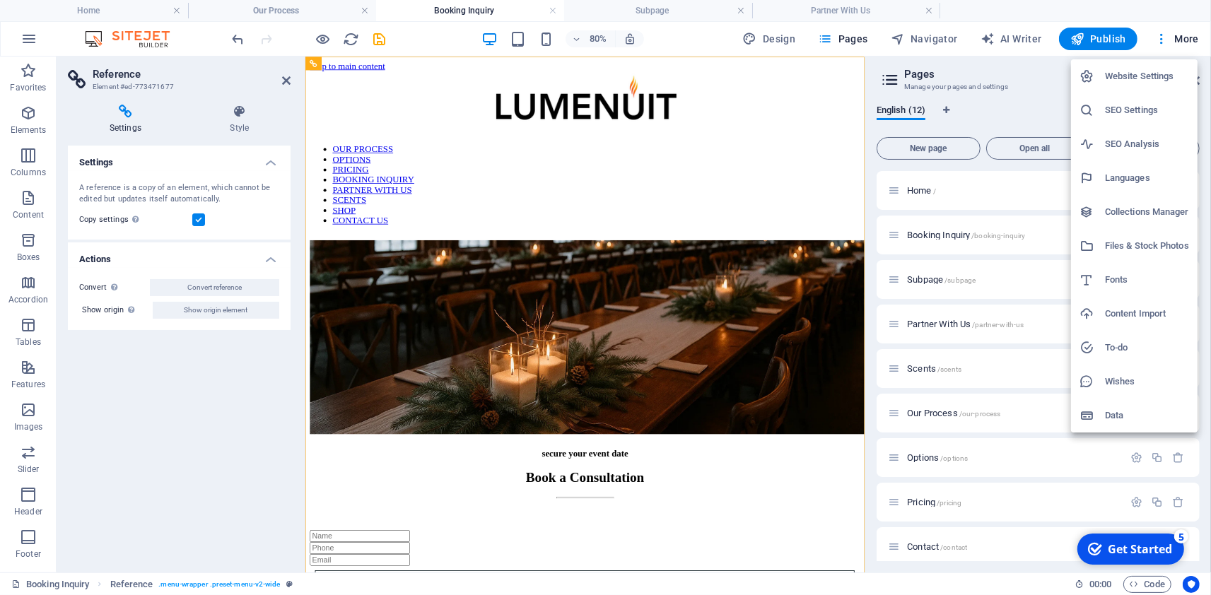
click at [285, 82] on div at bounding box center [605, 297] width 1211 height 595
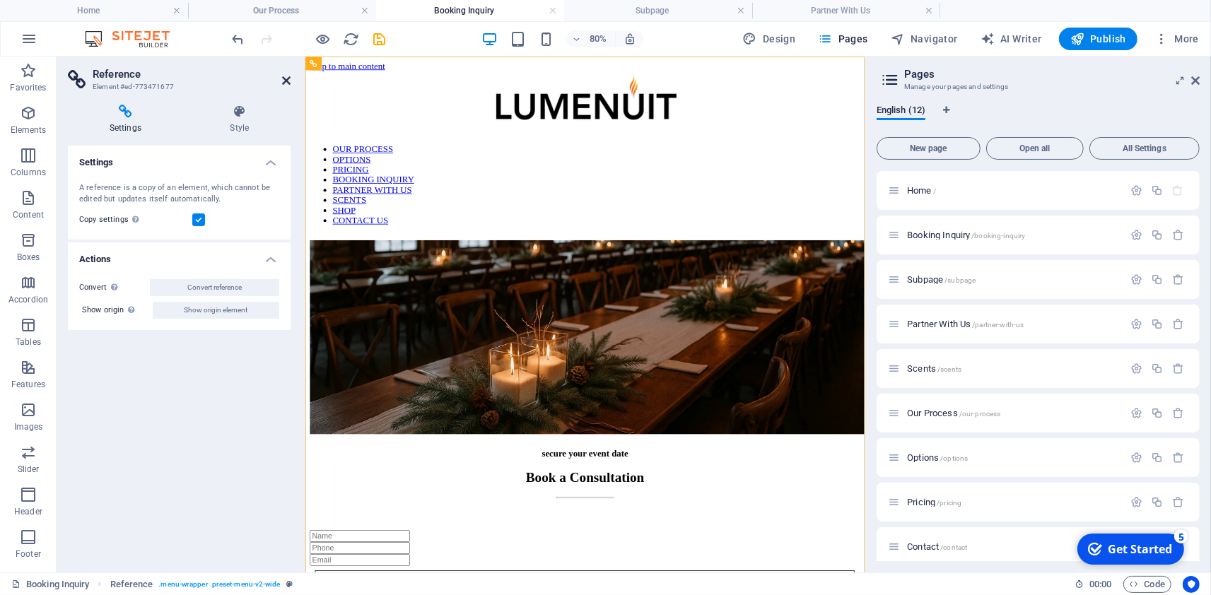
click at [288, 82] on icon at bounding box center [286, 80] width 8 height 11
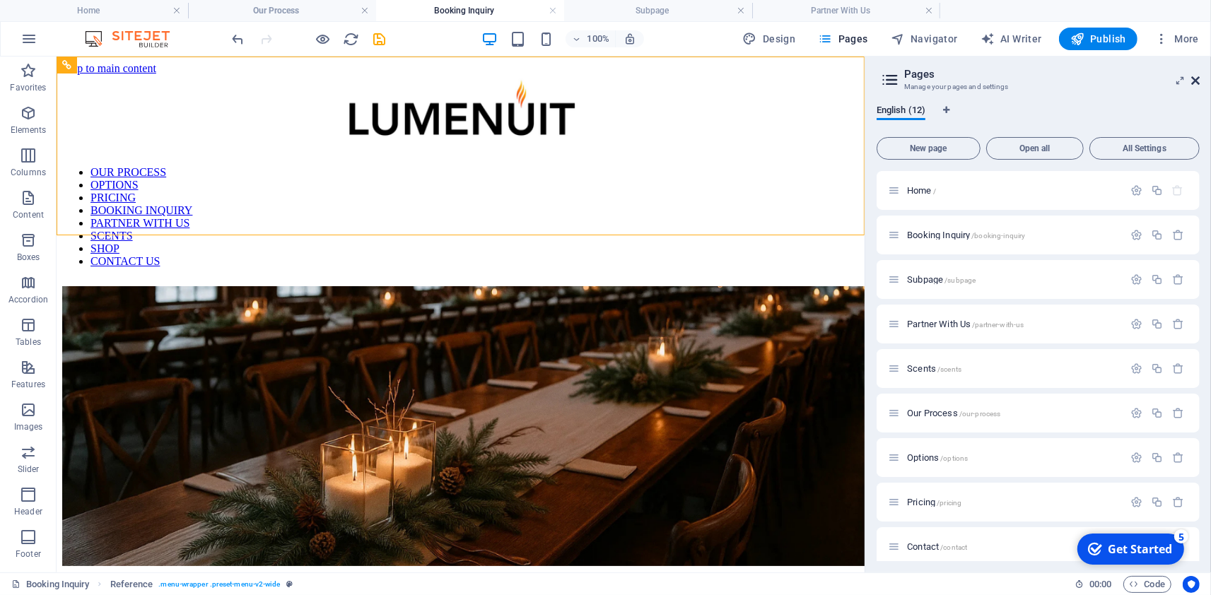
click at [1198, 83] on icon at bounding box center [1195, 80] width 8 height 11
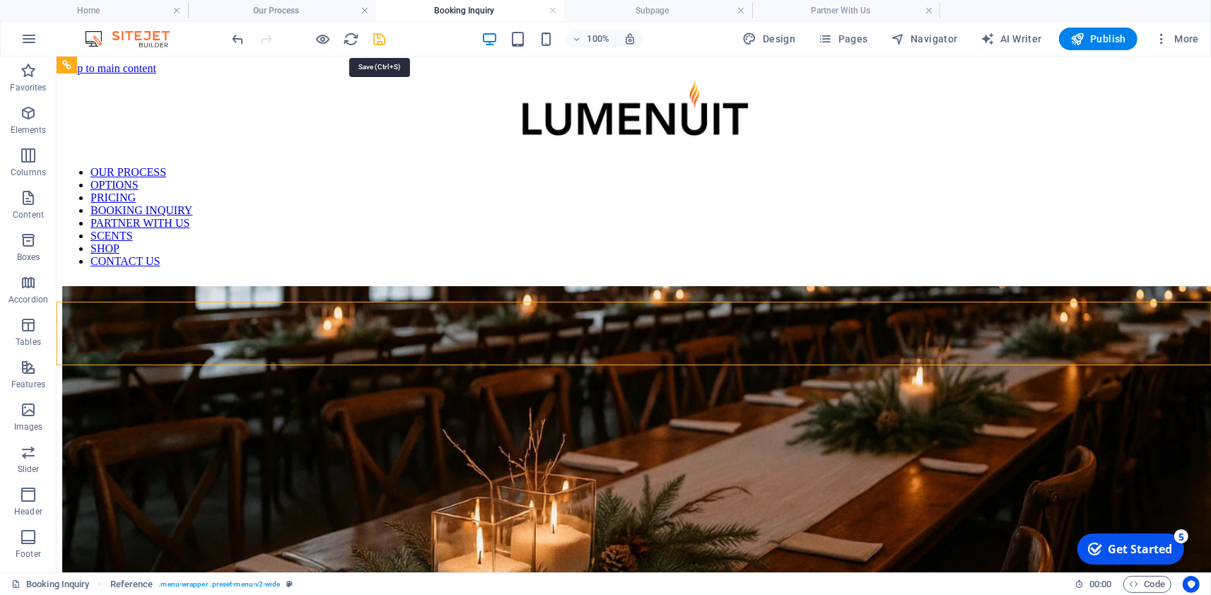
click at [376, 35] on icon "save" at bounding box center [380, 39] width 16 height 16
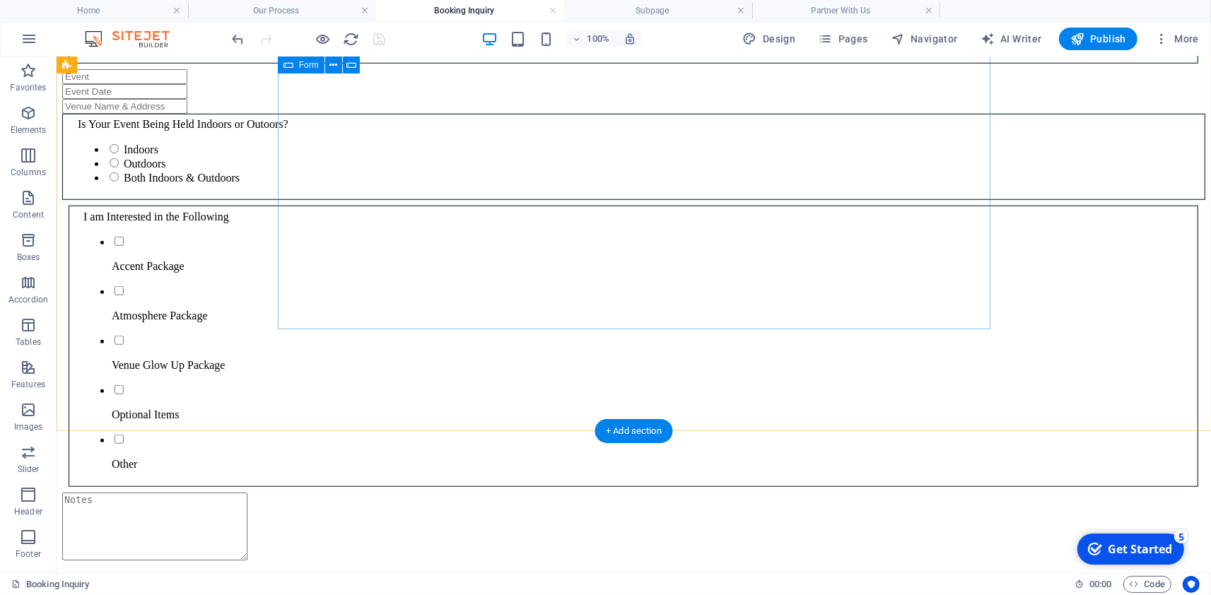
scroll to position [1143, 0]
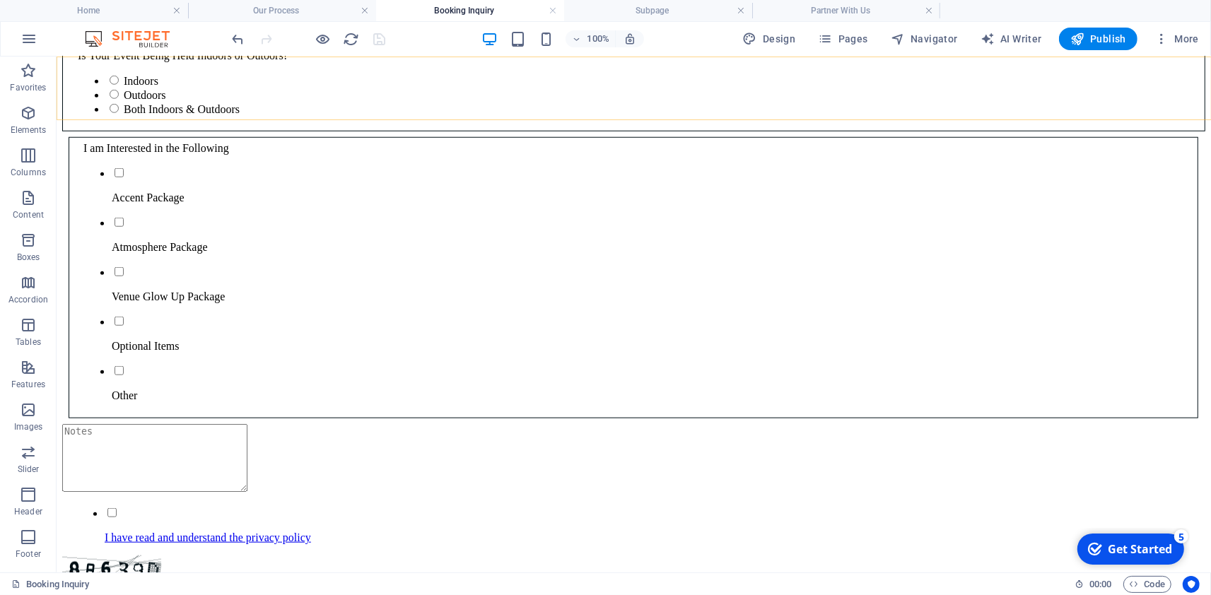
click at [1084, 37] on icon "button" at bounding box center [1077, 39] width 14 height 14
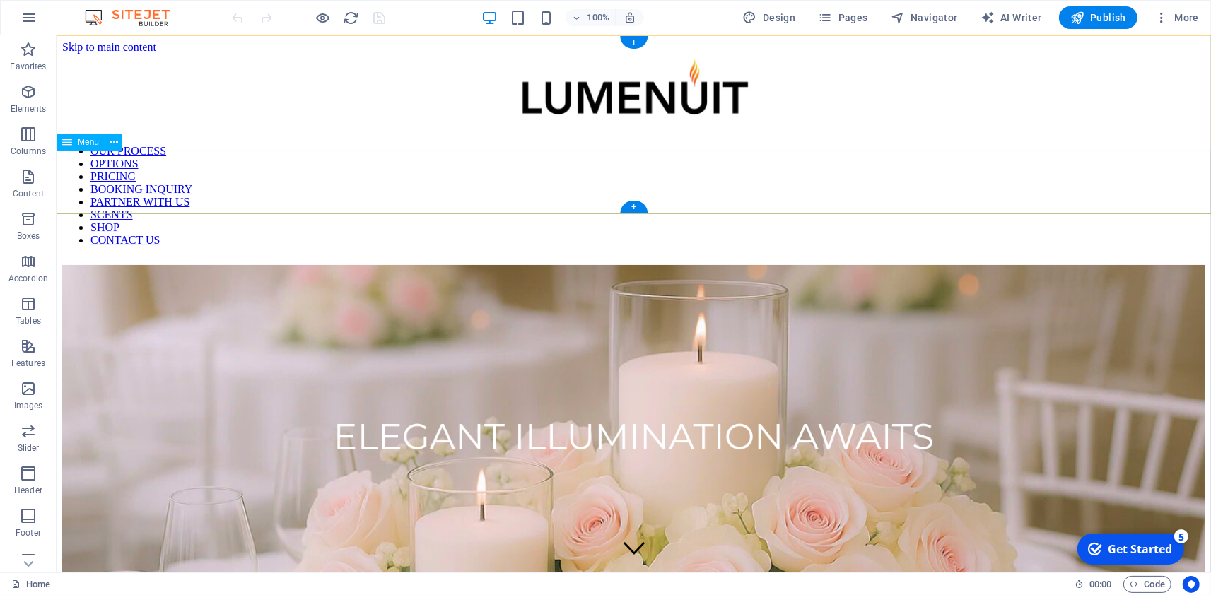
click at [1163, 183] on nav "OUR PROCESS OPTIONS PRICING BOOKING INQUIRY PARTNER WITH US SCENTS SHOP CONTACT…" at bounding box center [632, 196] width 1143 height 102
select select "5"
select select
select select "6"
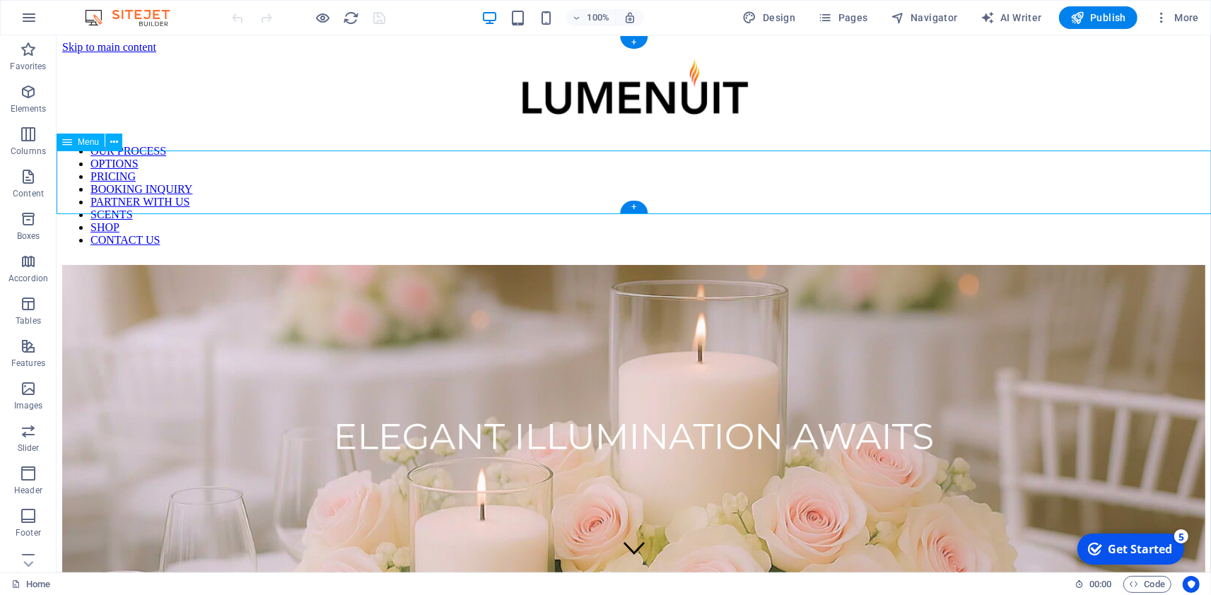
select select
select select "7"
select select
select select "1"
select select
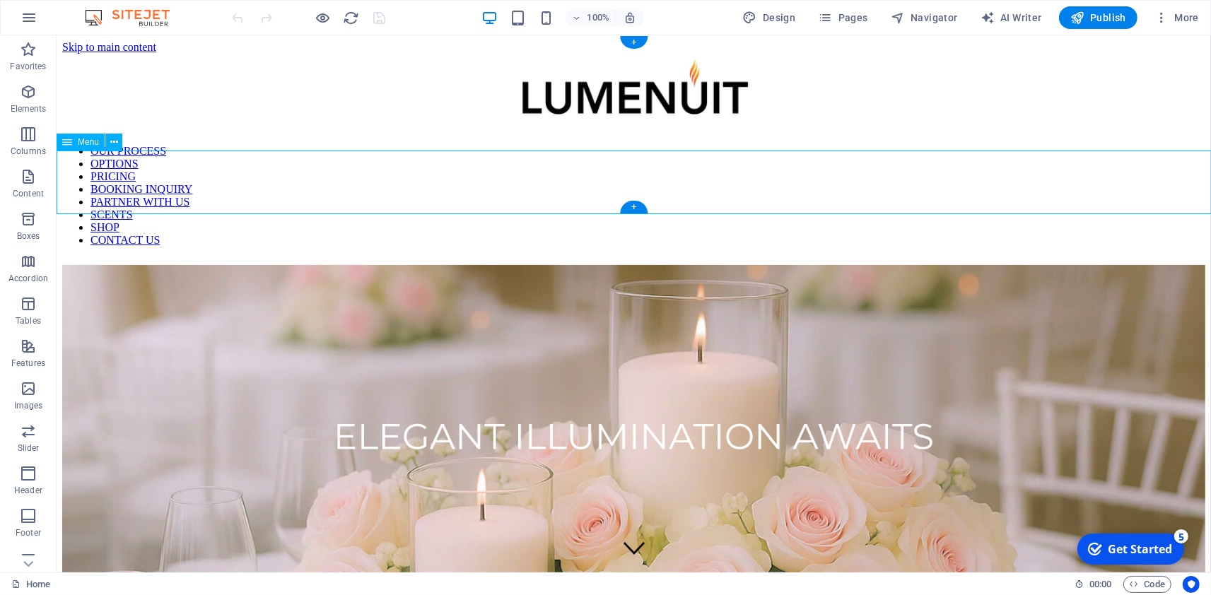
select select "3"
select select
select select "4"
select select
select select "11"
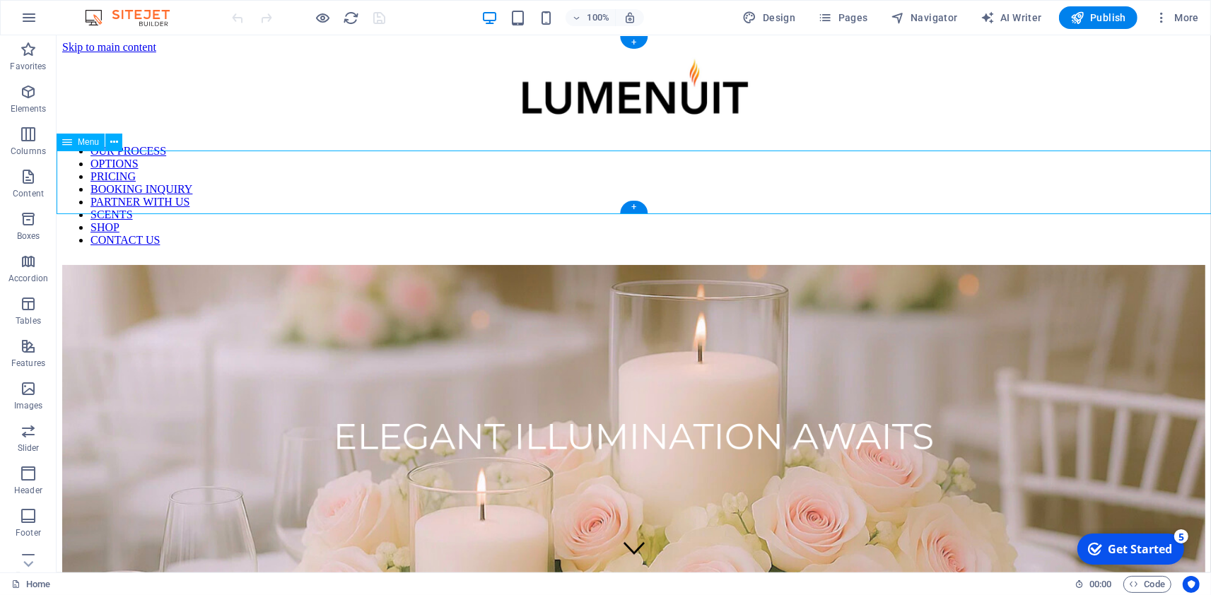
select select
select select "8"
select select
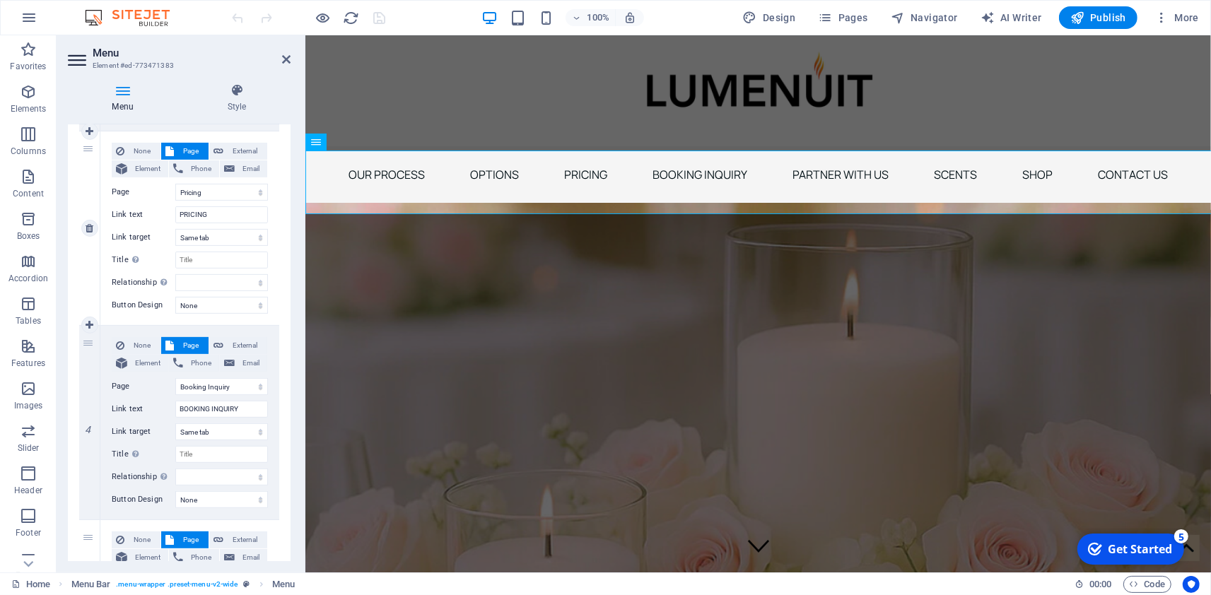
scroll to position [529, 0]
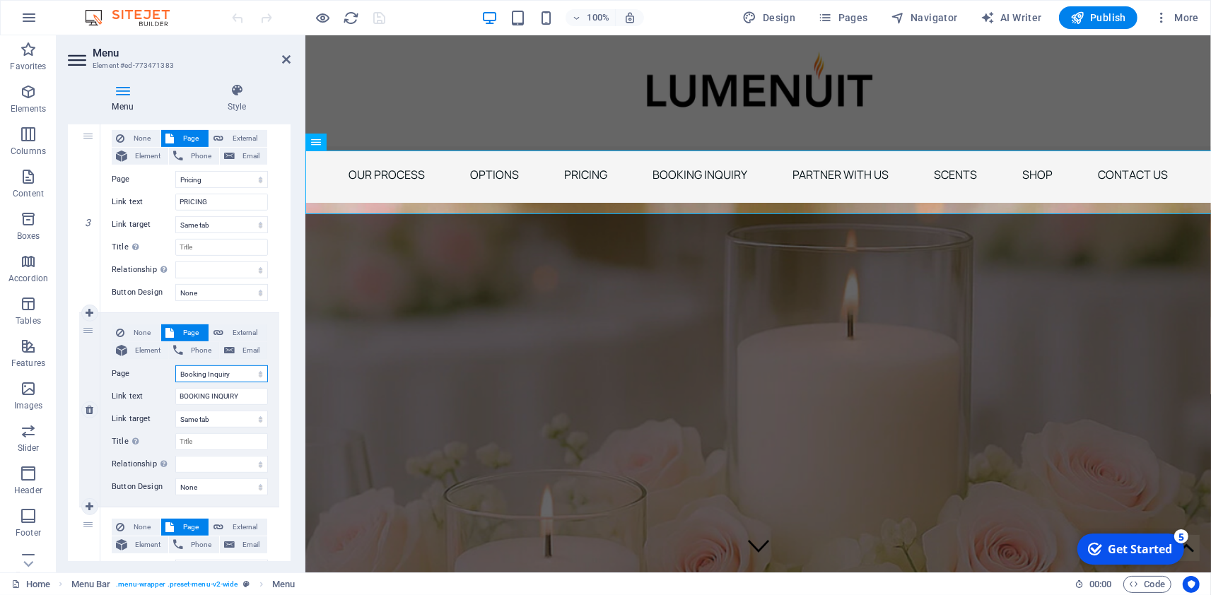
click at [175, 365] on select "Home Booking Inquiry Subpage Partner With Us Scents Our Process Options Pricing…" at bounding box center [221, 373] width 93 height 17
click at [199, 372] on select "Home Booking Inquiry Subpage Partner With Us Scents Our Process Options Pricing…" at bounding box center [221, 373] width 93 height 17
click at [175, 365] on select "Home Booking Inquiry Subpage Partner With Us Scents Our Process Options Pricing…" at bounding box center [221, 373] width 93 height 17
click at [149, 384] on div "None Page External Element Phone Email Page Home Booking Inquiry Subpage Partne…" at bounding box center [190, 398] width 156 height 148
drag, startPoint x: 196, startPoint y: 394, endPoint x: 283, endPoint y: 399, distance: 87.0
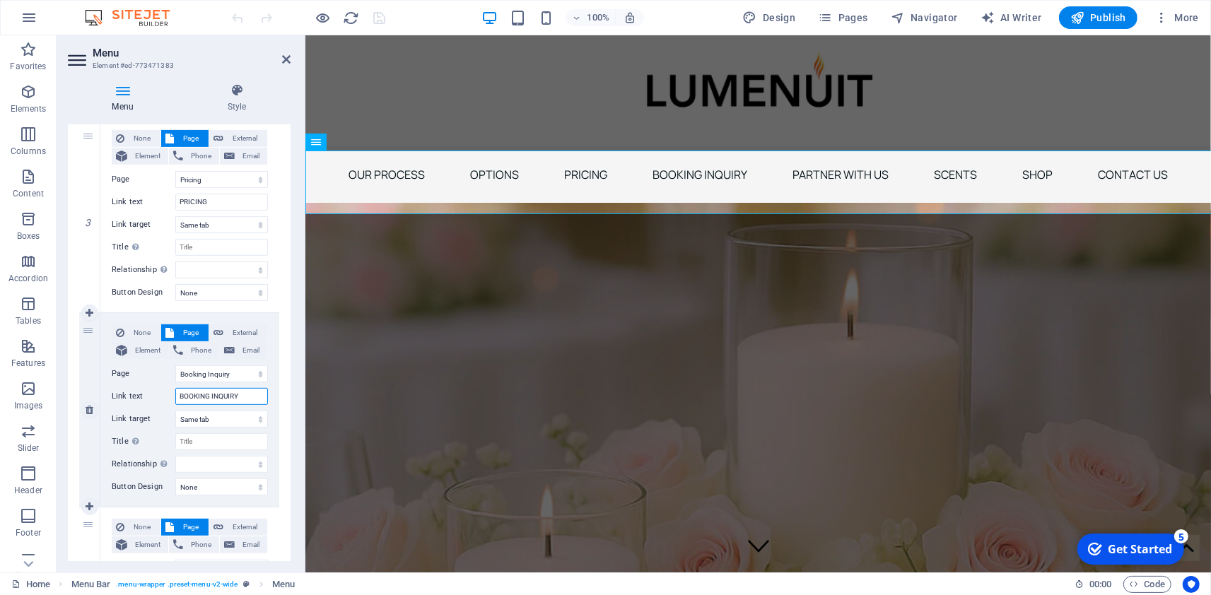
click at [268, 399] on input "BOOKING INQUIRY" at bounding box center [221, 396] width 93 height 17
type input "BO"
select select
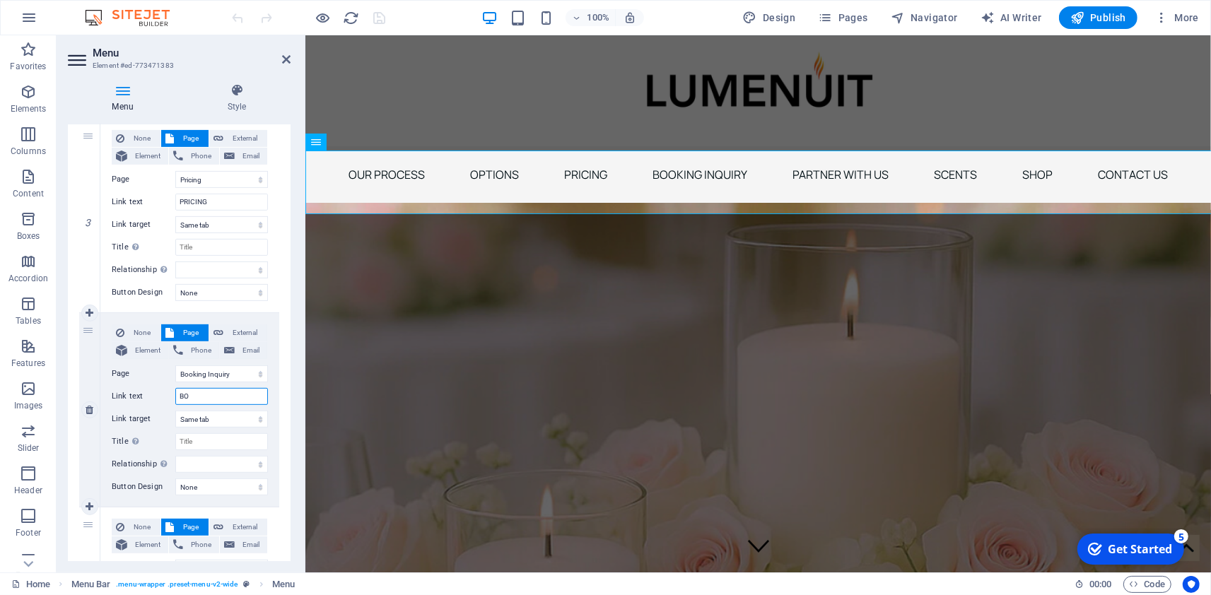
select select
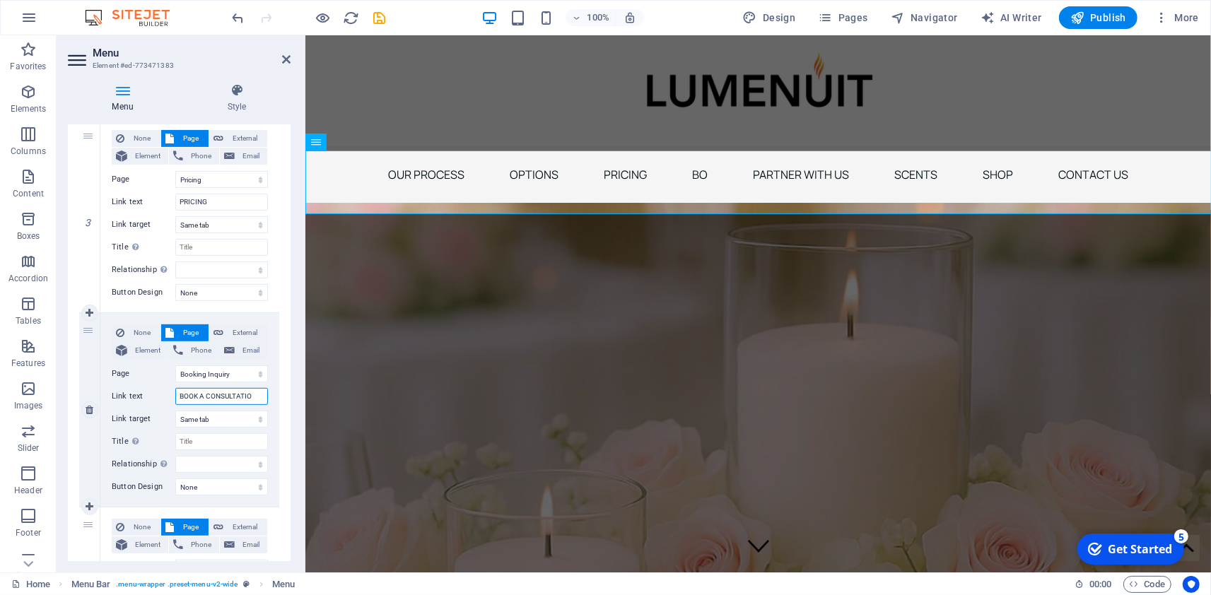
type input "BOOK A CONSULTATION"
select select
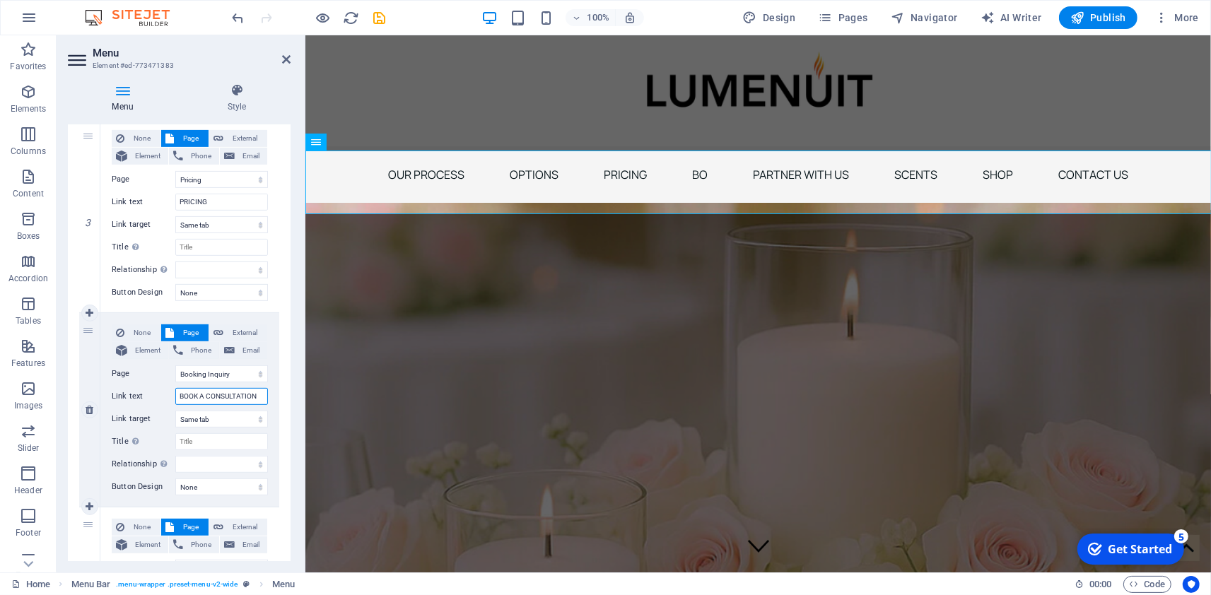
select select
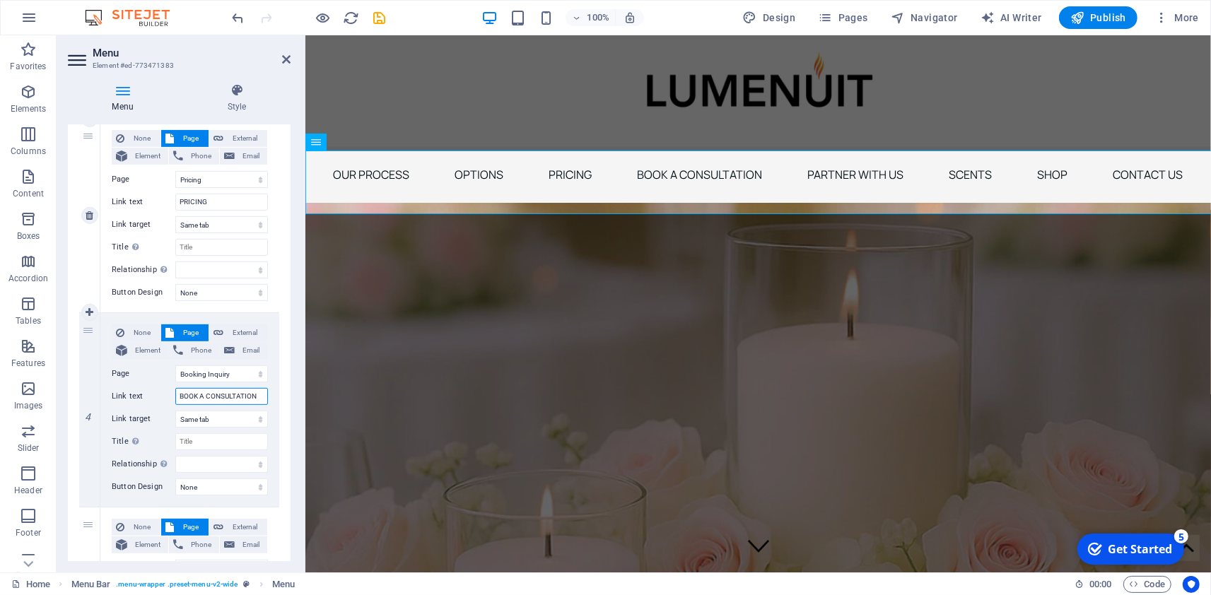
type input "BOOK A CONSULTATION"
click at [276, 298] on div "None Page External Element Phone Email Page Home Booking Inquiry Subpage Partne…" at bounding box center [189, 216] width 179 height 194
click at [844, 21] on span "Pages" at bounding box center [842, 18] width 49 height 14
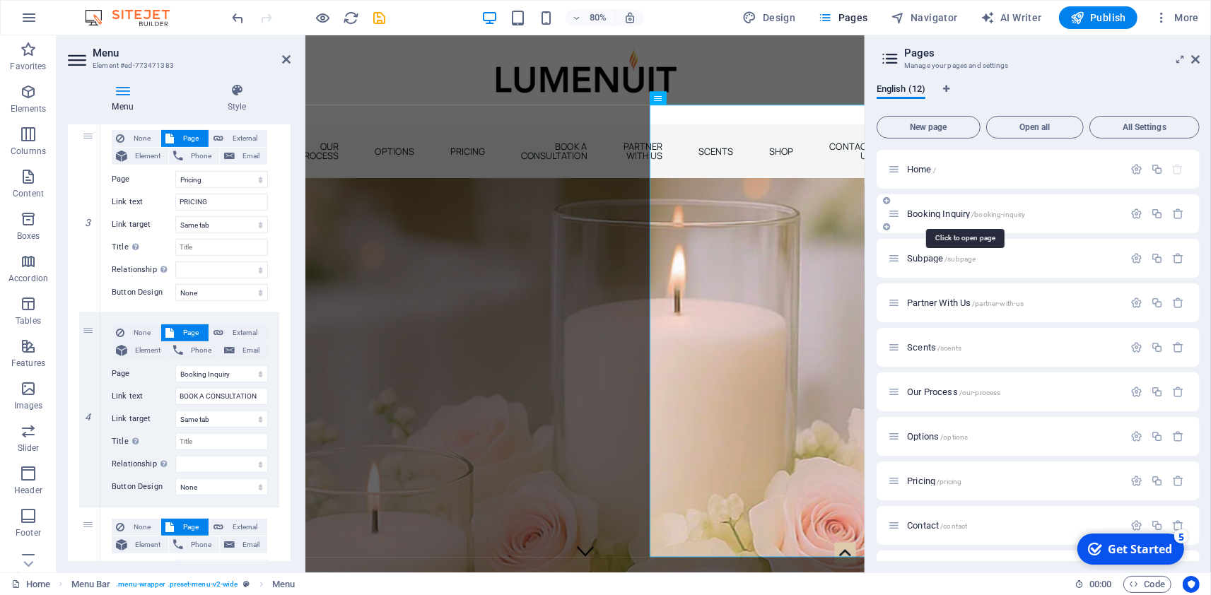
click at [936, 213] on span "Booking Inquiry /booking-inquiry" at bounding box center [966, 213] width 118 height 11
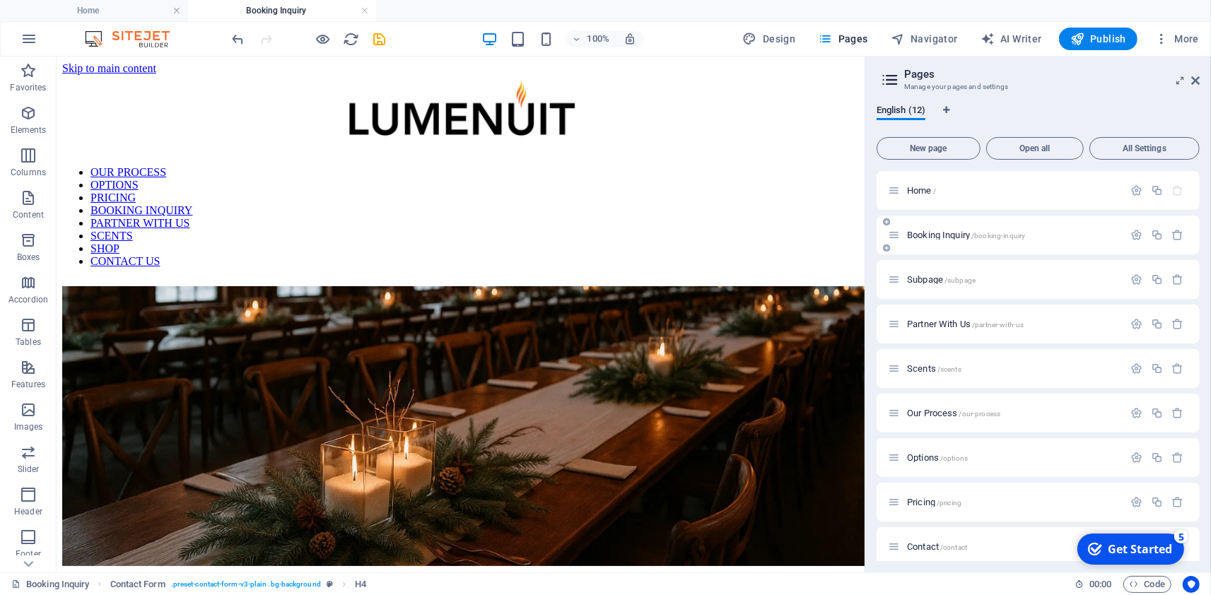
scroll to position [319, 0]
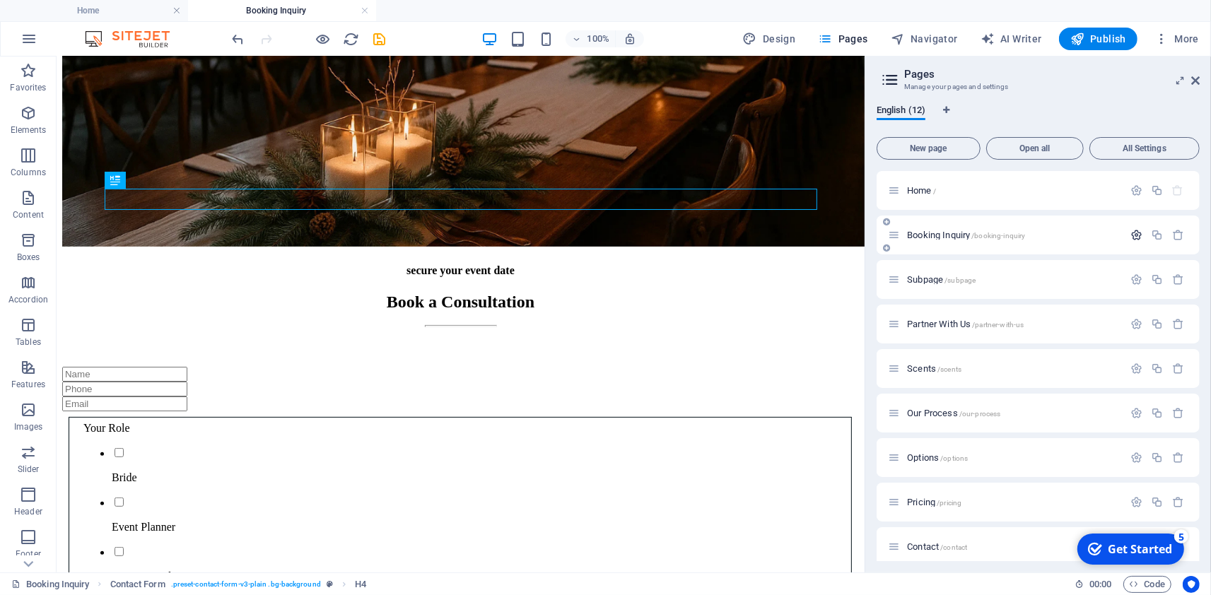
click at [1140, 237] on icon "button" at bounding box center [1136, 235] width 12 height 12
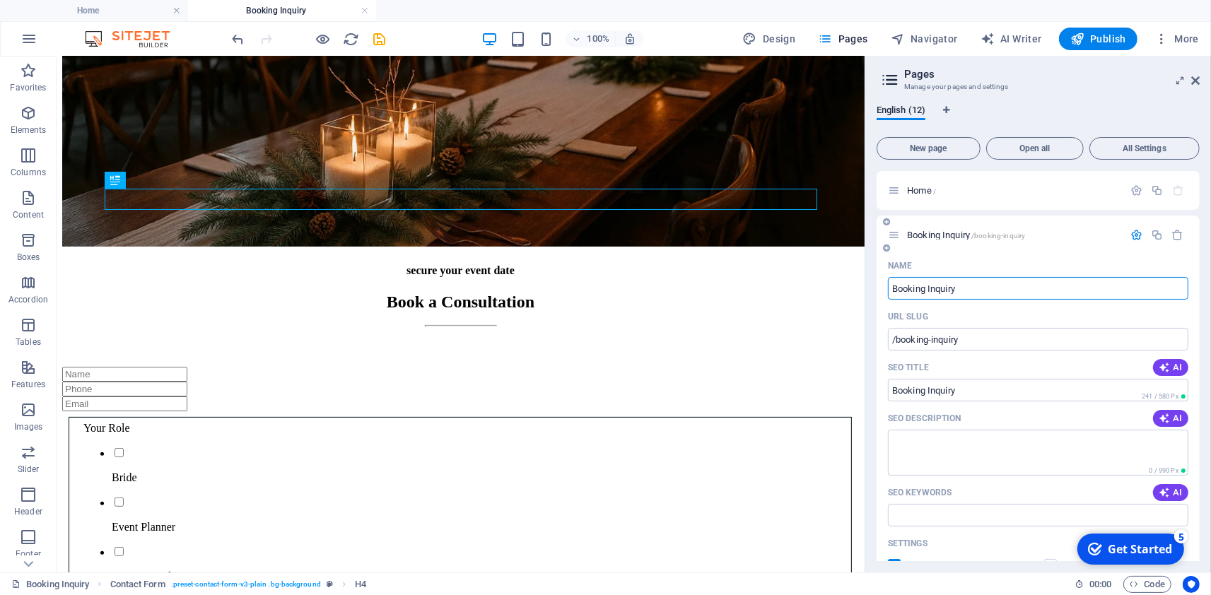
drag, startPoint x: 912, startPoint y: 286, endPoint x: 1086, endPoint y: 293, distance: 174.0
click at [1086, 293] on input "Booking Inquiry" at bounding box center [1038, 288] width 300 height 23
type input "Book a"
type input "/book-a"
type input "Book a"
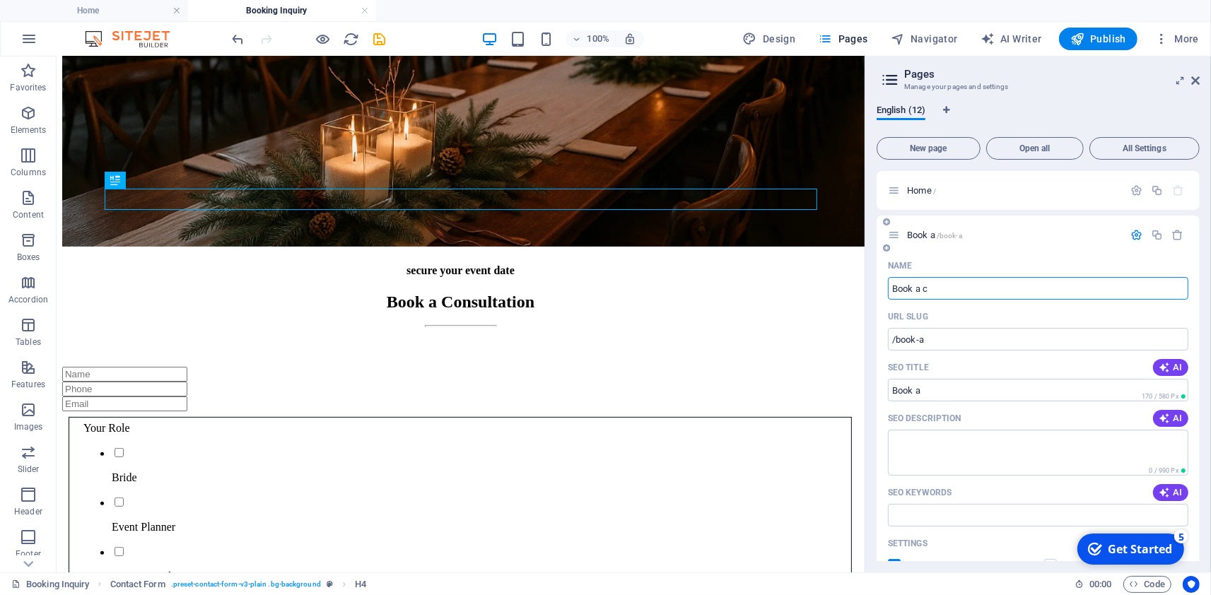
type input "Book a cO"
type input "/book-a-c"
type input "Book a c"
type input "Book a"
type input "/book-a"
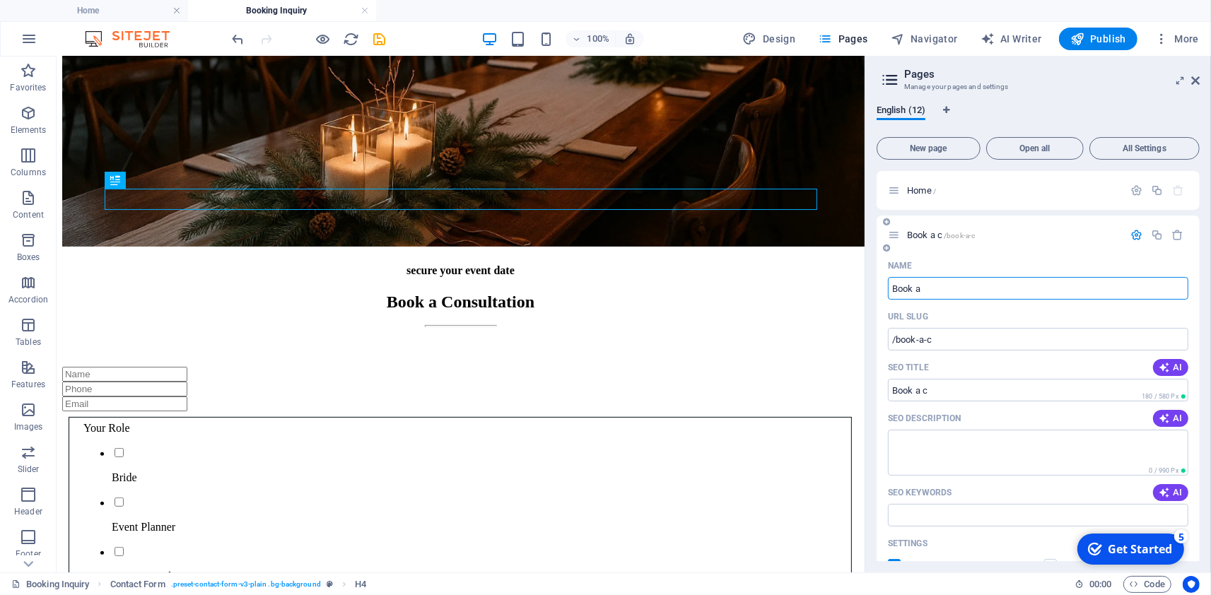
type input "Book a"
type input "Book a Consultati"
type input "/book-a-consultatio"
type input "Book a Consultatio"
type input "Book a Consulta"
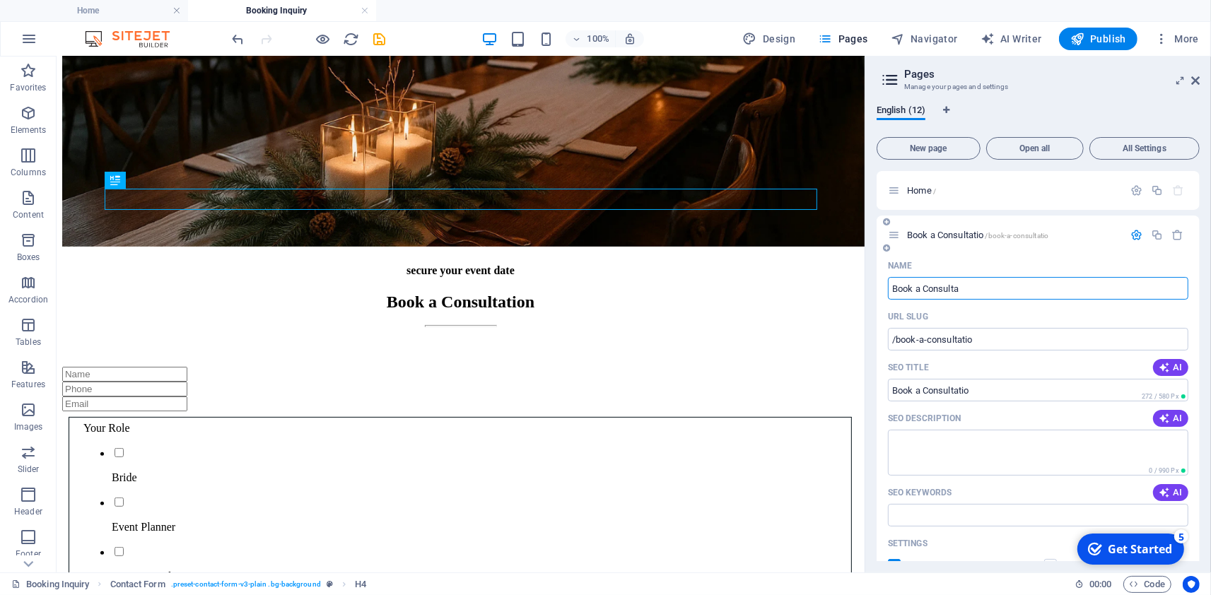
type input "/book-a-consulta"
type input "Book a Consulta"
type input "Book a Consultation"
type input "/book-a-consultation"
type input "Book a Consultation"
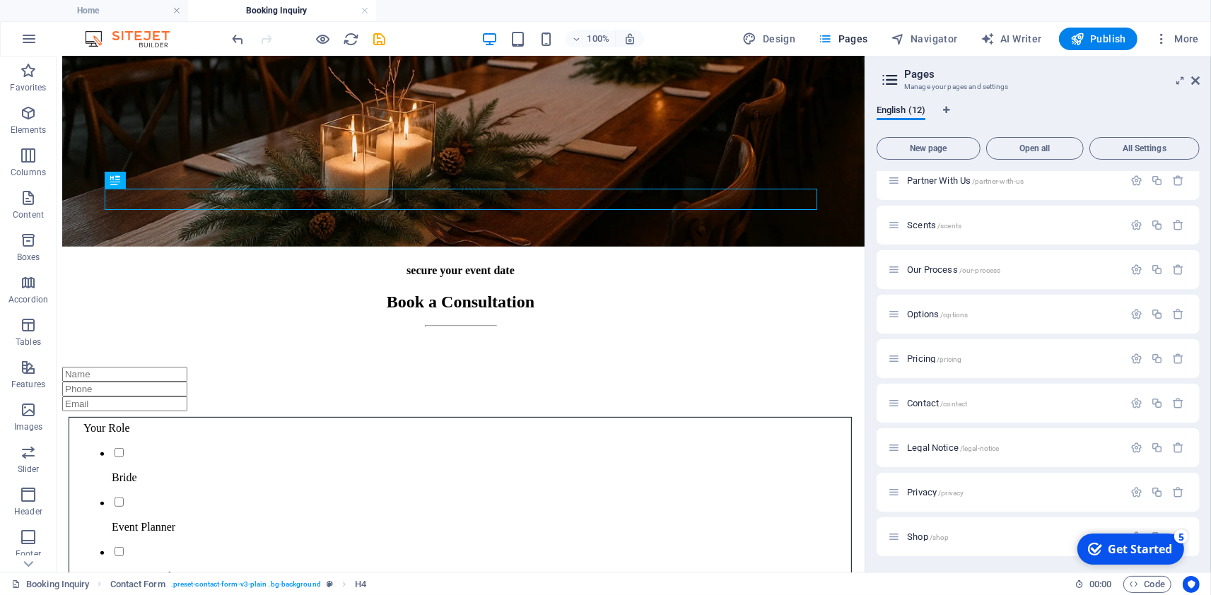
scroll to position [0, 0]
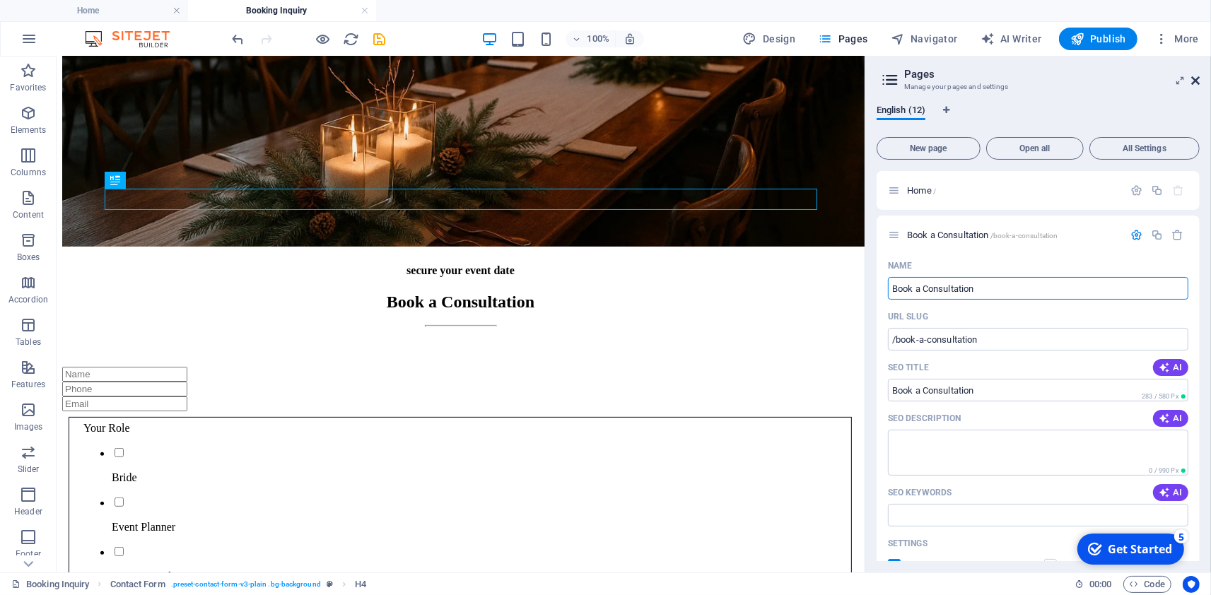
click at [1199, 79] on icon at bounding box center [1195, 80] width 8 height 11
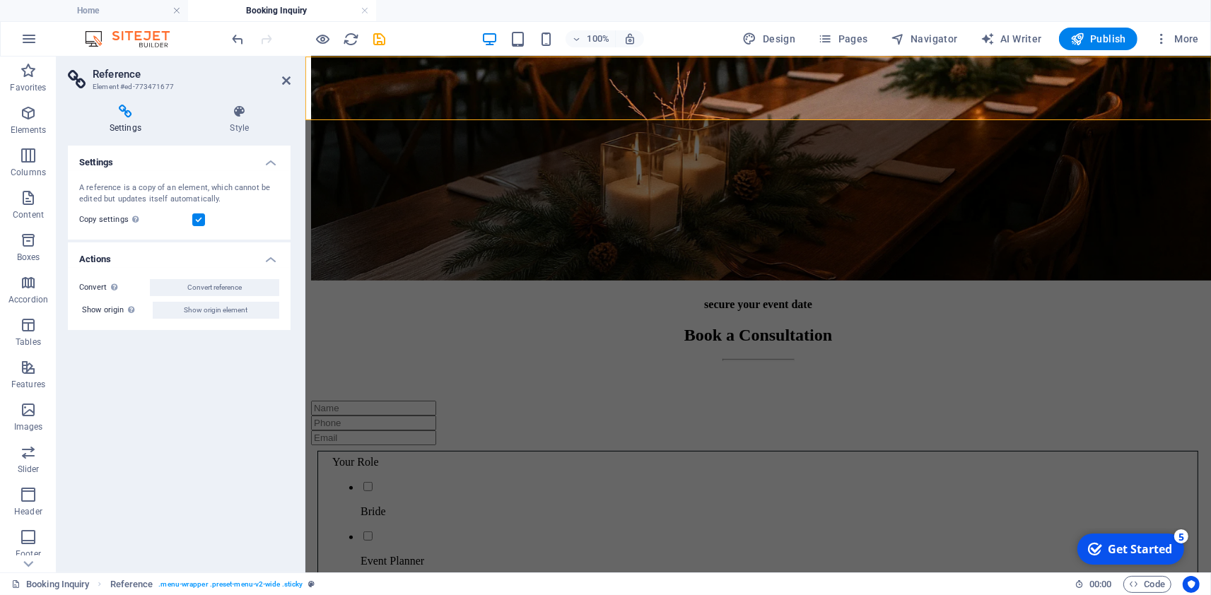
click at [284, 81] on icon at bounding box center [286, 80] width 8 height 11
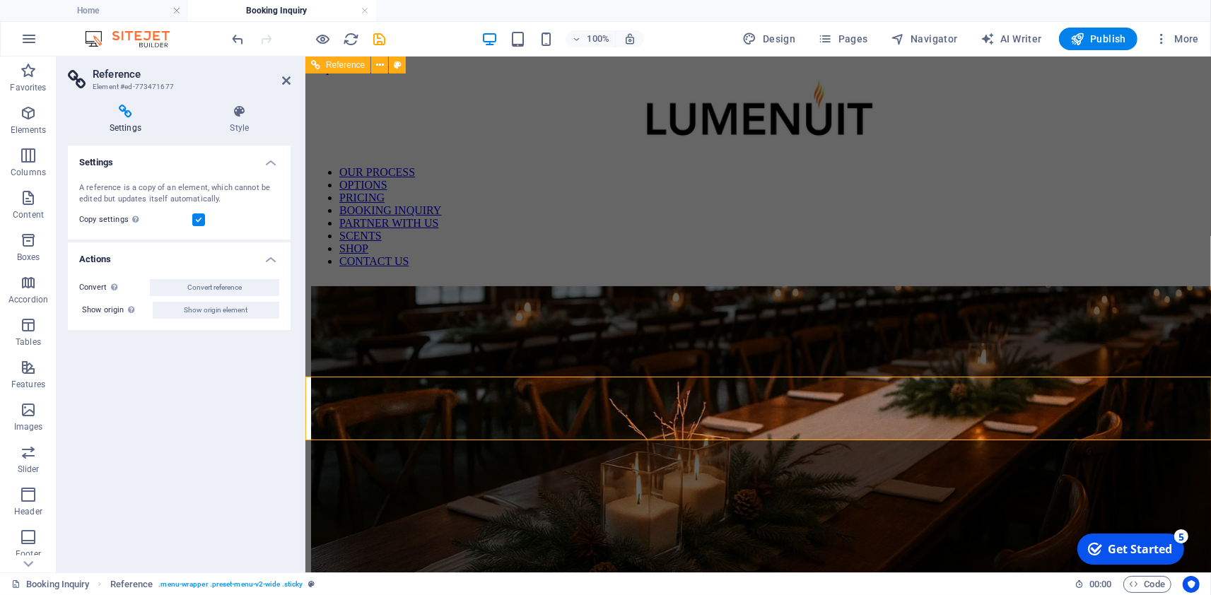
click at [795, 105] on figure at bounding box center [757, 114] width 894 height 80
click at [838, 45] on span "Pages" at bounding box center [842, 39] width 49 height 14
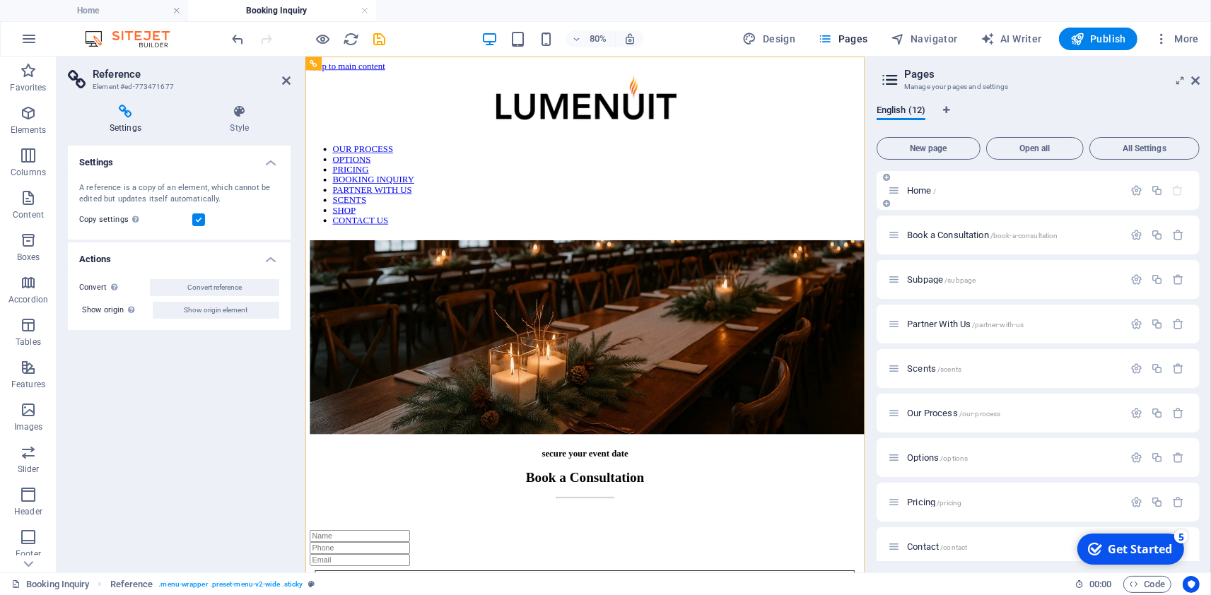
click at [905, 194] on div "Home /" at bounding box center [1012, 190] width 220 height 9
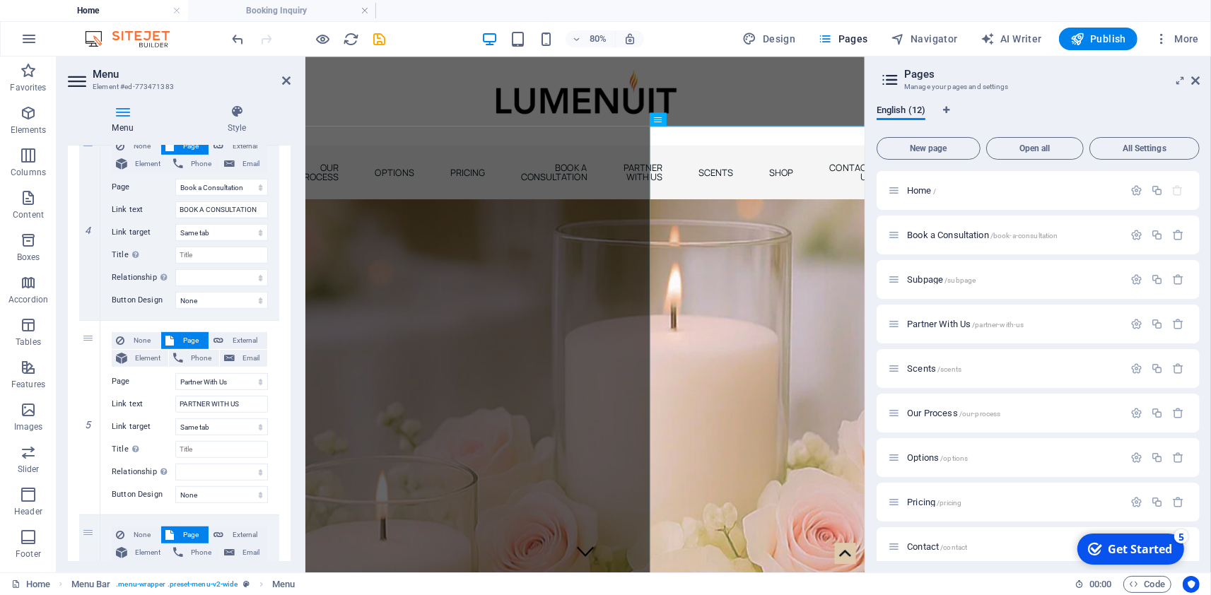
scroll to position [718, 0]
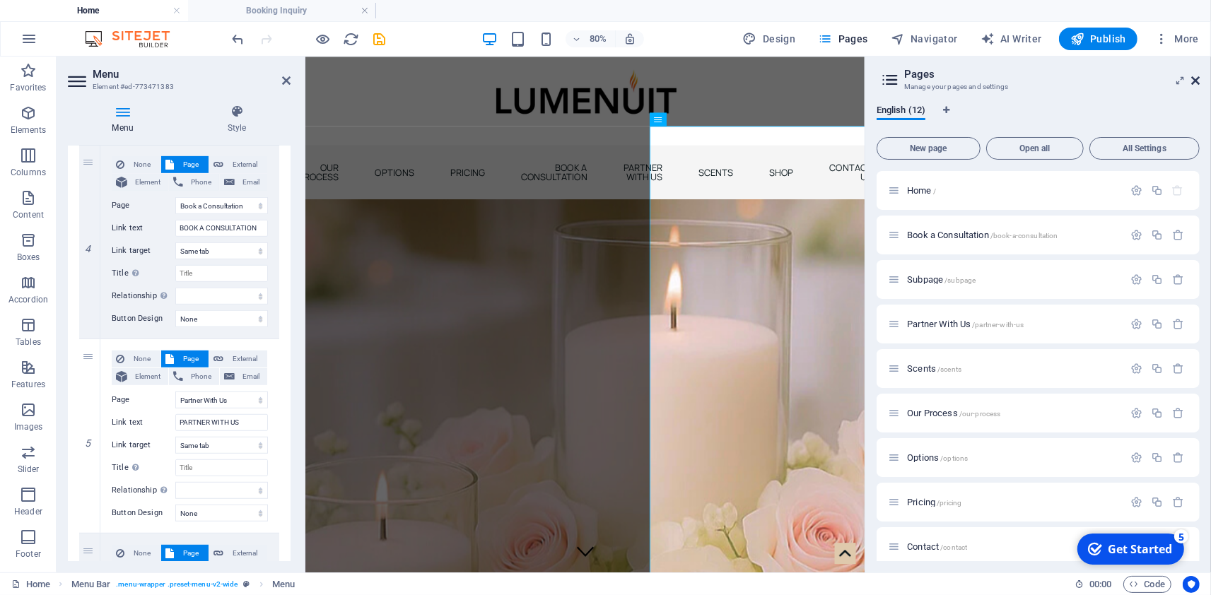
click at [1198, 84] on icon at bounding box center [1195, 80] width 8 height 11
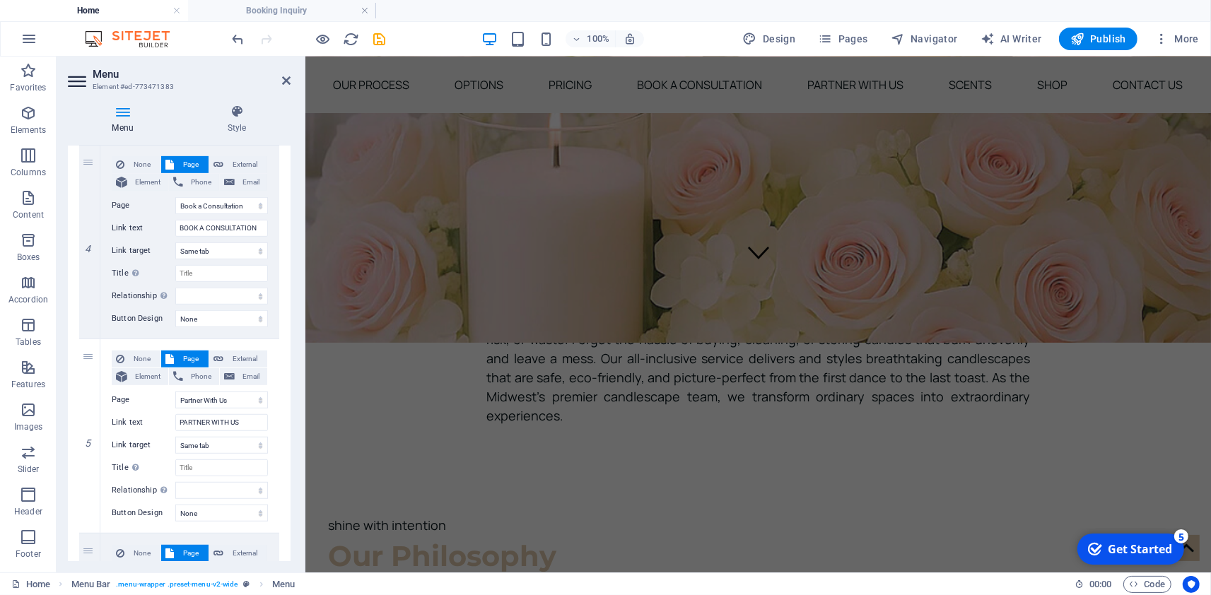
scroll to position [375, 0]
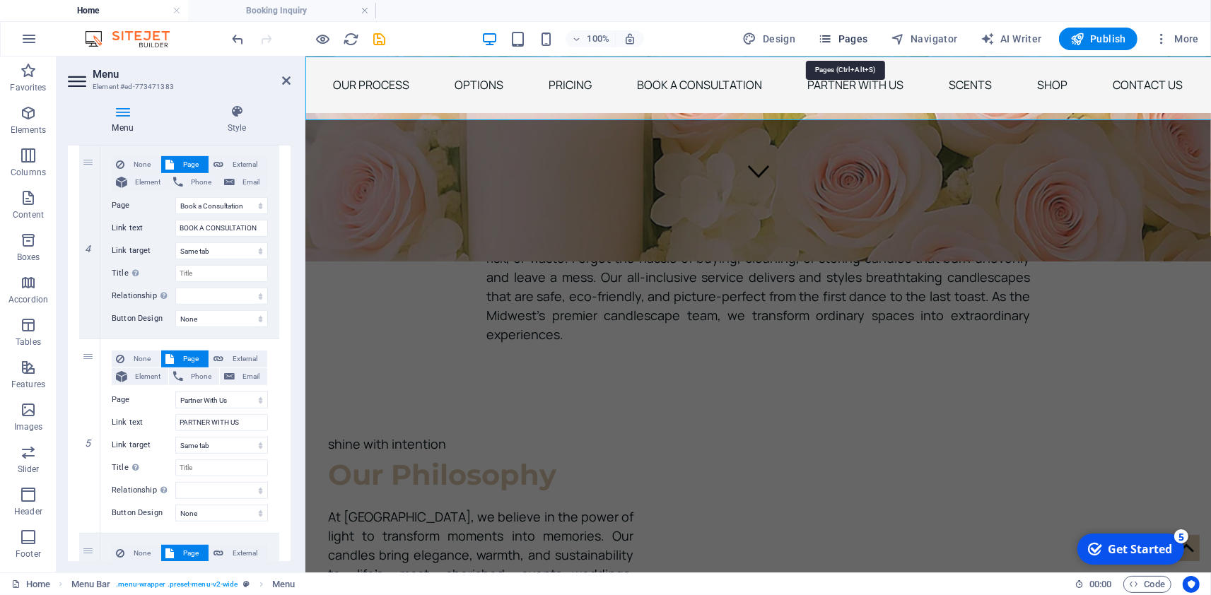
click at [852, 37] on span "Pages" at bounding box center [842, 39] width 49 height 14
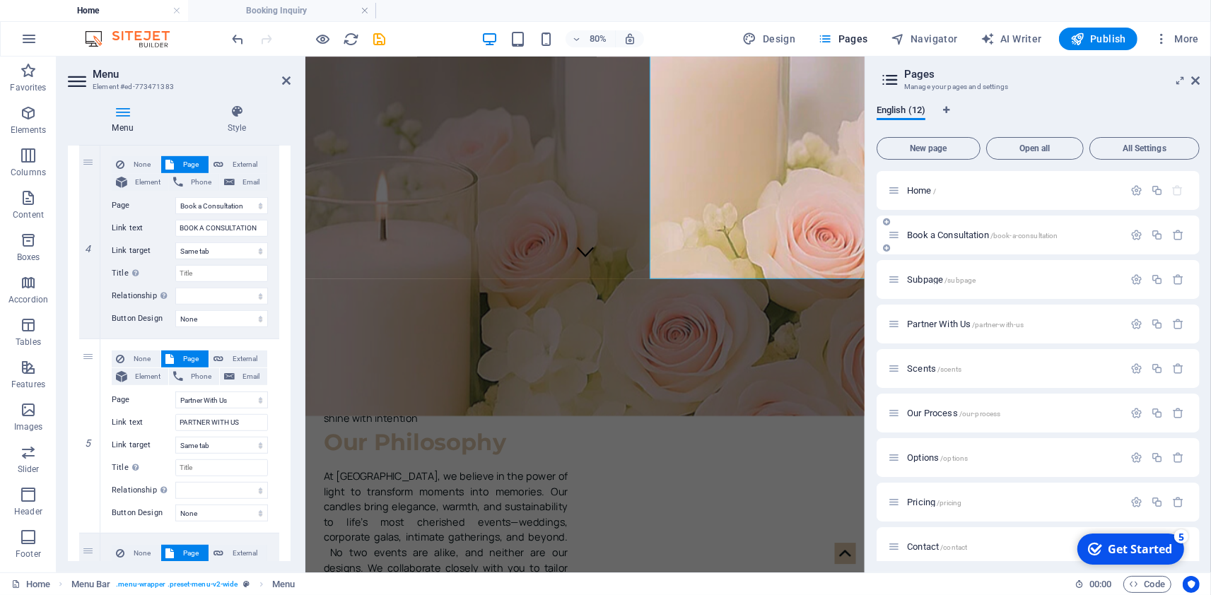
click at [966, 230] on div "Book a Consultation /book-a-consultation" at bounding box center [1005, 235] width 235 height 16
click at [965, 414] on span "/our-process" at bounding box center [980, 414] width 42 height 8
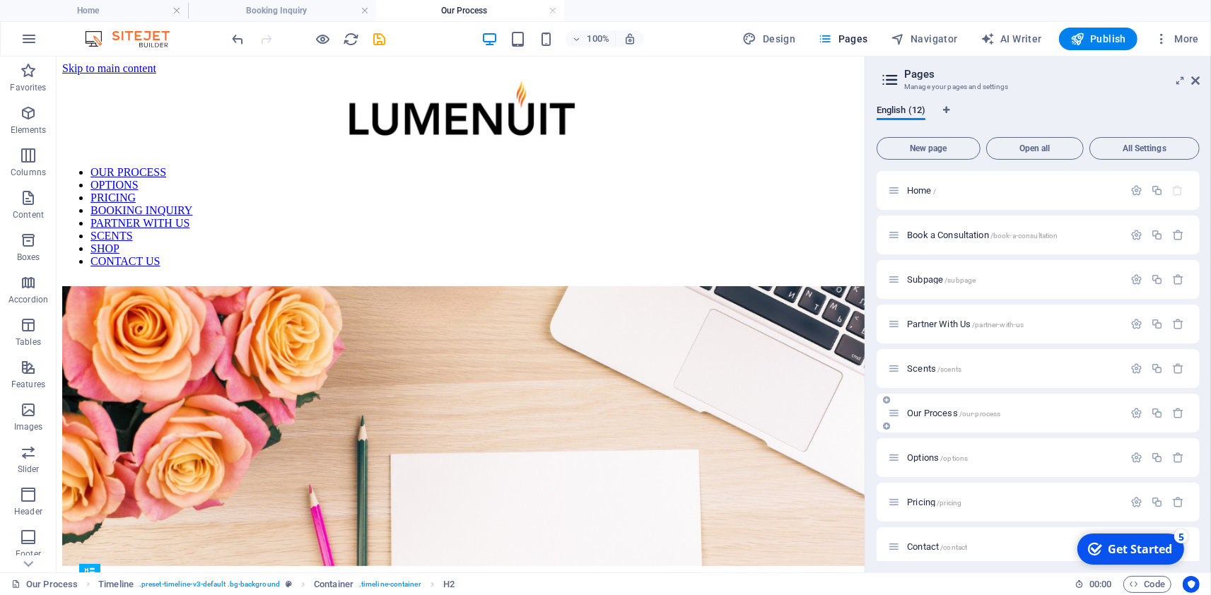
scroll to position [286, 0]
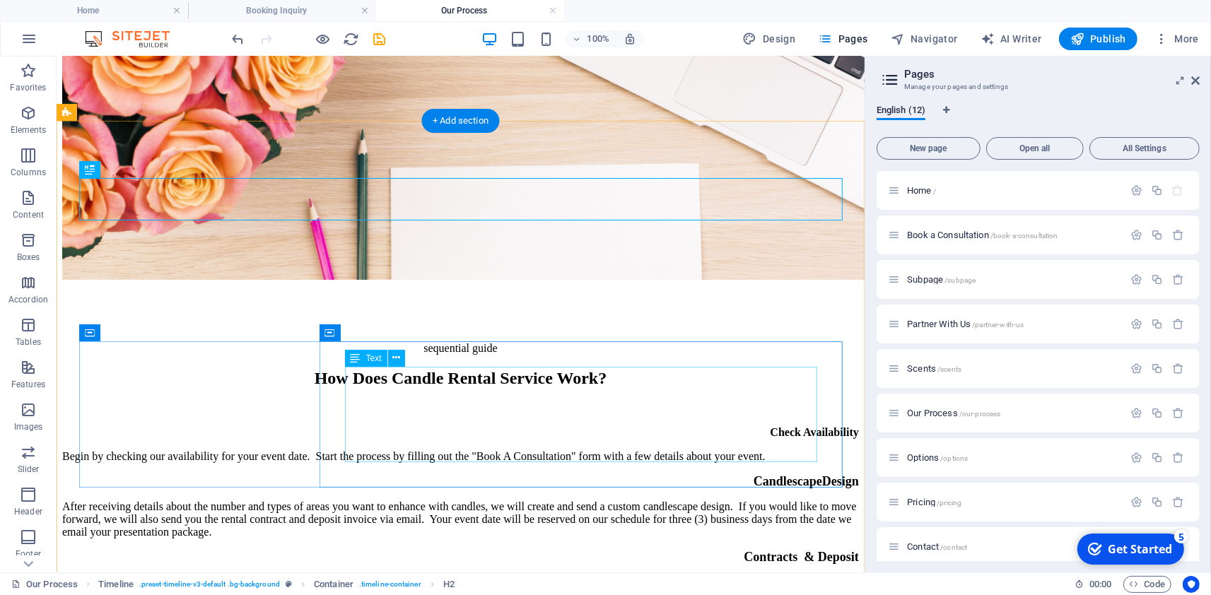
click at [746, 500] on div "After receiving details about the number and types of areas you want to enhance…" at bounding box center [459, 519] width 796 height 38
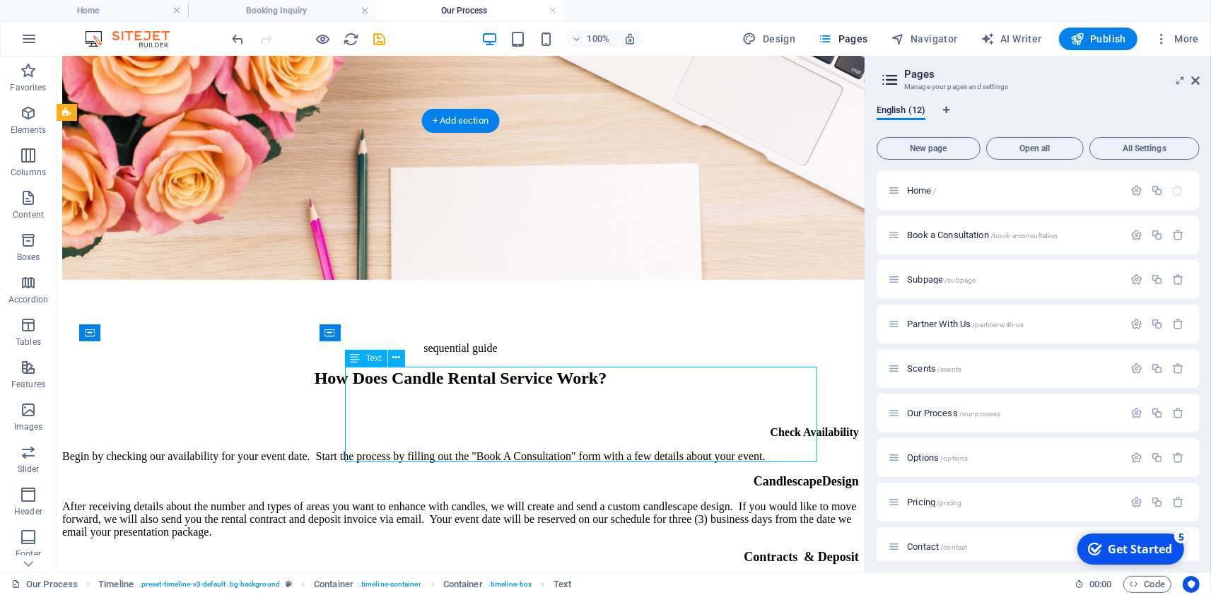
click at [746, 500] on div "After receiving details about the number and types of areas you want to enhance…" at bounding box center [459, 519] width 796 height 38
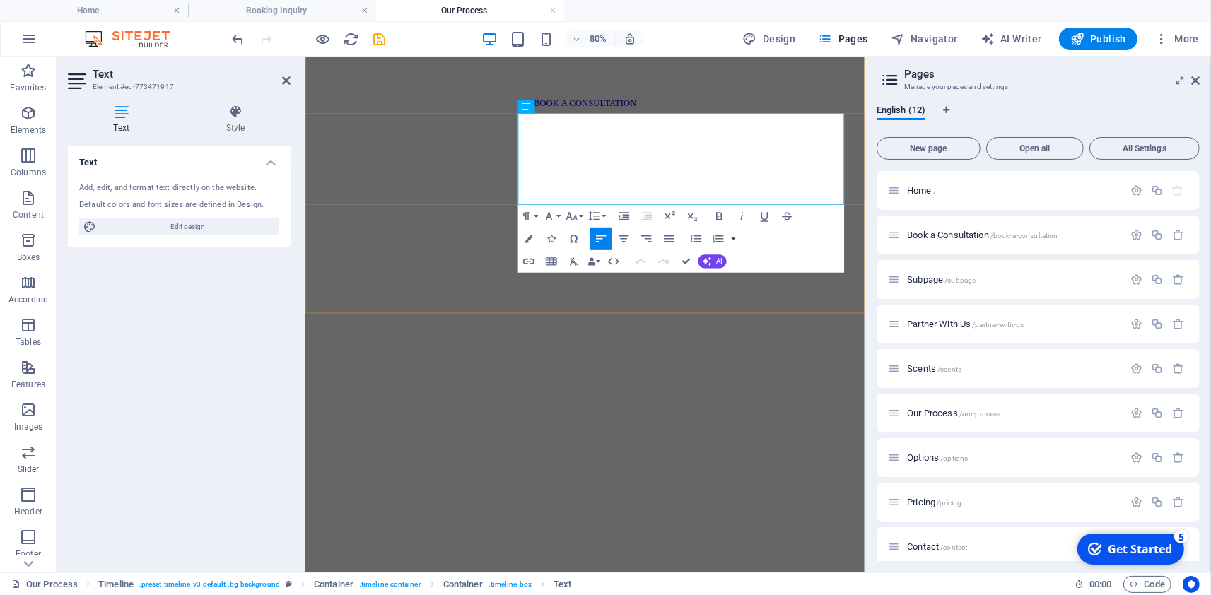
scroll to position [1076, 0]
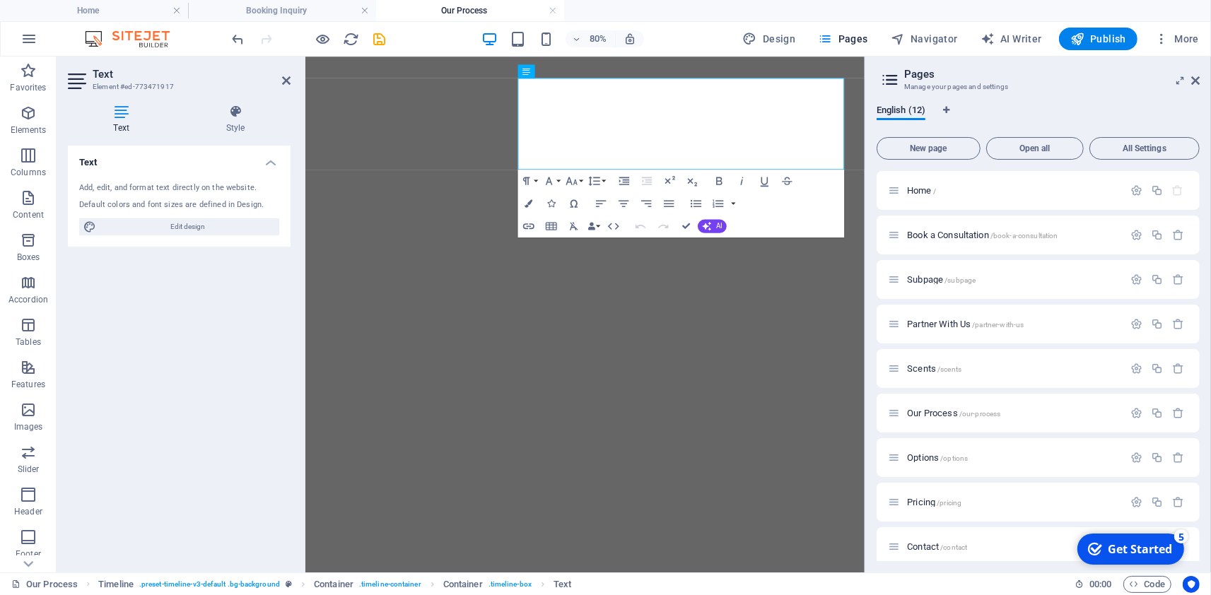
click at [1182, 96] on div "English (12) New page Open all All Settings Home / Book a Consultation /book-a-…" at bounding box center [1038, 332] width 346 height 479
click at [1191, 81] on h2 "Pages" at bounding box center [1051, 74] width 295 height 13
click at [1191, 84] on icon at bounding box center [1195, 80] width 8 height 11
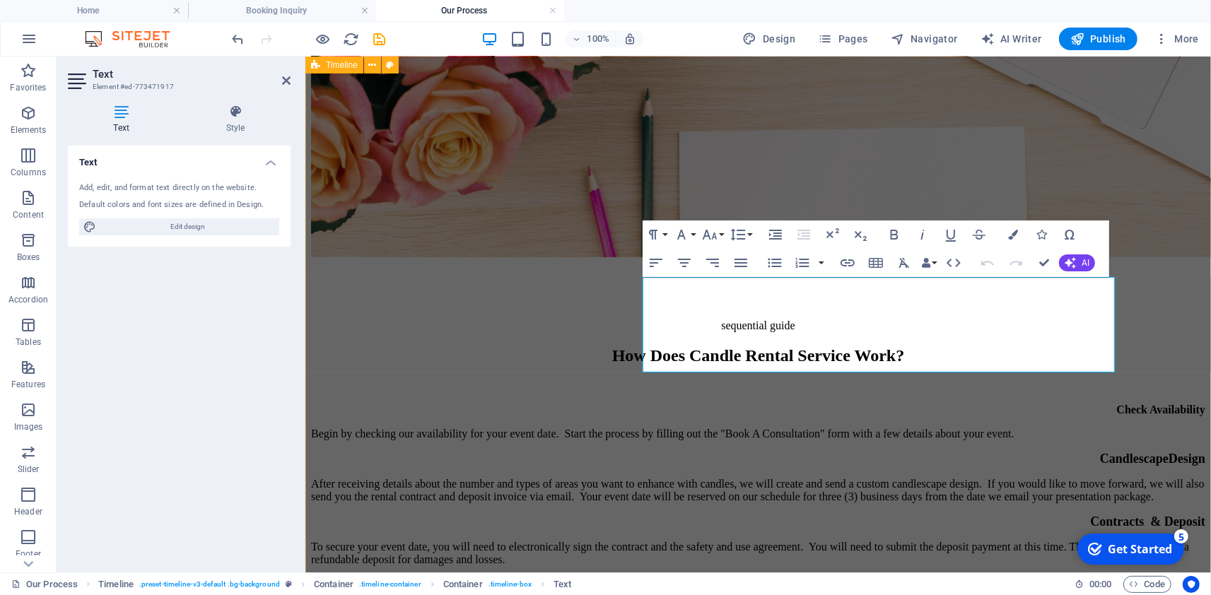
scroll to position [295, 0]
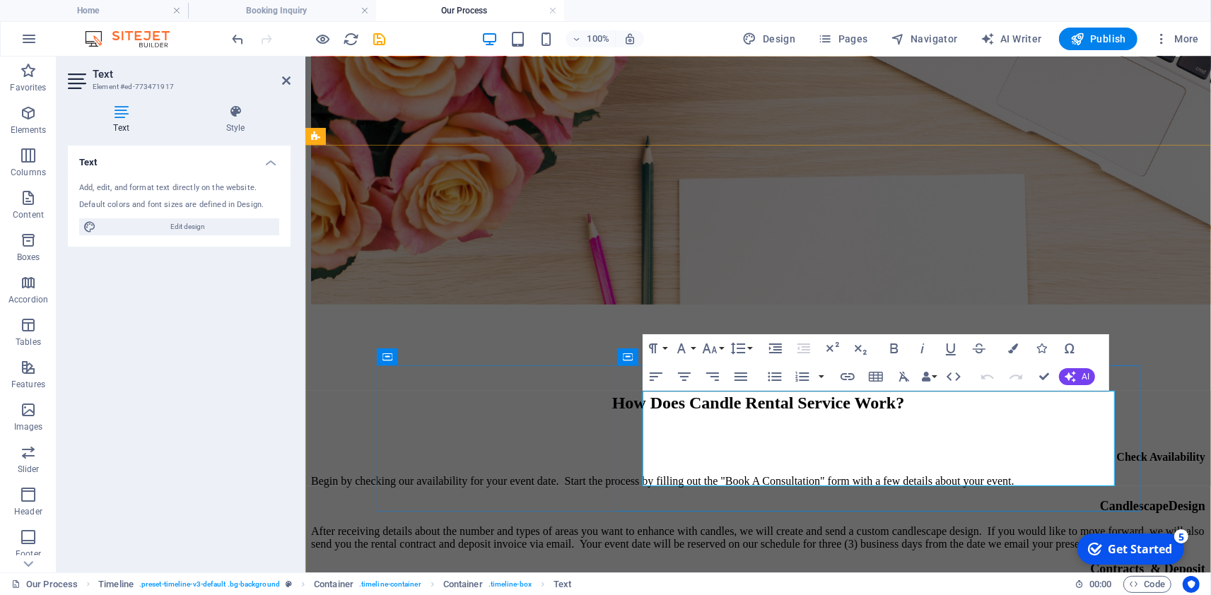
drag, startPoint x: 1038, startPoint y: 413, endPoint x: 1046, endPoint y: 416, distance: 8.3
click at [1040, 524] on p "After receiving details about the number and types of areas you want to enhance…" at bounding box center [757, 536] width 894 height 25
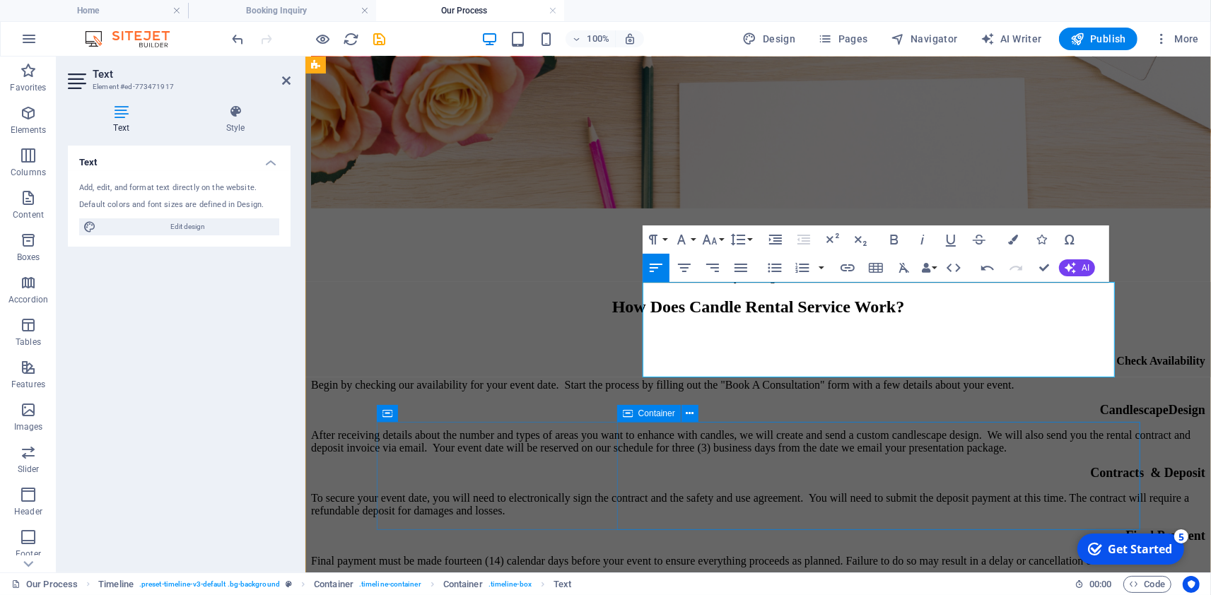
scroll to position [459, 0]
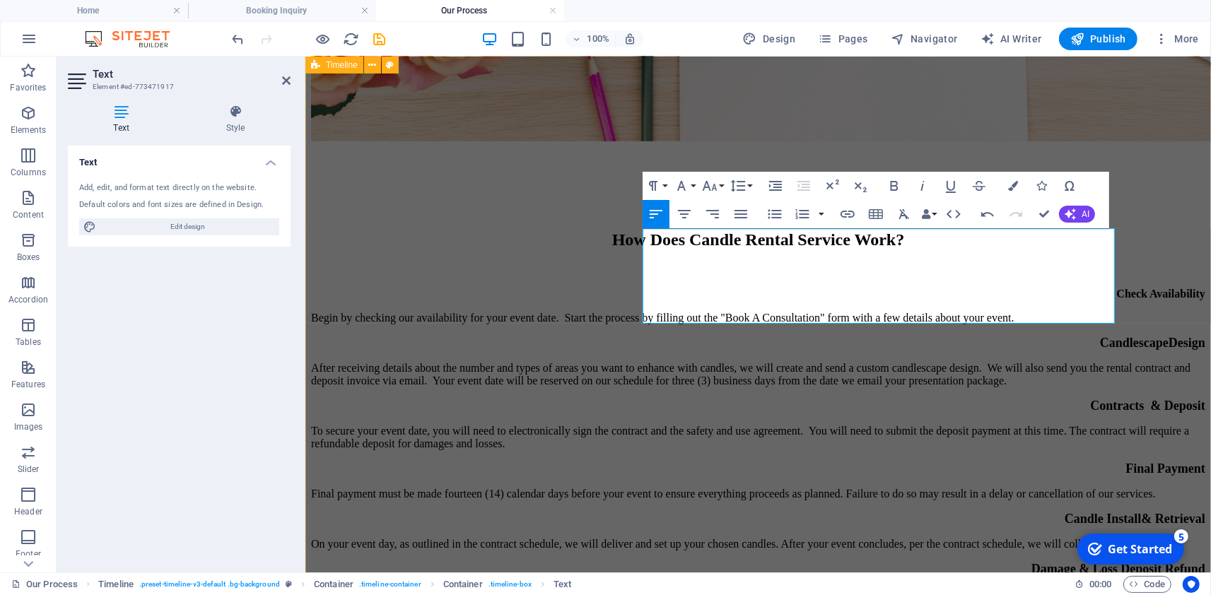
click at [1179, 429] on div "sequential guide How Does Candle Rental Service Work? Check Availability Begin …" at bounding box center [757, 411] width 894 height 536
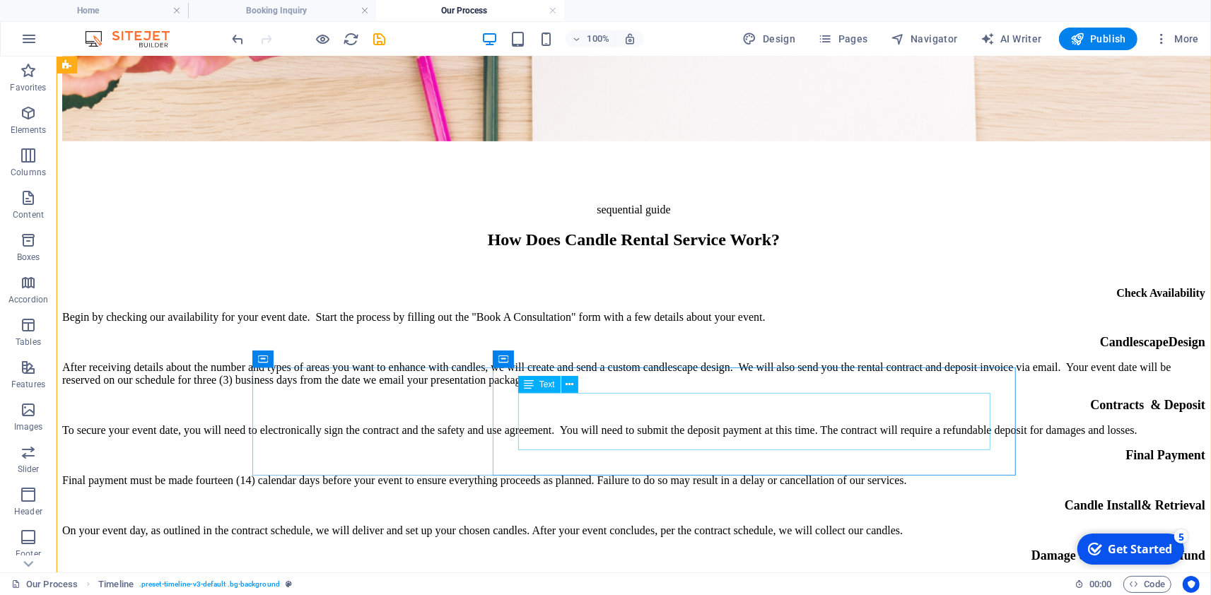
click at [692, 426] on div "To secure your event date, you will need to electronically sign the contract an…" at bounding box center [632, 429] width 1143 height 13
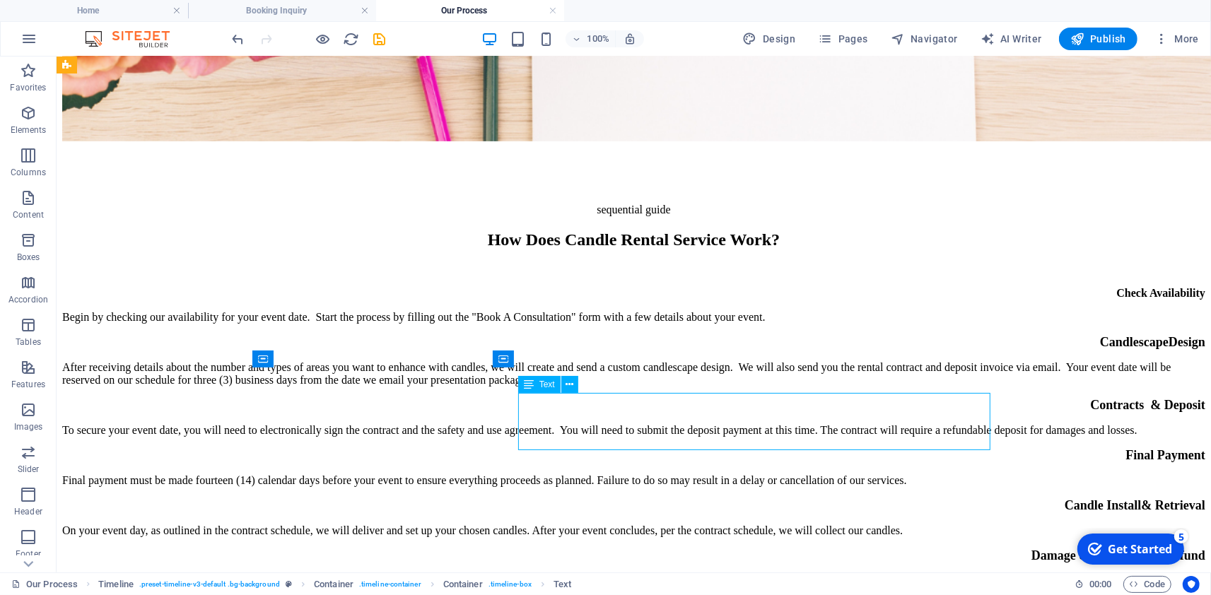
click at [692, 423] on div "To secure your event date, you will need to electronically sign the contract an…" at bounding box center [632, 429] width 1143 height 13
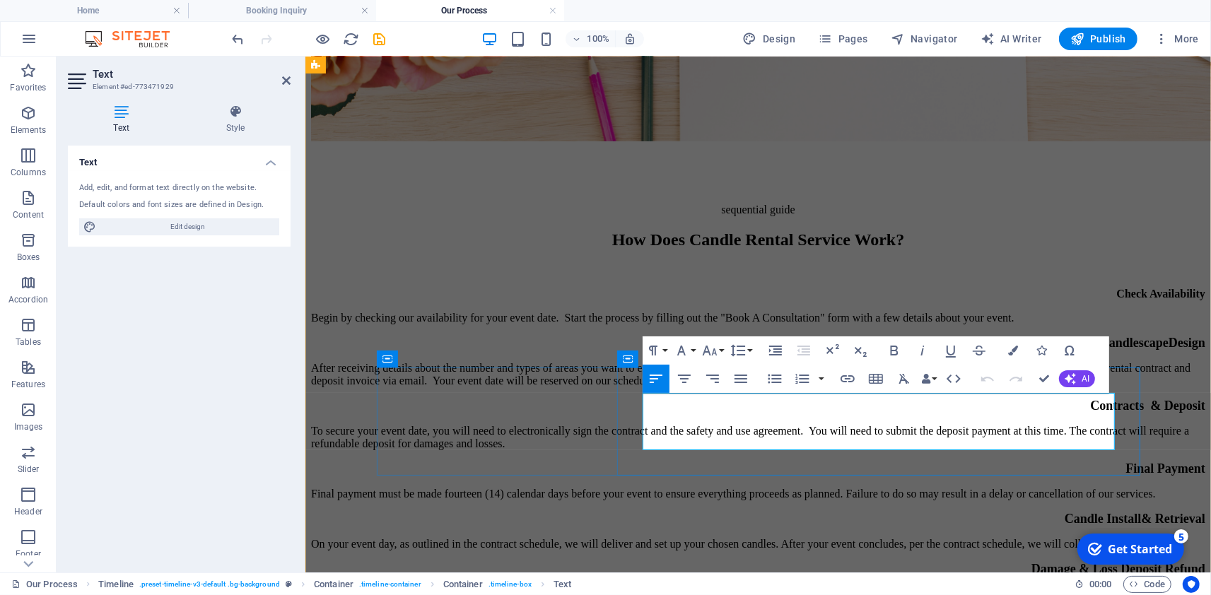
click at [817, 424] on p "To secure your event date, you will need to electronically sign the contract an…" at bounding box center [757, 436] width 894 height 25
click at [1008, 424] on p "To secure your event date, you will need to electronically sign the contract an…" at bounding box center [757, 436] width 894 height 25
click at [1185, 433] on div "sequential guide How Does Candle Rental Service Work? Check Availability Begin …" at bounding box center [757, 411] width 894 height 536
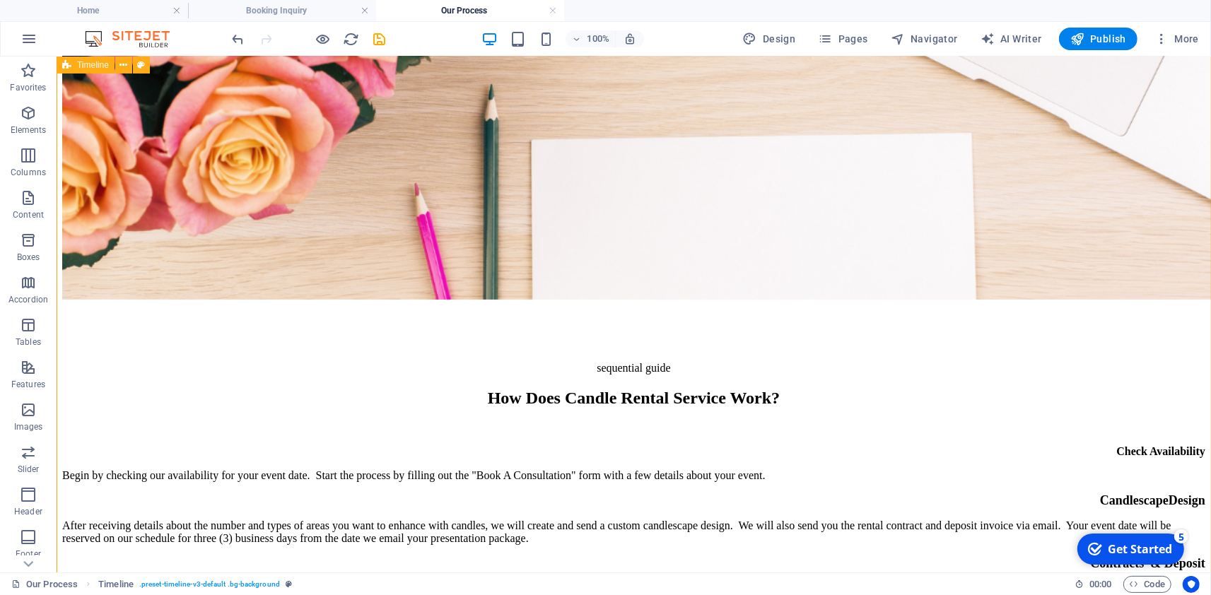
scroll to position [0, 0]
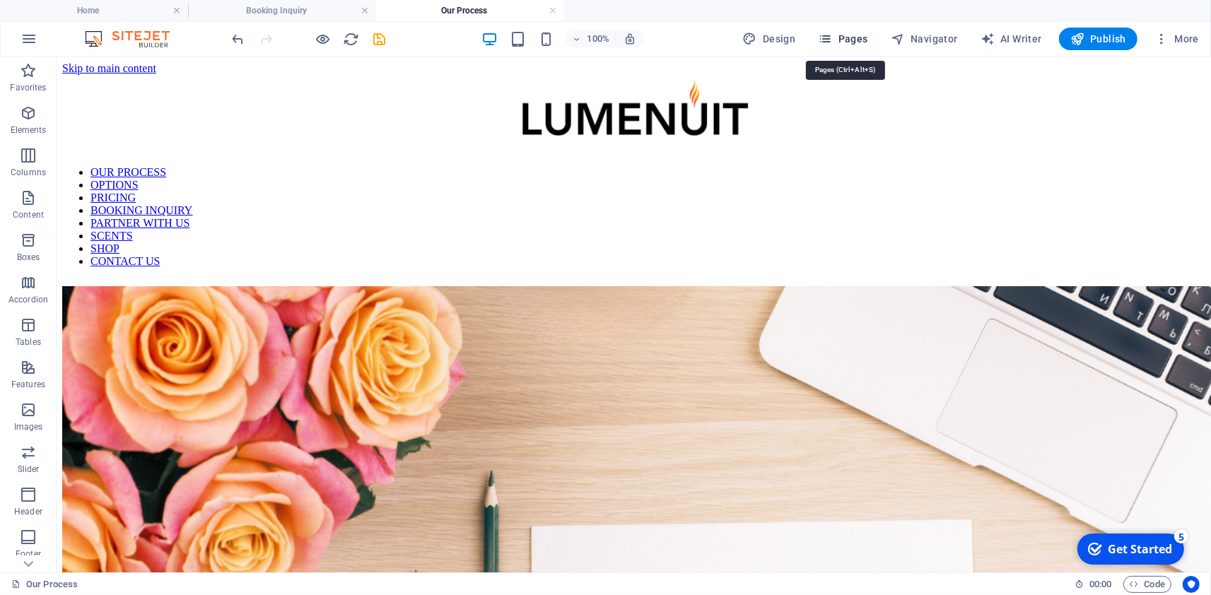
click at [838, 42] on span "Pages" at bounding box center [842, 39] width 49 height 14
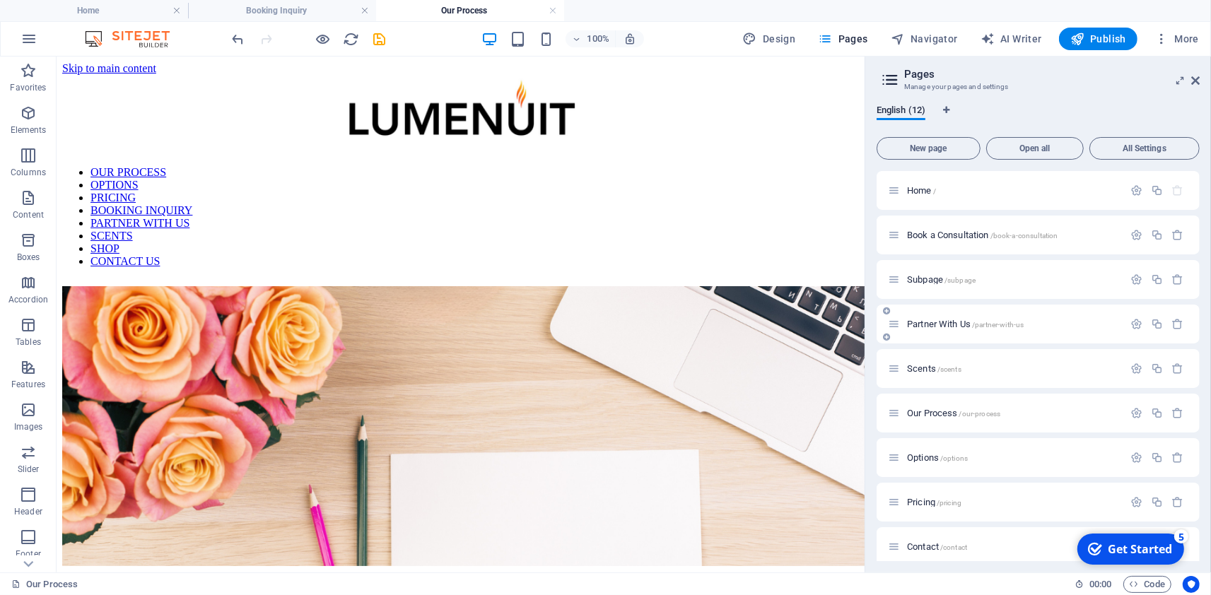
click at [914, 317] on div "Partner With Us /partner-with-us" at bounding box center [1005, 324] width 235 height 16
click at [934, 325] on span "Partner With Us /partner-with-us" at bounding box center [965, 324] width 117 height 11
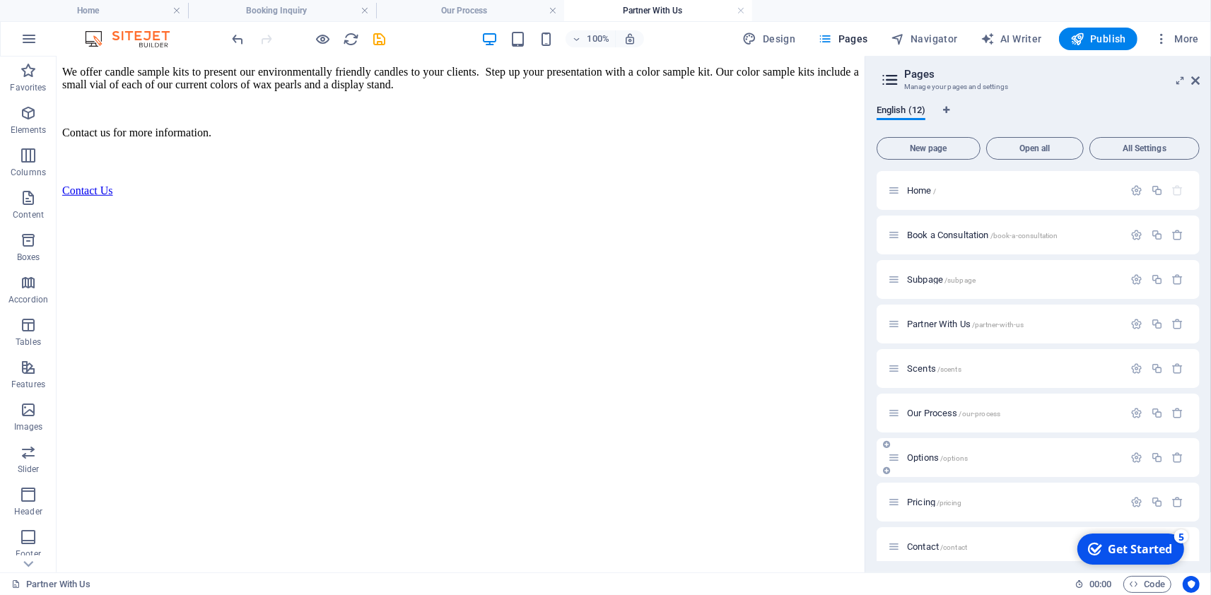
scroll to position [143, 0]
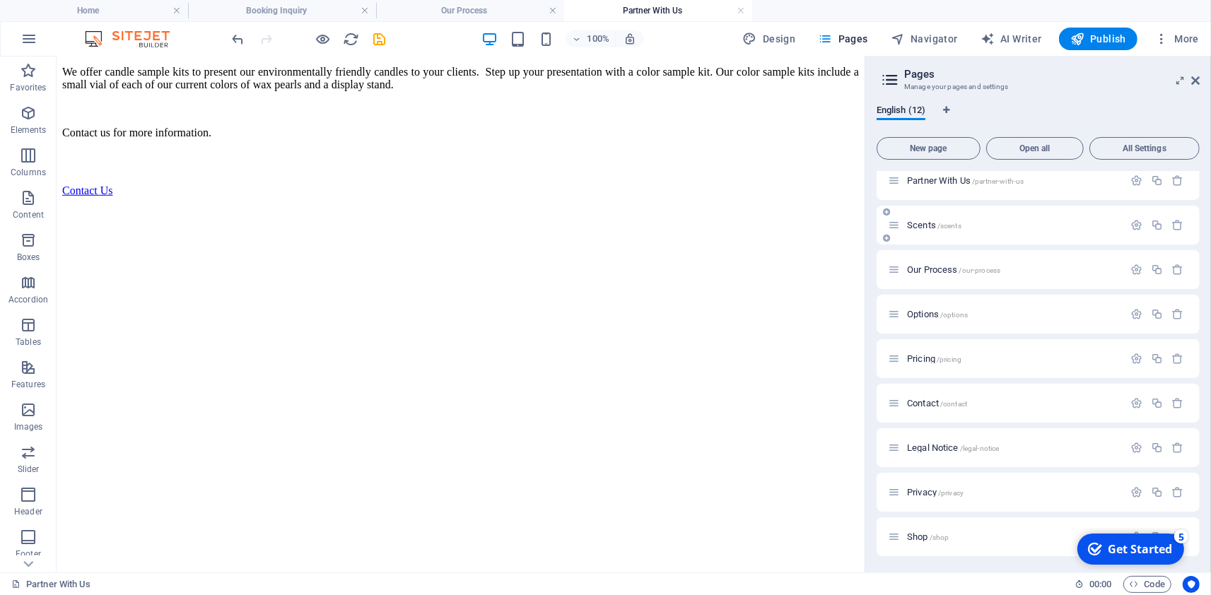
click at [958, 228] on span "/scents" at bounding box center [949, 226] width 24 height 8
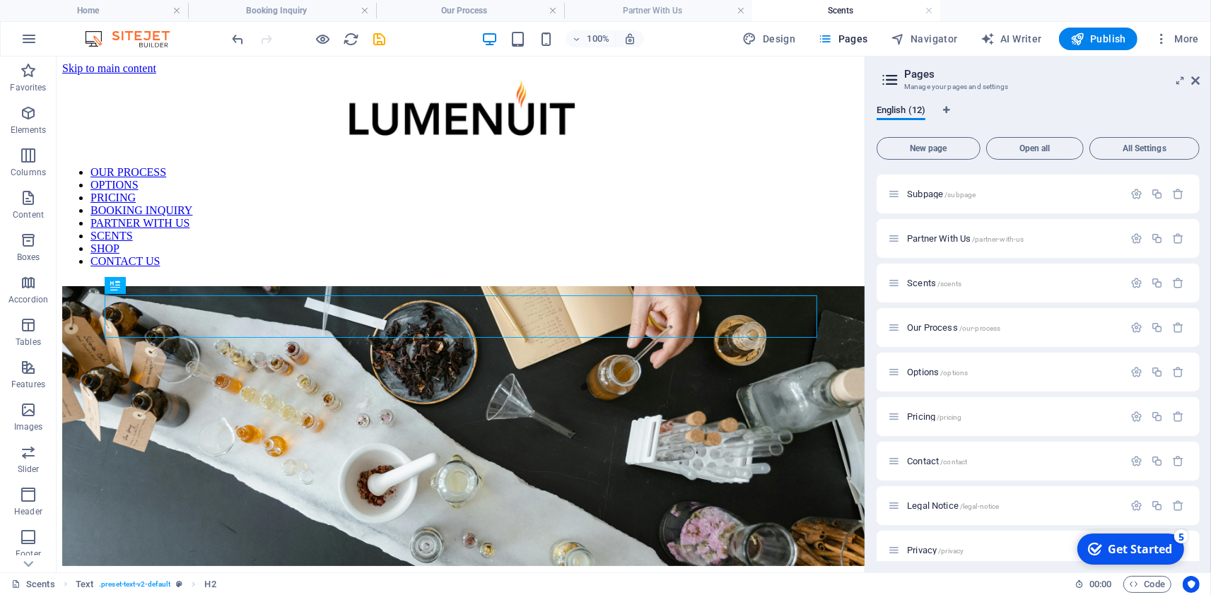
scroll to position [330, 0]
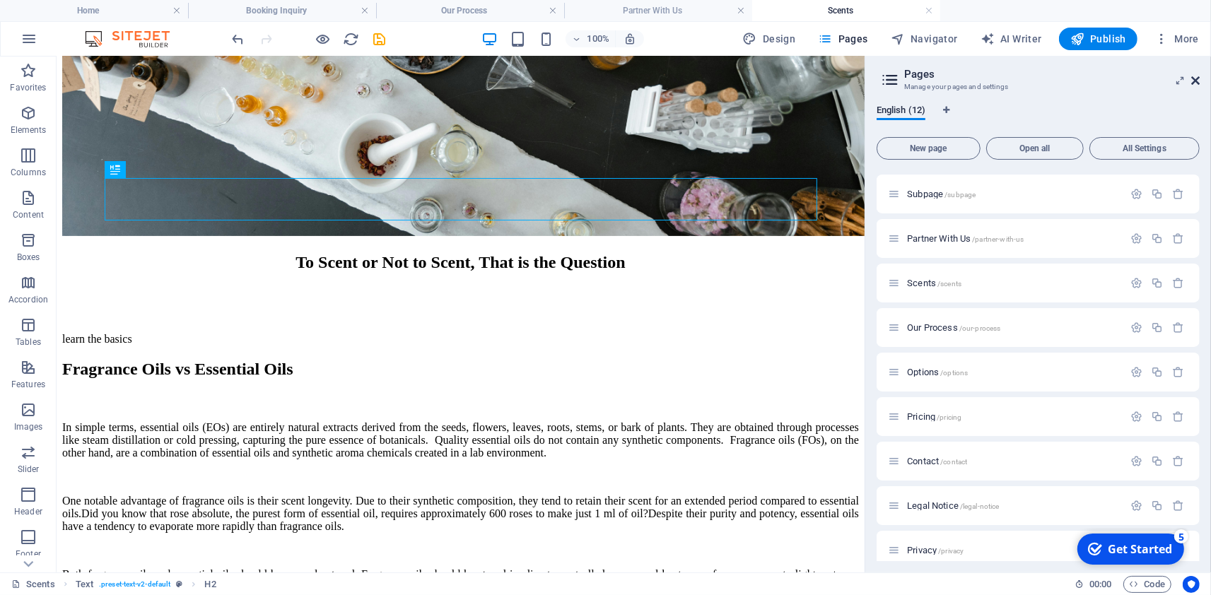
drag, startPoint x: 1194, startPoint y: 77, endPoint x: 1101, endPoint y: 20, distance: 108.5
click at [1194, 77] on icon at bounding box center [1195, 80] width 8 height 11
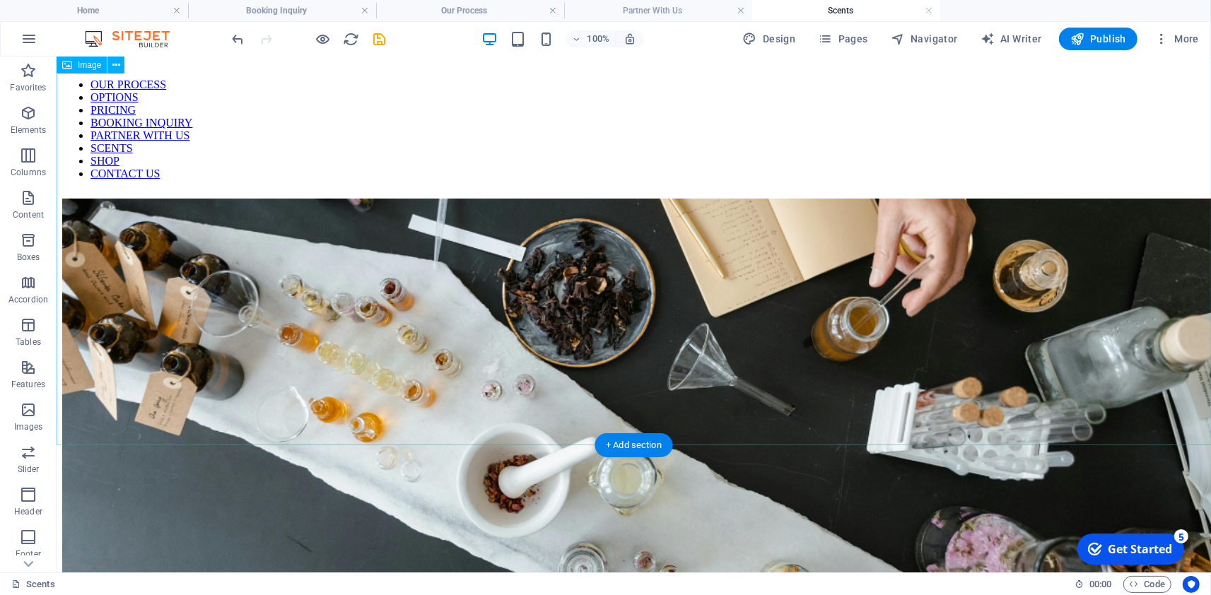
scroll to position [81, 0]
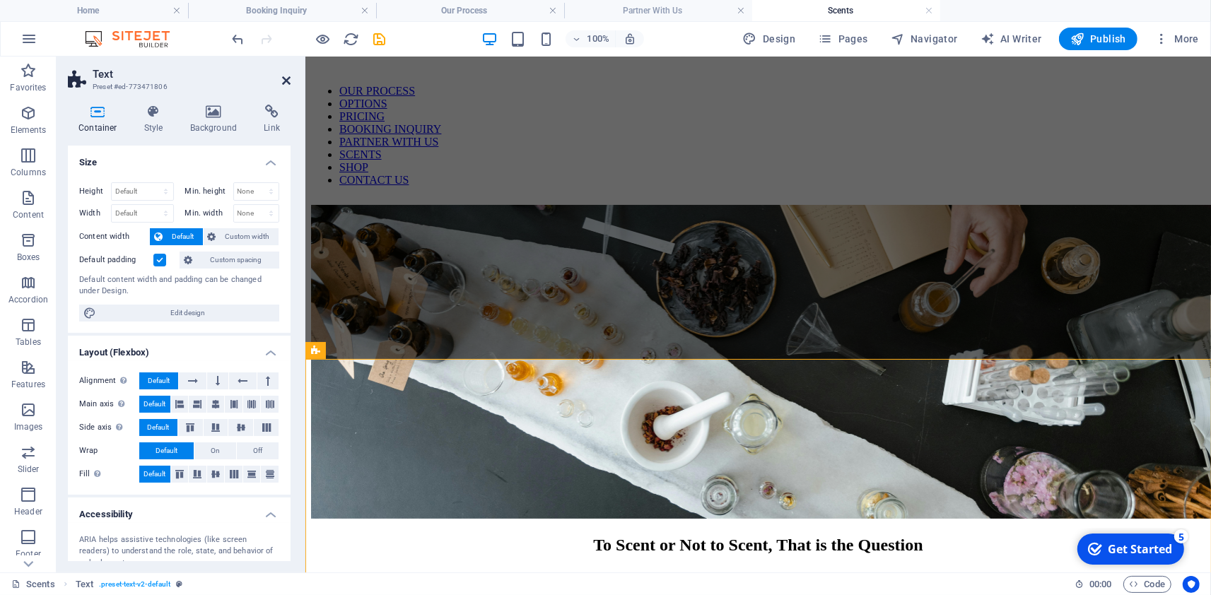
click at [288, 80] on icon at bounding box center [286, 80] width 8 height 11
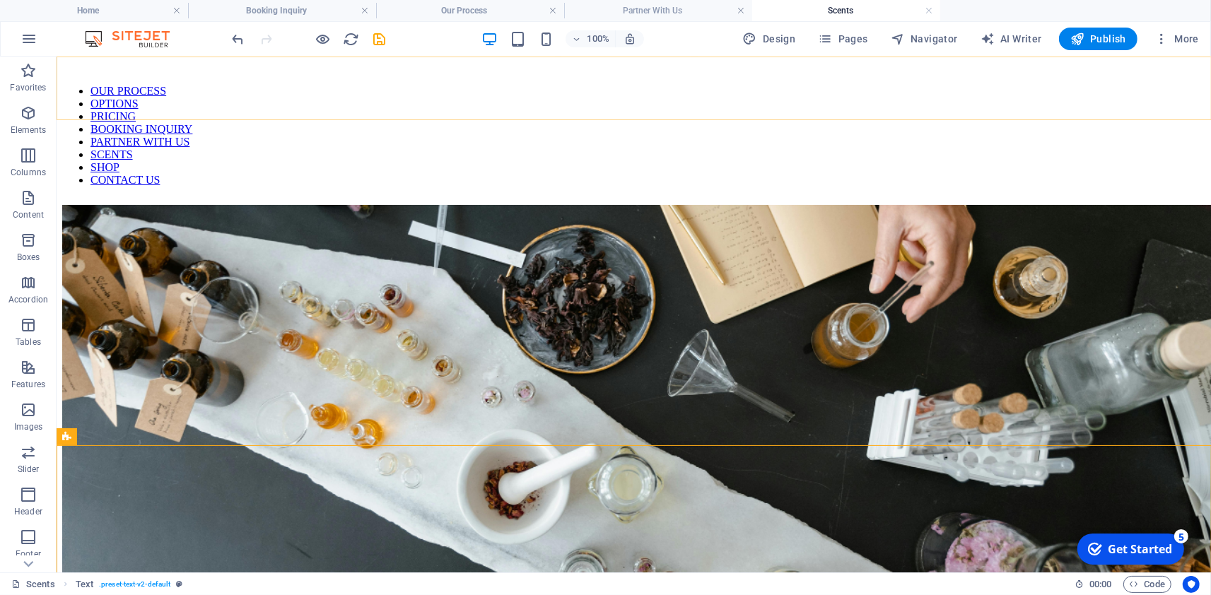
click at [941, 88] on nav "OUR PROCESS OPTIONS PRICING BOOKING INQUIRY PARTNER WITH US SCENTS SHOP CONTACT…" at bounding box center [632, 135] width 1143 height 102
click at [828, 43] on icon "button" at bounding box center [825, 39] width 14 height 14
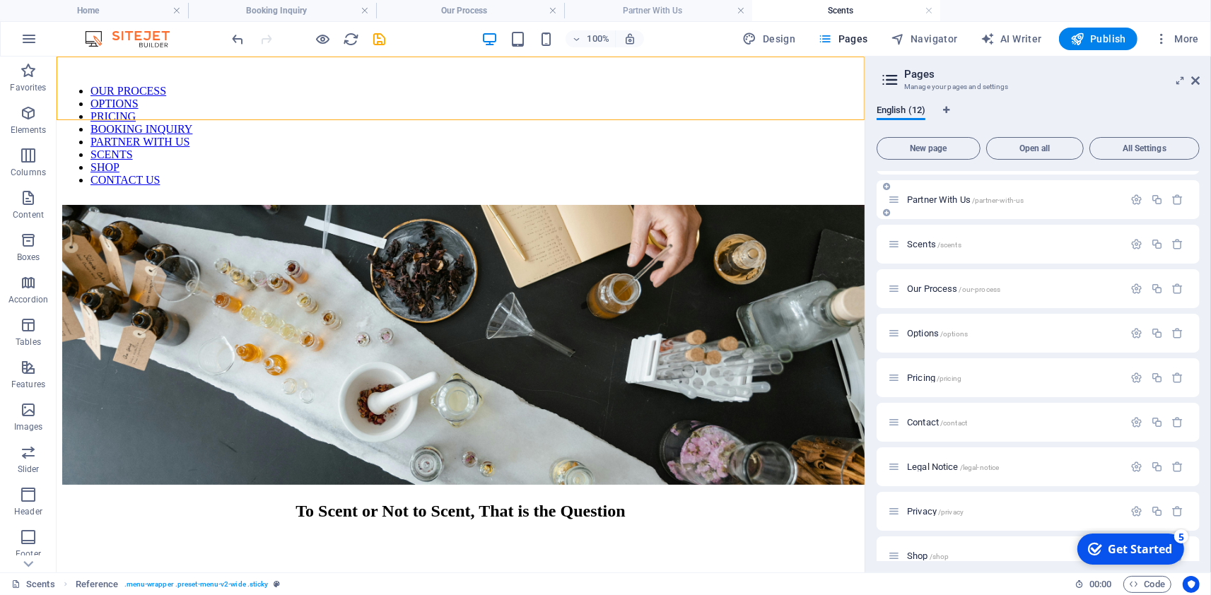
scroll to position [132, 0]
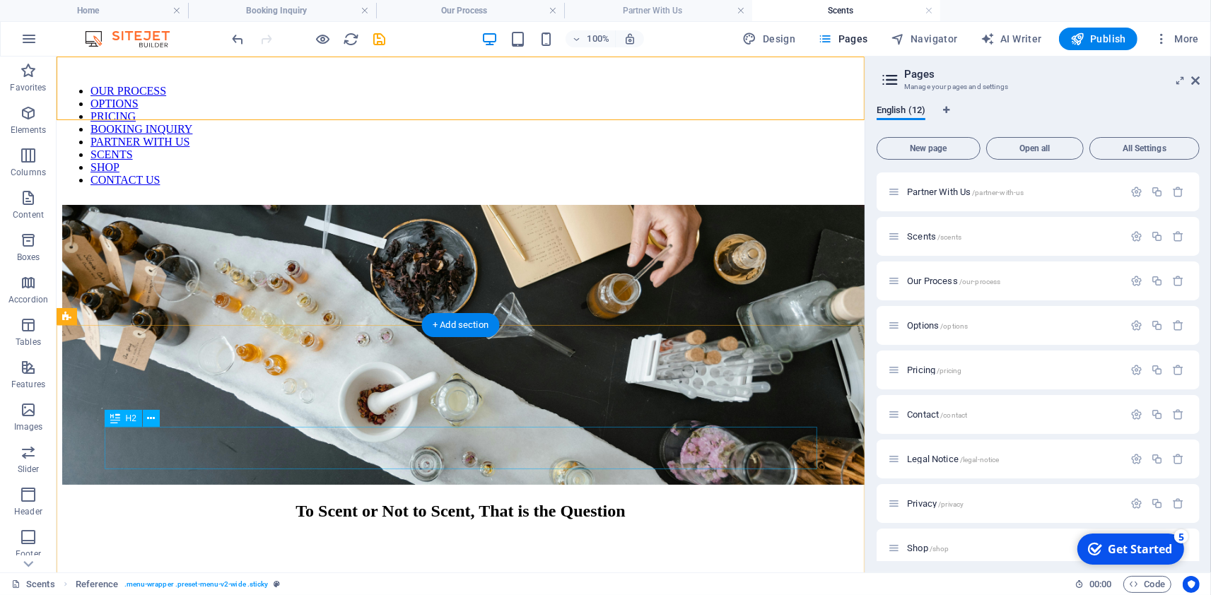
click at [528, 501] on div "To Scent or Not to Scent, That is the Question" at bounding box center [459, 510] width 796 height 19
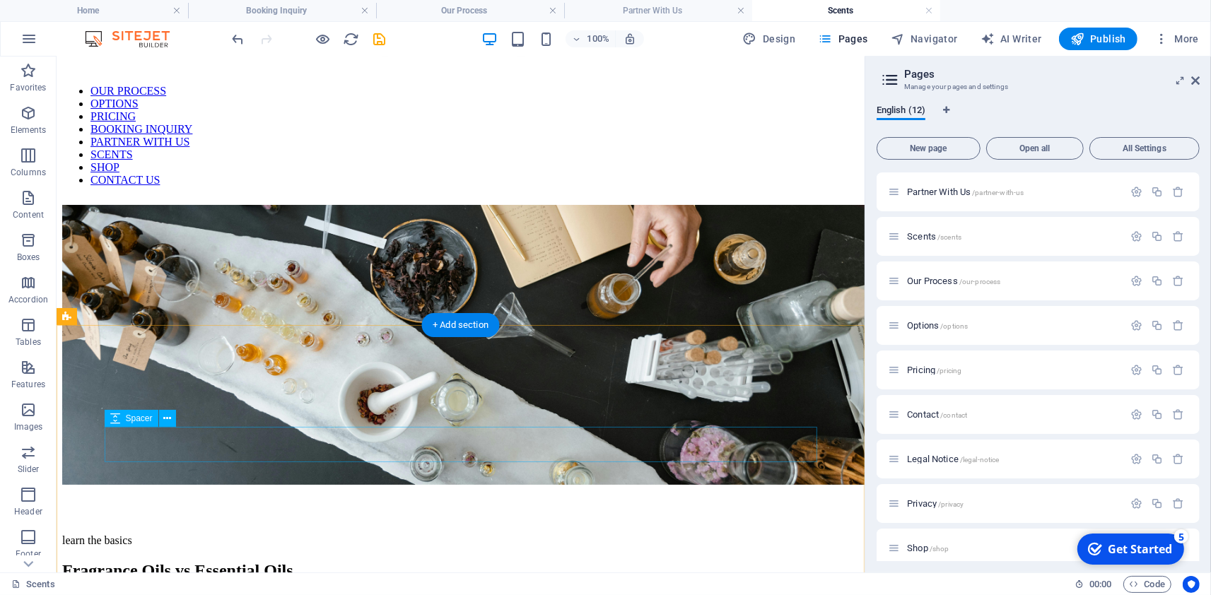
click at [581, 487] on div at bounding box center [459, 504] width 796 height 35
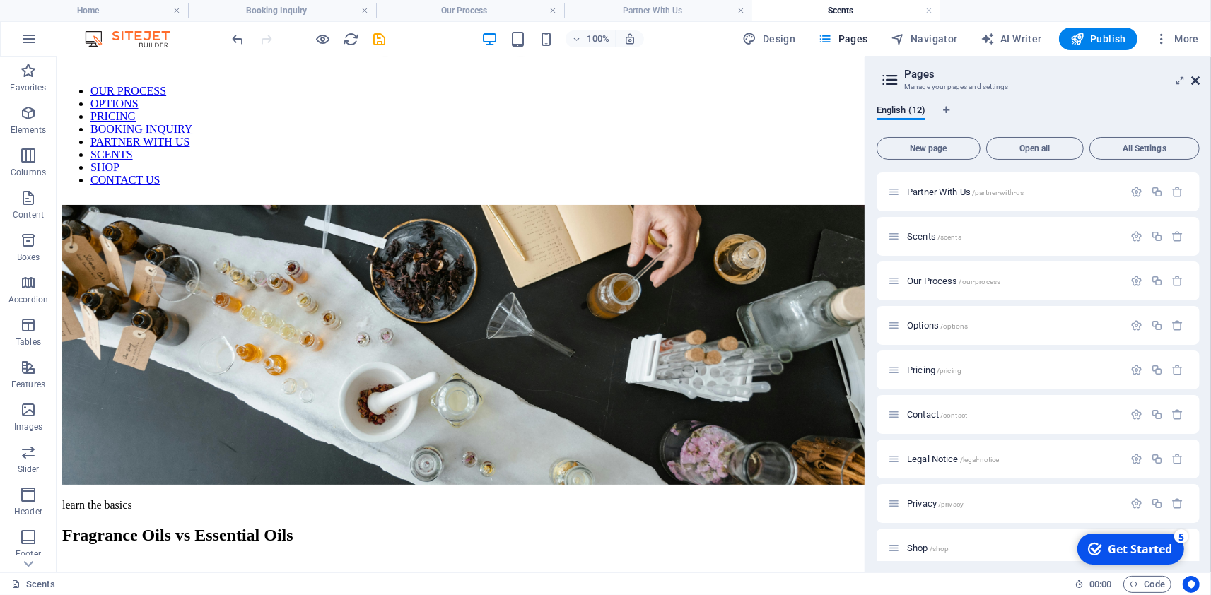
click at [1194, 79] on icon at bounding box center [1195, 80] width 8 height 11
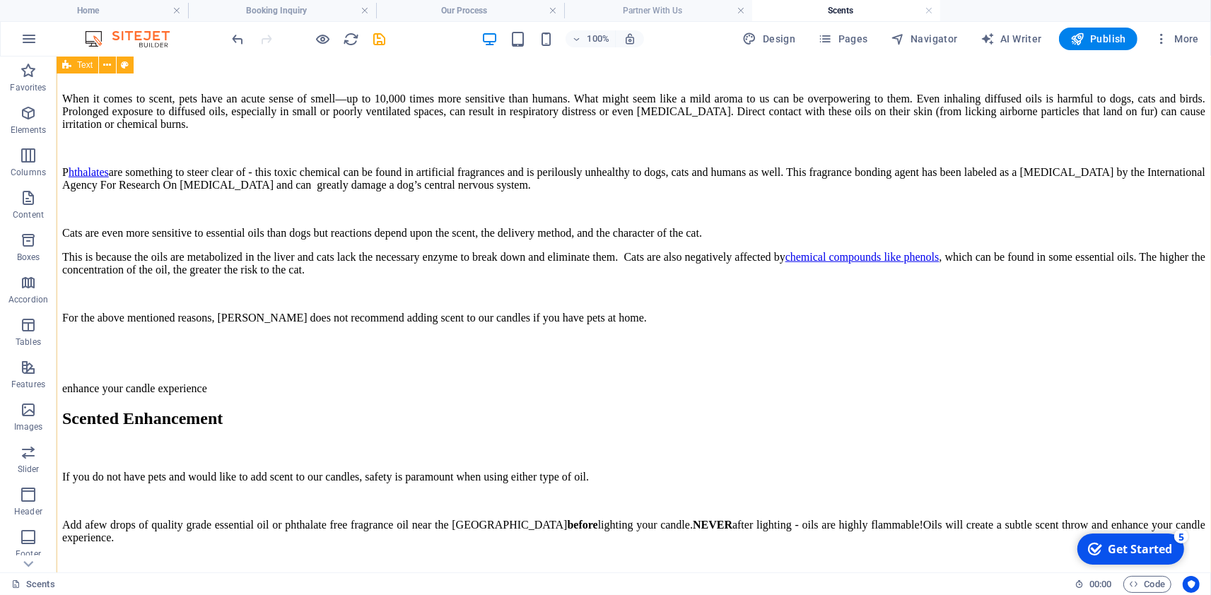
scroll to position [1143, 0]
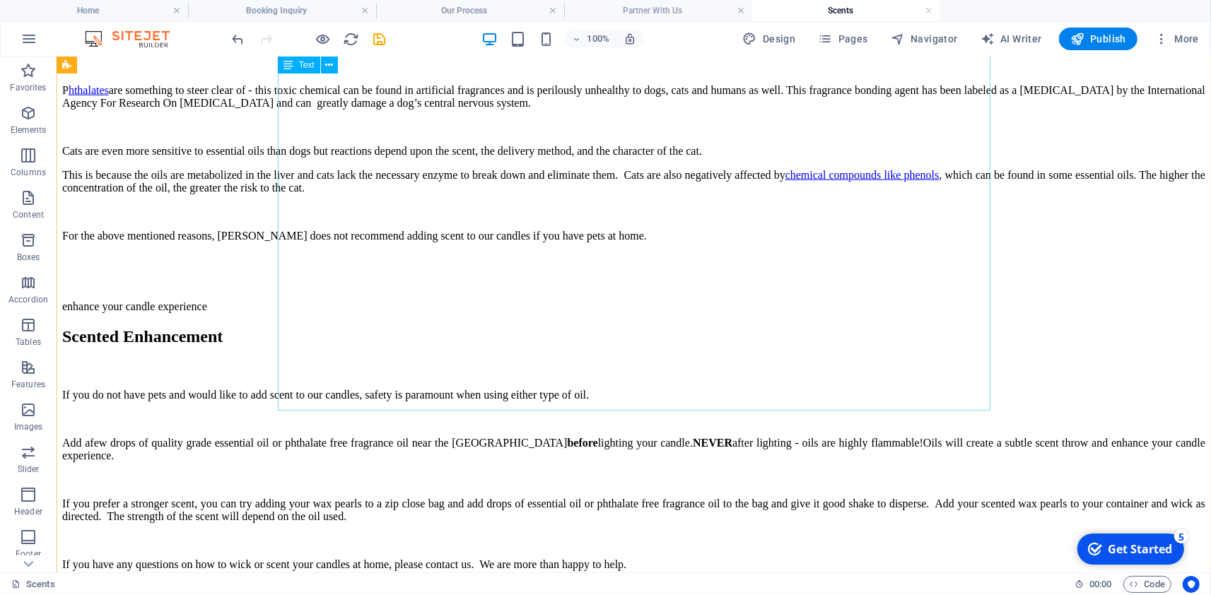
click at [430, 242] on div "A great general rule for humans and pets alike is to steer clear of paraffin/pe…" at bounding box center [632, 95] width 1143 height 293
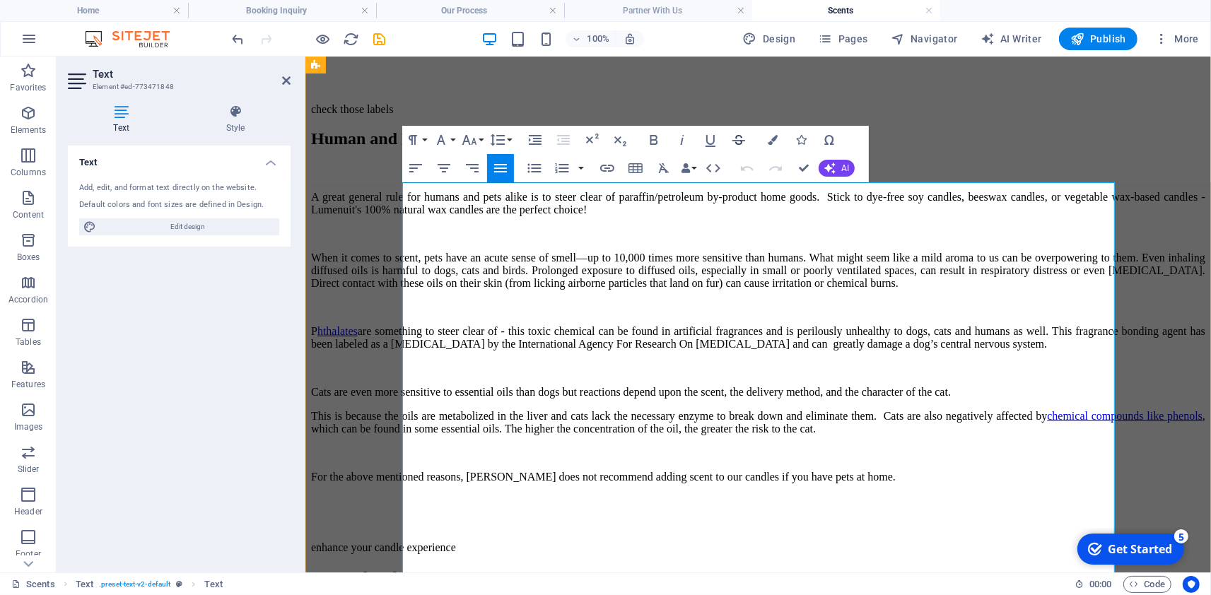
scroll to position [1078, 0]
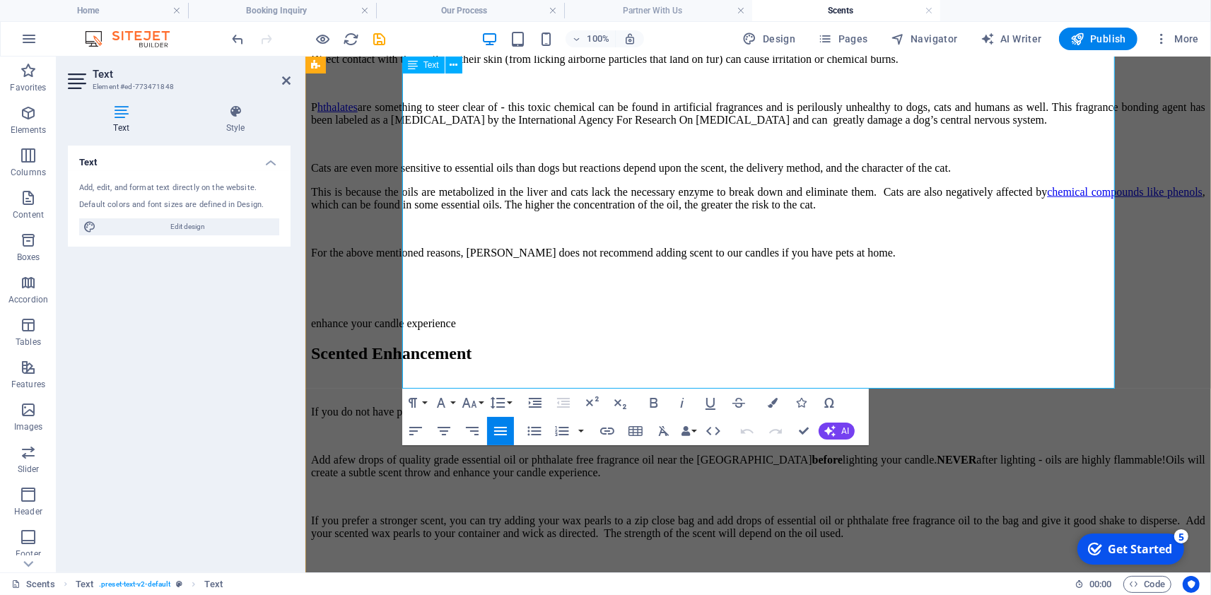
click at [568, 174] on p "Cats are even more sensitive to essential oils than dogs but reactions depend u…" at bounding box center [757, 167] width 894 height 13
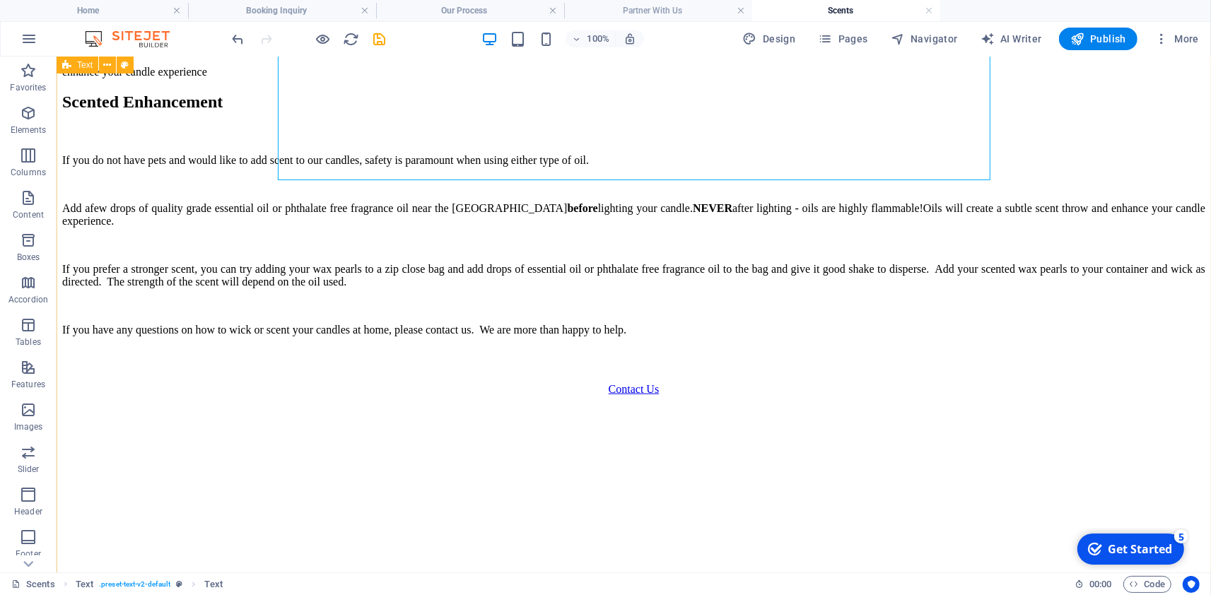
scroll to position [1327, 0]
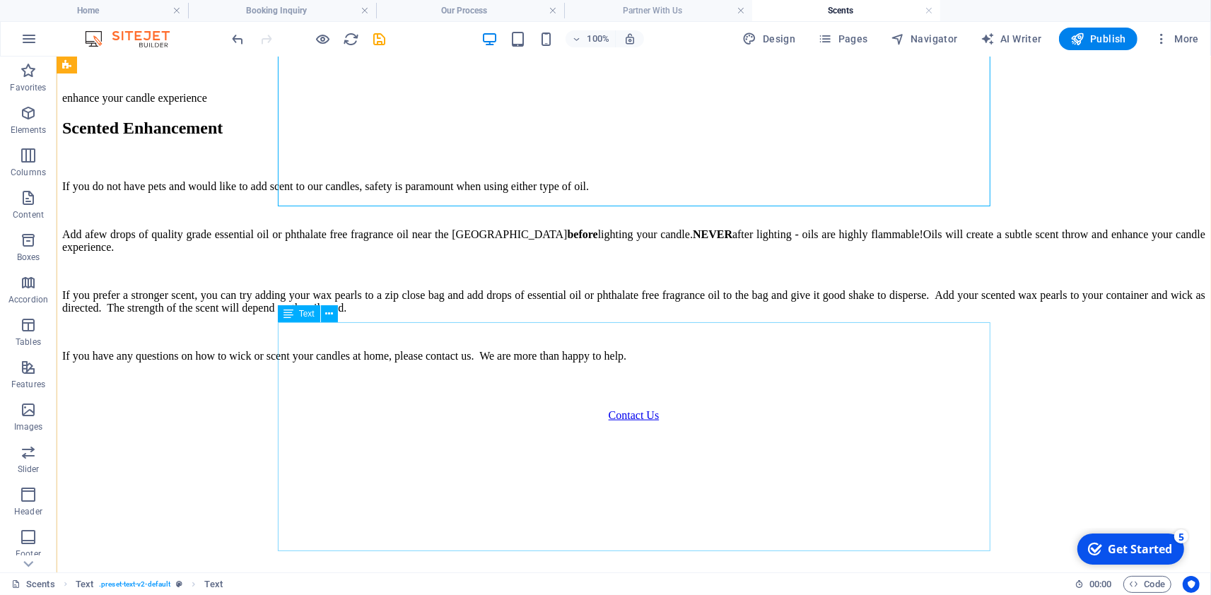
click at [425, 362] on div "If you do not have pets and would like to add scent to our candles, safety is p…" at bounding box center [632, 270] width 1143 height 182
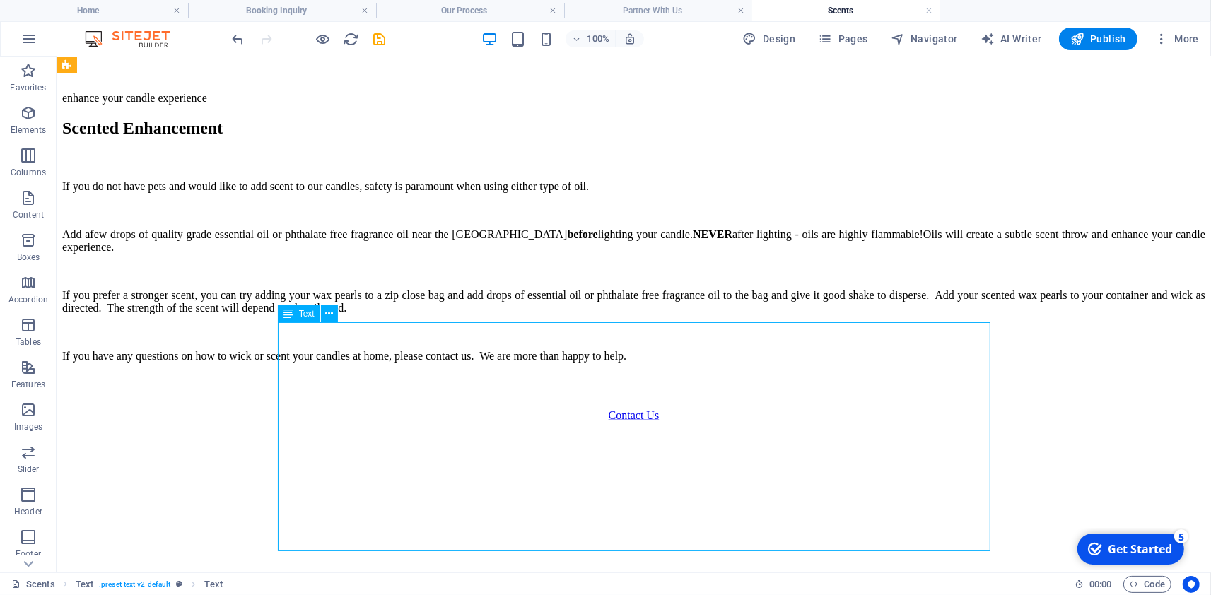
click at [425, 362] on div "If you do not have pets and would like to add scent to our candles, safety is p…" at bounding box center [632, 270] width 1143 height 182
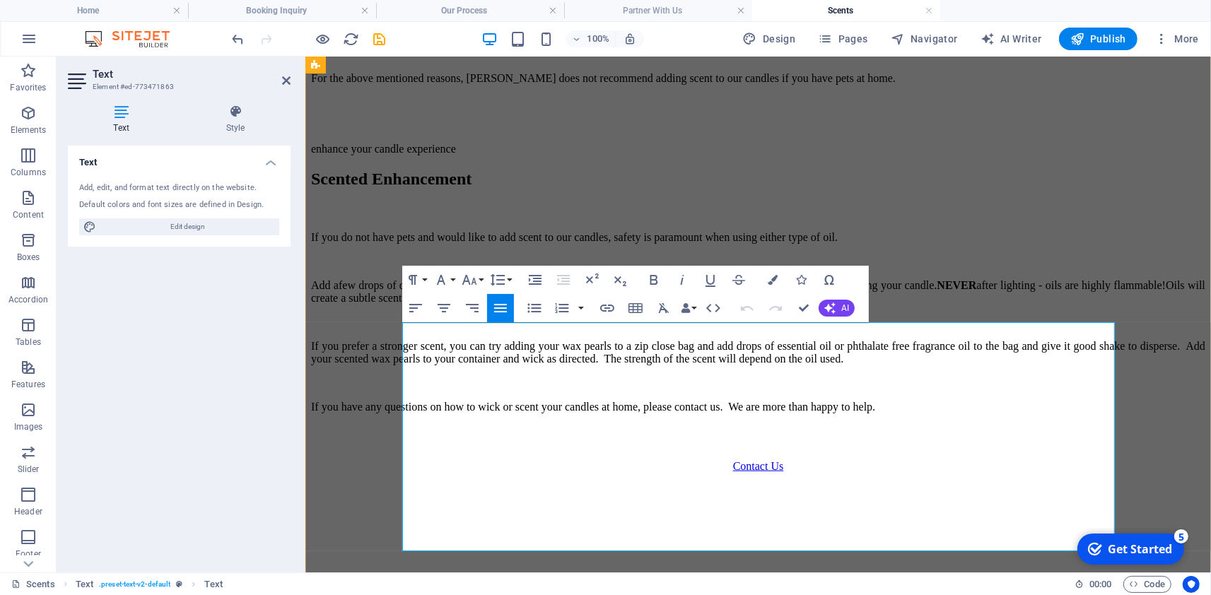
click at [936, 290] on strong "NEVER" at bounding box center [956, 284] width 40 height 12
click at [811, 290] on span "few drops of quality grade essential oil or phthalate free fragrance oil near t…" at bounding box center [574, 284] width 473 height 12
click at [637, 364] on span "If you prefer a stronger scent, you can try adding your wax pearls to a zip clo…" at bounding box center [757, 351] width 894 height 25
click at [761, 364] on span "If you prefer a stronger scent, try adding your wax pearls to a zip close bag a…" at bounding box center [757, 351] width 894 height 25
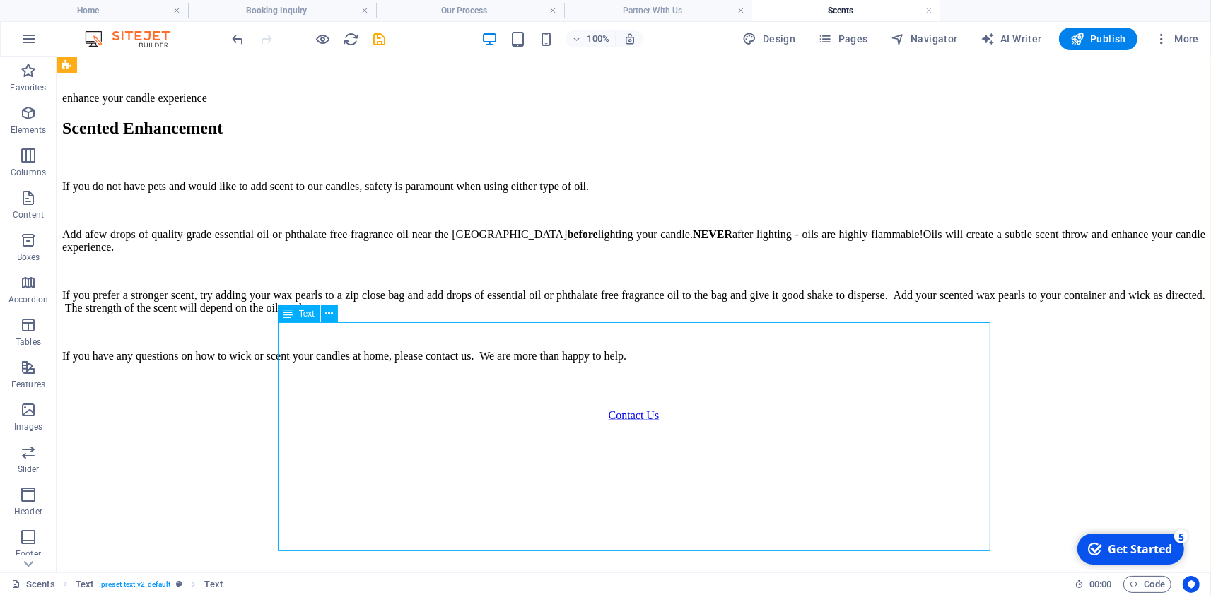
click at [637, 362] on div "If you do not have pets and would like to add scent to our candles, safety is p…" at bounding box center [632, 270] width 1143 height 182
click at [635, 362] on div "If you do not have pets and would like to add scent to our candles, safety is p…" at bounding box center [632, 270] width 1143 height 182
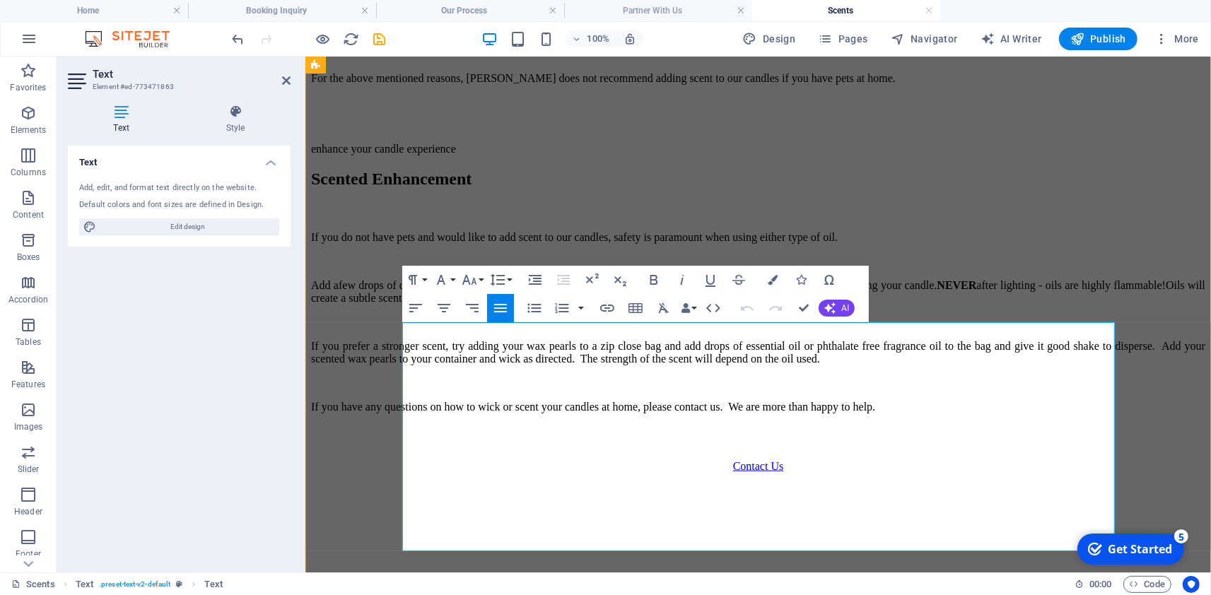
click at [763, 364] on span "If you prefer a stronger scent, try adding your wax pearls to a zip close bag a…" at bounding box center [757, 351] width 894 height 25
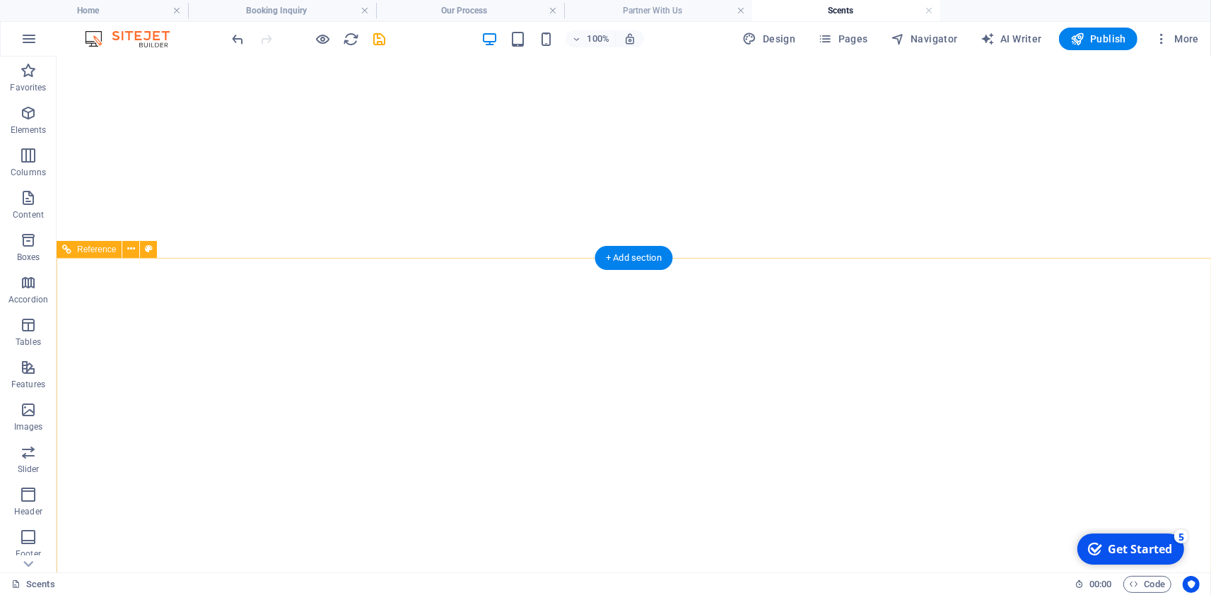
scroll to position [1531, 0]
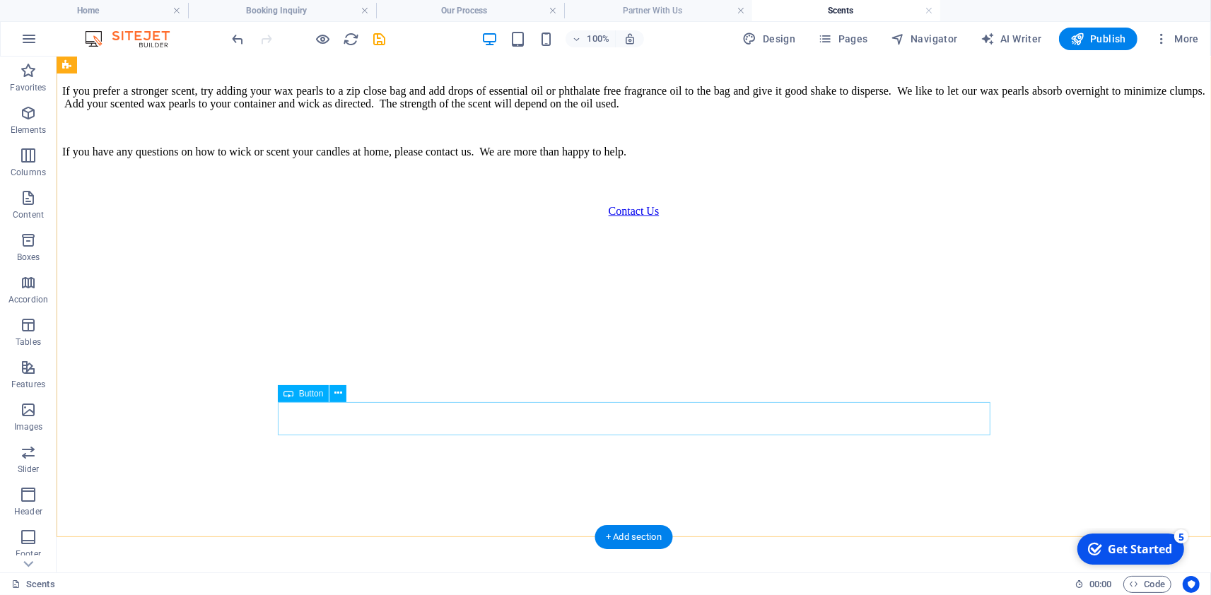
click at [640, 217] on div "Contact Us" at bounding box center [632, 210] width 1143 height 13
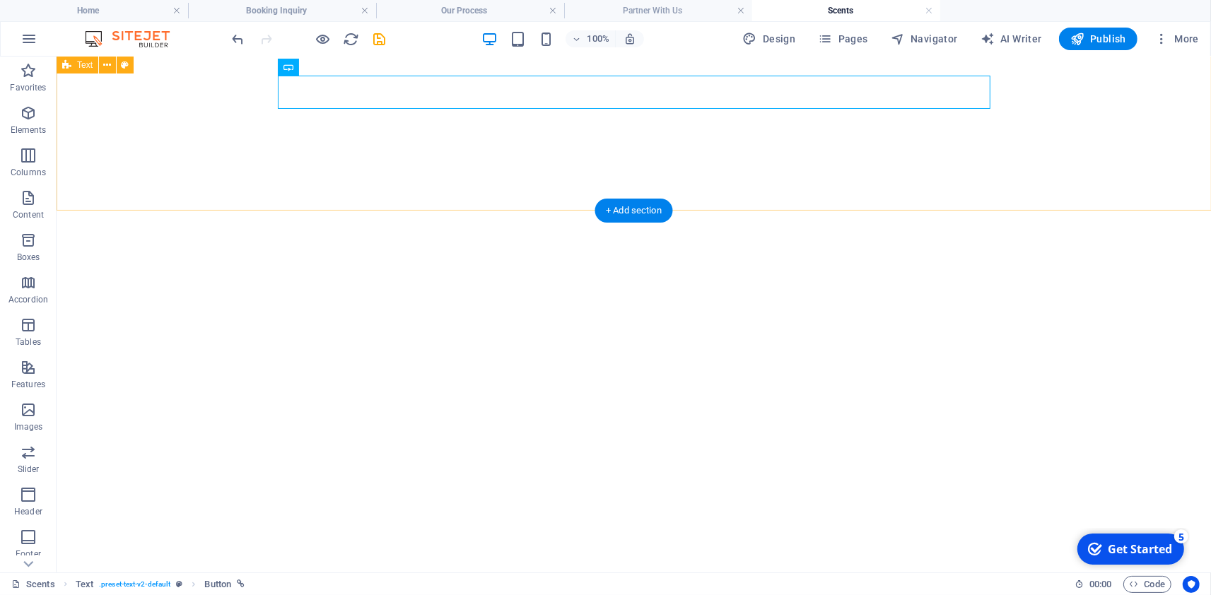
scroll to position [1857, 0]
click at [382, 42] on icon "save" at bounding box center [380, 39] width 16 height 16
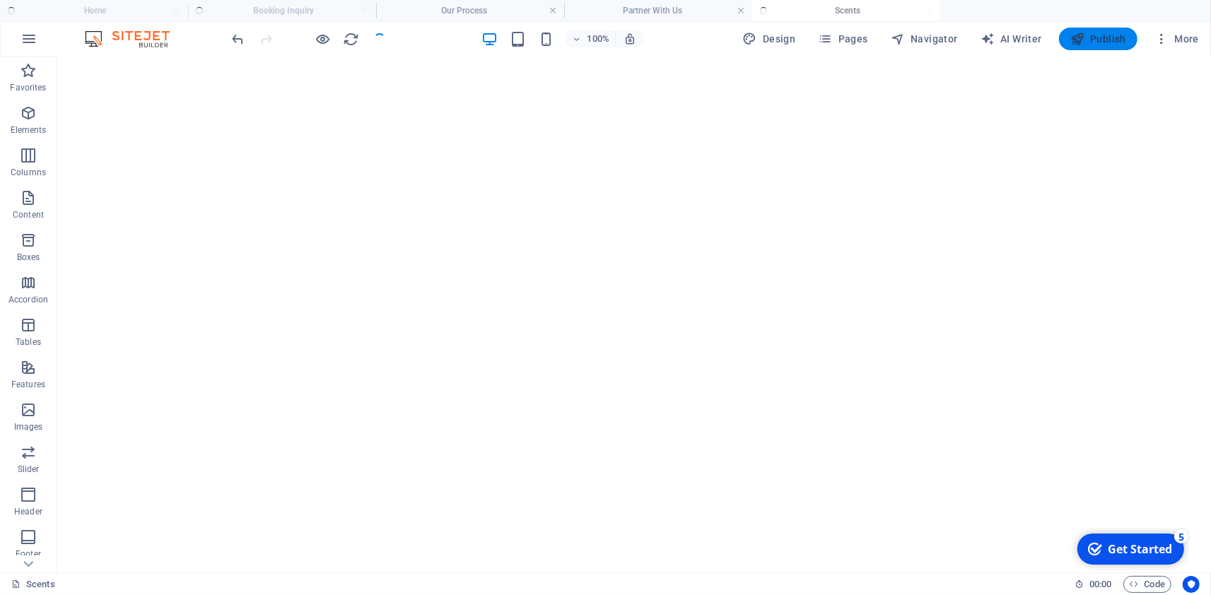
click at [1107, 39] on span "Publish" at bounding box center [1098, 39] width 56 height 14
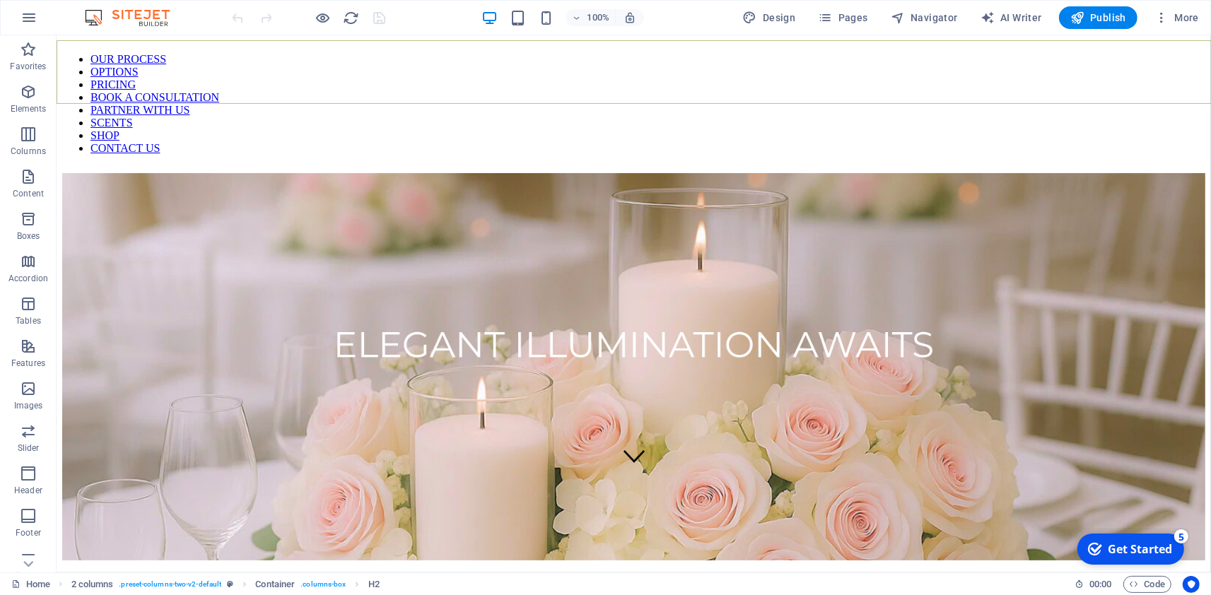
scroll to position [91, 0]
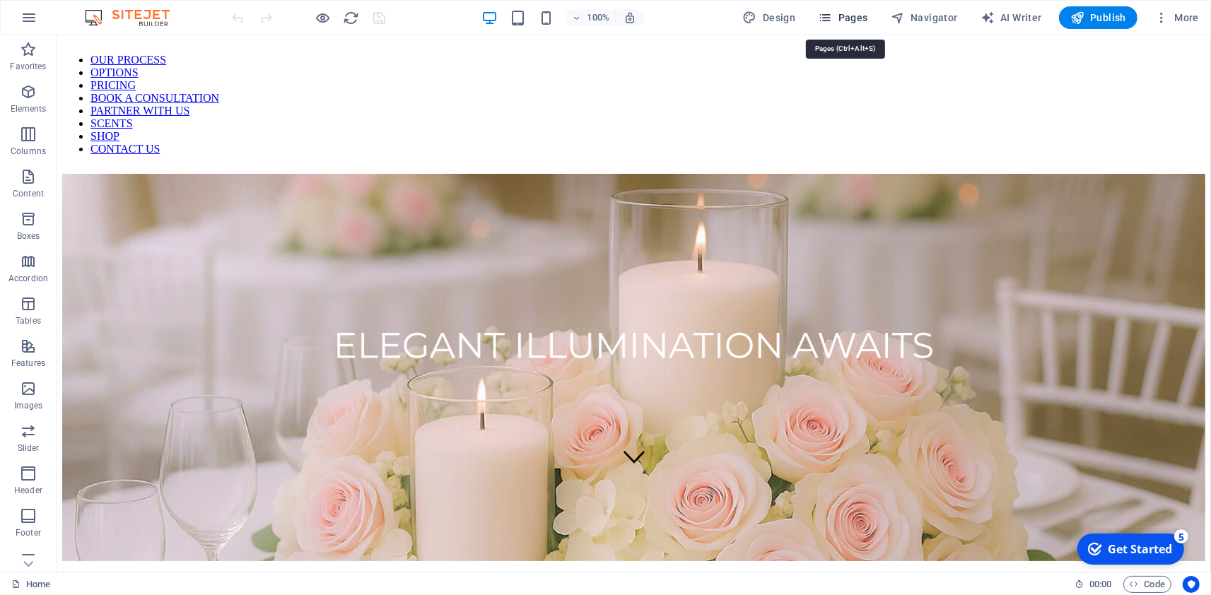
click at [860, 20] on span "Pages" at bounding box center [842, 18] width 49 height 14
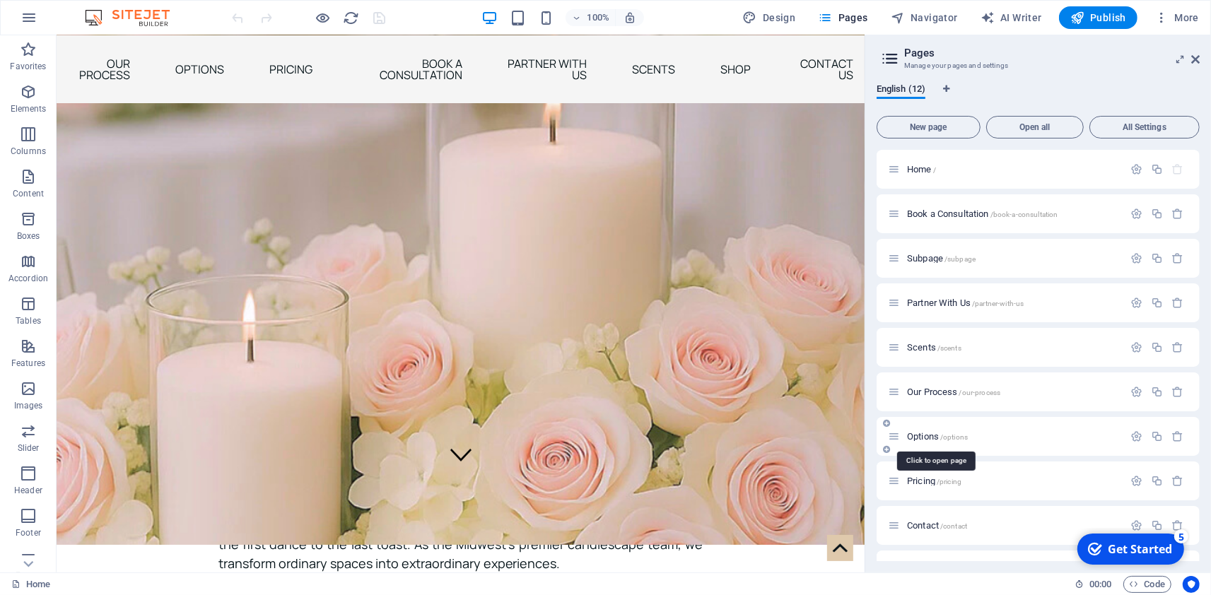
click at [914, 436] on span "Options /options" at bounding box center [937, 436] width 61 height 11
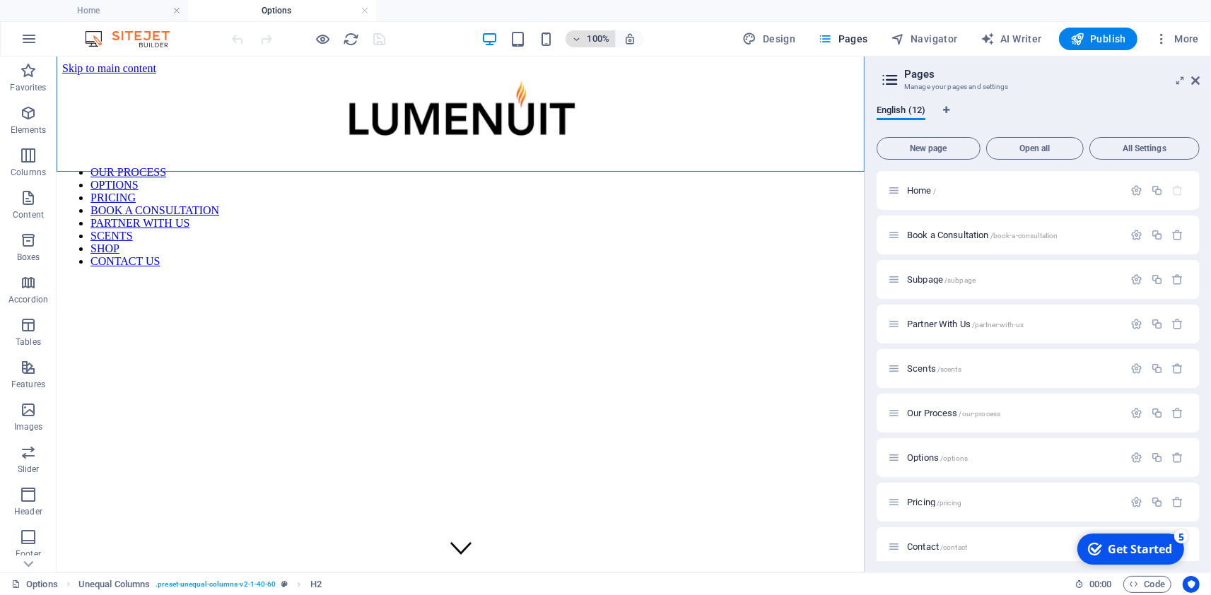
scroll to position [425, 0]
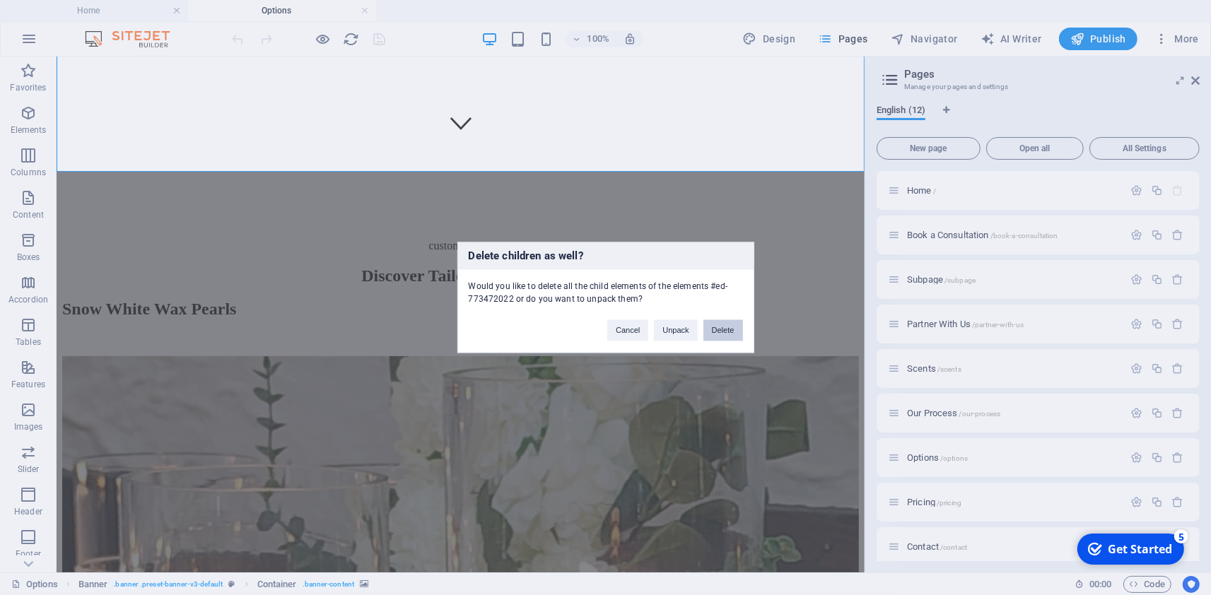
click at [717, 324] on button "Delete" at bounding box center [723, 330] width 40 height 21
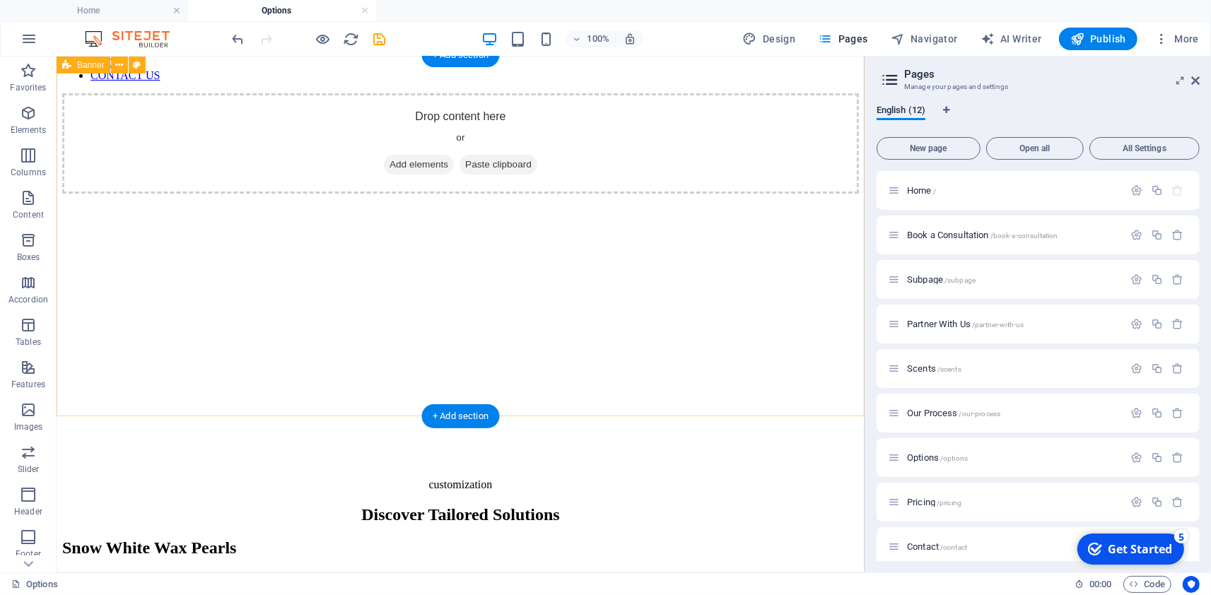
scroll to position [179, 0]
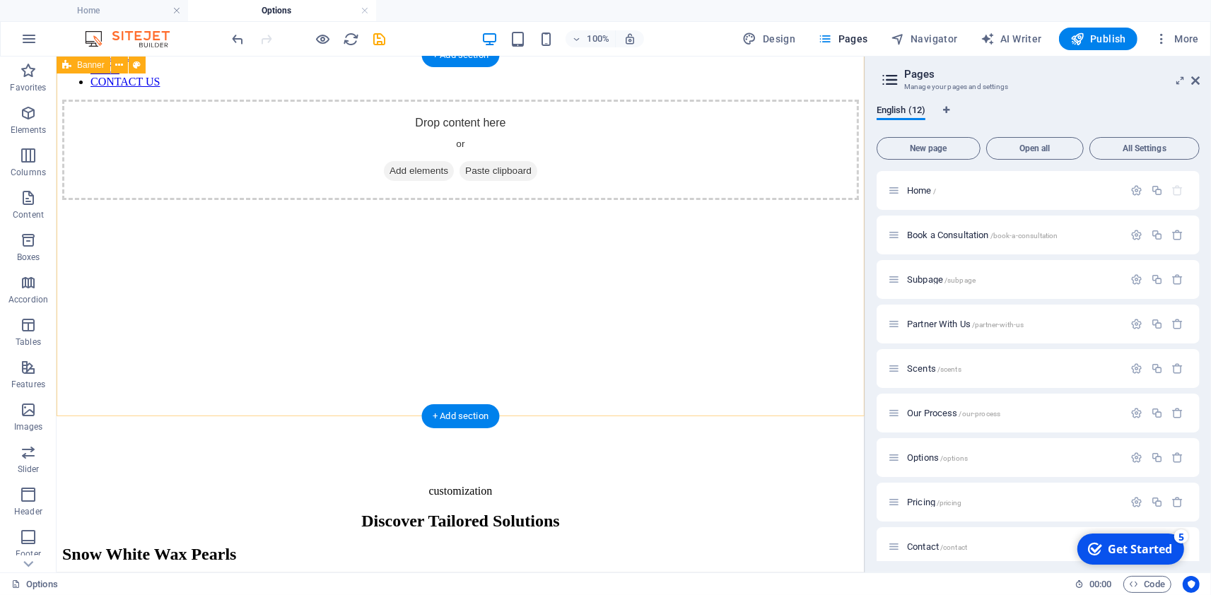
click at [459, 160] on span "Paste clipboard" at bounding box center [498, 170] width 78 height 20
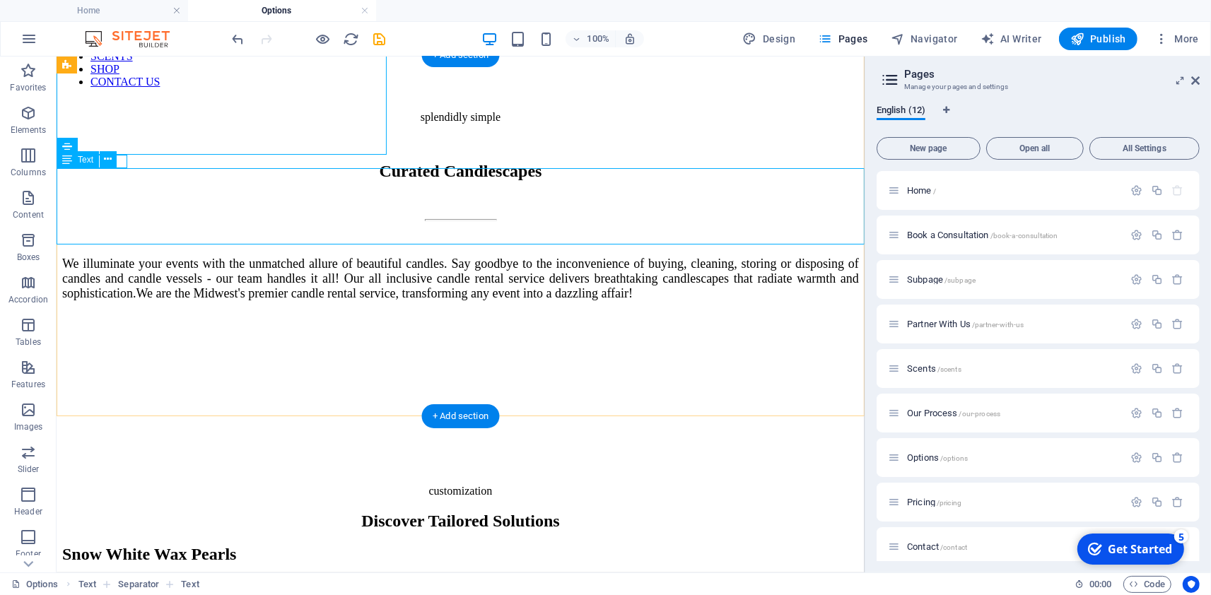
scroll to position [0, 0]
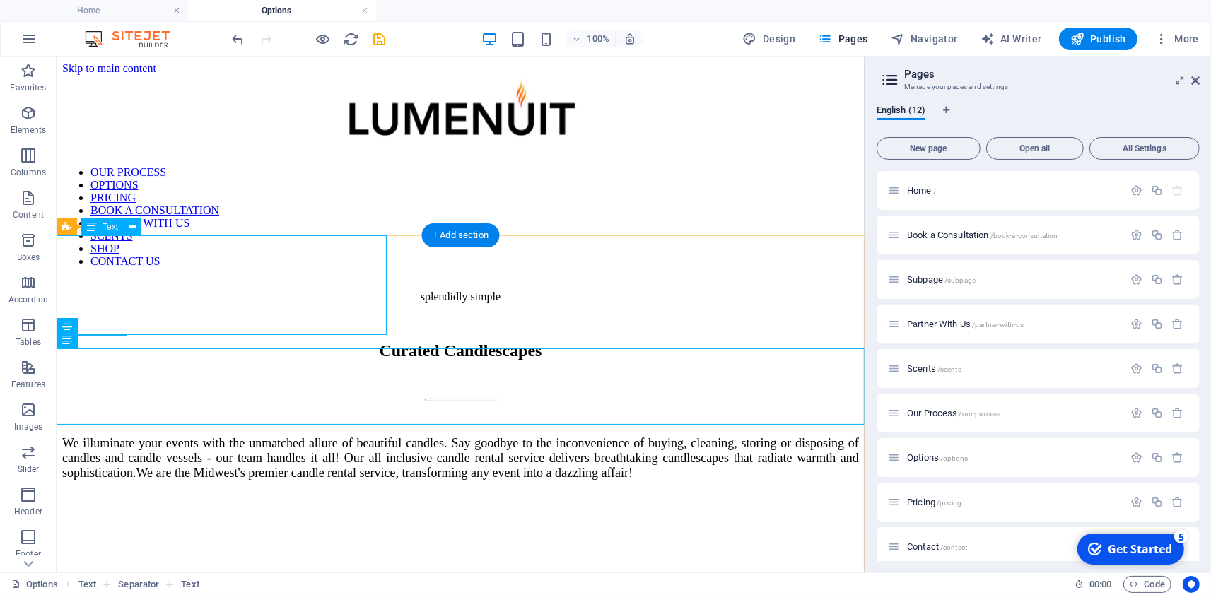
click at [378, 341] on span "Curated Candlescapes" at bounding box center [459, 350] width 163 height 18
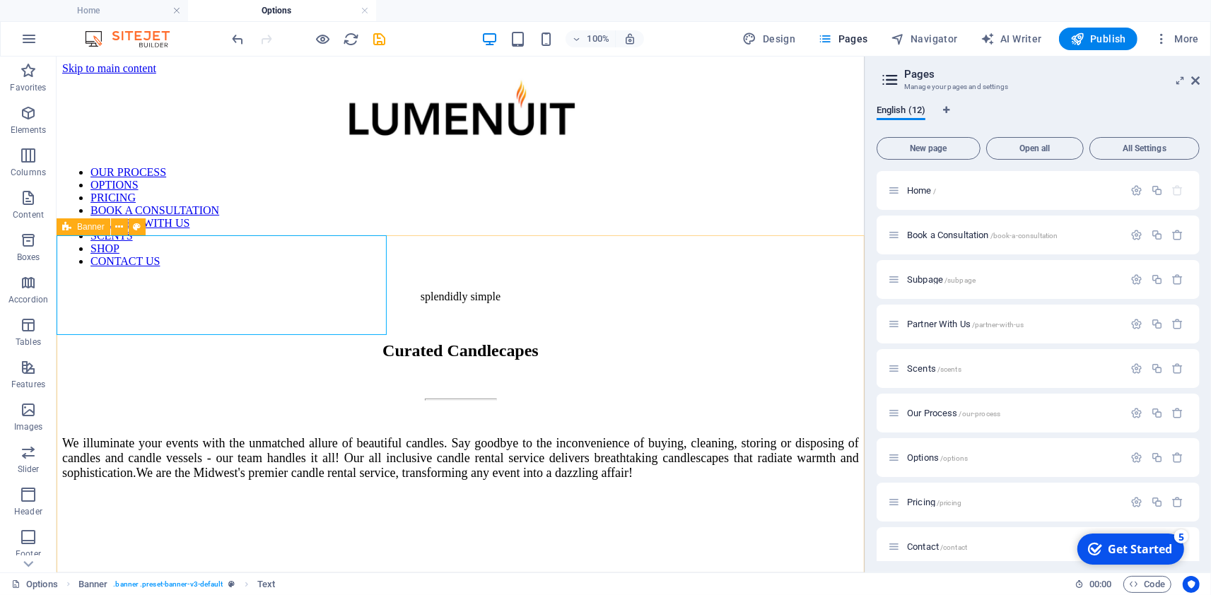
click at [81, 223] on div "Banner" at bounding box center [84, 226] width 54 height 17
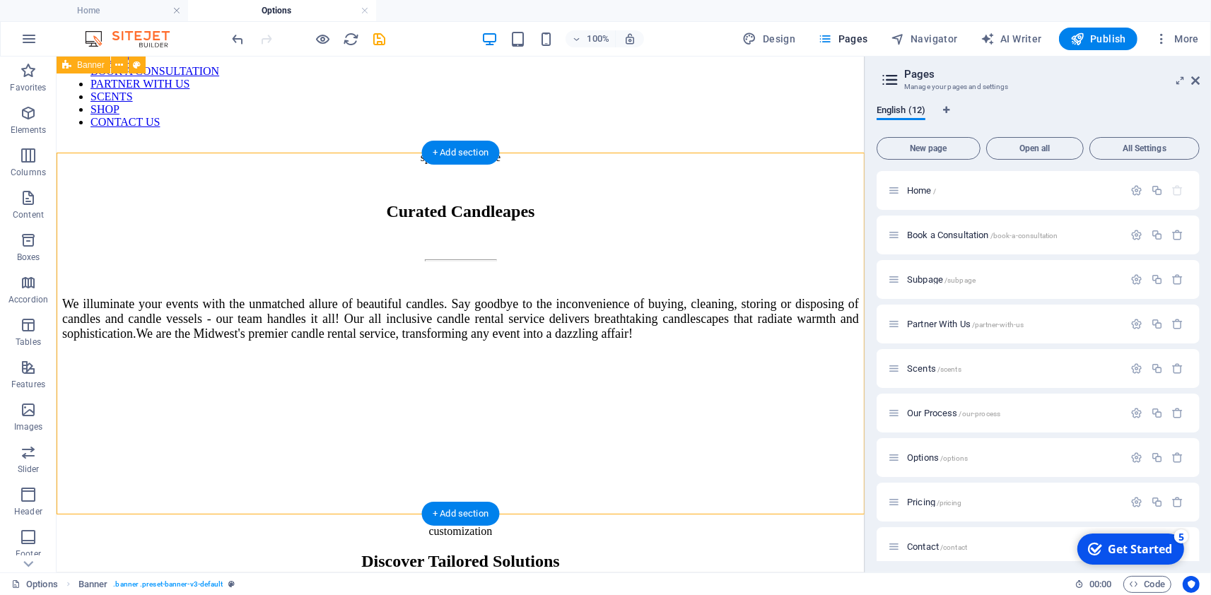
scroll to position [81, 0]
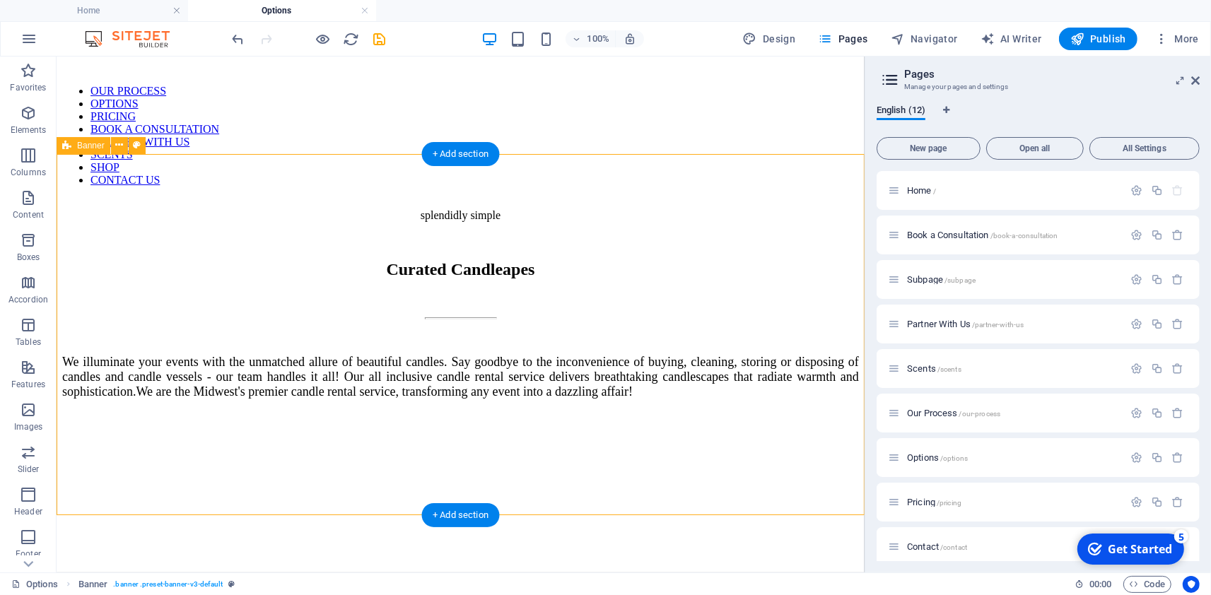
click at [479, 363] on div "splendidly simple Curated Candleapes We illuminate your events with the unmatch…" at bounding box center [459, 377] width 796 height 361
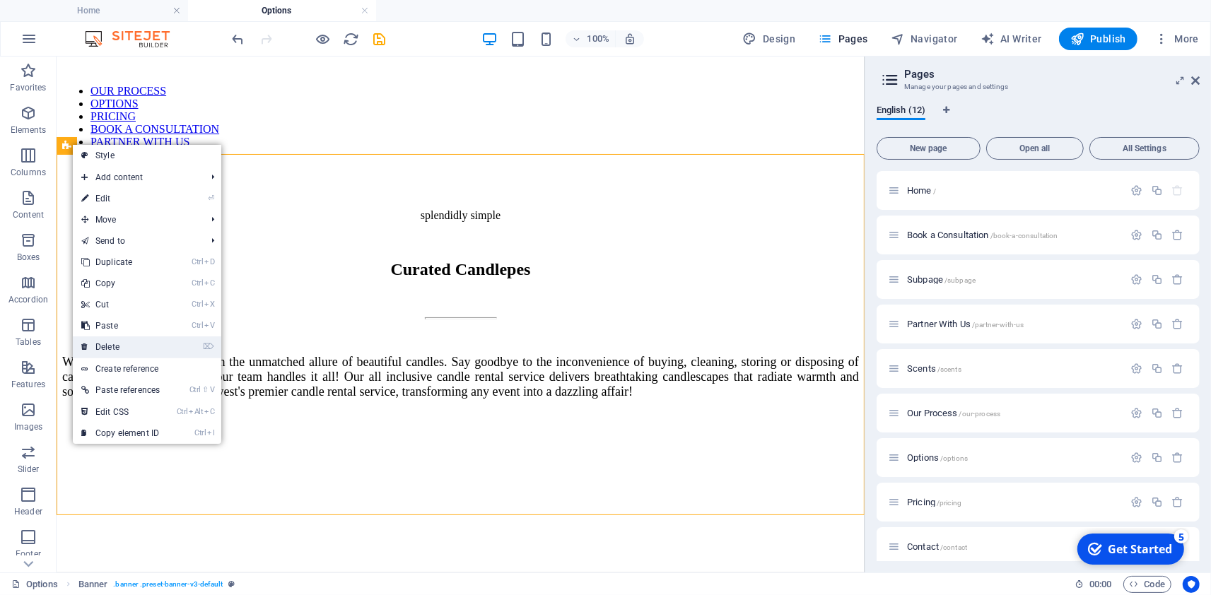
click at [129, 346] on link "⌦ Delete" at bounding box center [120, 346] width 95 height 21
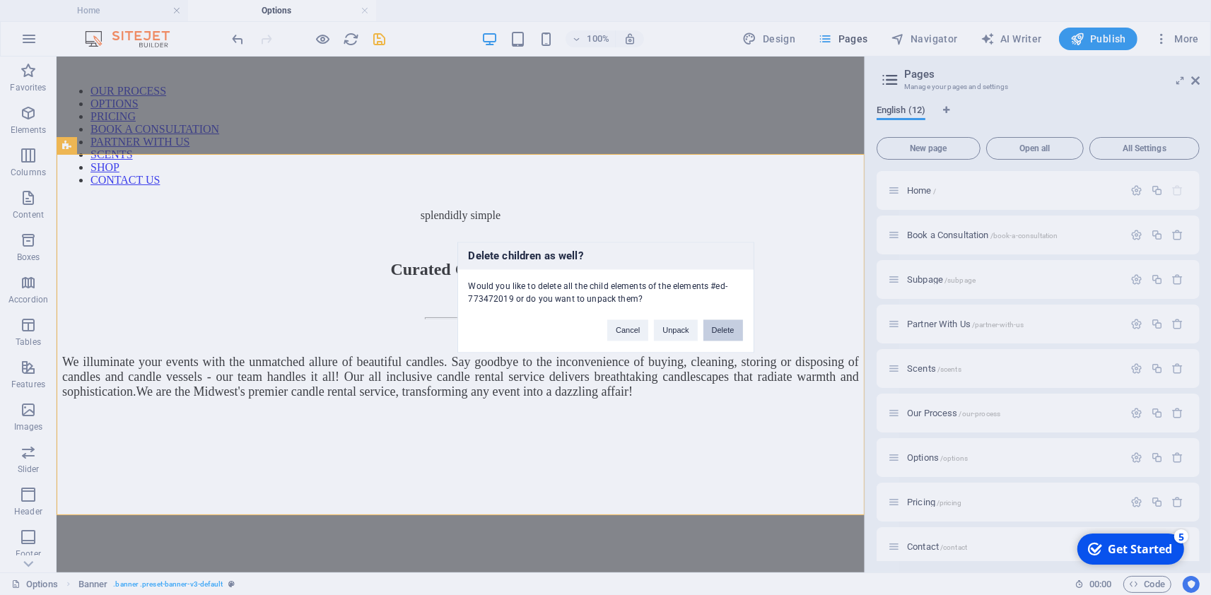
drag, startPoint x: 732, startPoint y: 331, endPoint x: 674, endPoint y: 275, distance: 81.0
click at [732, 331] on button "Delete" at bounding box center [723, 330] width 40 height 21
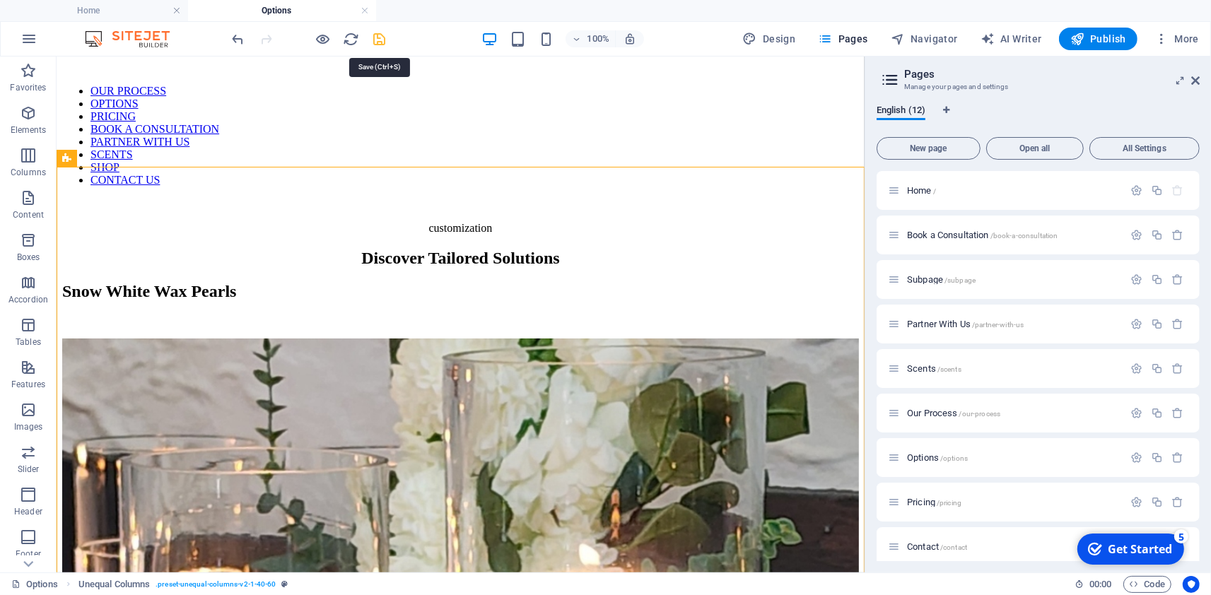
click at [382, 44] on icon "save" at bounding box center [380, 39] width 16 height 16
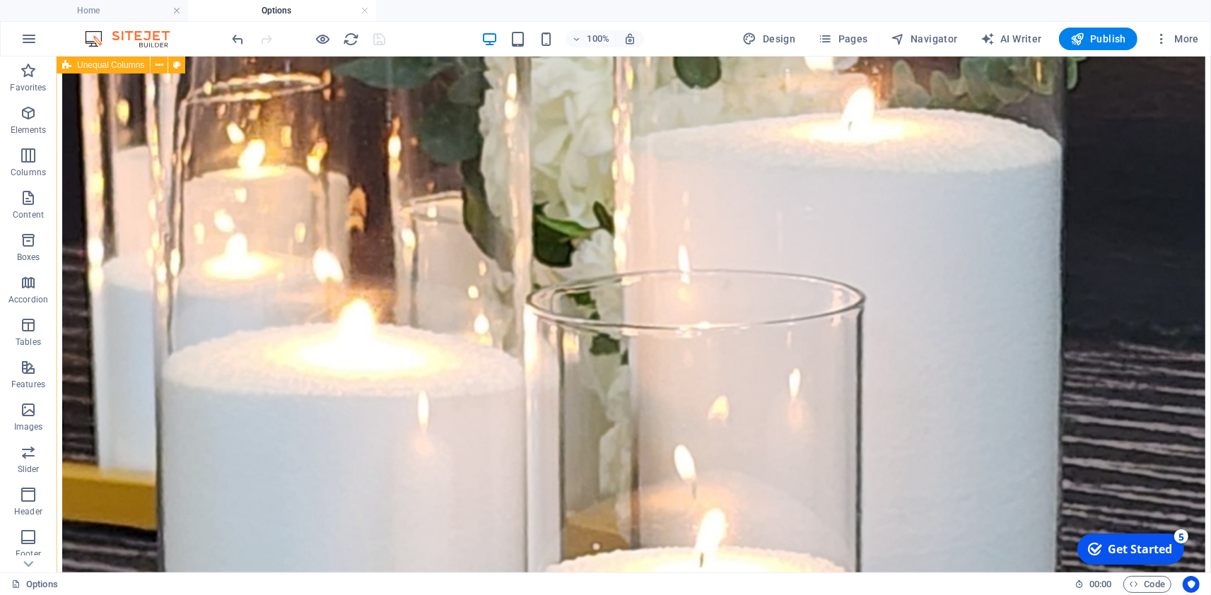
scroll to position [816, 0]
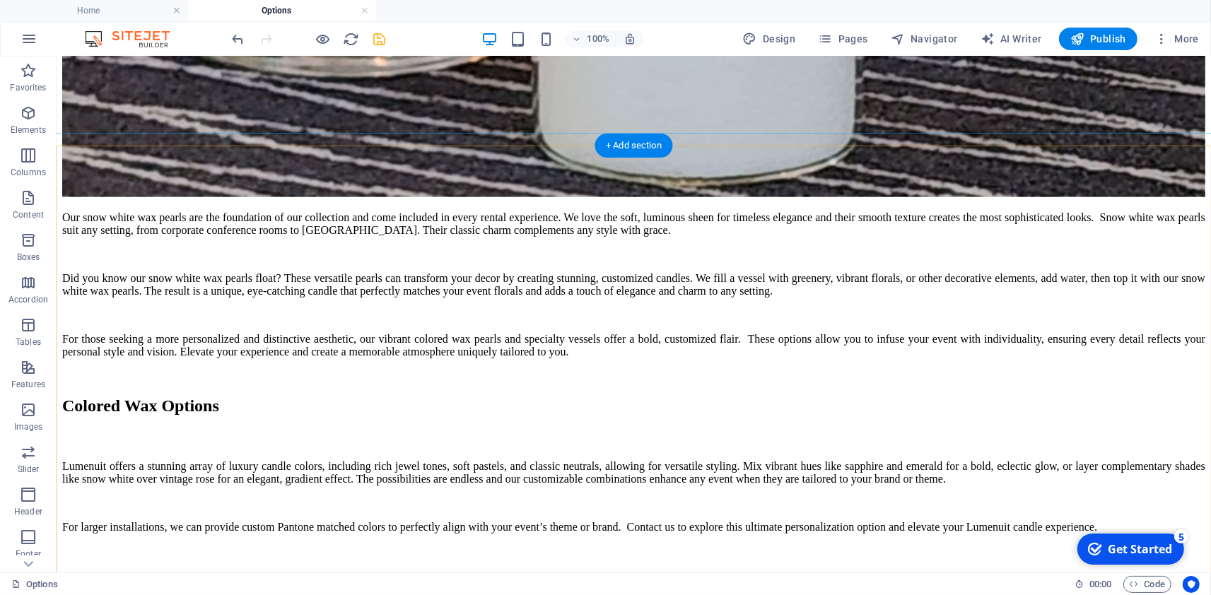
scroll to position [1469, 0]
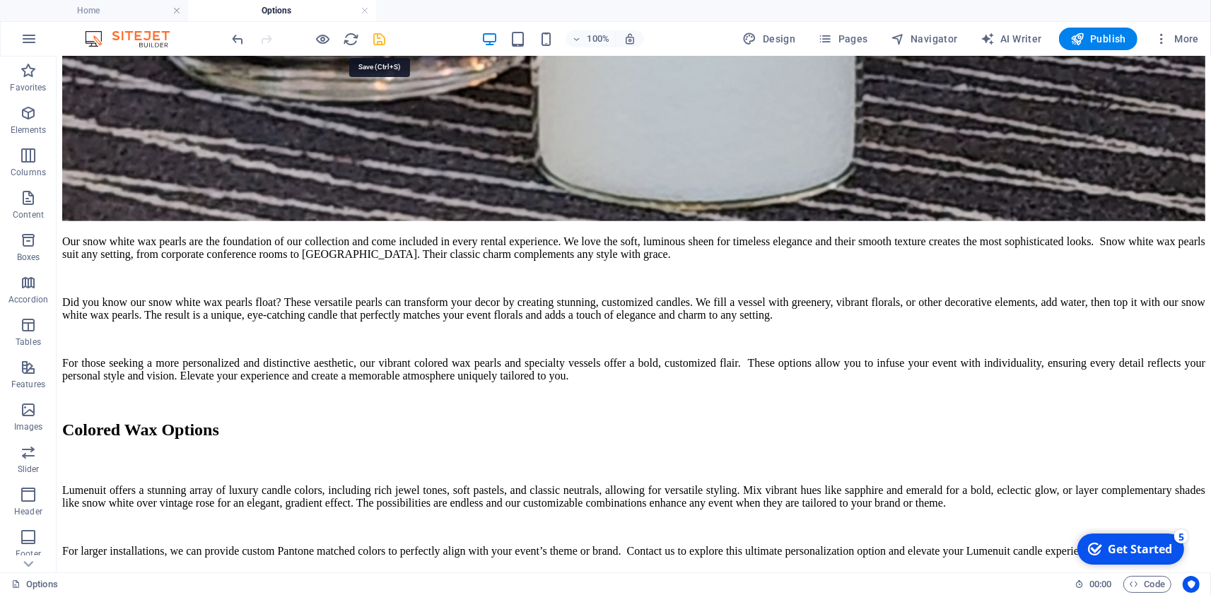
click at [380, 38] on icon "save" at bounding box center [380, 39] width 16 height 16
